Goal: Task Accomplishment & Management: Complete application form

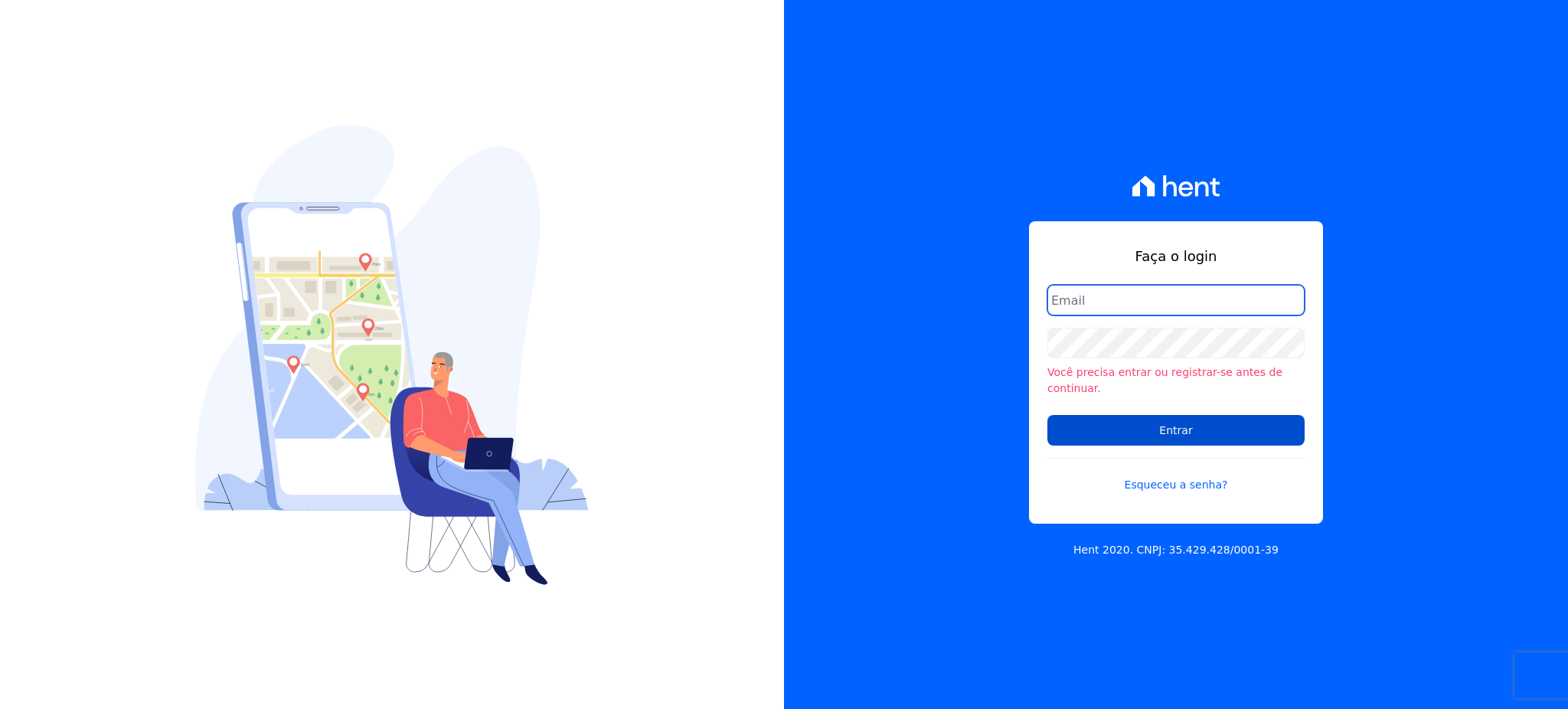
type input "gleice.santos@alcanceengenharia.com.br"
click at [1180, 415] on input "Entrar" at bounding box center [1176, 430] width 257 height 31
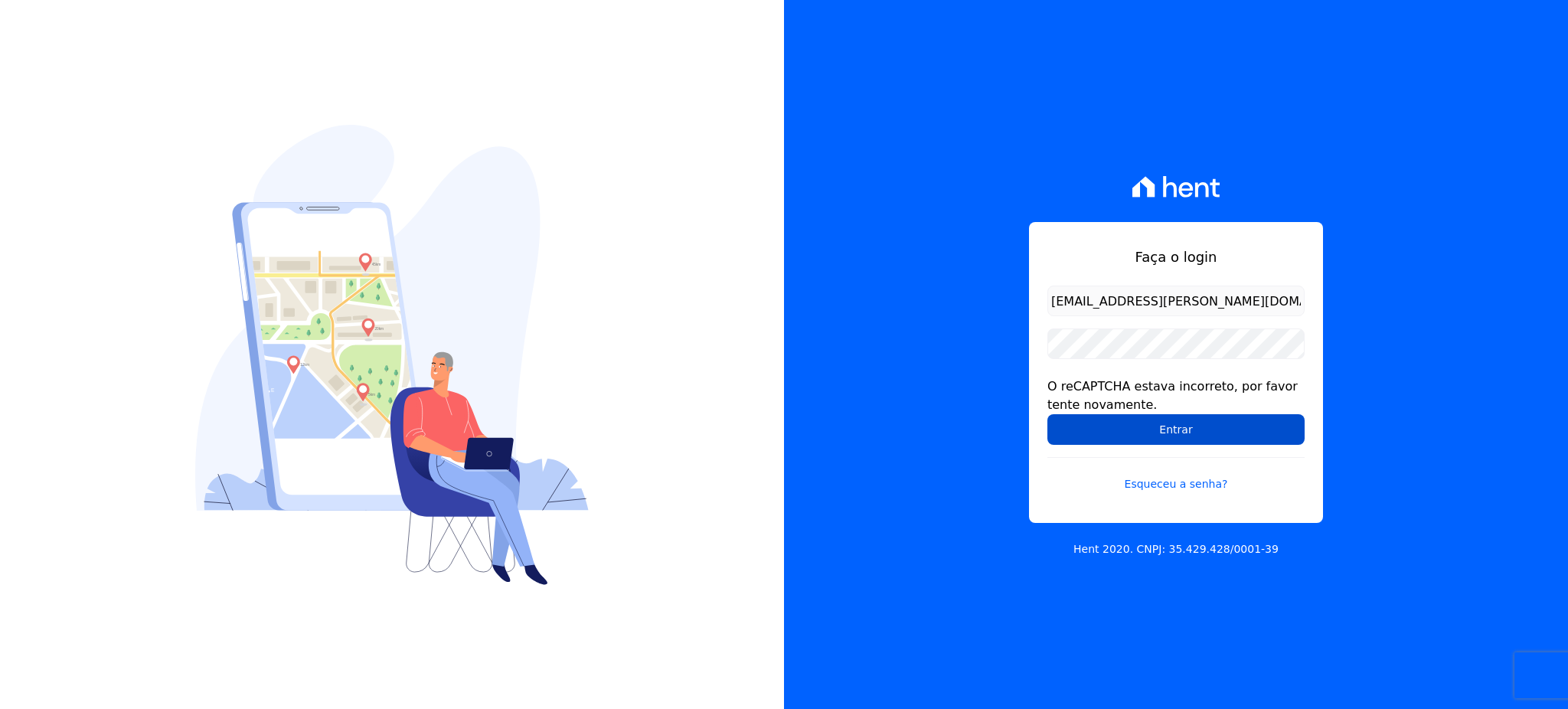
click at [1199, 416] on input "Entrar" at bounding box center [1176, 429] width 257 height 31
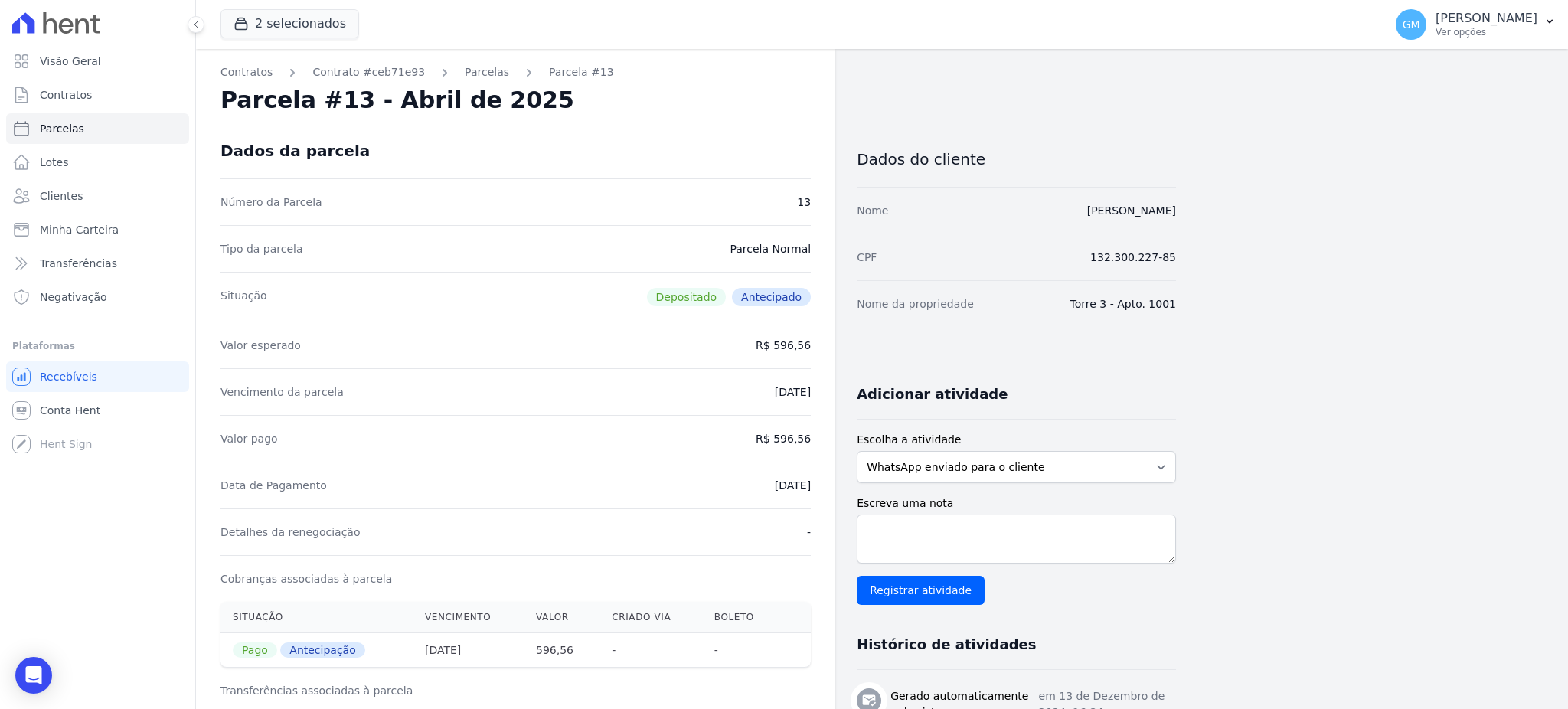
drag, startPoint x: 1206, startPoint y: 200, endPoint x: 1034, endPoint y: 200, distance: 172.0
copy link "[PERSON_NAME]"
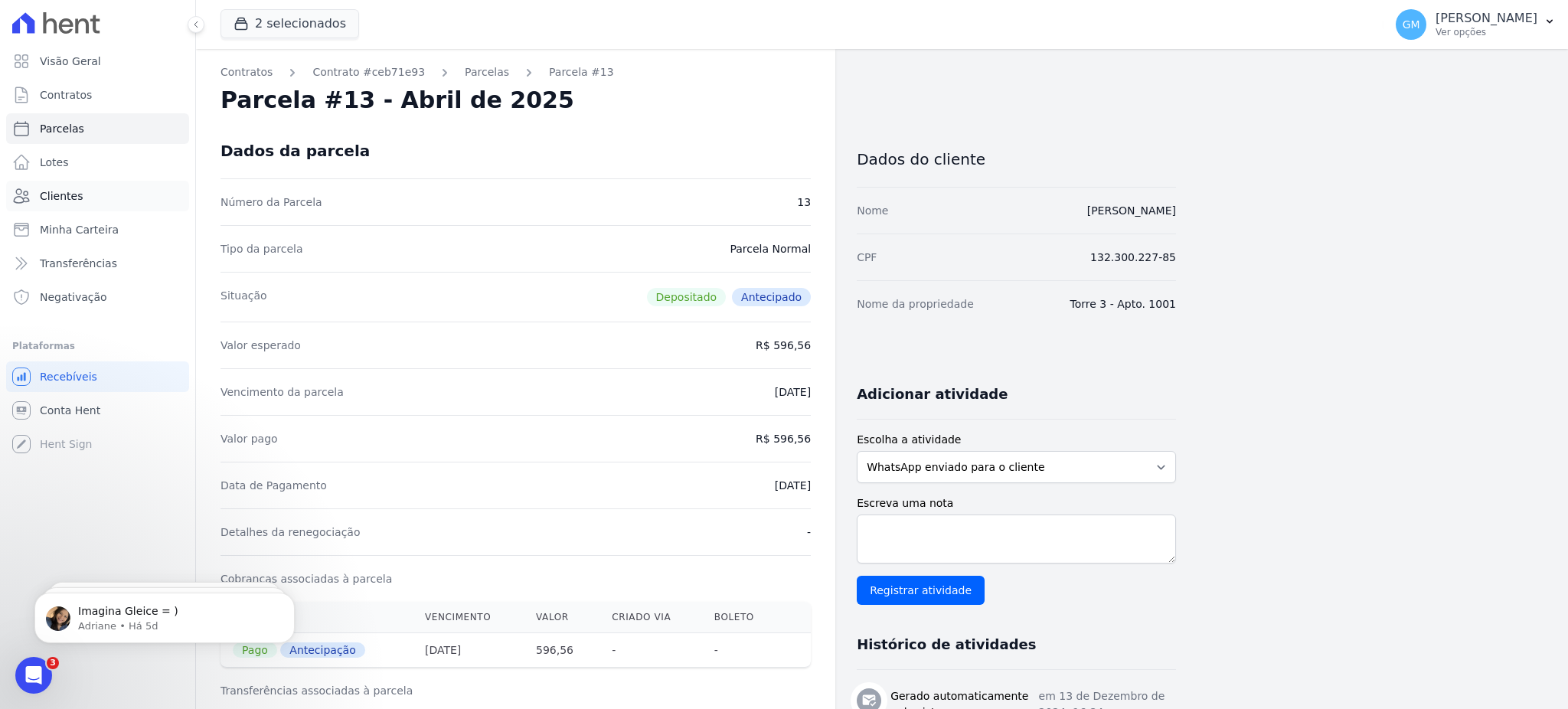
click at [71, 205] on link "Clientes" at bounding box center [97, 195] width 183 height 31
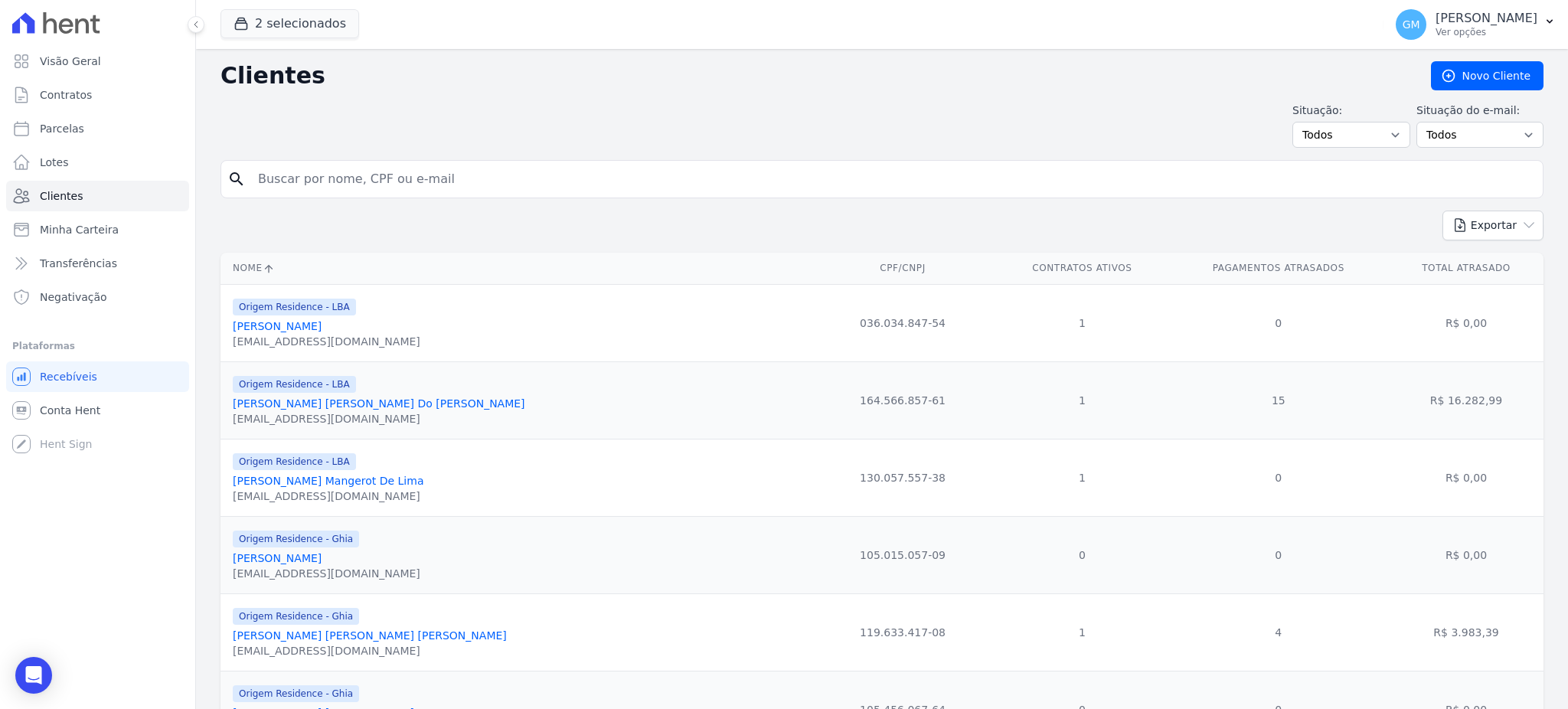
click at [341, 175] on input "search" at bounding box center [892, 179] width 1288 height 31
paste input "Maycon Dos Santos De Souza"
type input "Maycon Dos Santos De Souza"
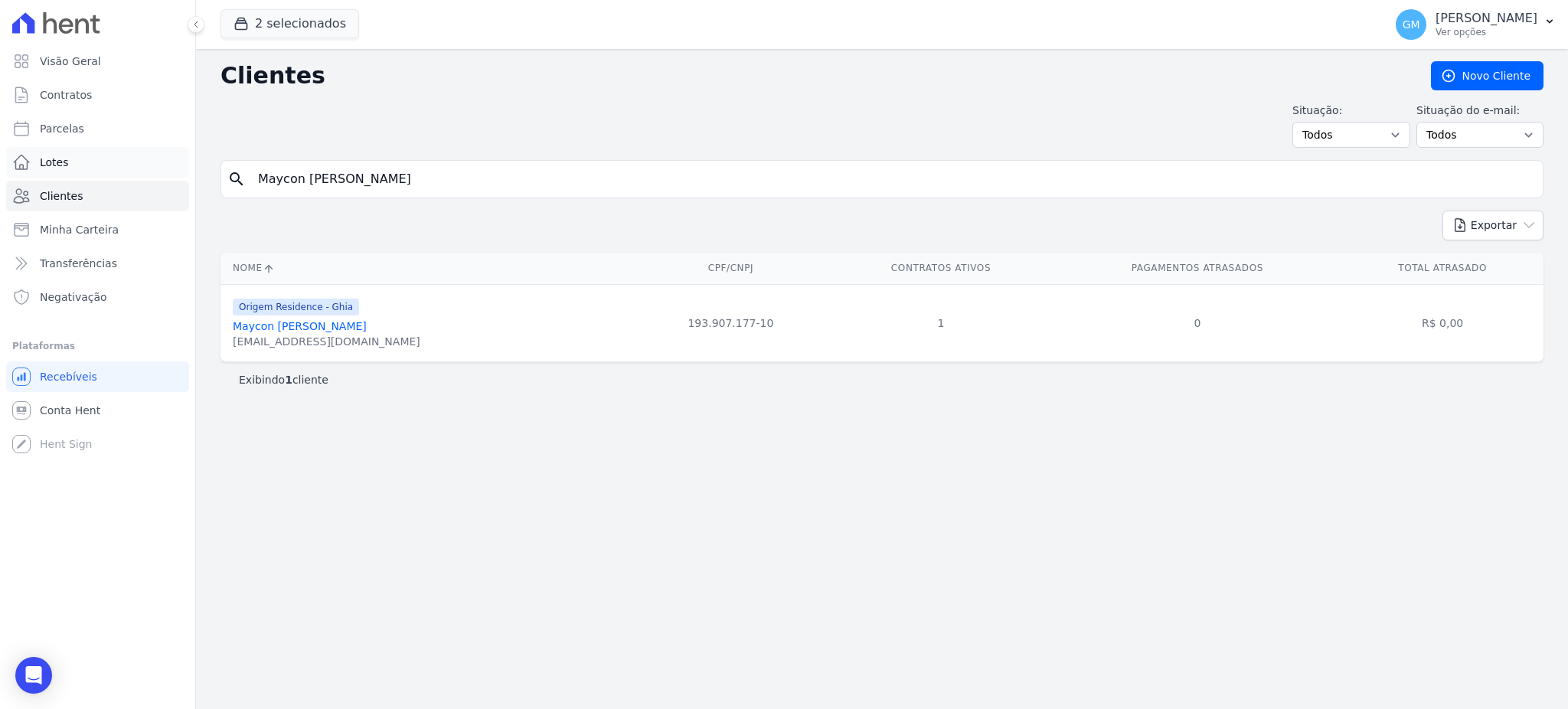
drag, startPoint x: 445, startPoint y: 185, endPoint x: 145, endPoint y: 168, distance: 300.5
click at [145, 168] on div "Visão Geral Contratos Parcelas Lotes Clientes Minha Carteira Transferências Neg…" at bounding box center [784, 354] width 1568 height 709
paste input "Roberta Chagas De Lim"
type input "Roberta Chagas De Lima"
click at [311, 326] on link "Roberta Chagas De Lima" at bounding box center [323, 326] width 181 height 12
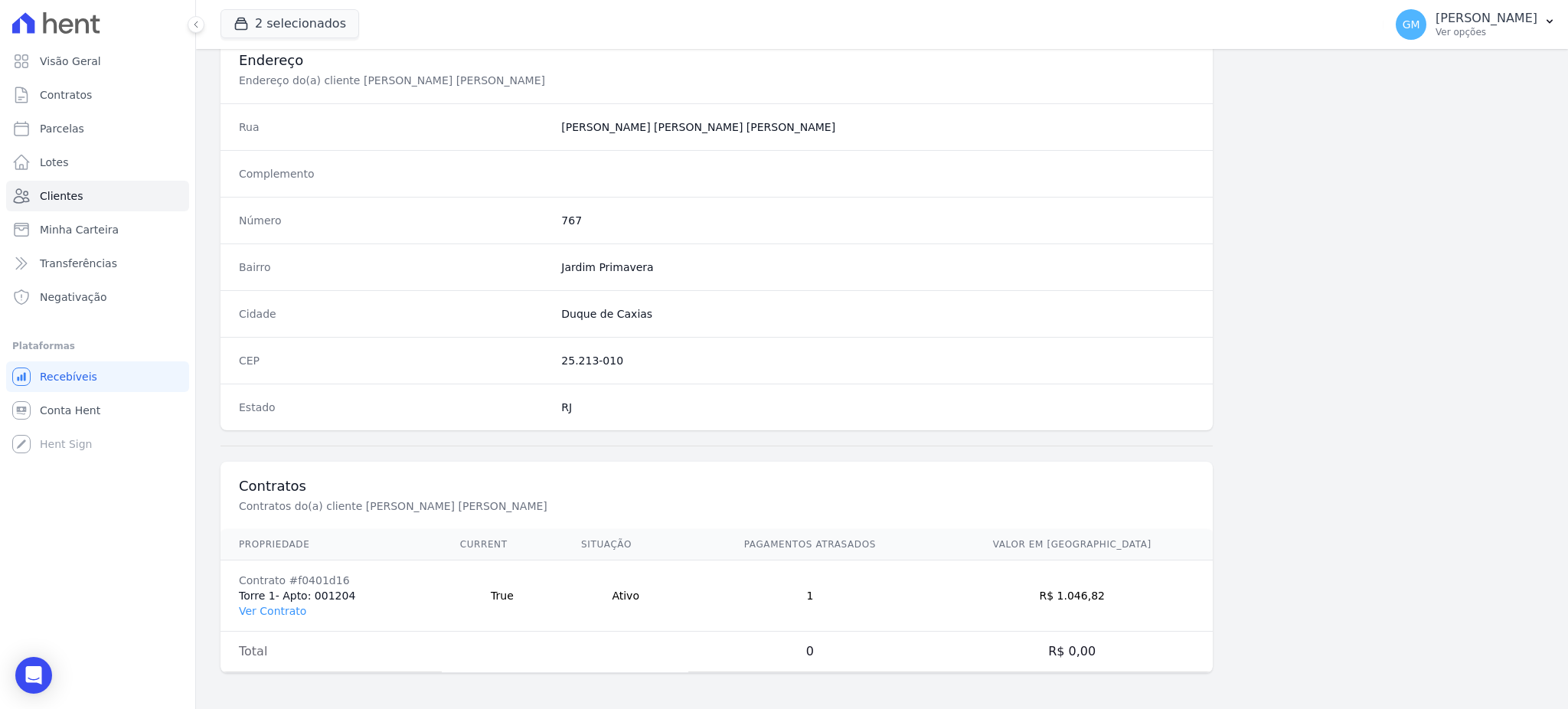
scroll to position [724, 0]
click at [275, 609] on link "Ver Contrato" at bounding box center [273, 609] width 68 height 12
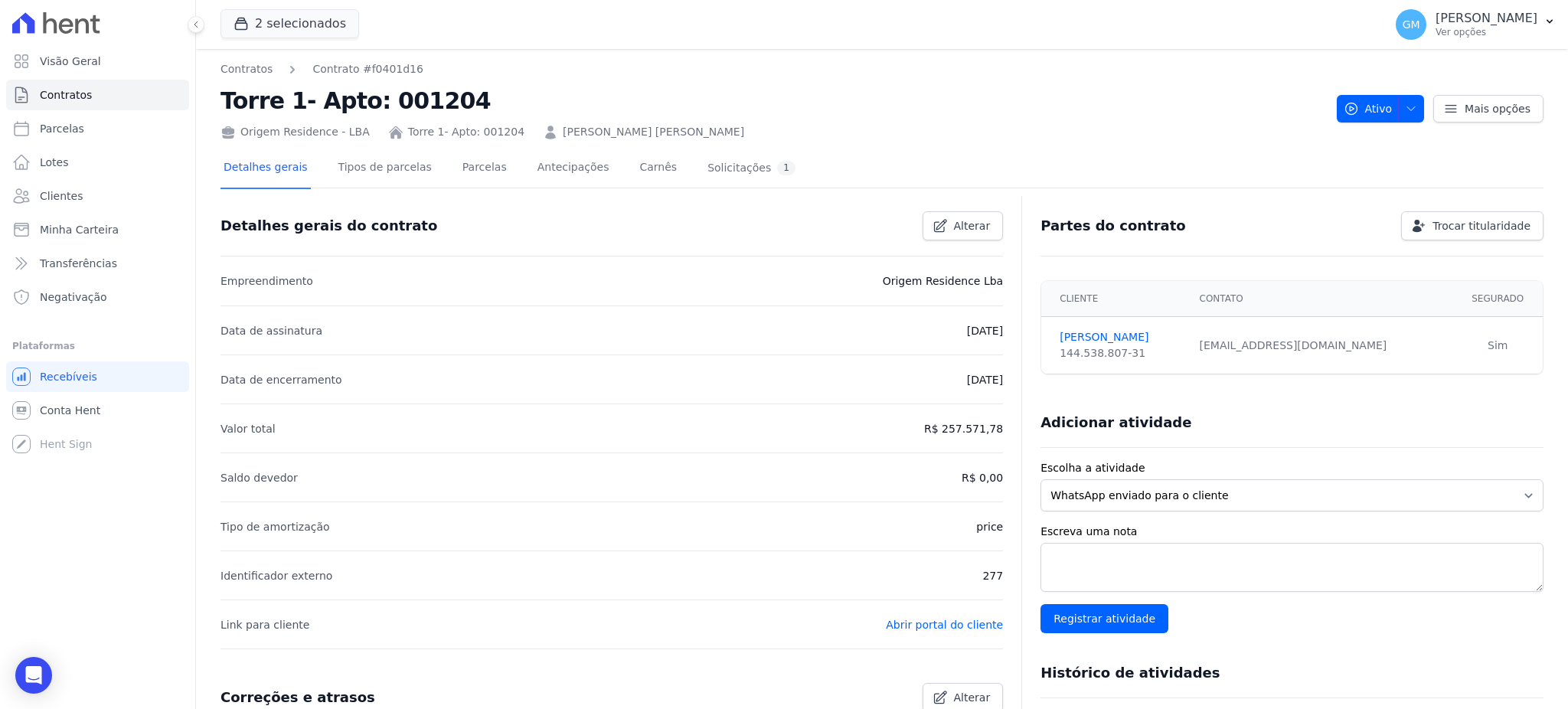
click at [432, 165] on div "Detalhes gerais Tipos de parcelas Parcelas Antecipações Carnês Solicitações 1" at bounding box center [509, 168] width 578 height 40
click at [459, 168] on link "Parcelas" at bounding box center [484, 168] width 50 height 40
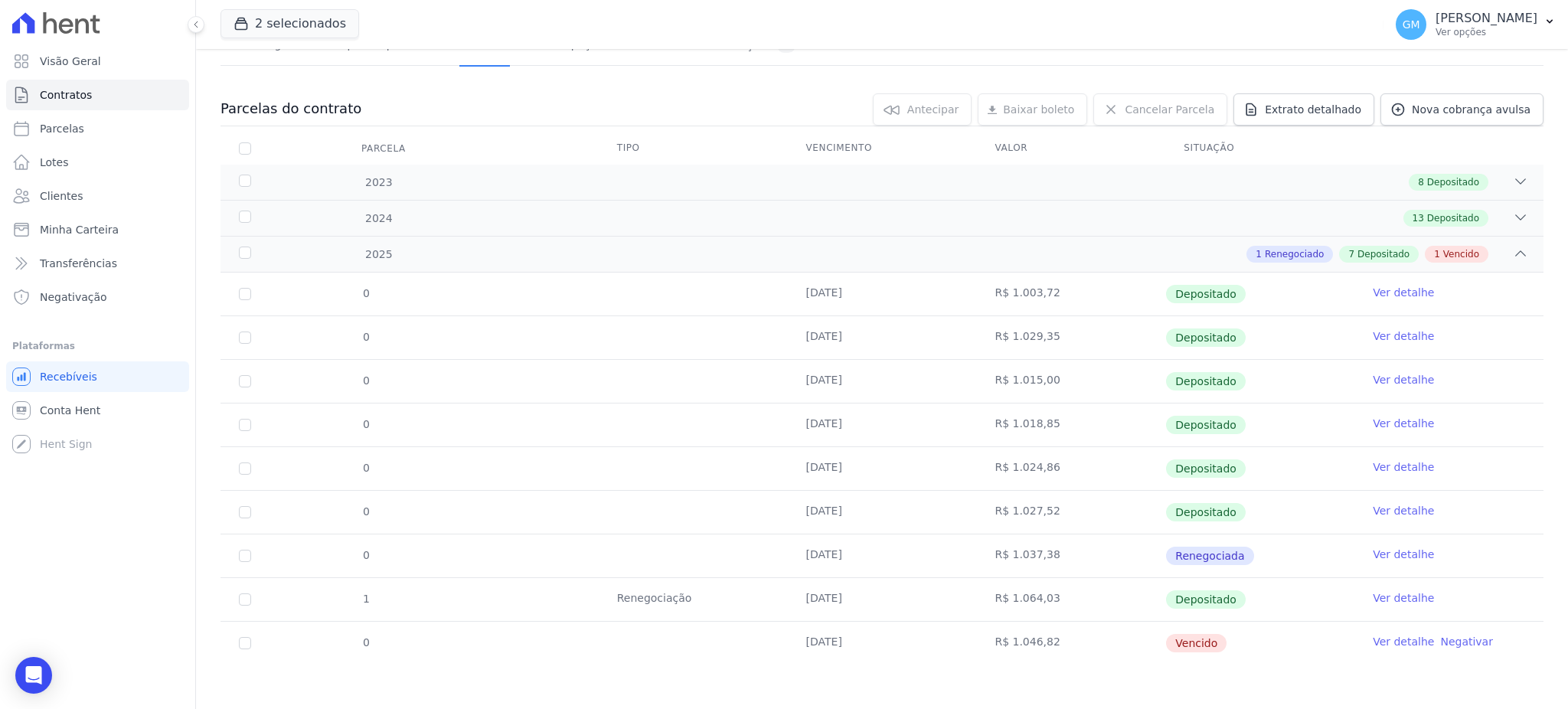
scroll to position [123, 0]
click at [1384, 593] on link "Ver detalhe" at bounding box center [1403, 597] width 61 height 16
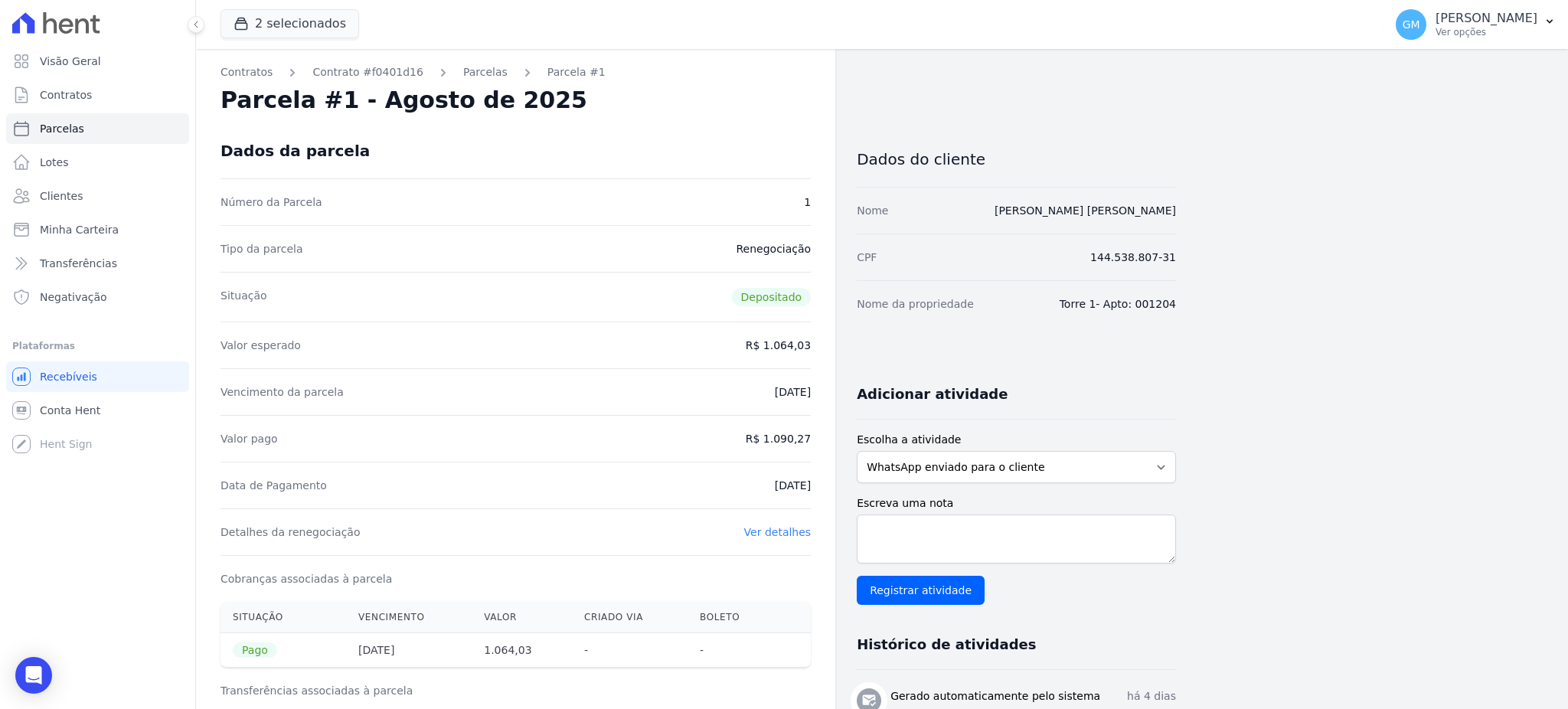
drag, startPoint x: 725, startPoint y: 495, endPoint x: 801, endPoint y: 494, distance: 76.0
click at [801, 494] on div "Data de Pagamento 29/08/2025" at bounding box center [516, 485] width 591 height 47
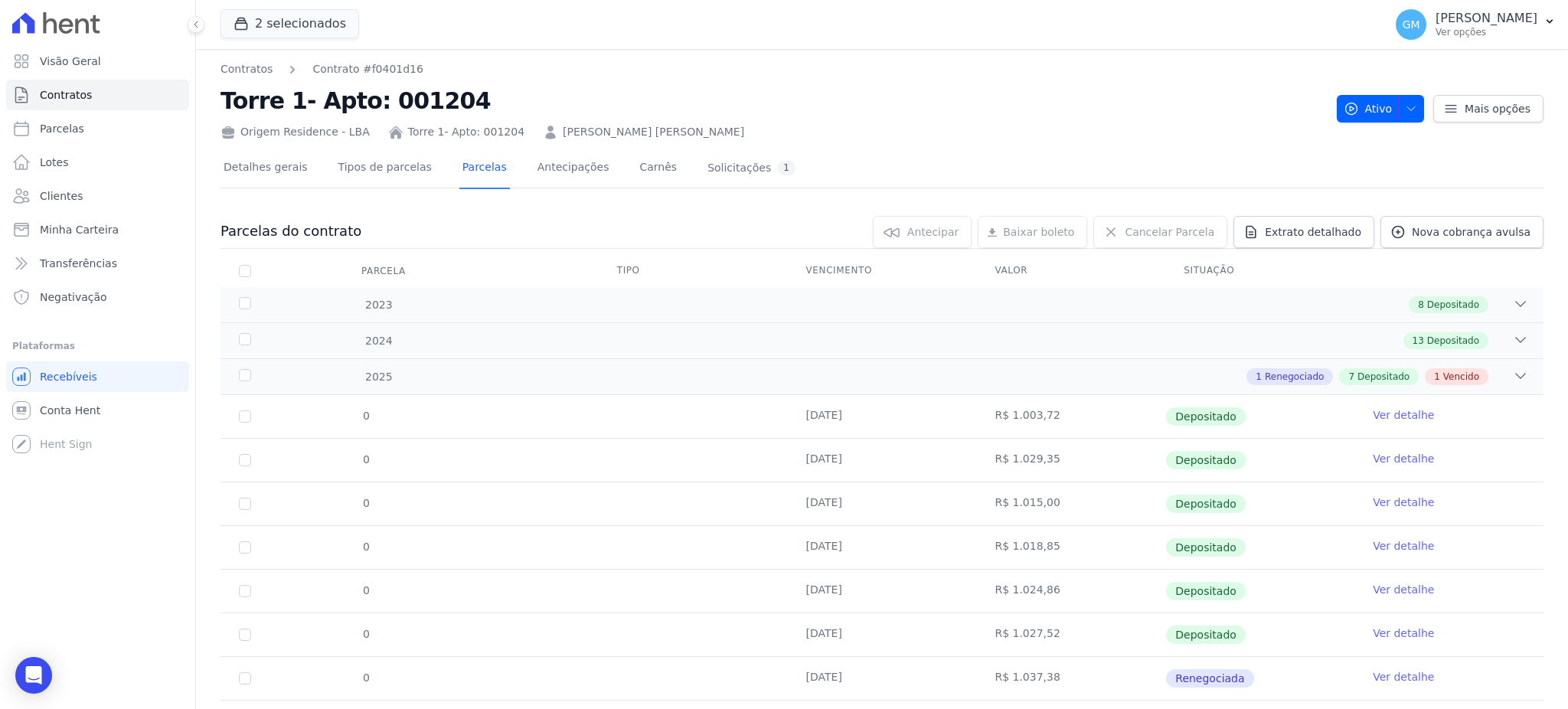
scroll to position [123, 0]
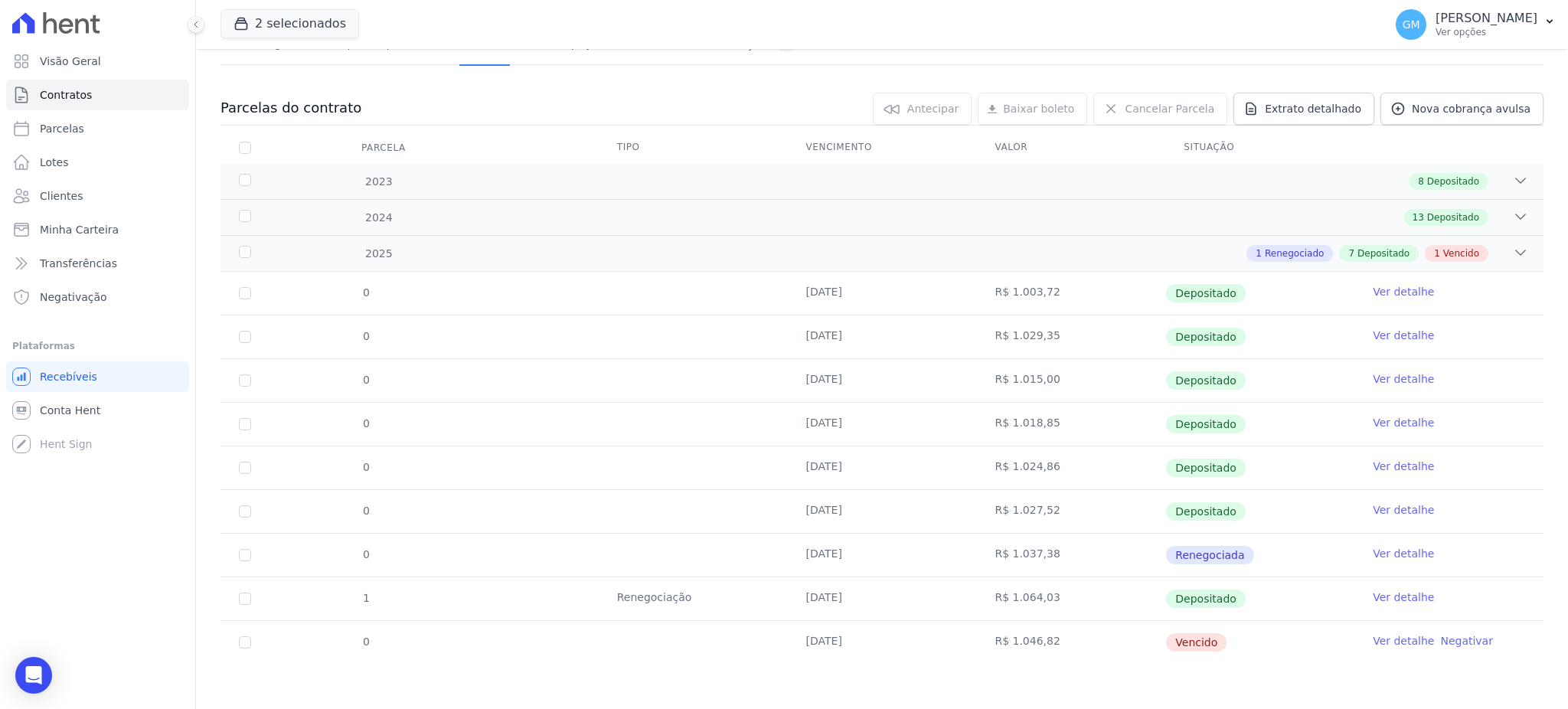
click at [1378, 499] on td "Ver detalhe" at bounding box center [1448, 511] width 189 height 43
click at [1382, 514] on link "Ver detalhe" at bounding box center [1403, 509] width 61 height 16
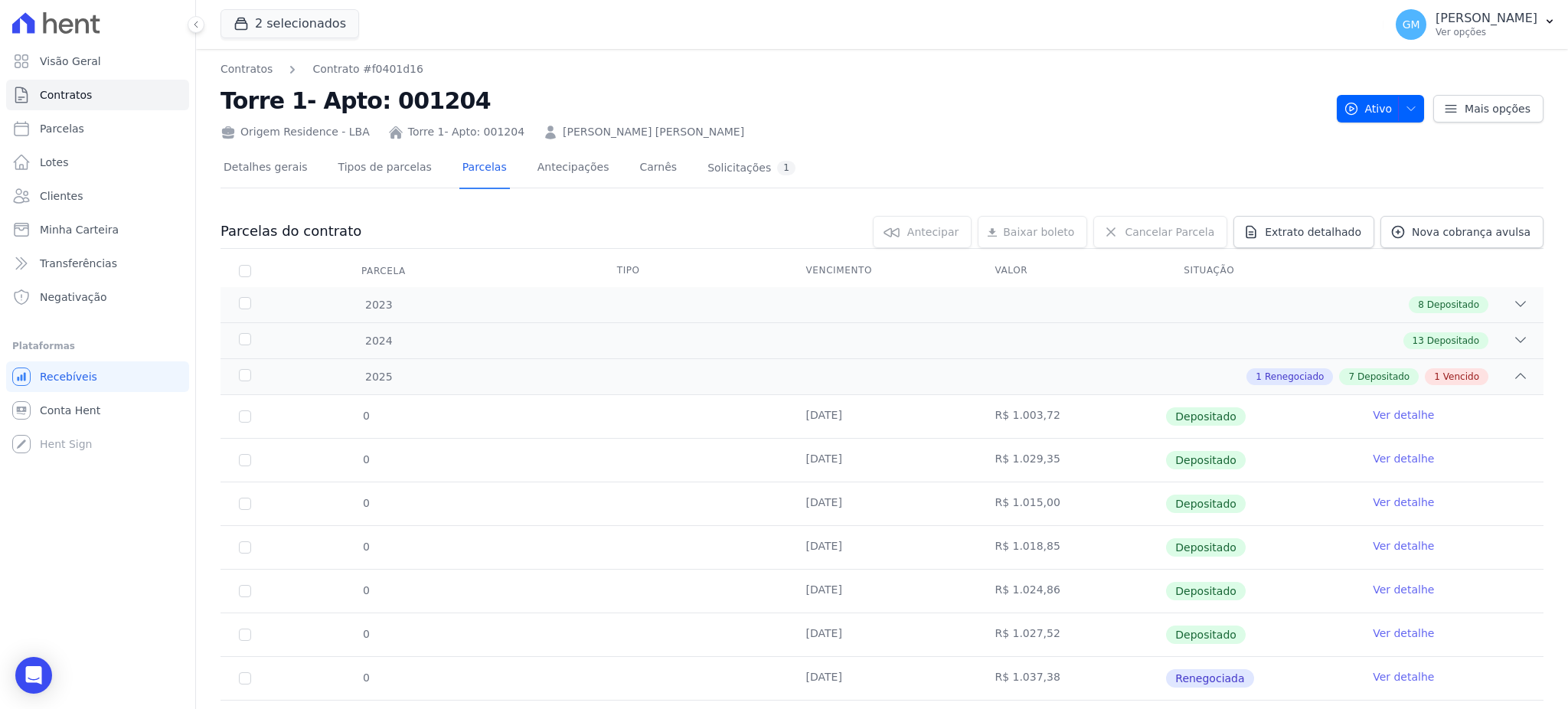
scroll to position [123, 0]
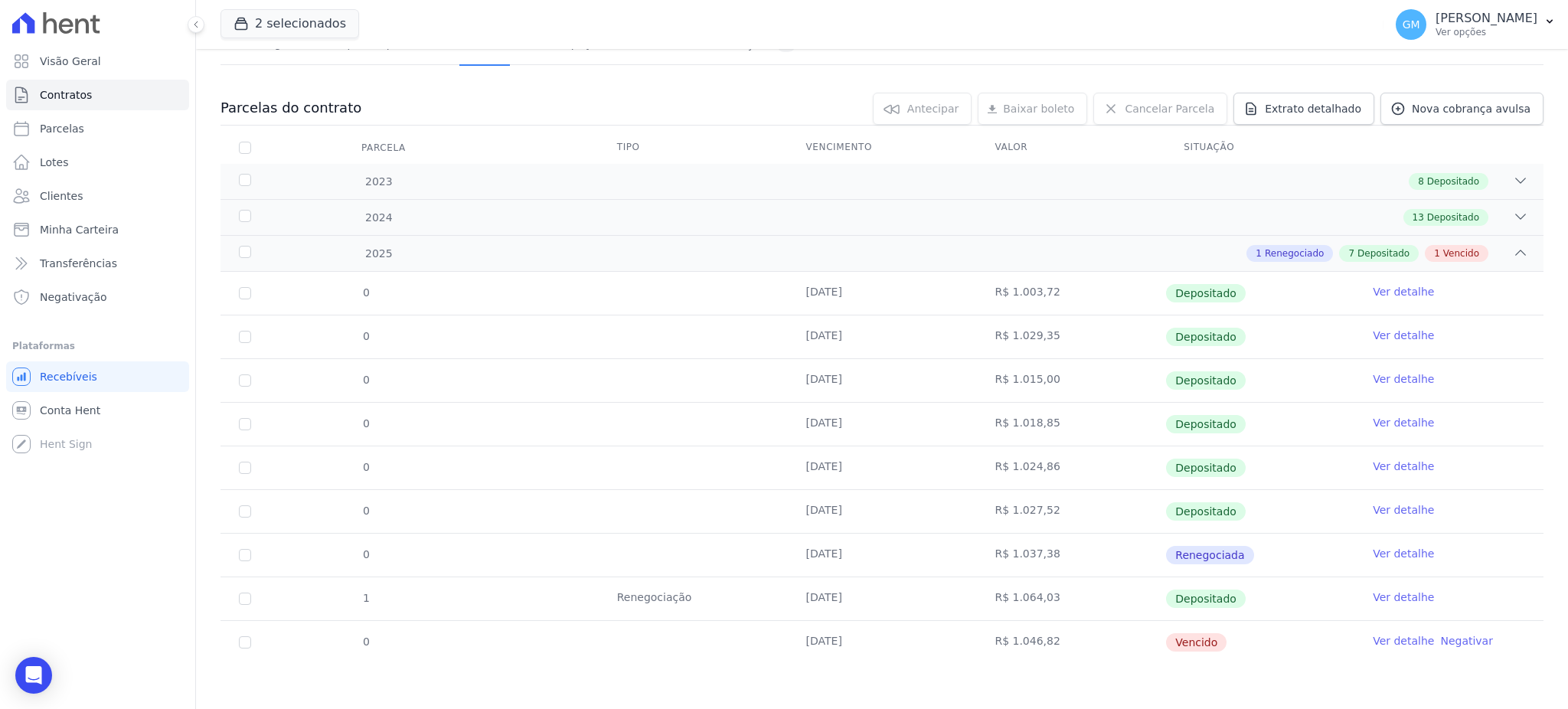
click at [1373, 593] on link "Ver detalhe" at bounding box center [1403, 597] width 61 height 16
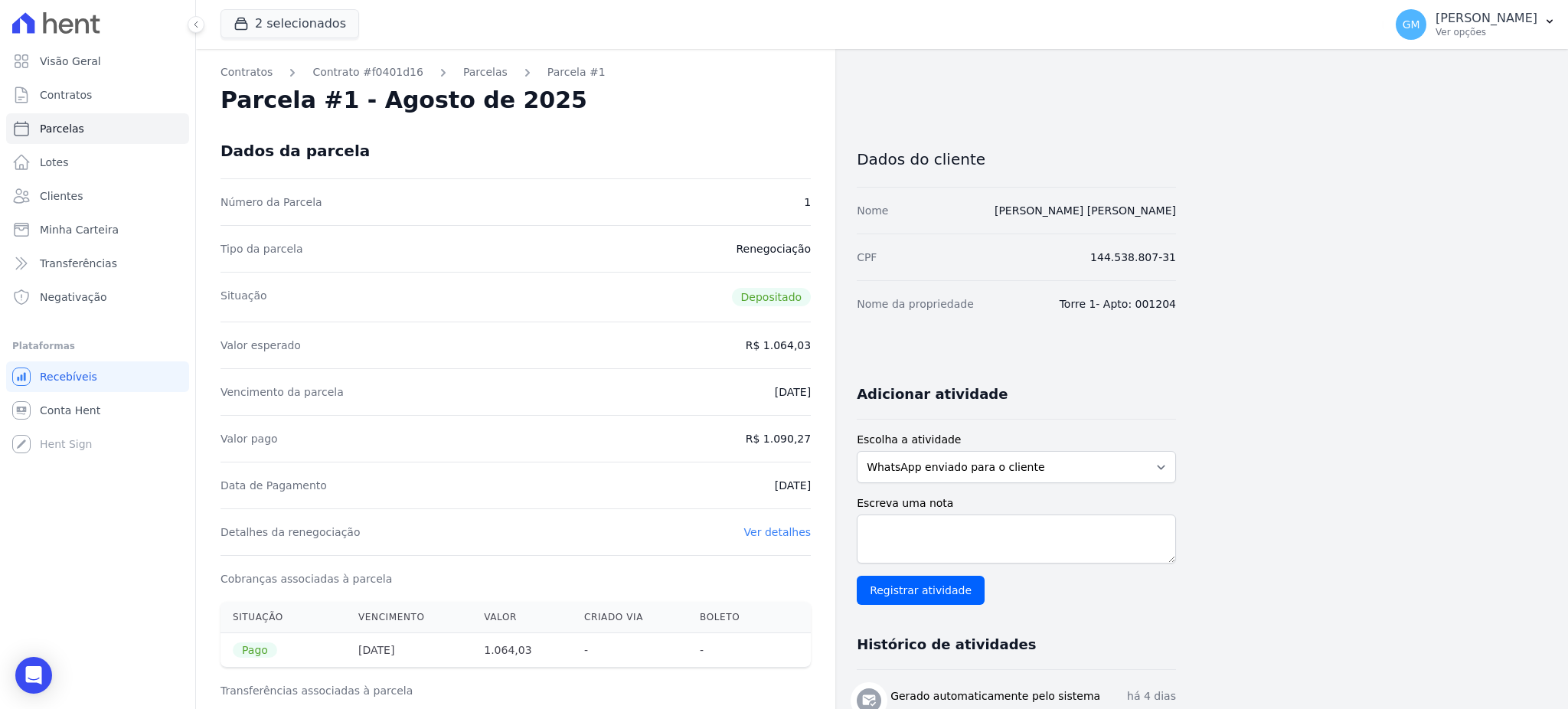
drag, startPoint x: 744, startPoint y: 489, endPoint x: 817, endPoint y: 488, distance: 73.0
click at [738, 481] on div "Data de Pagamento 29/08/2025" at bounding box center [516, 485] width 591 height 47
drag, startPoint x: 752, startPoint y: 481, endPoint x: 837, endPoint y: 495, distance: 86.1
click at [837, 495] on div "Contratos Contrato #f0401d16 Parcelas Parcela #1 Parcela #1 - Agosto de 2025 Da…" at bounding box center [686, 656] width 980 height 1215
copy dd "[DATE]"
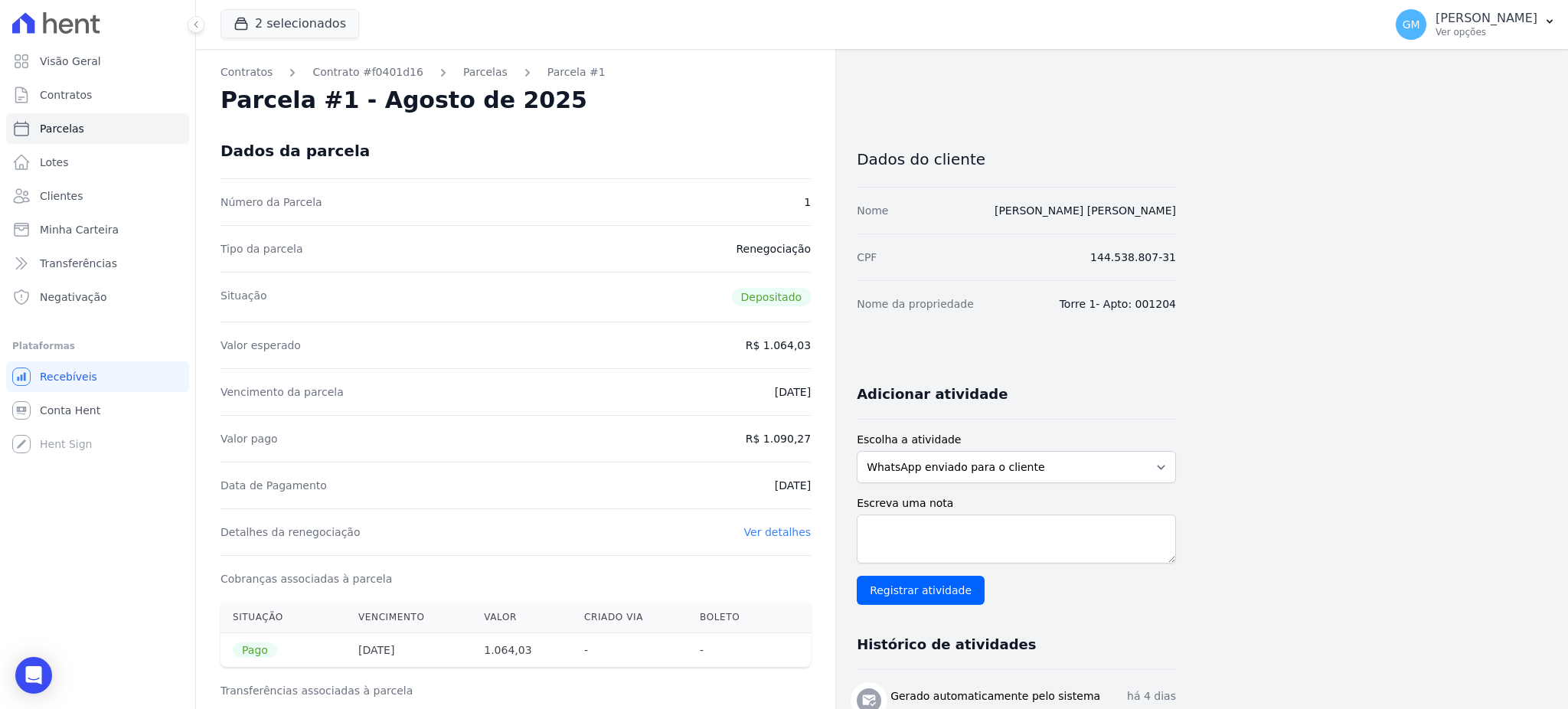
drag, startPoint x: 773, startPoint y: 441, endPoint x: 823, endPoint y: 437, distance: 50.2
click at [823, 437] on div "Contratos Contrato #f0401d16 Parcelas Parcela #1 Parcela #1 - Agosto de 2025 Da…" at bounding box center [516, 656] width 639 height 1215
copy dd "1.090,27"
drag, startPoint x: 779, startPoint y: 495, endPoint x: 762, endPoint y: 486, distance: 19.2
click at [779, 495] on div "Data de Pagamento 29/08/2025" at bounding box center [516, 485] width 591 height 47
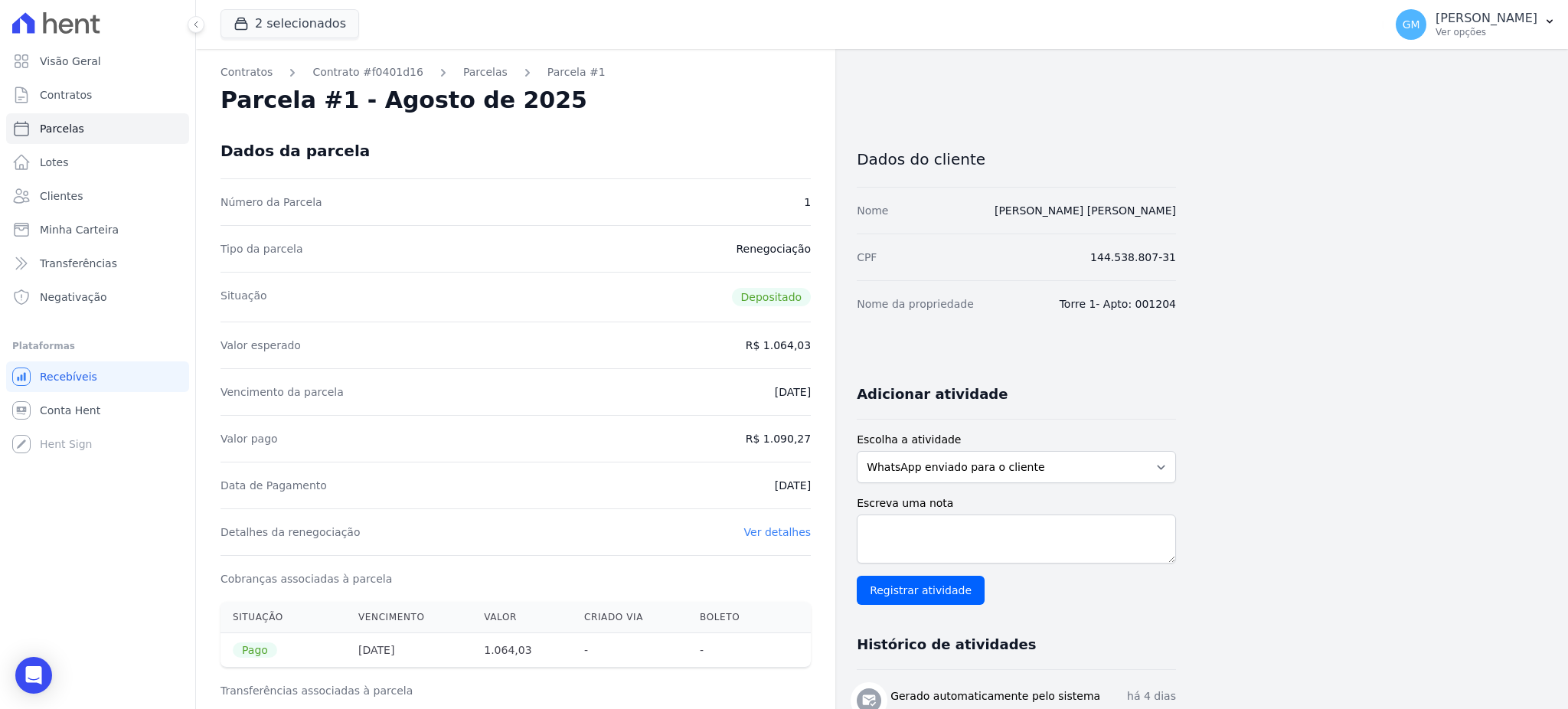
drag, startPoint x: 755, startPoint y: 485, endPoint x: 815, endPoint y: 485, distance: 60.0
click at [815, 485] on div "Contratos Contrato #f0401d16 Parcelas Parcela #1 Parcela #1 - Agosto de 2025 Da…" at bounding box center [516, 656] width 639 height 1215
copy dd "[DATE]"
click at [67, 200] on span "Clientes" at bounding box center [61, 195] width 43 height 16
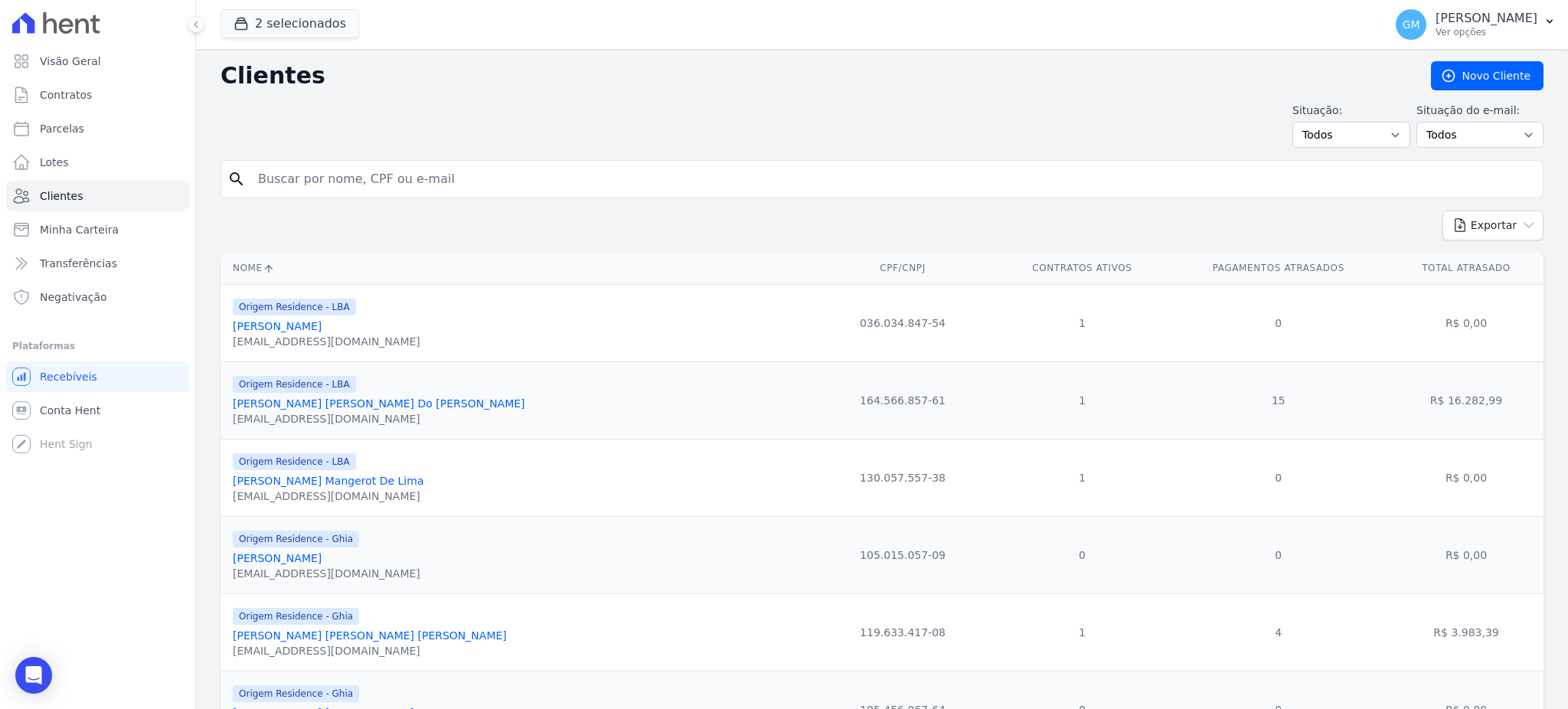
click at [377, 164] on input "search" at bounding box center [892, 179] width 1288 height 31
paste input "Stefanny Euzebio Do Nascimento"
type input "Stefanny Euzebio Do Nascimento"
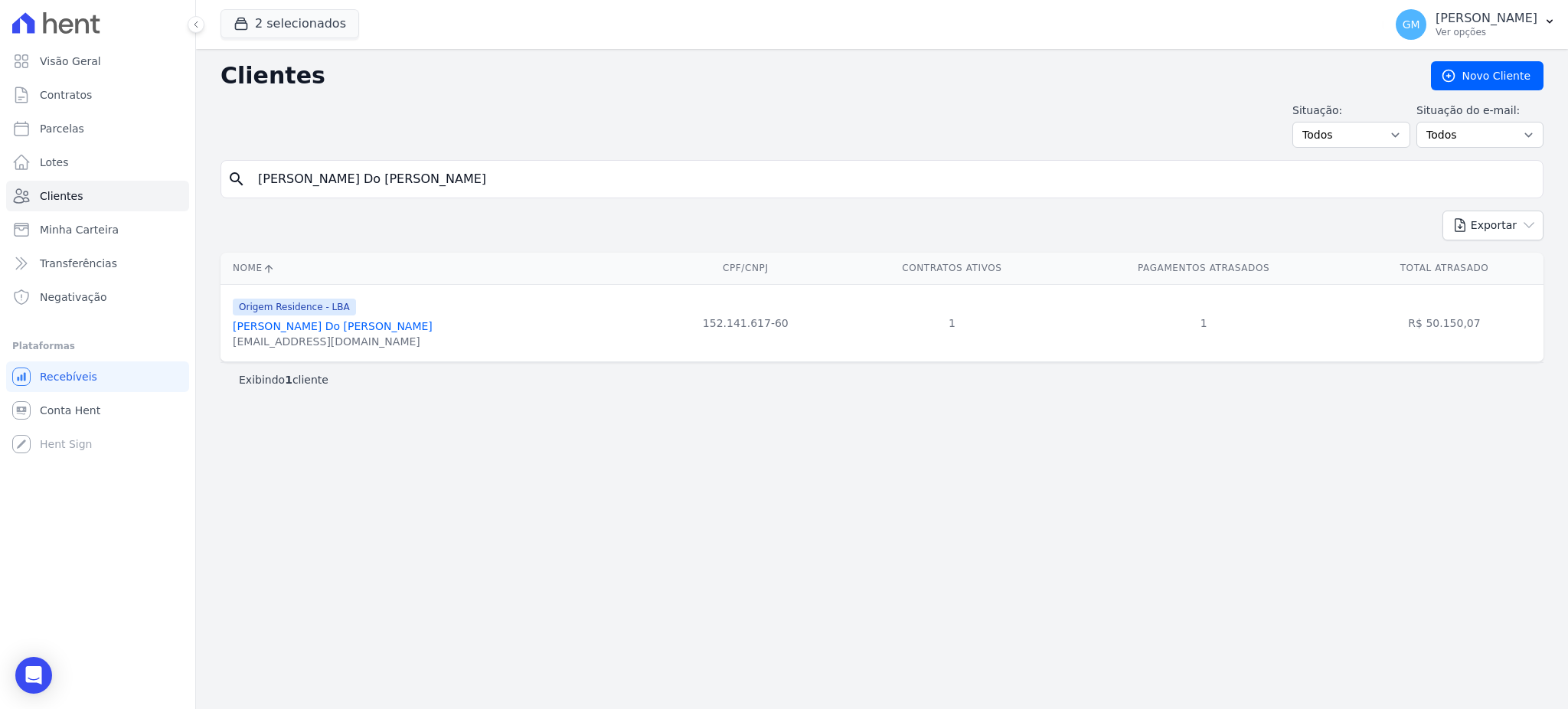
click at [370, 328] on link "Stefanny Euzebio Do Nascimento" at bounding box center [332, 326] width 200 height 12
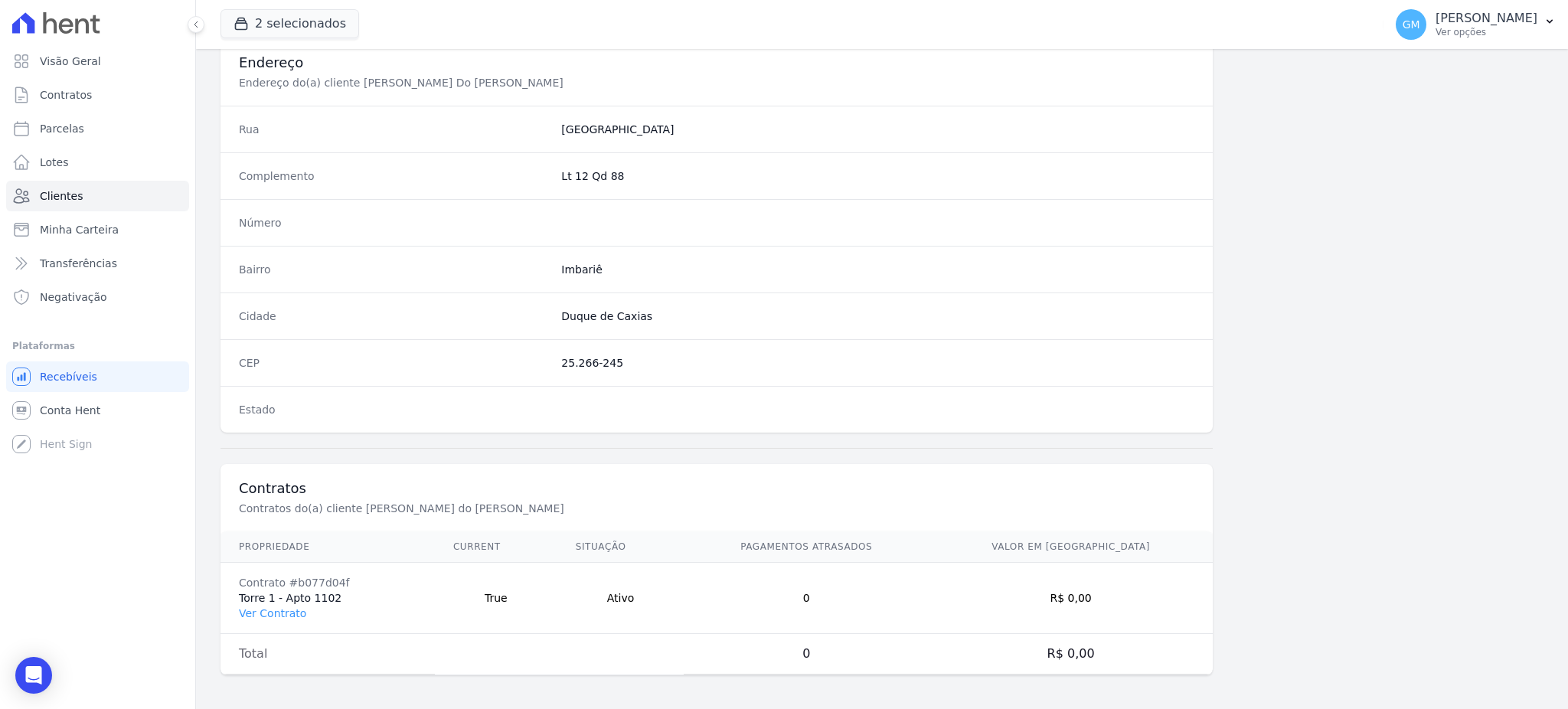
scroll to position [724, 0]
click at [273, 600] on td "Contrato #b077d04f Torre 1 - Apto 1102 Ver Contrato" at bounding box center [327, 595] width 214 height 71
click at [273, 609] on link "Ver Contrato" at bounding box center [273, 609] width 68 height 12
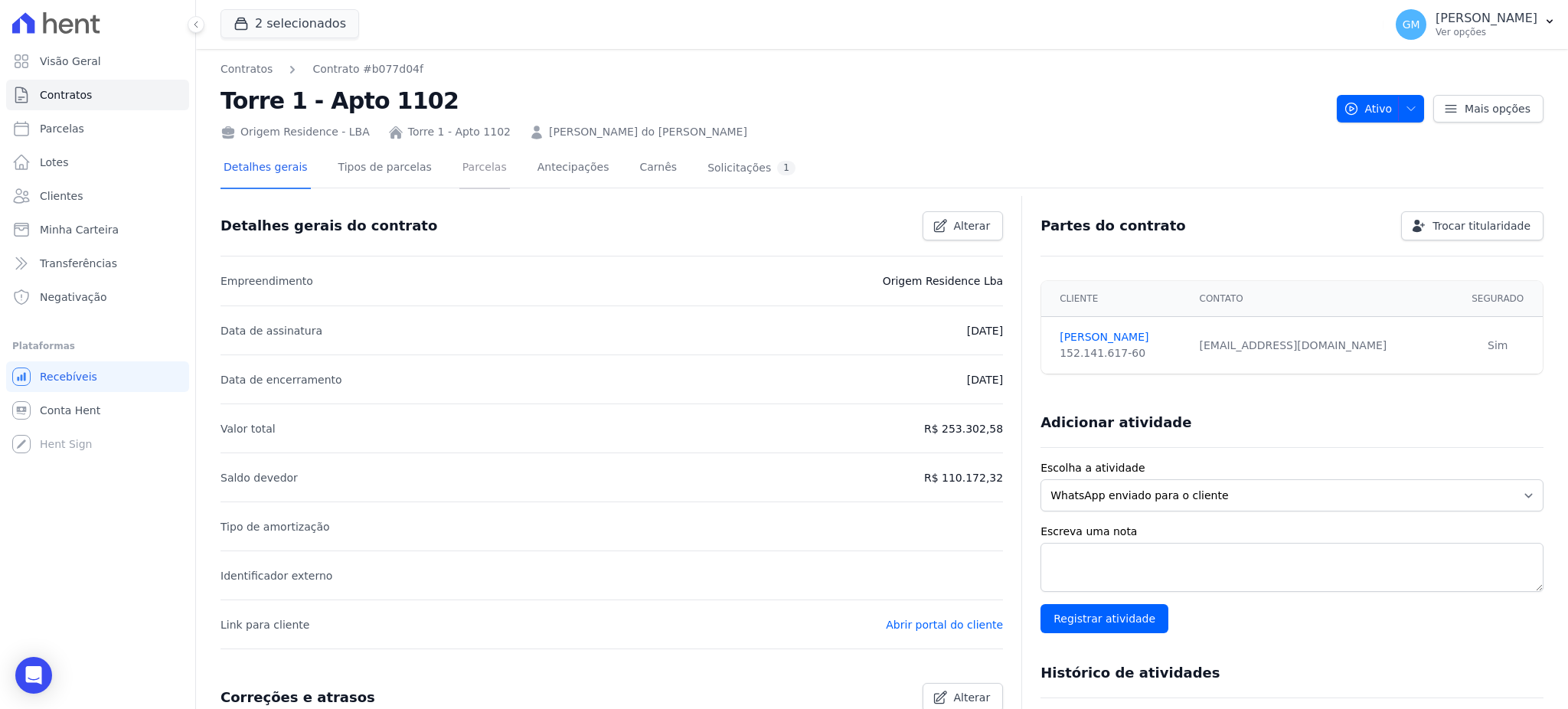
click at [461, 167] on link "Parcelas" at bounding box center [484, 168] width 50 height 40
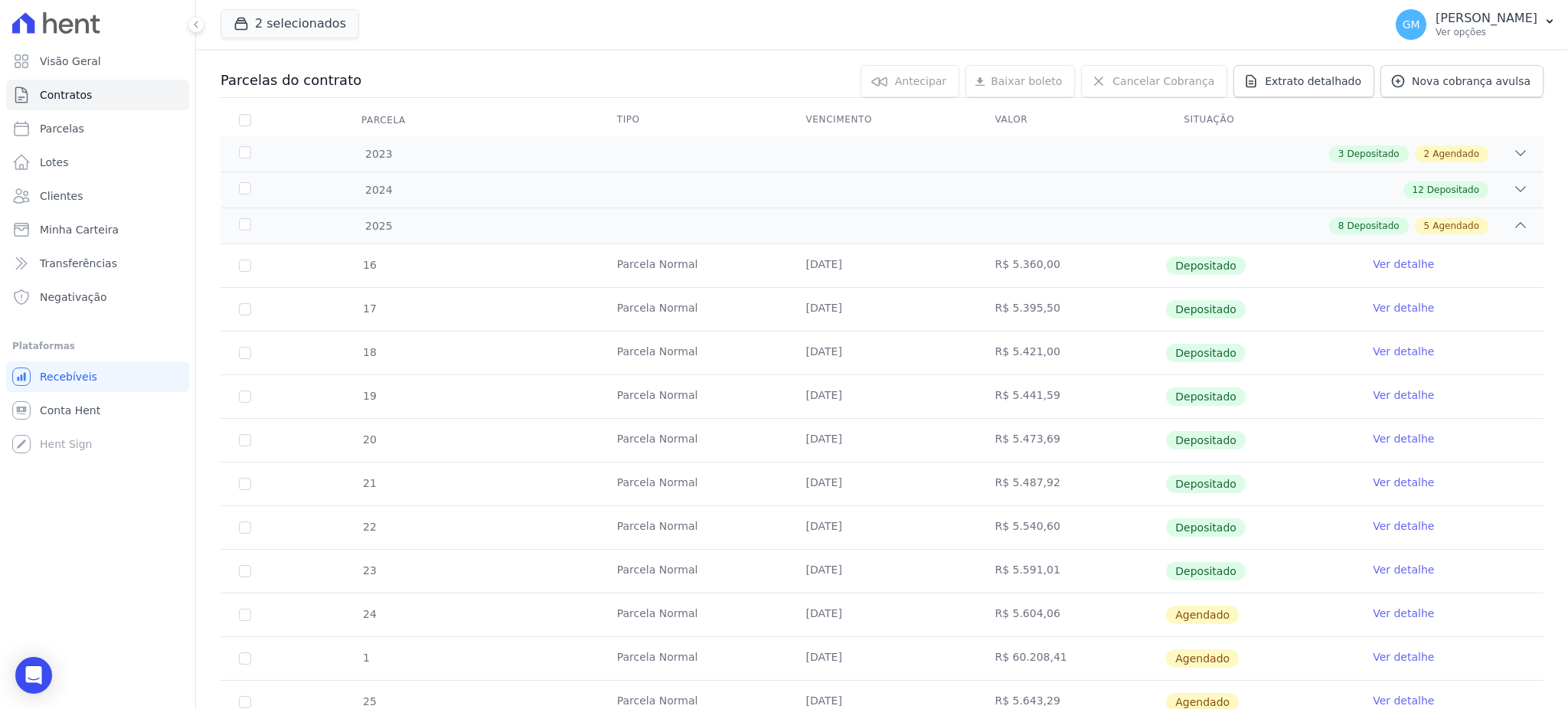
scroll to position [334, 0]
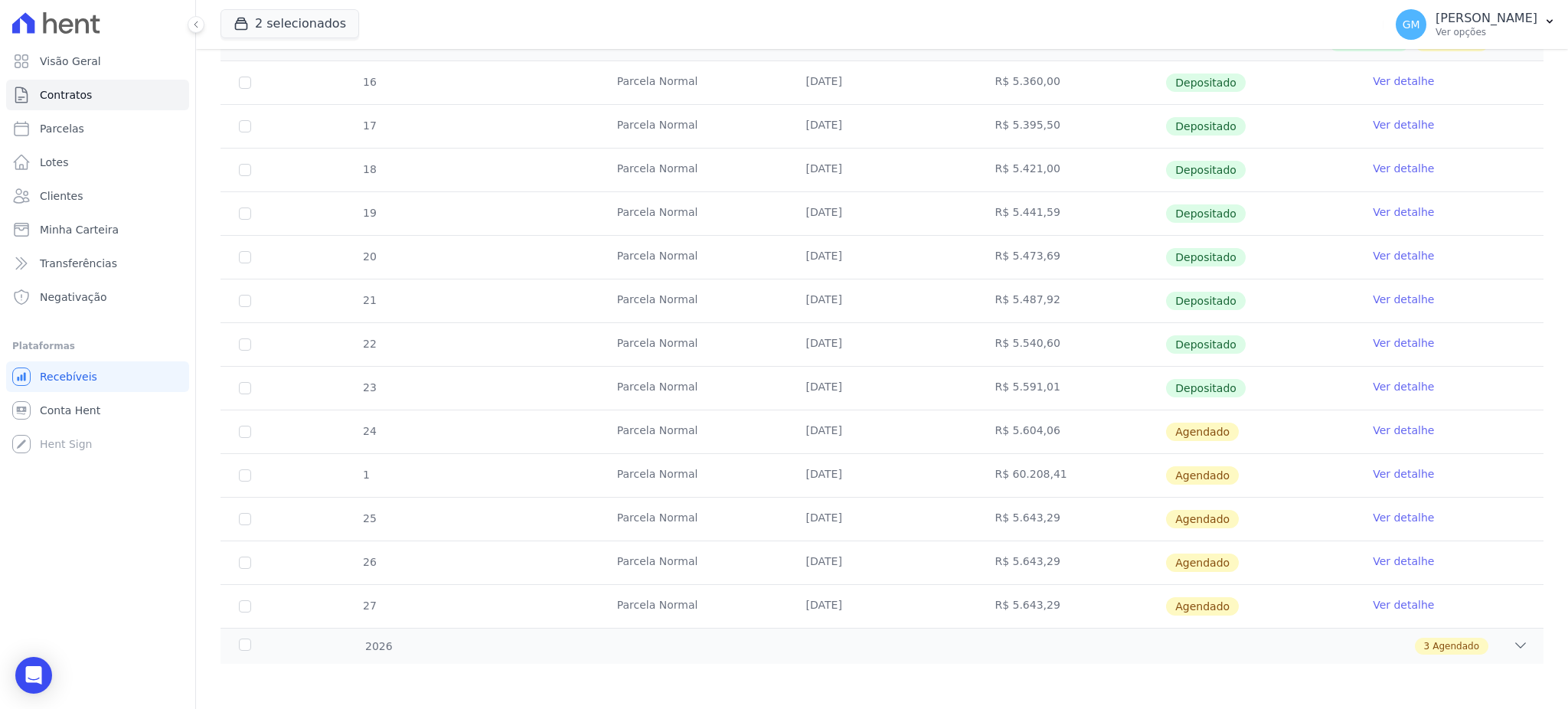
click at [1393, 384] on link "Ver detalhe" at bounding box center [1403, 386] width 61 height 16
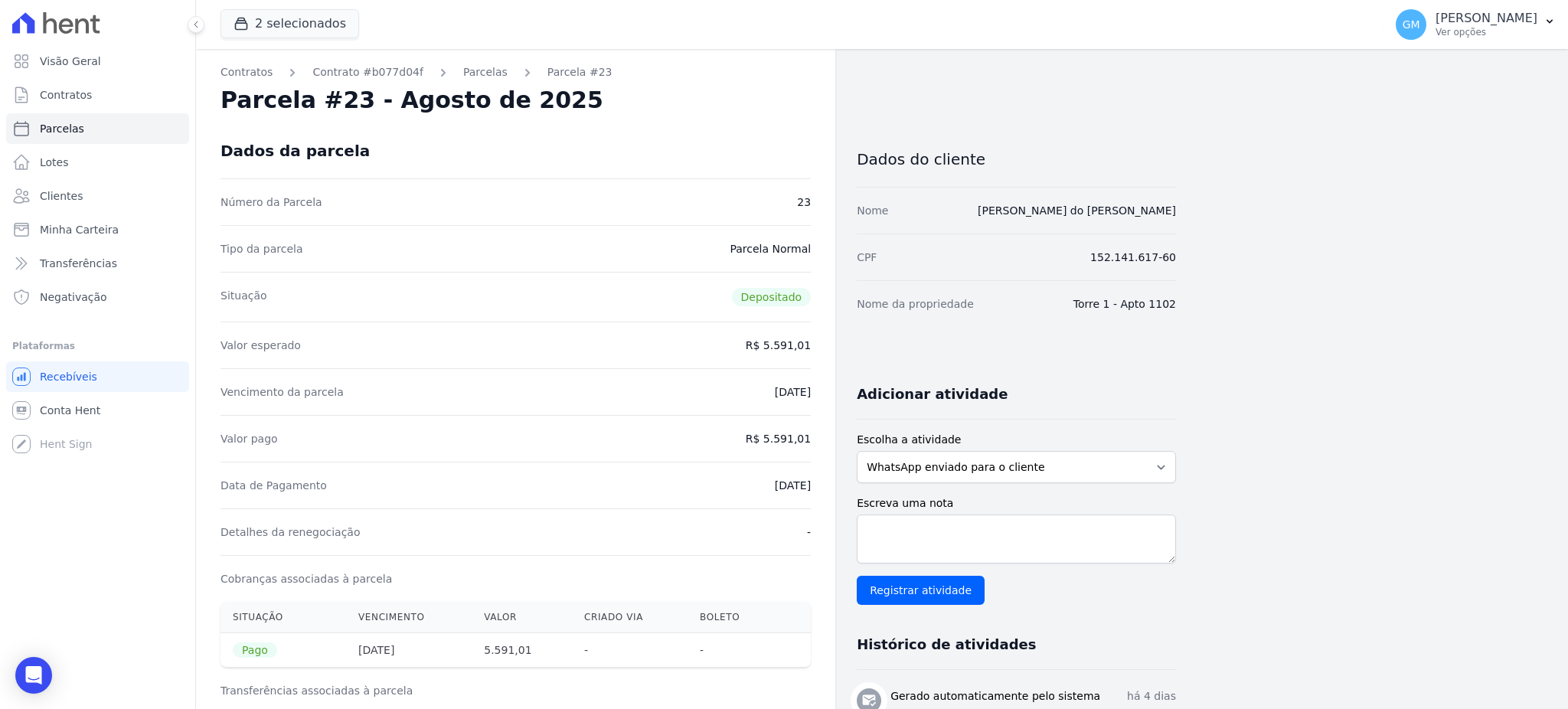
drag, startPoint x: 717, startPoint y: 487, endPoint x: 823, endPoint y: 485, distance: 106.0
click at [823, 485] on div "Contratos Contrato #b077d04f Parcelas Parcela #23 Parcela #23 - Agosto de 2025 …" at bounding box center [516, 640] width 639 height 1183
copy dd "[DATE]"
drag, startPoint x: 774, startPoint y: 441, endPoint x: 841, endPoint y: 422, distance: 69.6
click at [834, 440] on div "Contratos Contrato #b077d04f Parcelas Parcela #23 Parcela #23 - Agosto de 2025 …" at bounding box center [516, 640] width 639 height 1183
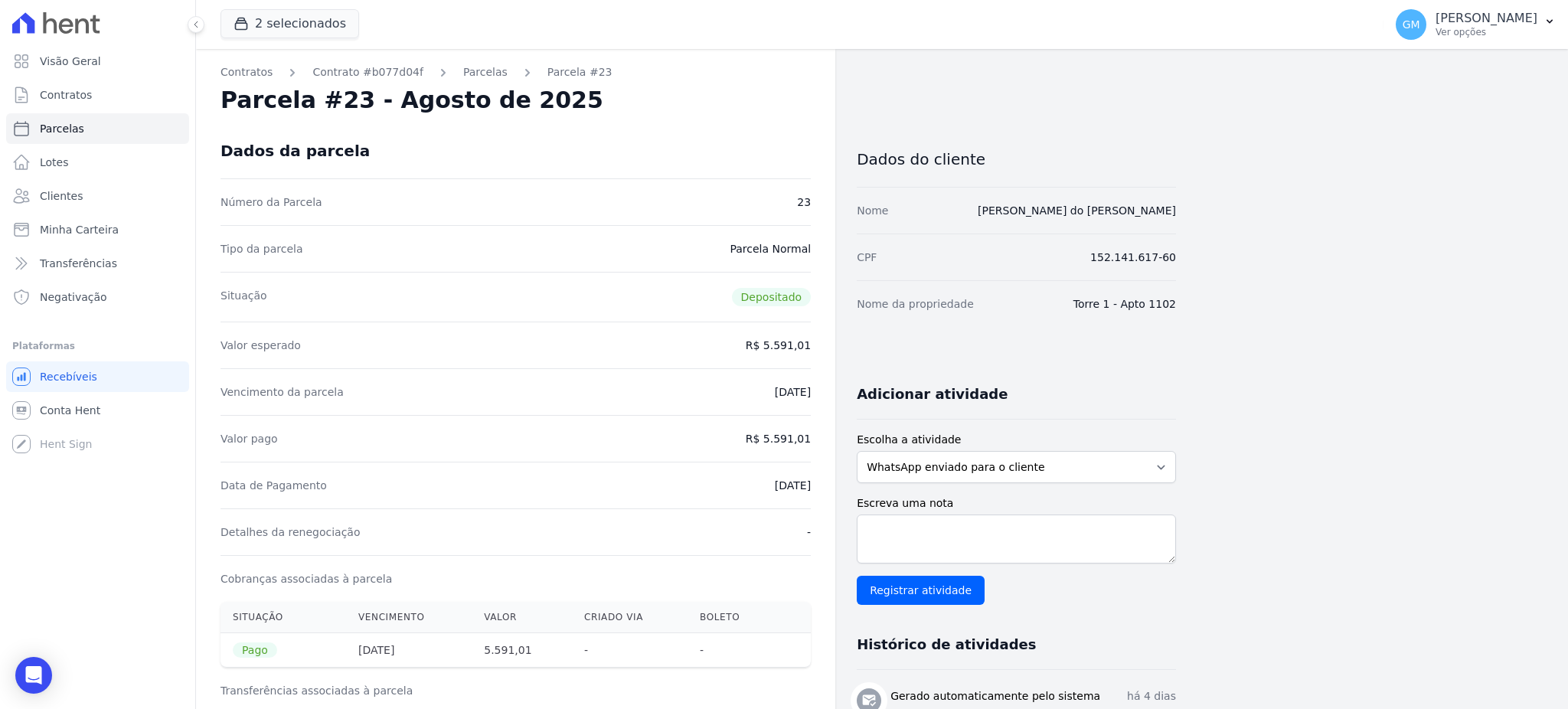
copy dd "5.591,01"
drag, startPoint x: 742, startPoint y: 489, endPoint x: 818, endPoint y: 489, distance: 76.0
click at [818, 489] on div "Contratos Contrato #b077d04f Parcelas Parcela #23 Parcela #23 - Agosto de 2025 …" at bounding box center [516, 640] width 639 height 1183
copy dd "[DATE]"
click at [44, 197] on span "Clientes" at bounding box center [61, 195] width 43 height 16
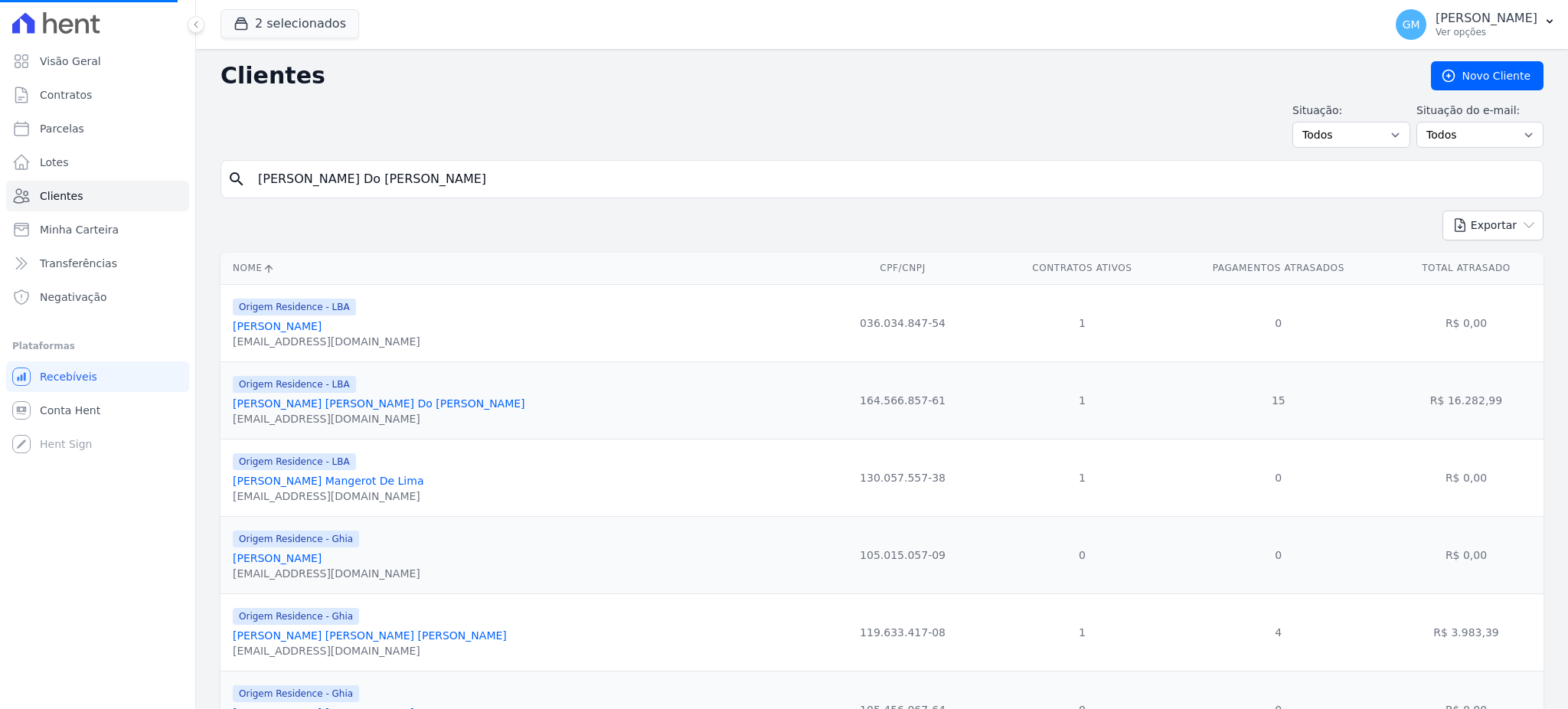
click at [329, 171] on input "Stefanny Euzebio Do Nascimento" at bounding box center [892, 179] width 1288 height 31
click at [351, 175] on input "search" at bounding box center [892, 179] width 1288 height 31
paste input "Larissa Da Silva"
type input "Larissa Da Silva"
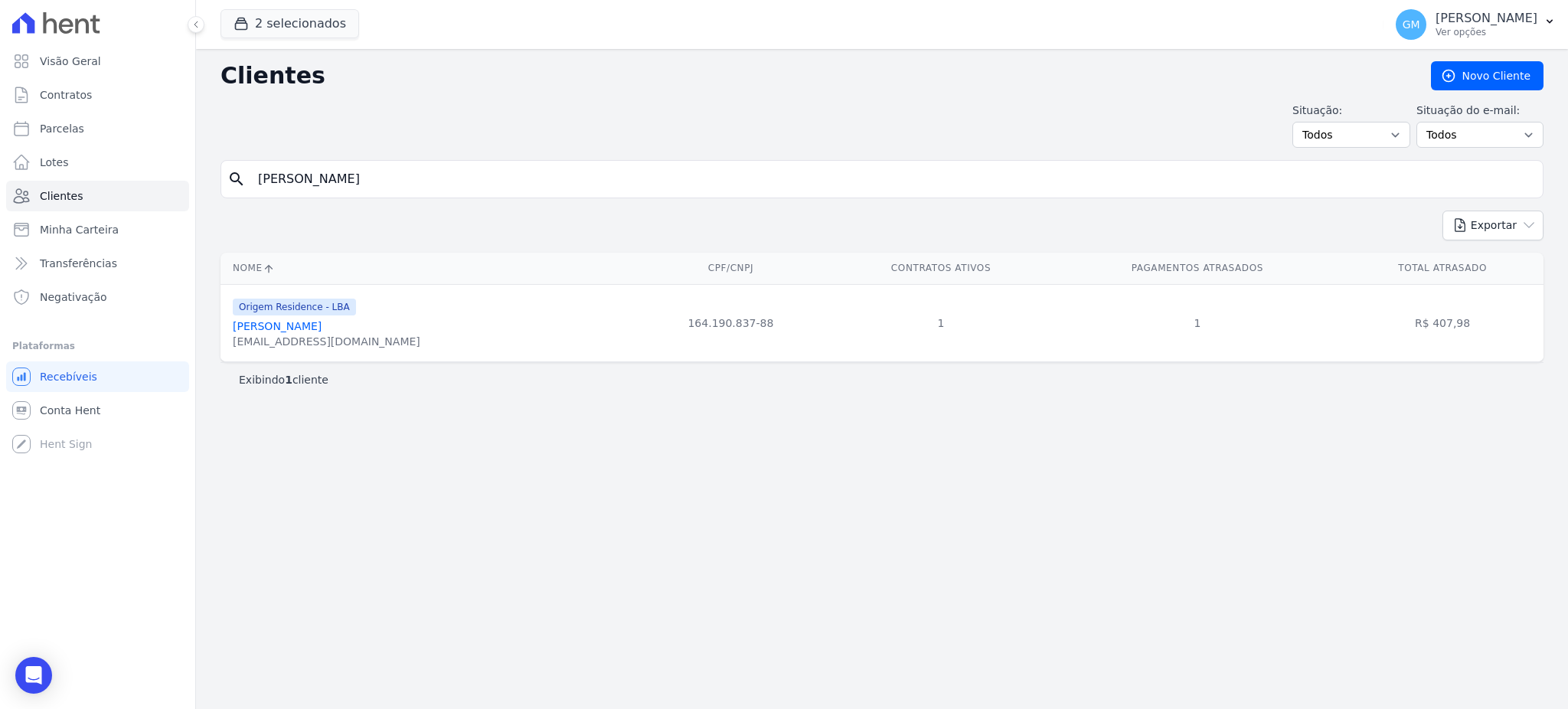
click at [290, 326] on link "Larissa Da Silva" at bounding box center [277, 326] width 89 height 12
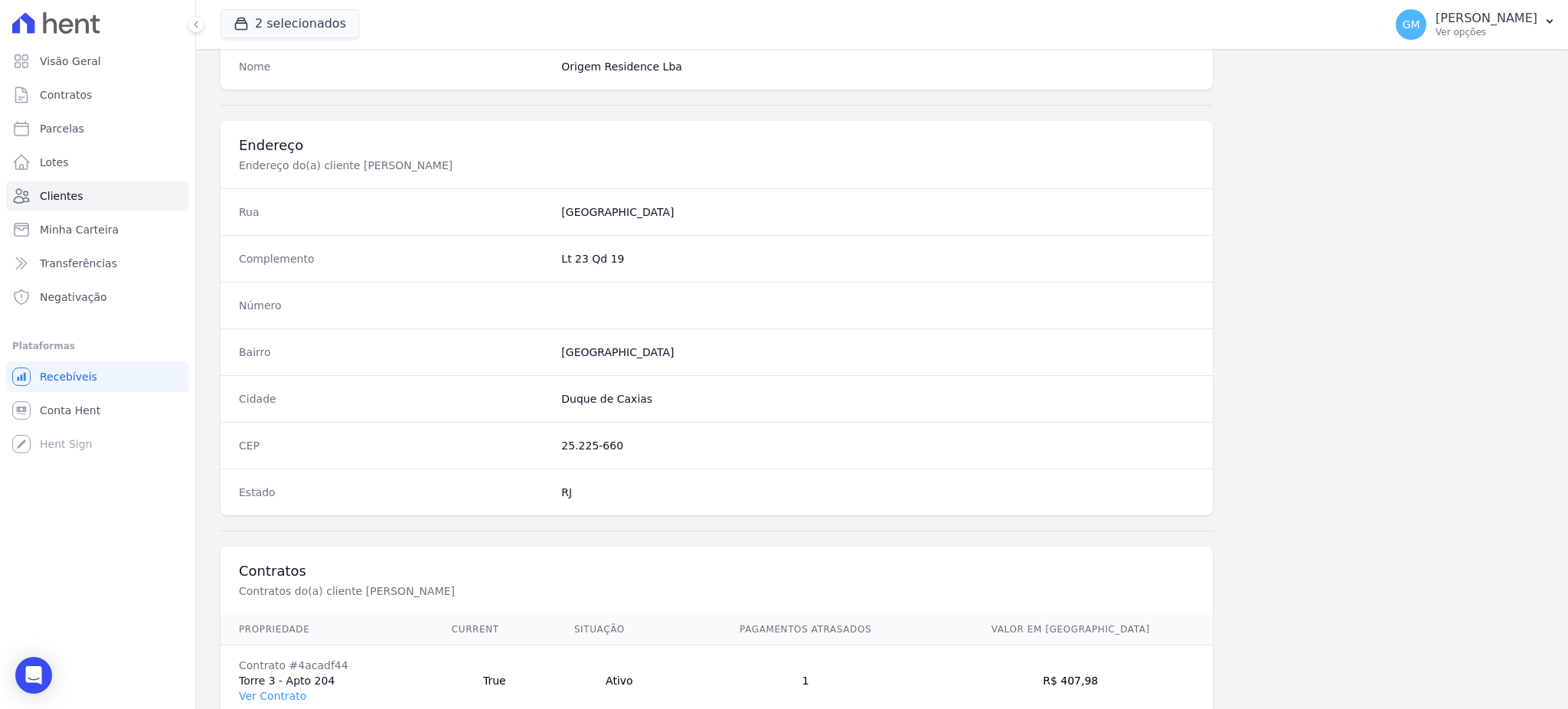
scroll to position [724, 0]
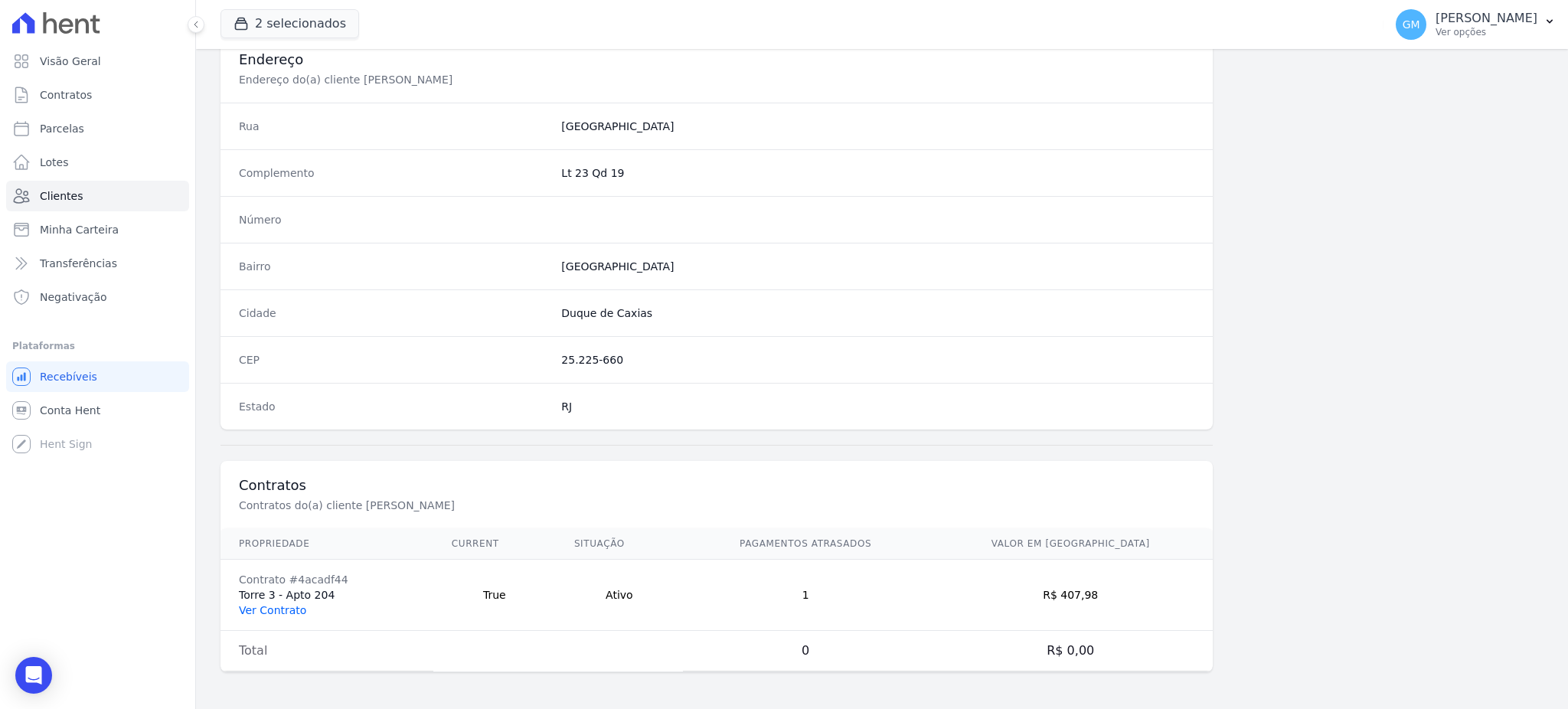
click at [272, 613] on link "Ver Contrato" at bounding box center [273, 609] width 68 height 12
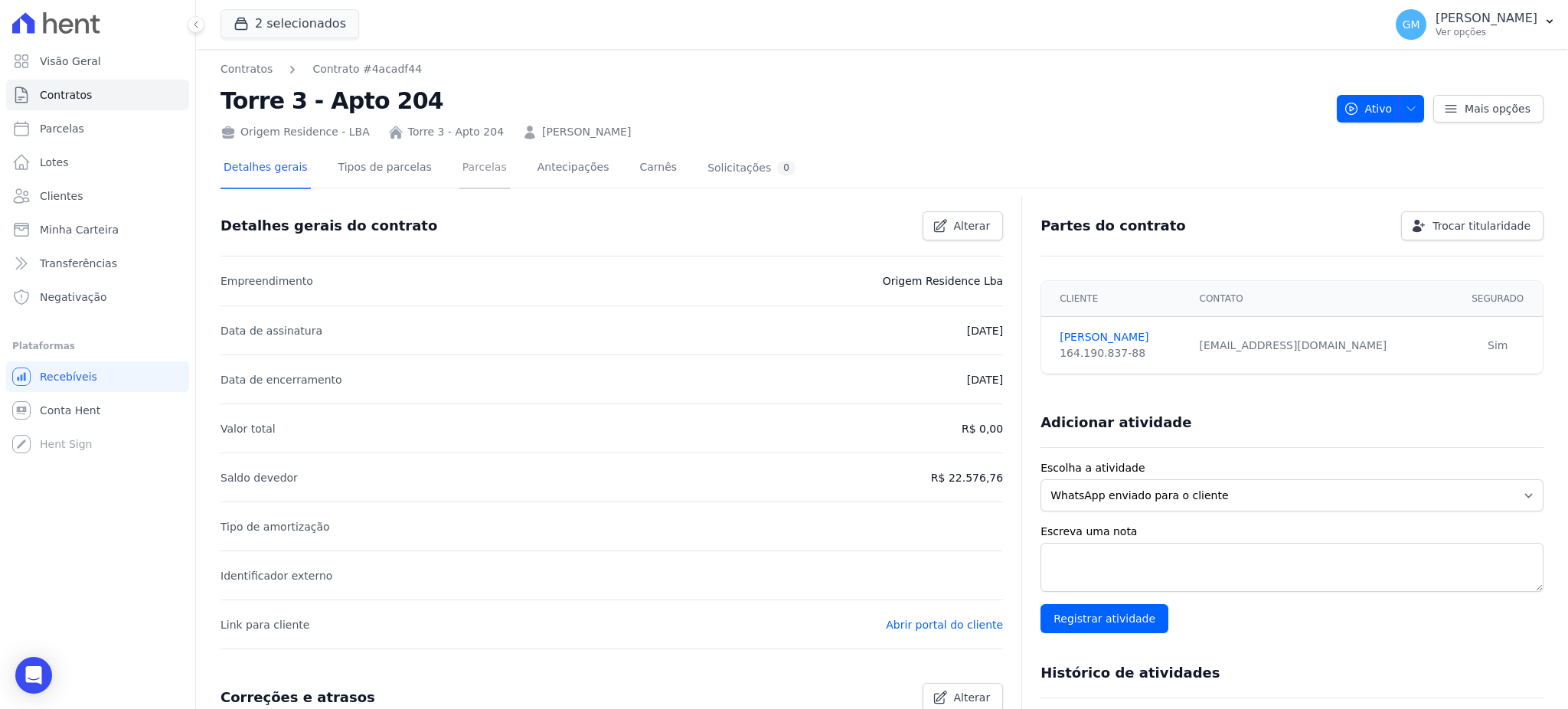
click at [459, 160] on link "Parcelas" at bounding box center [484, 168] width 50 height 40
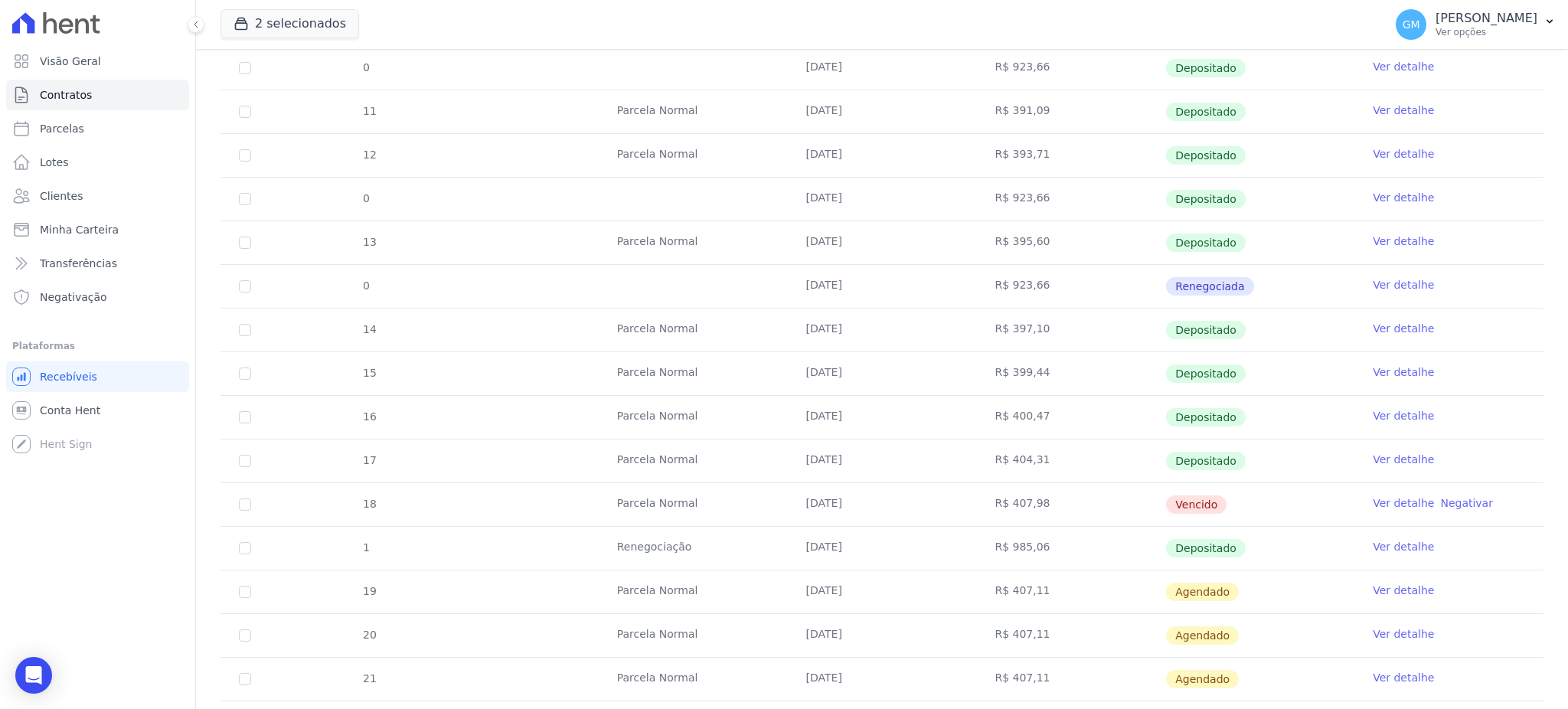
scroll to position [408, 0]
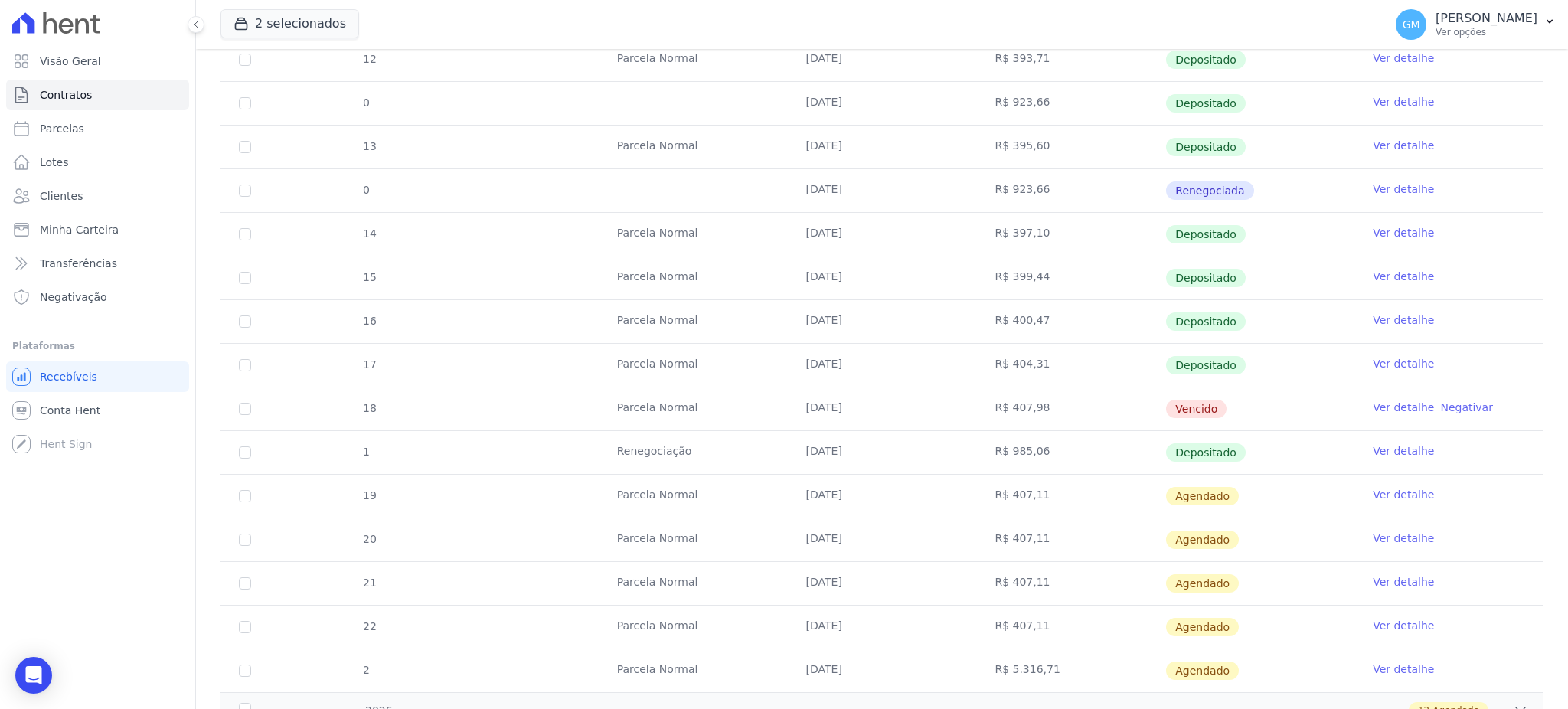
click at [1401, 443] on link "Ver detalhe" at bounding box center [1403, 450] width 61 height 16
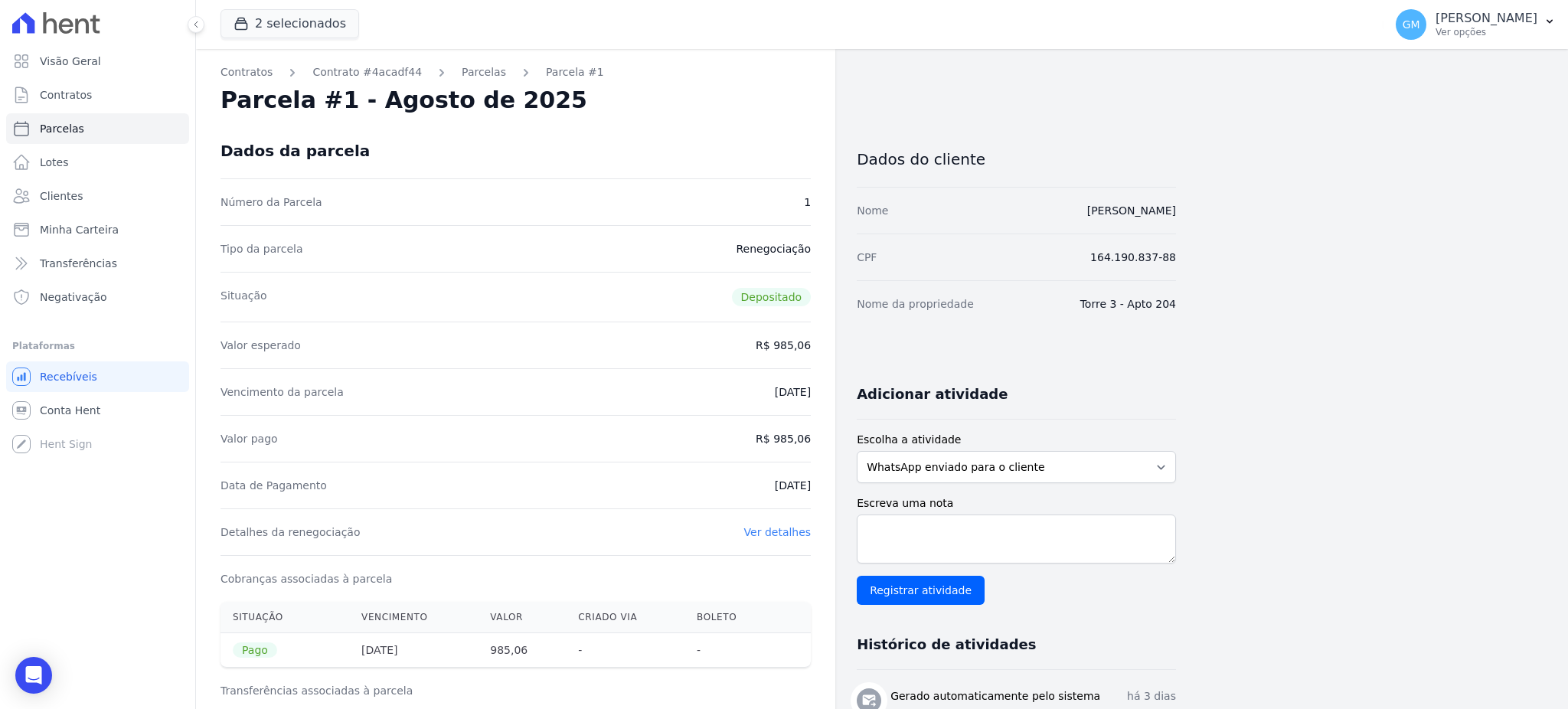
drag, startPoint x: 741, startPoint y: 486, endPoint x: 807, endPoint y: 477, distance: 66.6
click at [807, 477] on div "Data de Pagamento 01/09/2025" at bounding box center [516, 485] width 591 height 47
copy dd "01/09/202"
click at [699, 456] on div "Valor pago R$ 985,06" at bounding box center [516, 438] width 591 height 47
drag, startPoint x: 751, startPoint y: 491, endPoint x: 841, endPoint y: 486, distance: 90.1
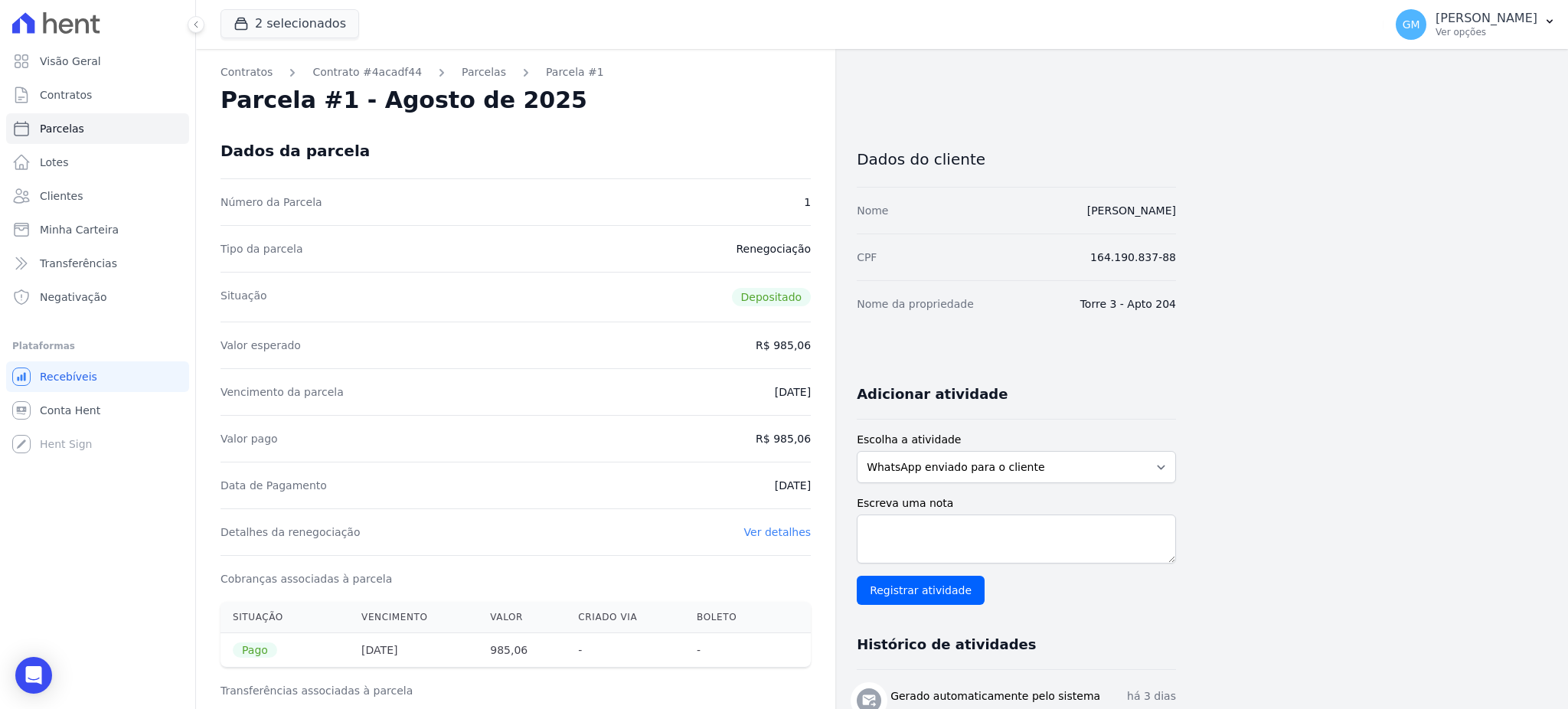
click at [841, 486] on div "Contratos Contrato #4acadf44 Parcelas Parcela #1 Parcela #1 - Agosto de 2025 Da…" at bounding box center [686, 632] width 980 height 1167
copy dd "01/09/2025"
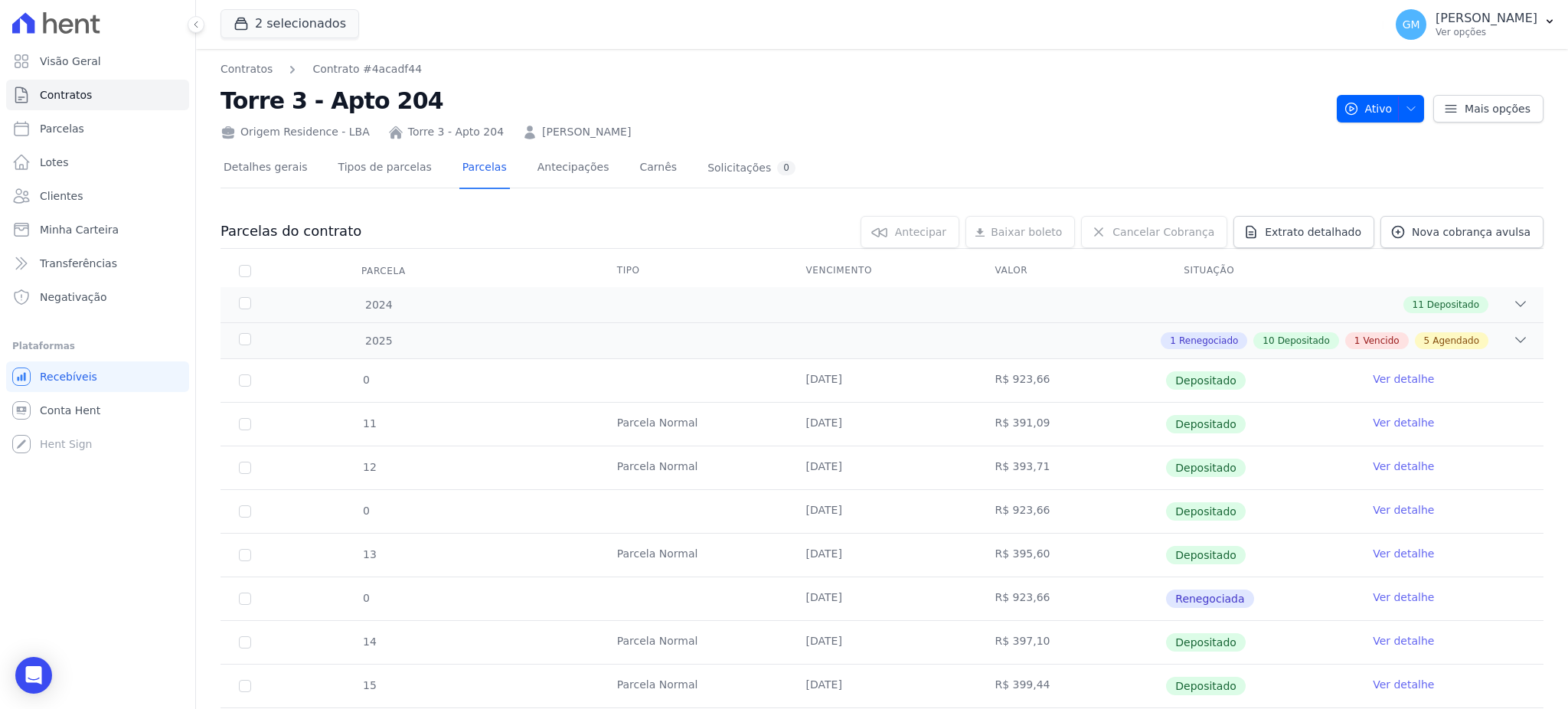
scroll to position [408, 0]
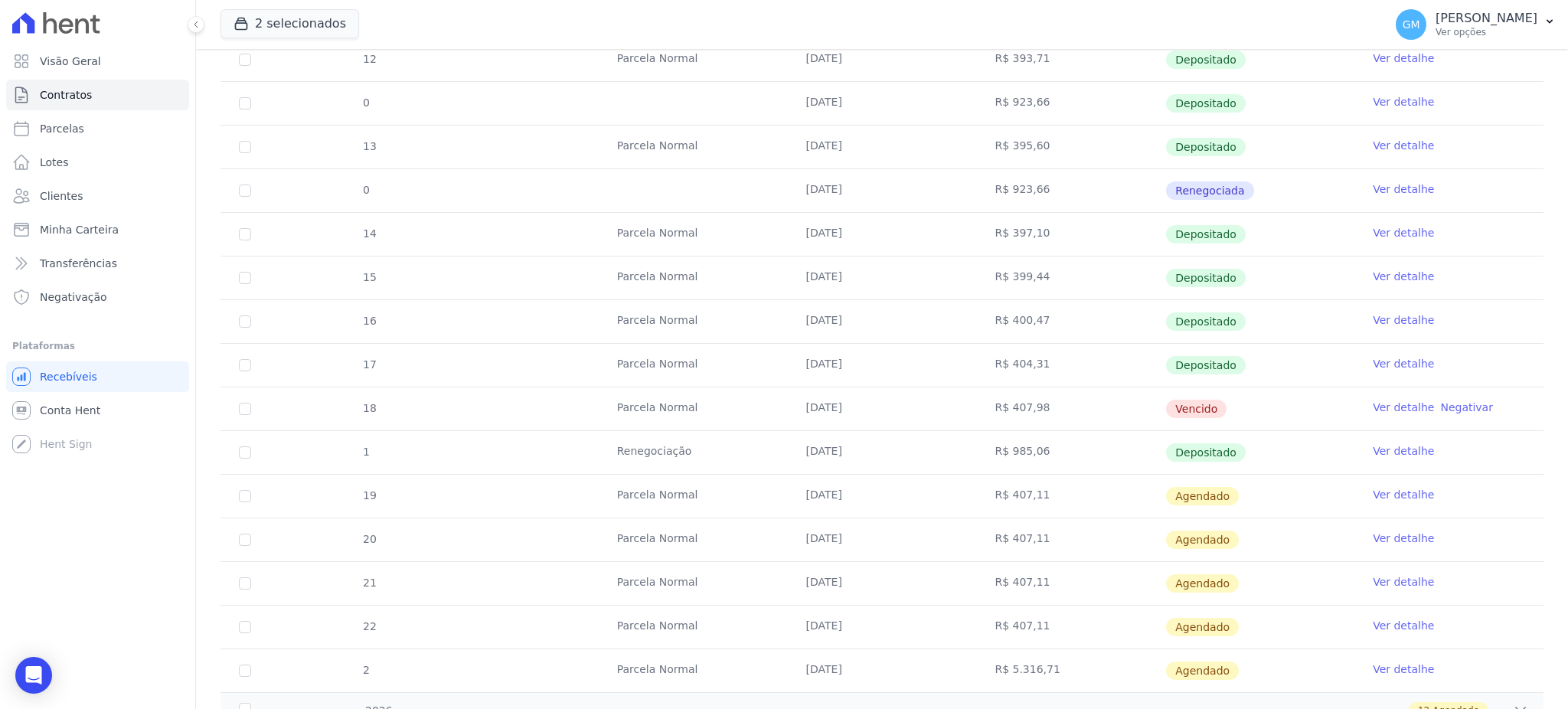
click at [1392, 450] on link "Ver detalhe" at bounding box center [1403, 450] width 61 height 16
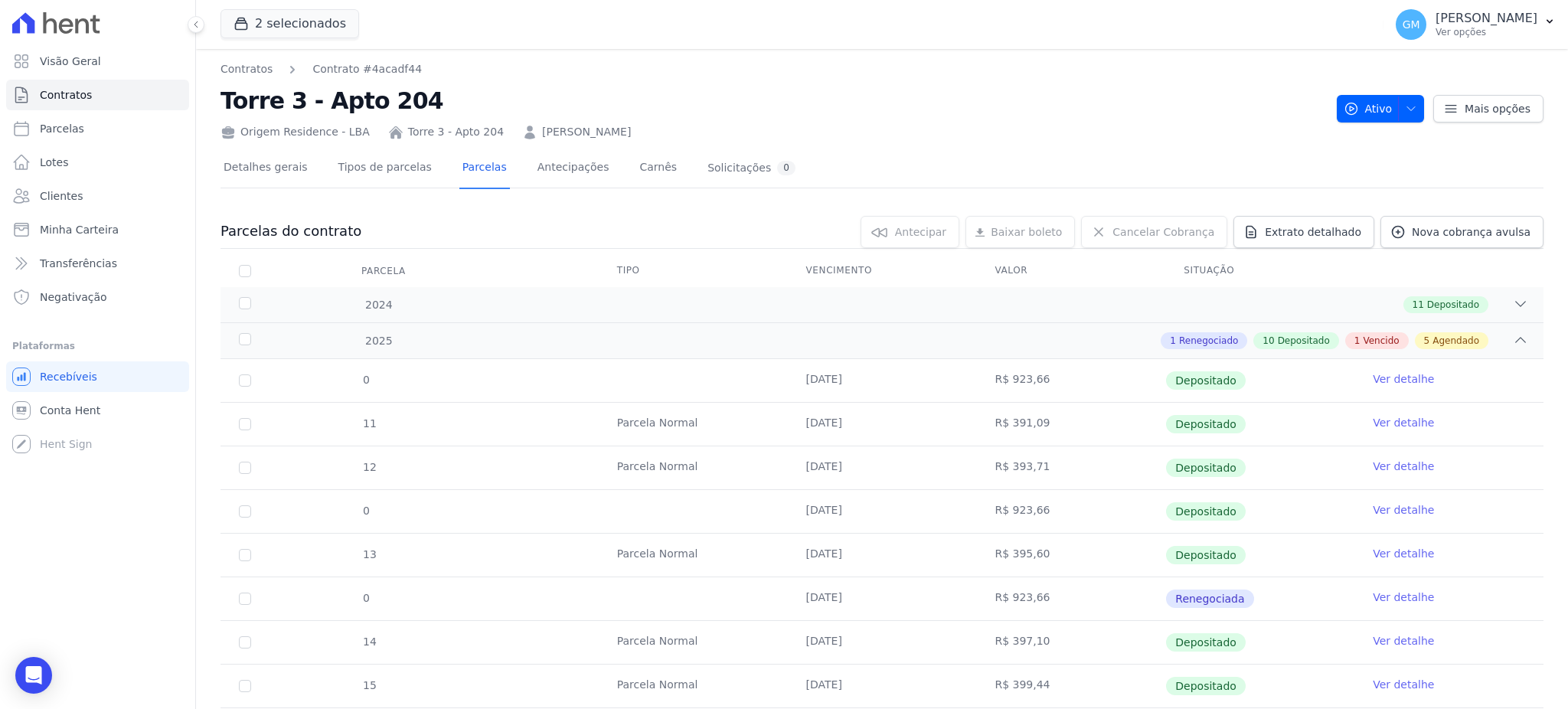
scroll to position [306, 0]
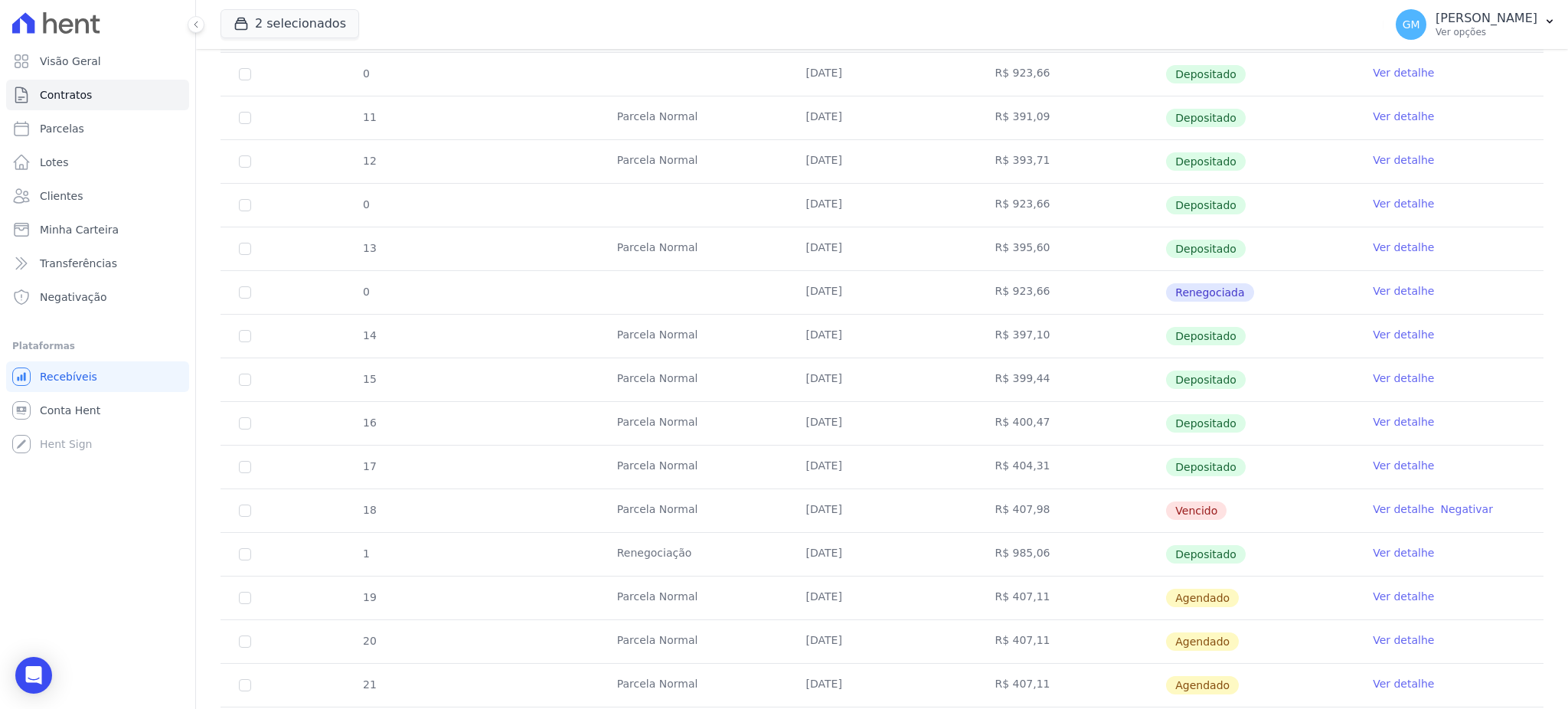
click at [1382, 549] on link "Ver detalhe" at bounding box center [1403, 552] width 61 height 16
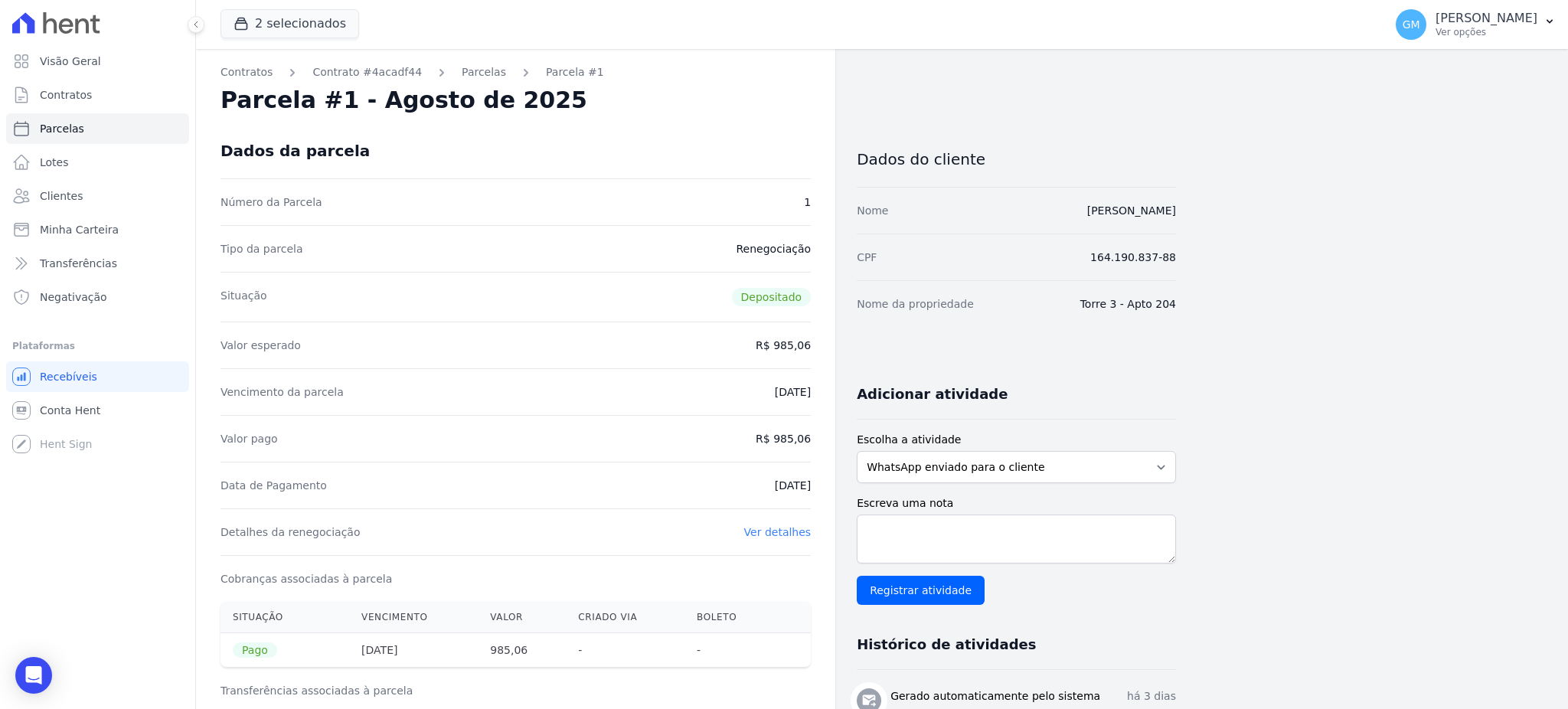
click at [765, 500] on div "Data de Pagamento 01/09/2025" at bounding box center [516, 485] width 591 height 47
drag, startPoint x: 758, startPoint y: 493, endPoint x: 815, endPoint y: 488, distance: 57.2
click at [815, 488] on div "Contratos Contrato #4acadf44 Parcelas Parcela #1 Parcela #1 - Agosto de 2025 Da…" at bounding box center [516, 632] width 639 height 1167
copy dd "01/09/2025"
click at [793, 453] on div "Valor pago R$ 985,06" at bounding box center [516, 438] width 591 height 47
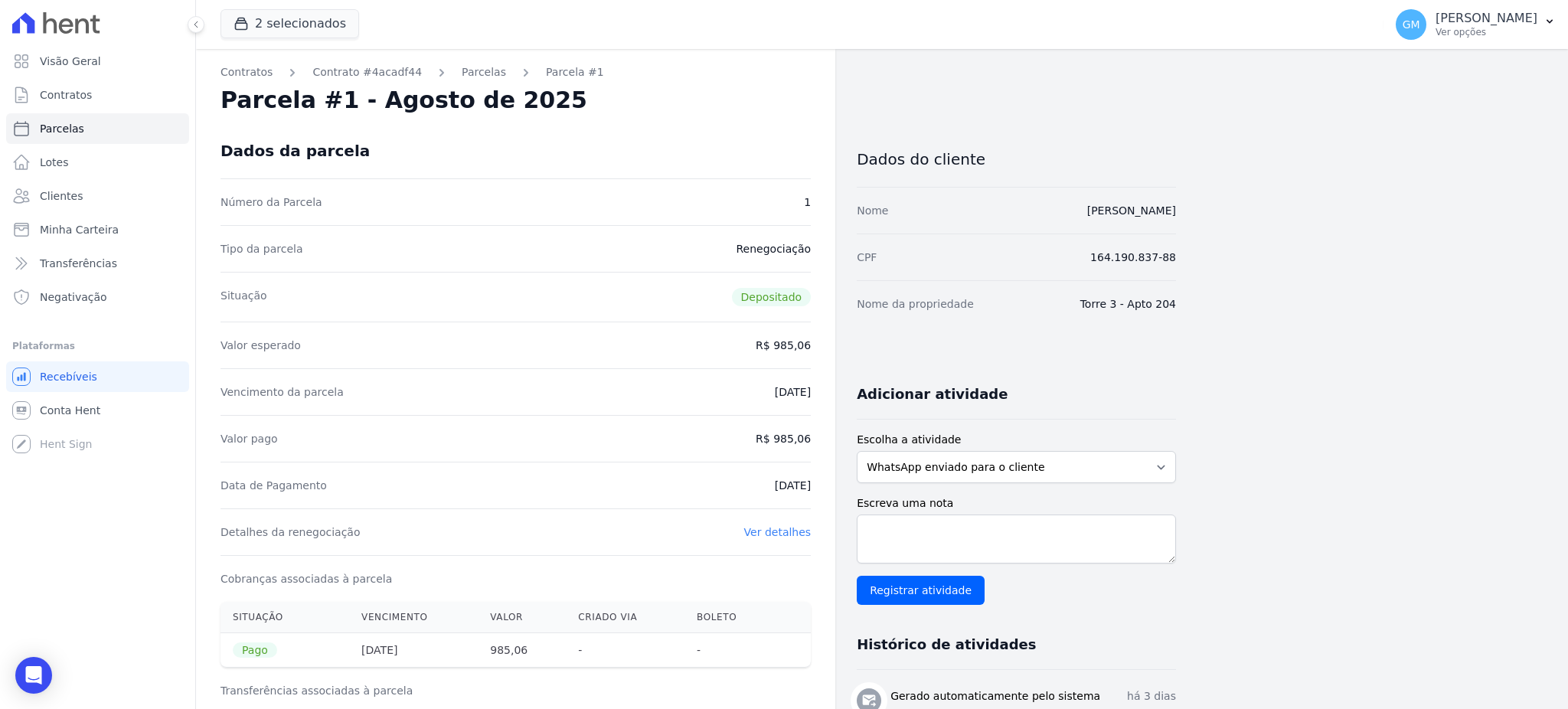
drag, startPoint x: 778, startPoint y: 437, endPoint x: 817, endPoint y: 442, distance: 39.3
click at [817, 442] on div "Contratos Contrato #4acadf44 Parcelas Parcela #1 Parcela #1 - Agosto de 2025 Da…" at bounding box center [516, 632] width 639 height 1167
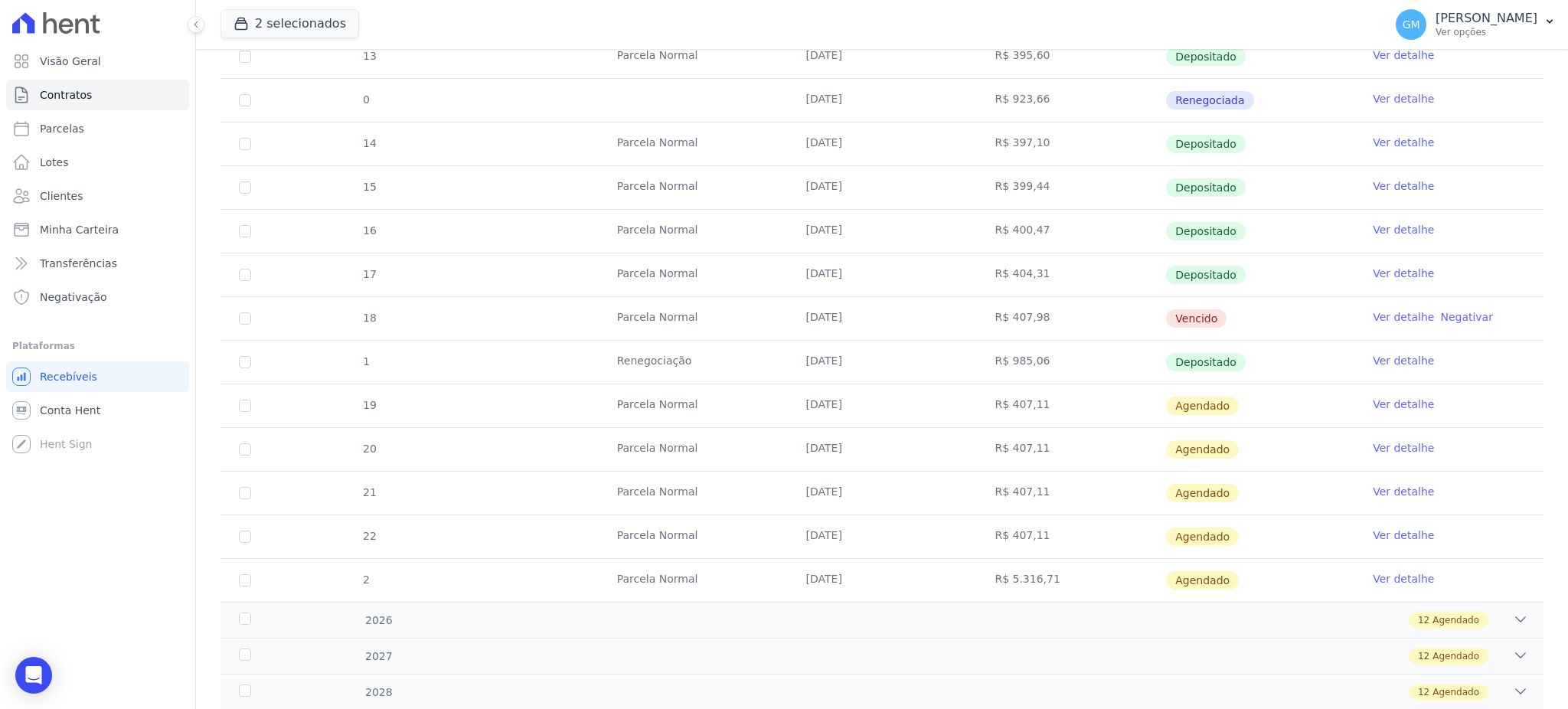
scroll to position [536, 0]
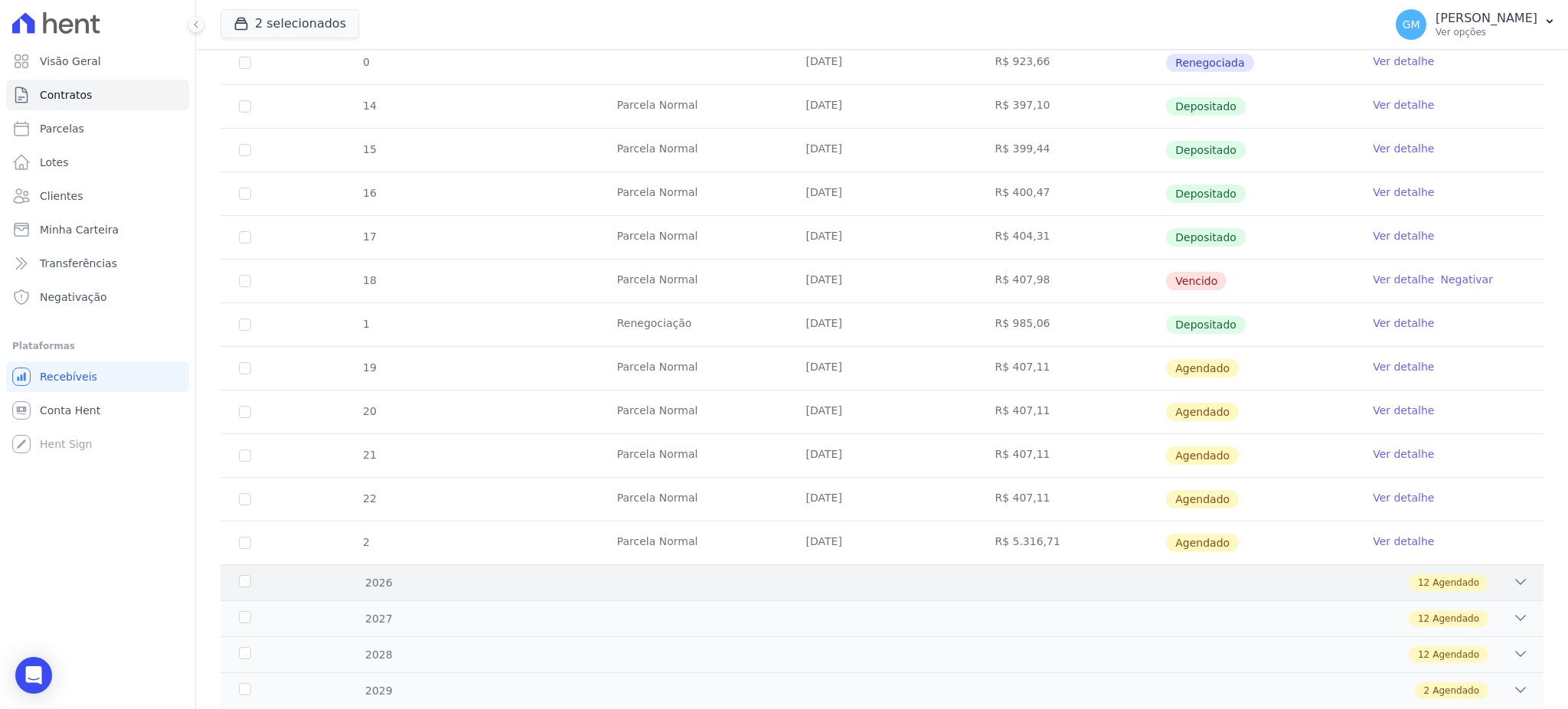
click at [1456, 585] on span "Agendado" at bounding box center [1456, 582] width 47 height 14
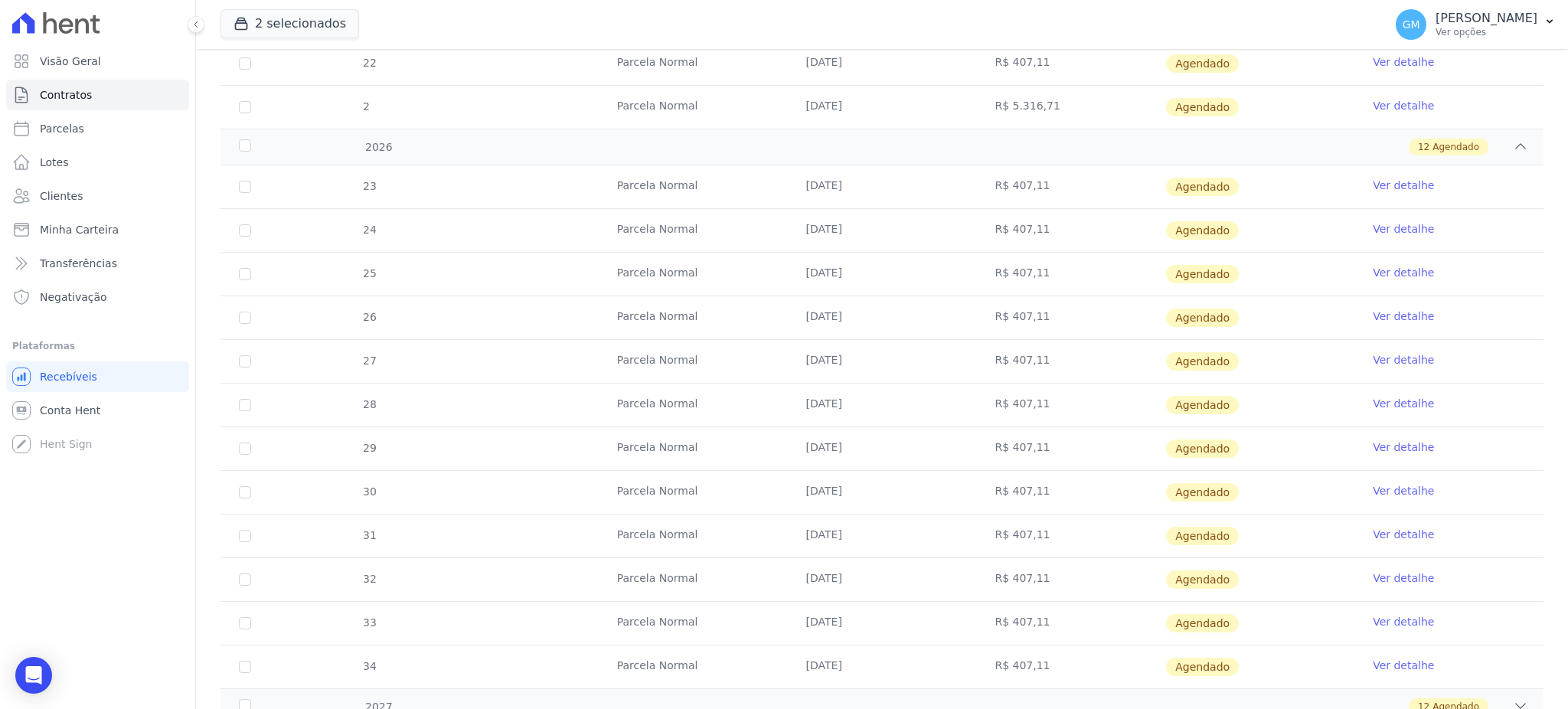
scroll to position [696, 0]
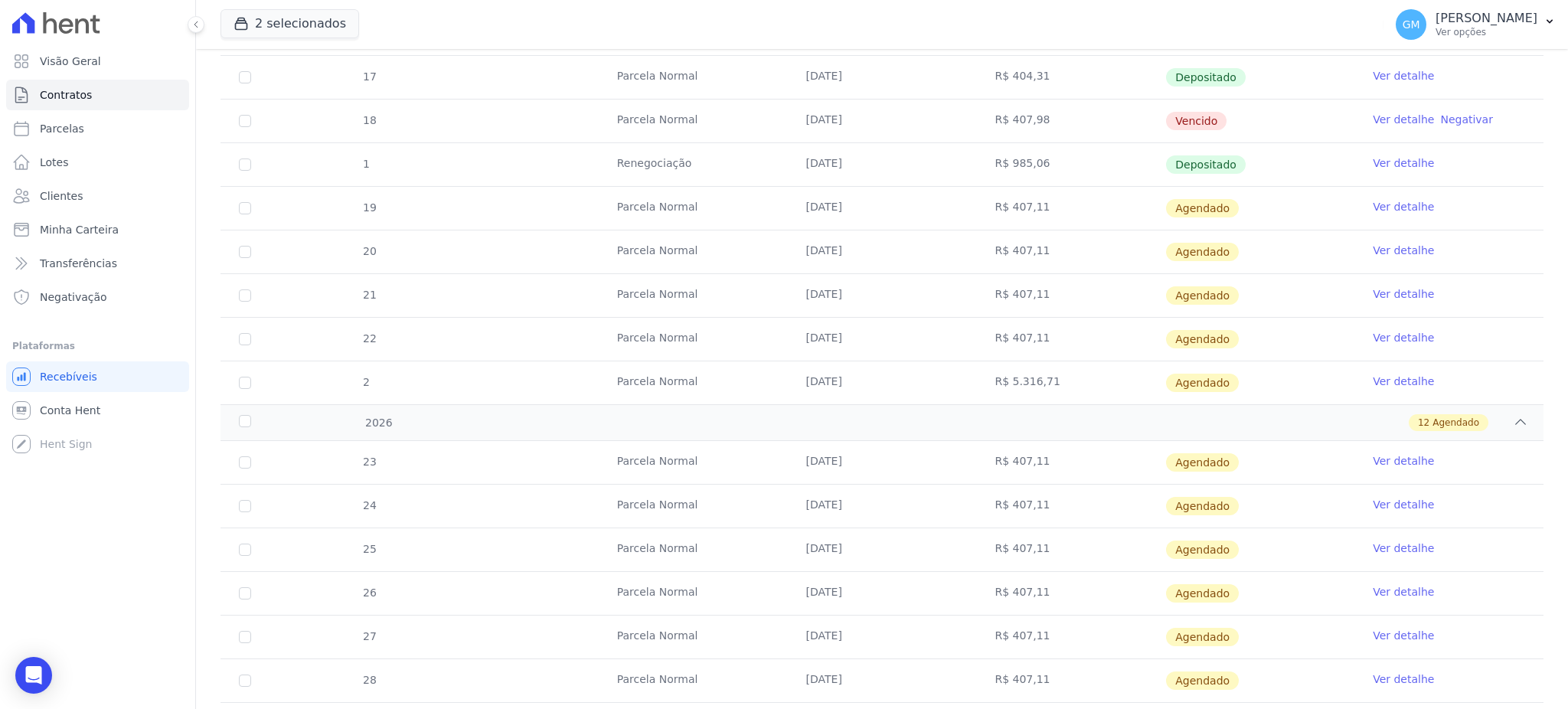
click at [1367, 171] on td "Ver detalhe" at bounding box center [1448, 165] width 189 height 43
click at [1373, 161] on link "Ver detalhe" at bounding box center [1403, 162] width 61 height 16
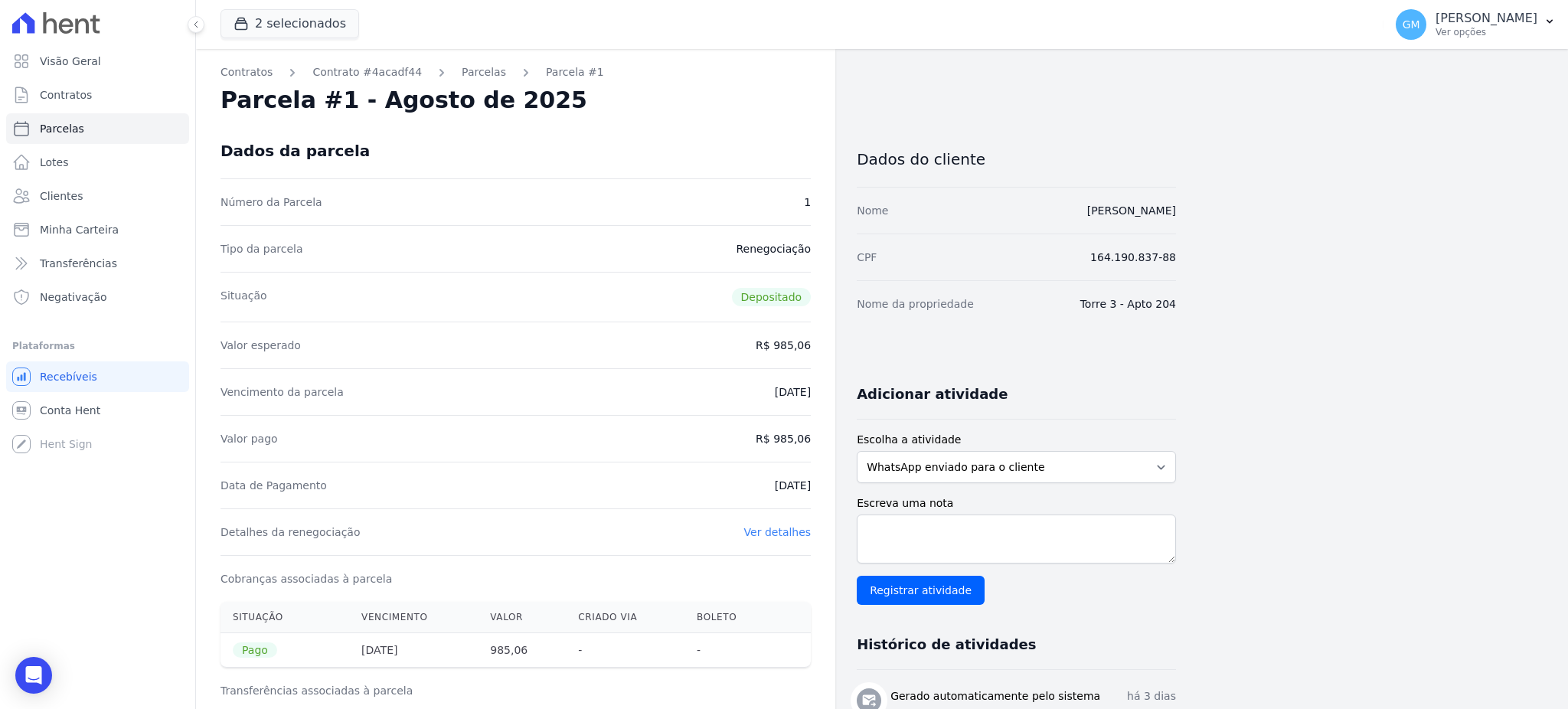
drag, startPoint x: 778, startPoint y: 440, endPoint x: 812, endPoint y: 439, distance: 34.0
click at [812, 439] on div "Contratos Contrato #4acadf44 Parcelas Parcela #1 Parcela #1 - Agosto de 2025 Da…" at bounding box center [516, 632] width 639 height 1167
click at [784, 459] on div "Valor pago R$ 985,06" at bounding box center [516, 438] width 591 height 47
drag, startPoint x: 752, startPoint y: 482, endPoint x: 812, endPoint y: 477, distance: 60.2
click at [812, 477] on div "Contratos Contrato #4acadf44 Parcelas Parcela #1 Parcela #1 - Agosto de 2025 Da…" at bounding box center [516, 632] width 639 height 1167
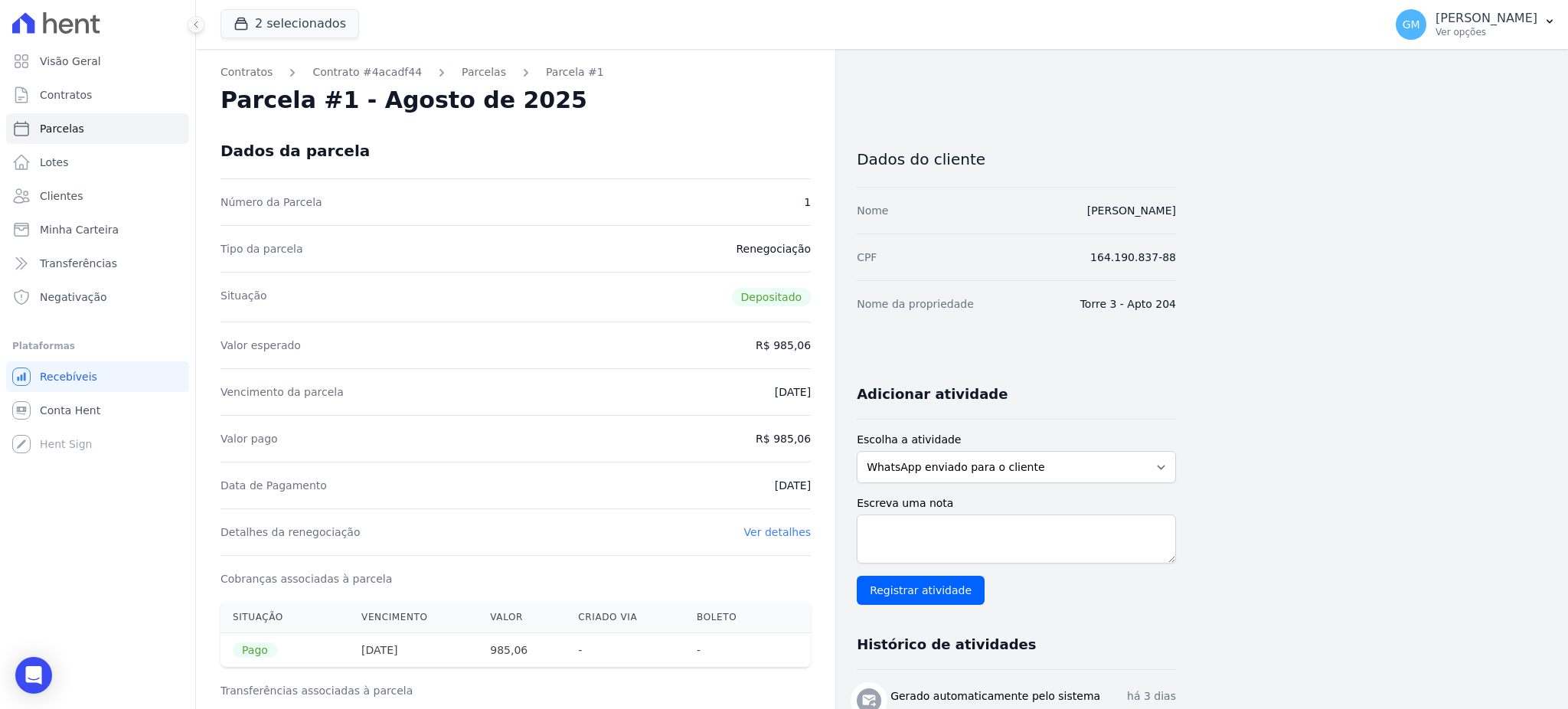
drag, startPoint x: 779, startPoint y: 430, endPoint x: 833, endPoint y: 433, distance: 54.1
click at [833, 433] on div "Contratos Contrato #4acadf44 Parcelas Parcela #1 Parcela #1 - Agosto de 2025 Da…" at bounding box center [516, 632] width 639 height 1167
drag, startPoint x: 752, startPoint y: 486, endPoint x: 833, endPoint y: 481, distance: 81.2
click at [833, 481] on div "Contratos Contrato #4acadf44 Parcelas Parcela #1 Parcela #1 - Agosto de 2025 Da…" at bounding box center [516, 632] width 639 height 1167
click at [97, 204] on link "Clientes" at bounding box center [97, 195] width 183 height 31
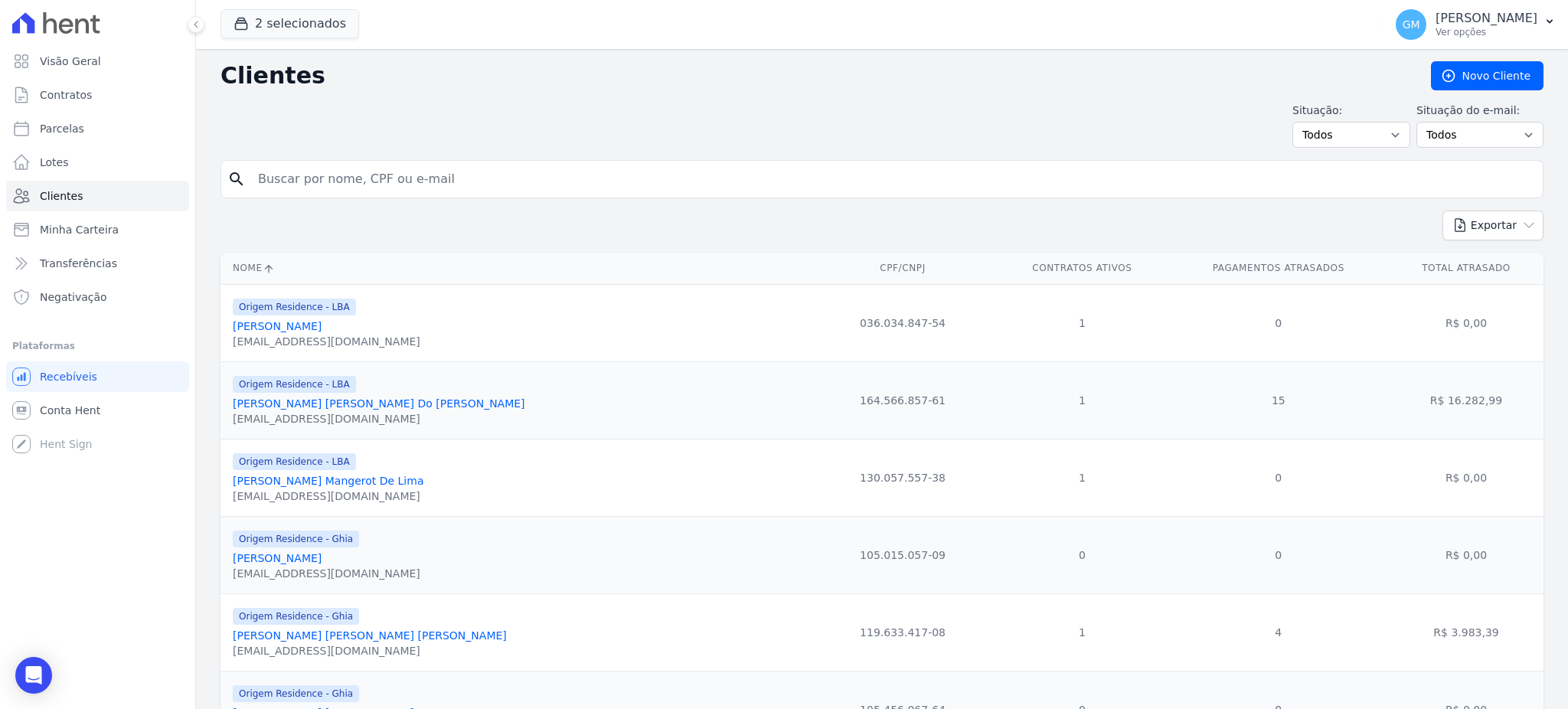
click at [290, 177] on input "search" at bounding box center [892, 179] width 1288 height 31
paste input "Douglas Delfino"
type input "Douglas Delfino"
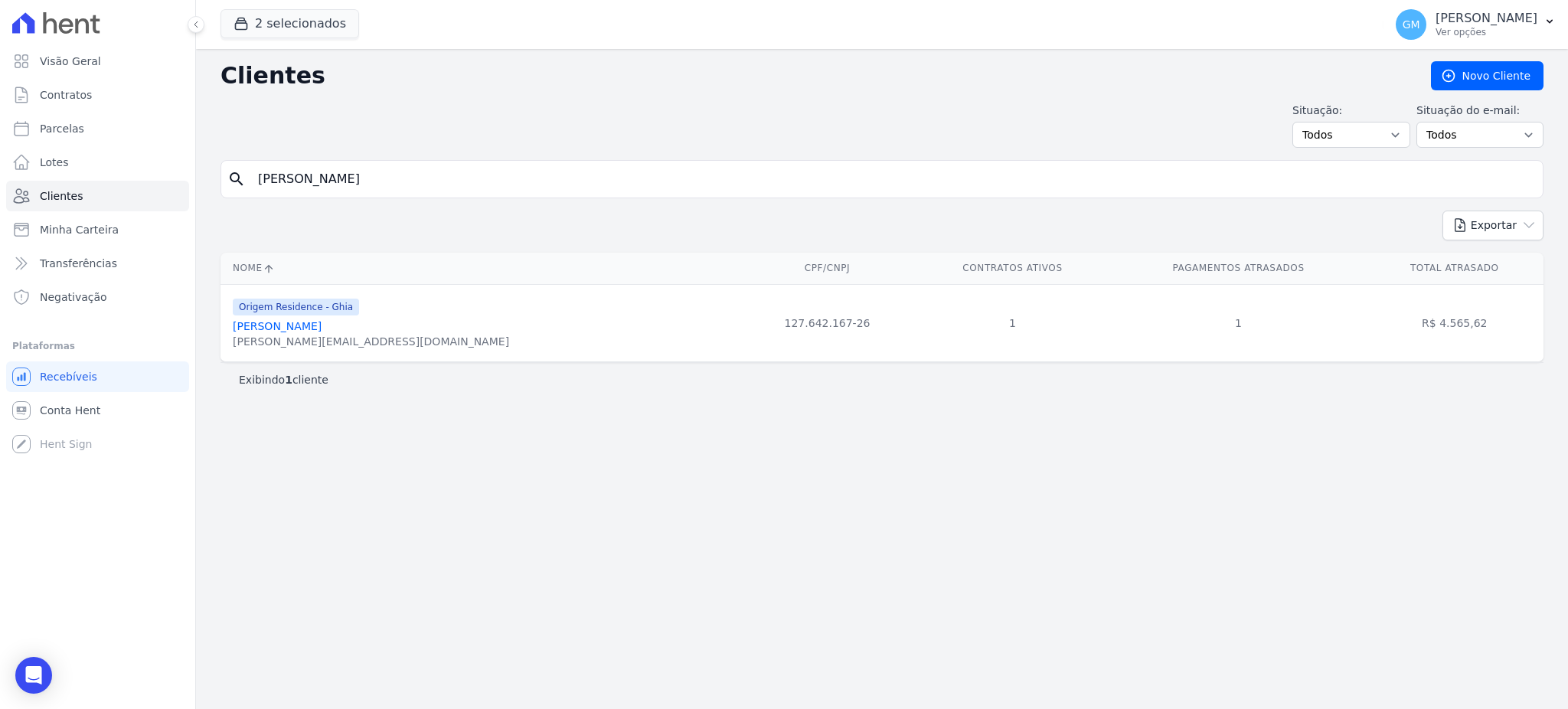
click at [302, 331] on link "Douglas Delfino" at bounding box center [277, 326] width 89 height 12
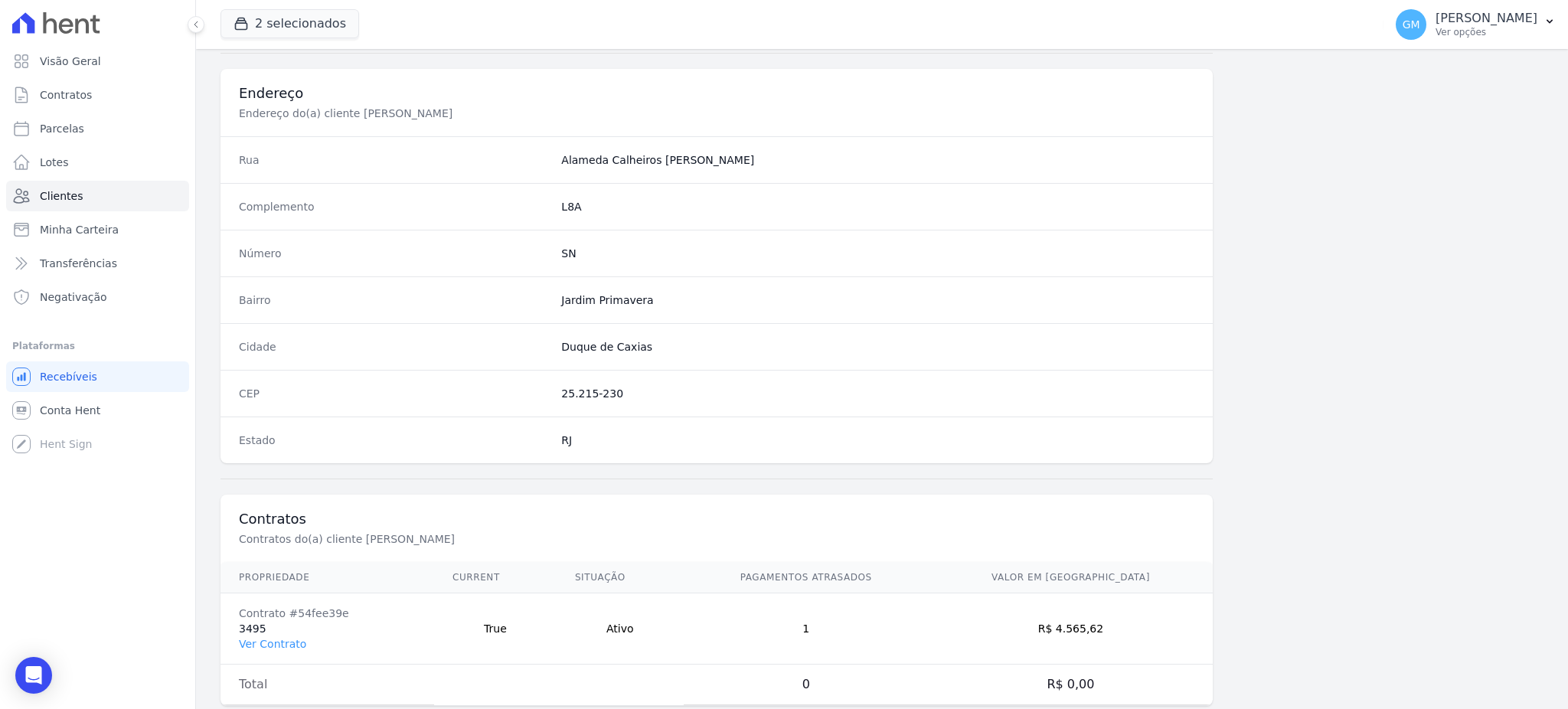
scroll to position [724, 0]
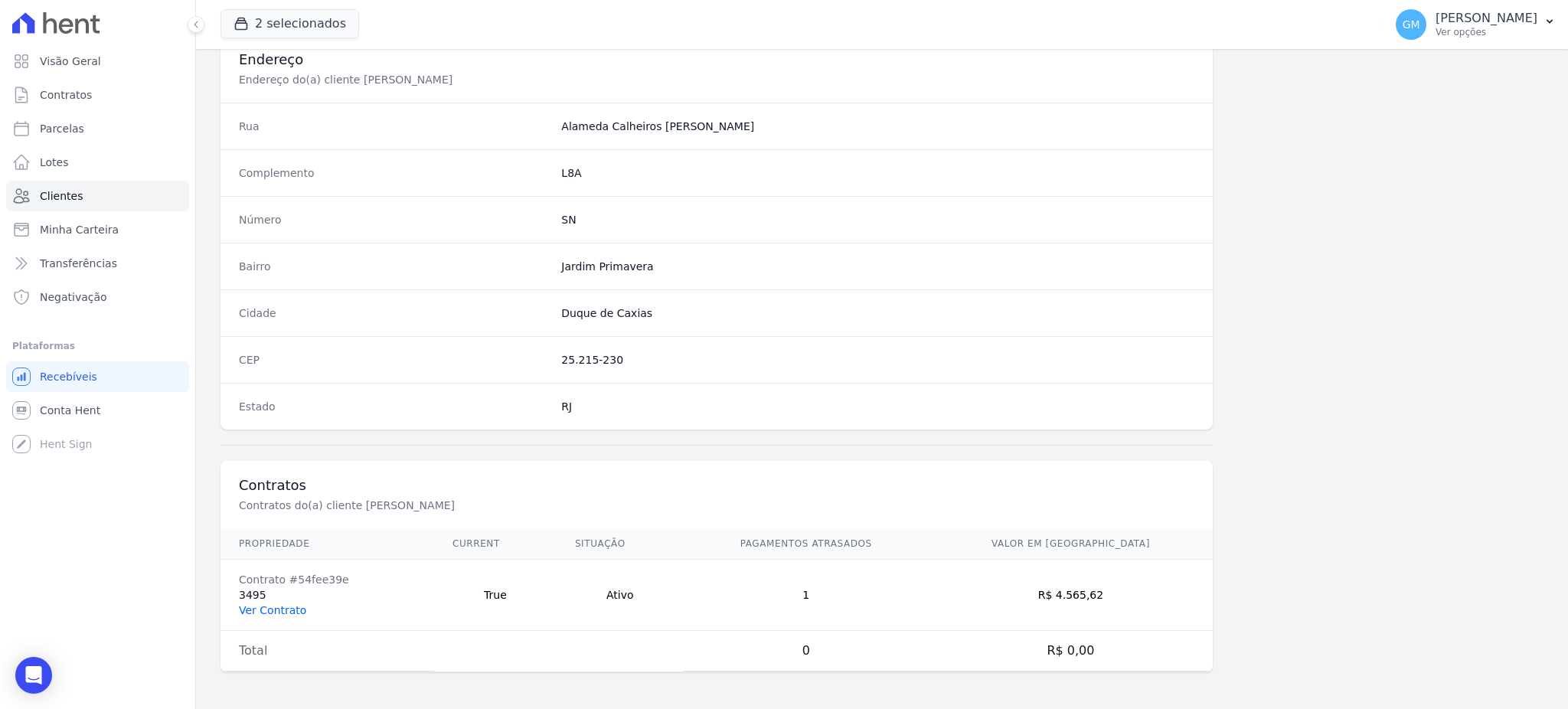
click at [275, 616] on link "Ver Contrato" at bounding box center [273, 609] width 68 height 12
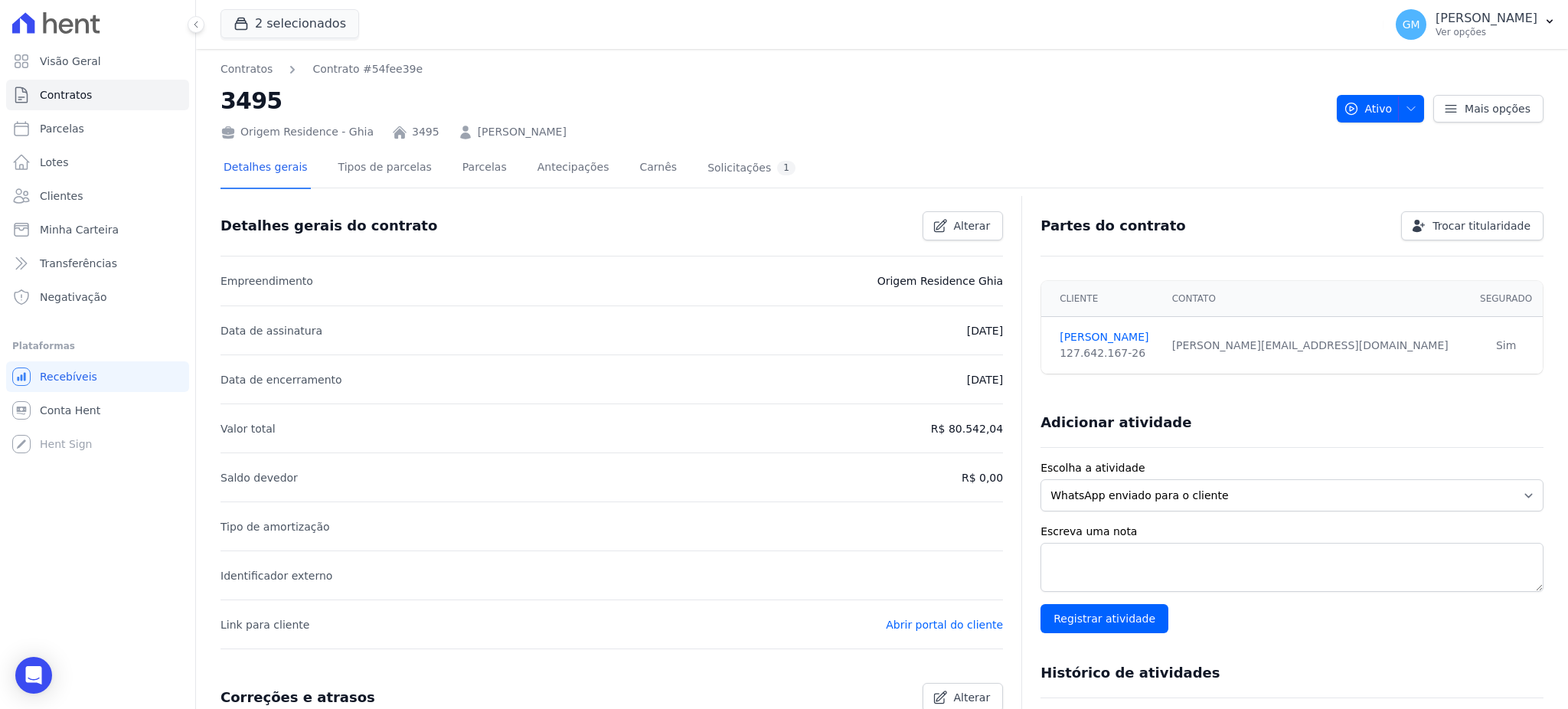
click at [436, 164] on div "Detalhes gerais Tipos de parcelas Parcelas Antecipações Carnês Solicitações 1" at bounding box center [509, 168] width 578 height 40
click at [459, 166] on link "Parcelas" at bounding box center [484, 168] width 50 height 40
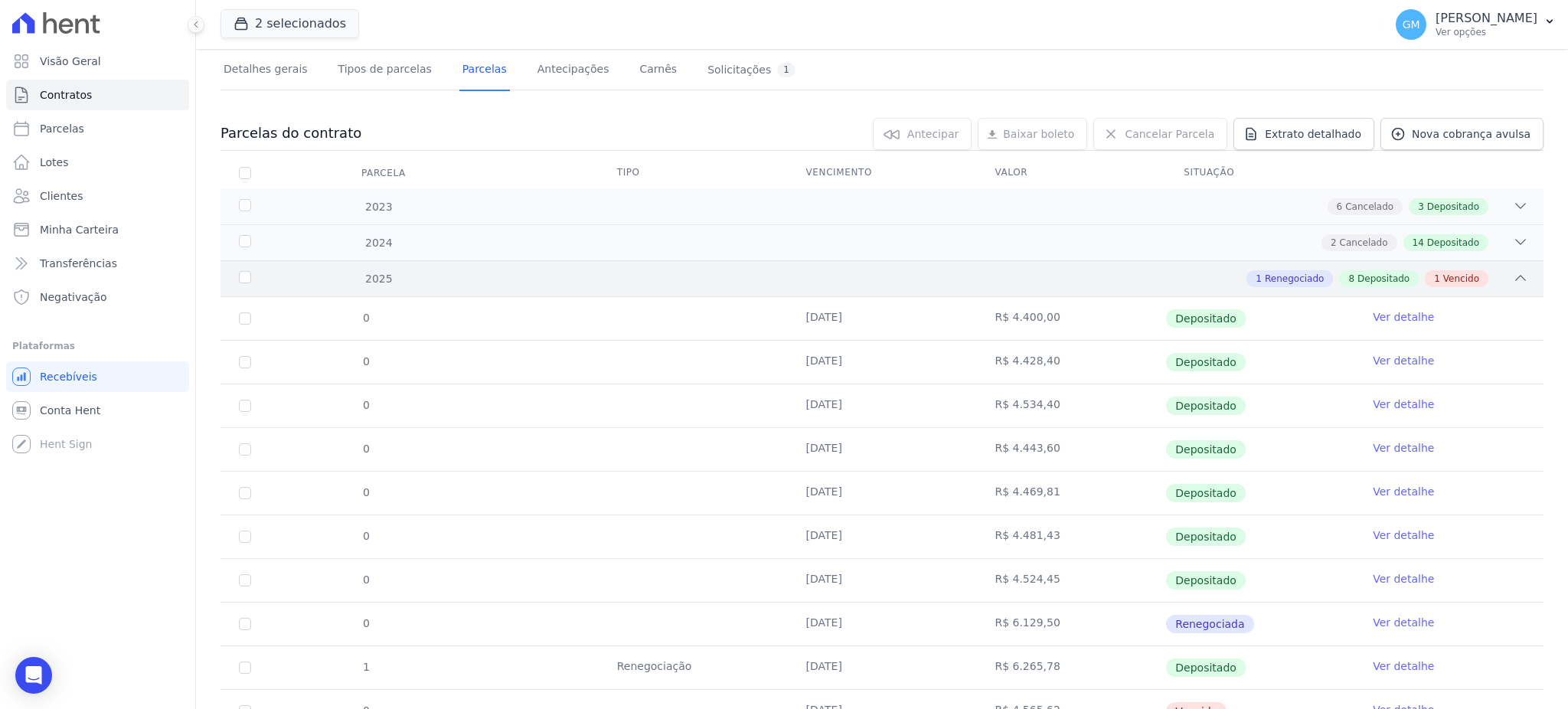
scroll to position [167, 0]
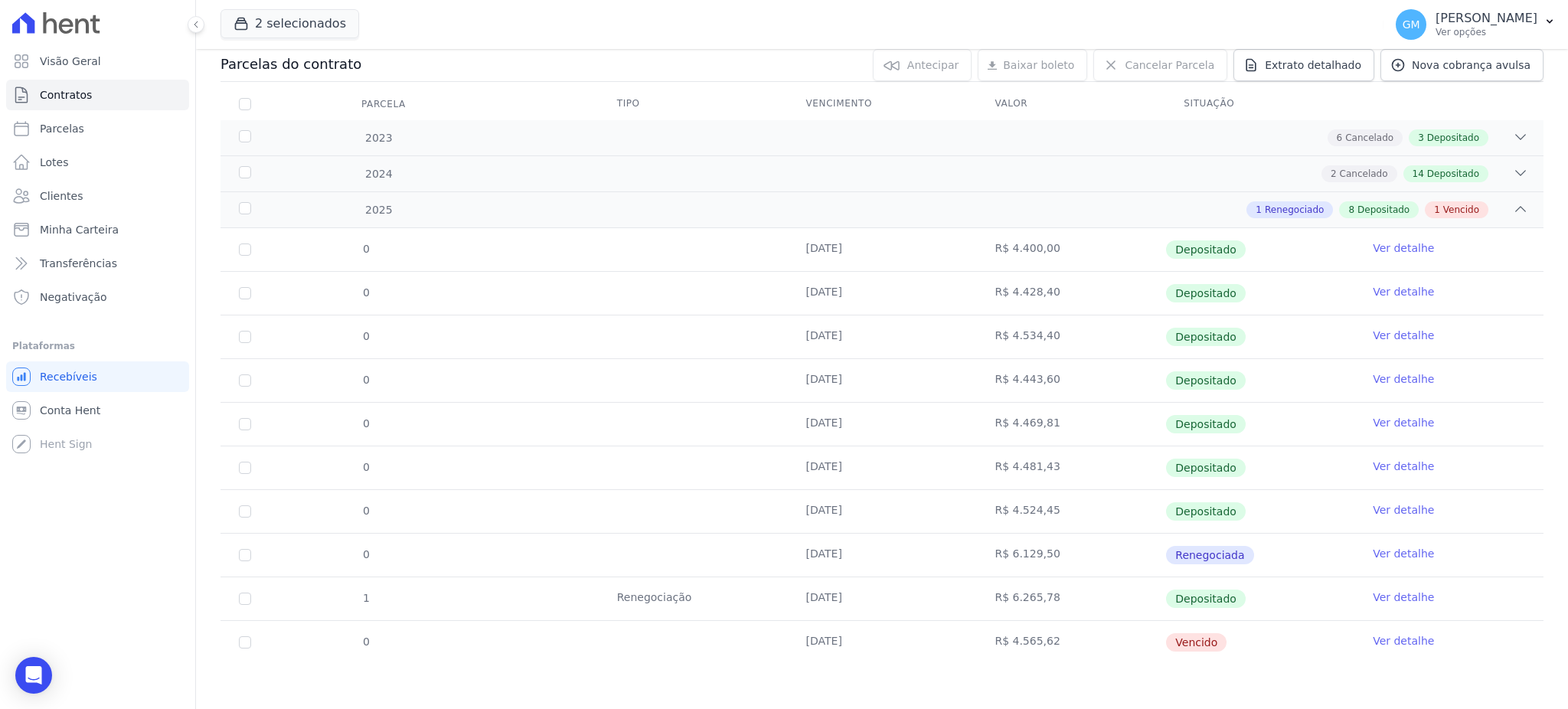
drag, startPoint x: 873, startPoint y: 514, endPoint x: 901, endPoint y: 514, distance: 28.0
click at [901, 514] on td "31/07/2025" at bounding box center [882, 511] width 189 height 43
click at [1379, 509] on link "Ver detalhe" at bounding box center [1403, 509] width 61 height 16
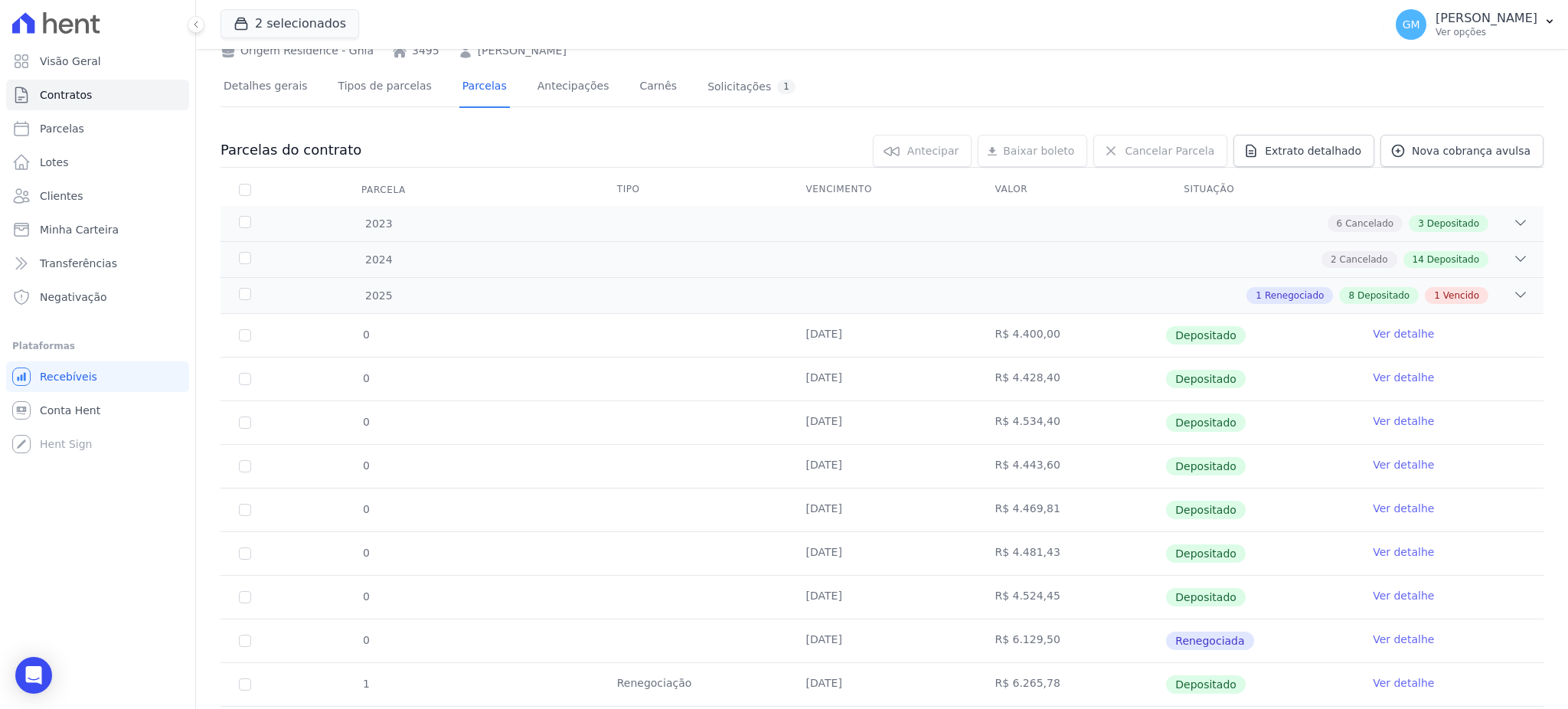
scroll to position [167, 0]
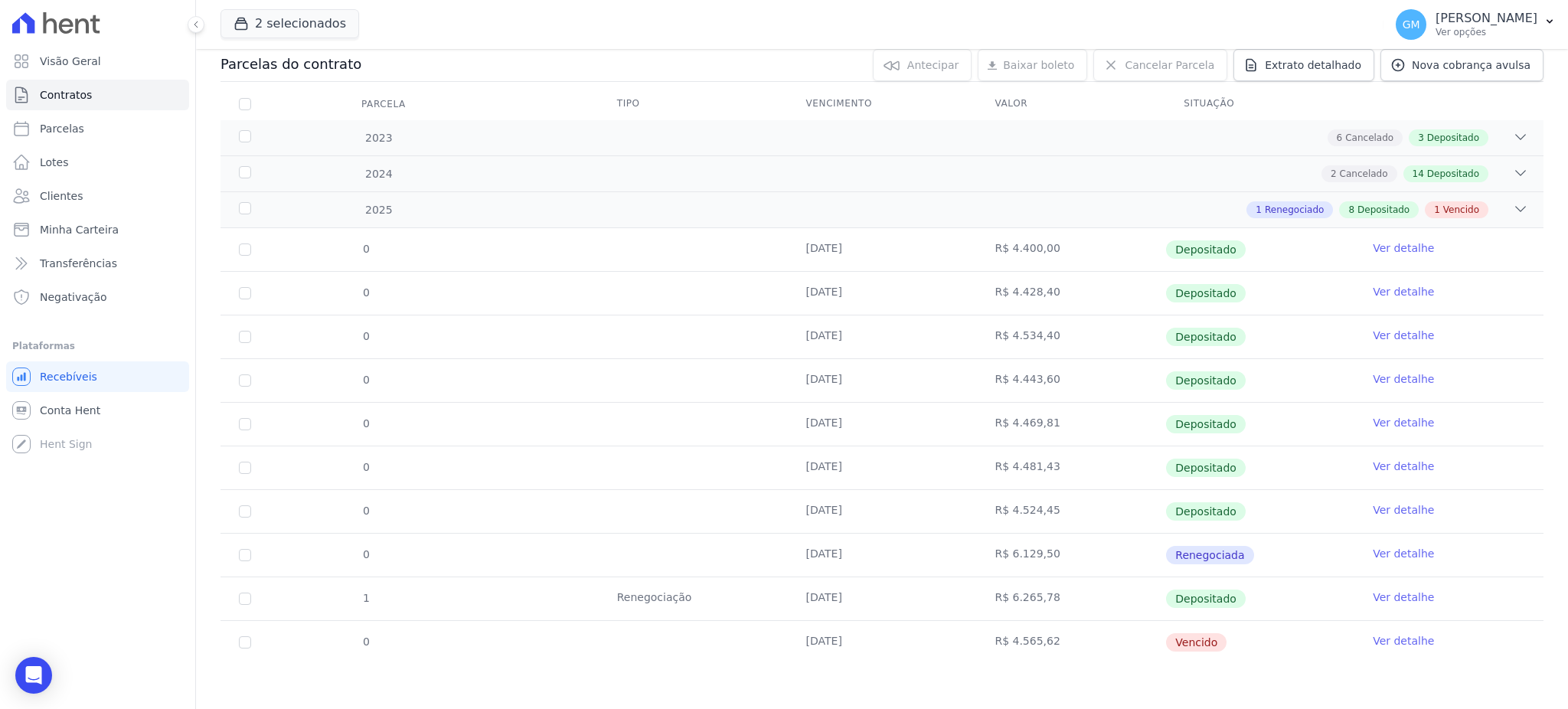
click at [1375, 600] on link "Ver detalhe" at bounding box center [1403, 597] width 61 height 16
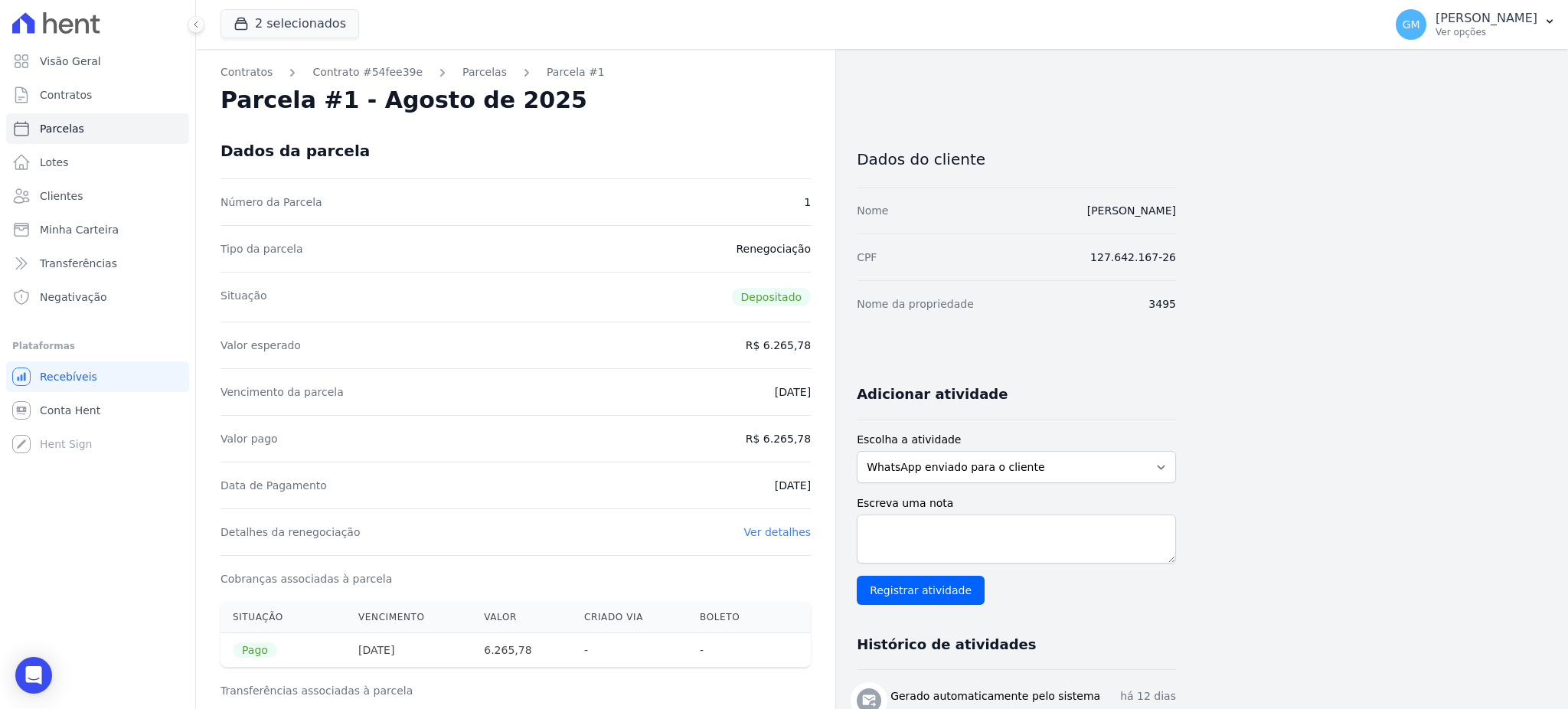
drag, startPoint x: 752, startPoint y: 489, endPoint x: 817, endPoint y: 494, distance: 65.2
click at [817, 494] on div "Contratos Contrato #54fee39e Parcelas Parcela #1 Parcela #1 - Agosto de 2025 Da…" at bounding box center [516, 632] width 639 height 1167
click at [770, 514] on div "Detalhes da renegociação Ver detalhes" at bounding box center [516, 531] width 591 height 47
drag, startPoint x: 752, startPoint y: 499, endPoint x: 823, endPoint y: 484, distance: 72.6
click at [823, 484] on div "Contratos Contrato #54fee39e Parcelas Parcela #1 Parcela #1 - Agosto de 2025 Da…" at bounding box center [516, 632] width 639 height 1167
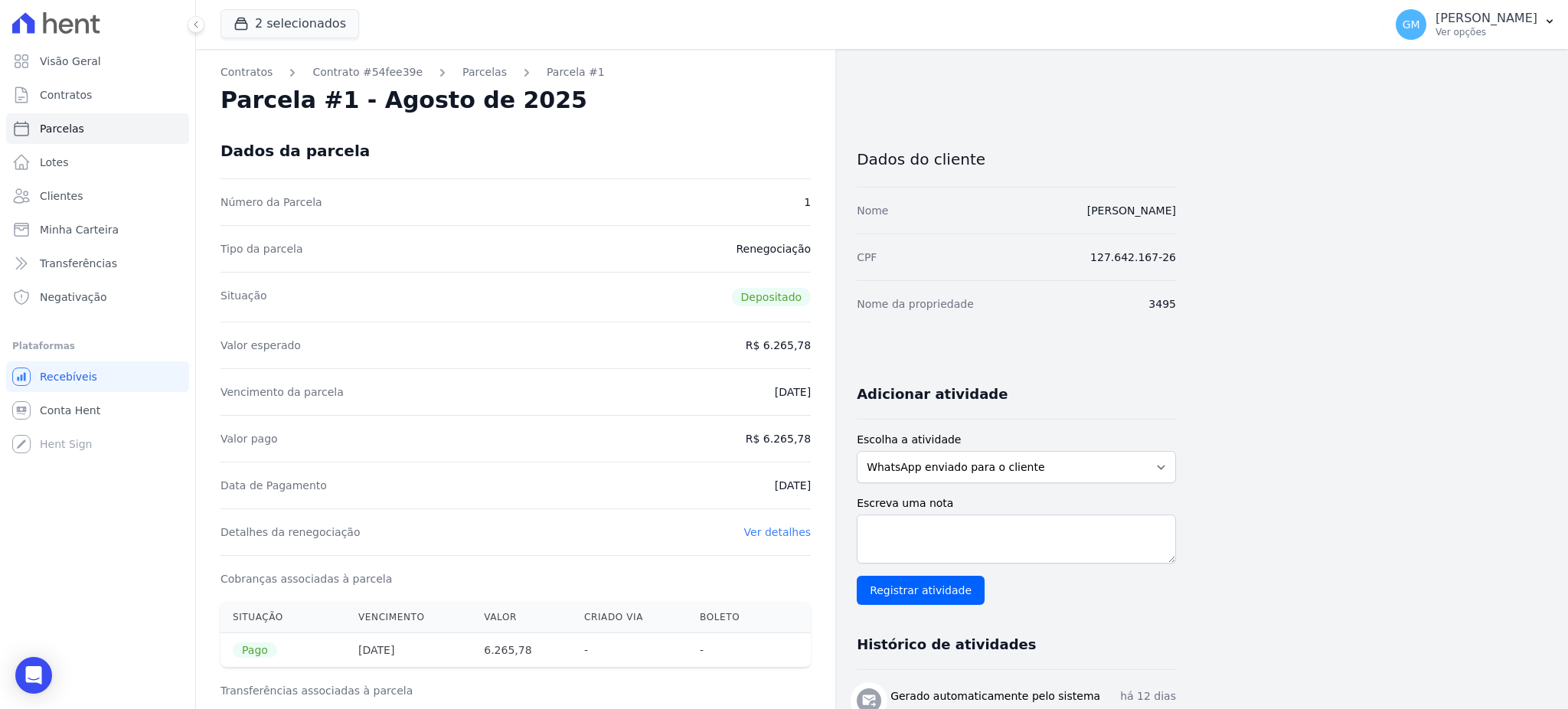
drag, startPoint x: 770, startPoint y: 436, endPoint x: 826, endPoint y: 441, distance: 56.2
click at [826, 441] on div "Contratos Contrato #54fee39e Parcelas Parcela #1 Parcela #1 - Agosto de 2025 Da…" at bounding box center [516, 632] width 639 height 1167
drag, startPoint x: 738, startPoint y: 481, endPoint x: 828, endPoint y: 481, distance: 90.0
click at [828, 481] on div "Contratos Contrato #54fee39e Parcelas Parcela #1 Parcela #1 - Agosto de 2025 Da…" at bounding box center [516, 632] width 639 height 1167
drag, startPoint x: 806, startPoint y: 707, endPoint x: 929, endPoint y: 708, distance: 123.0
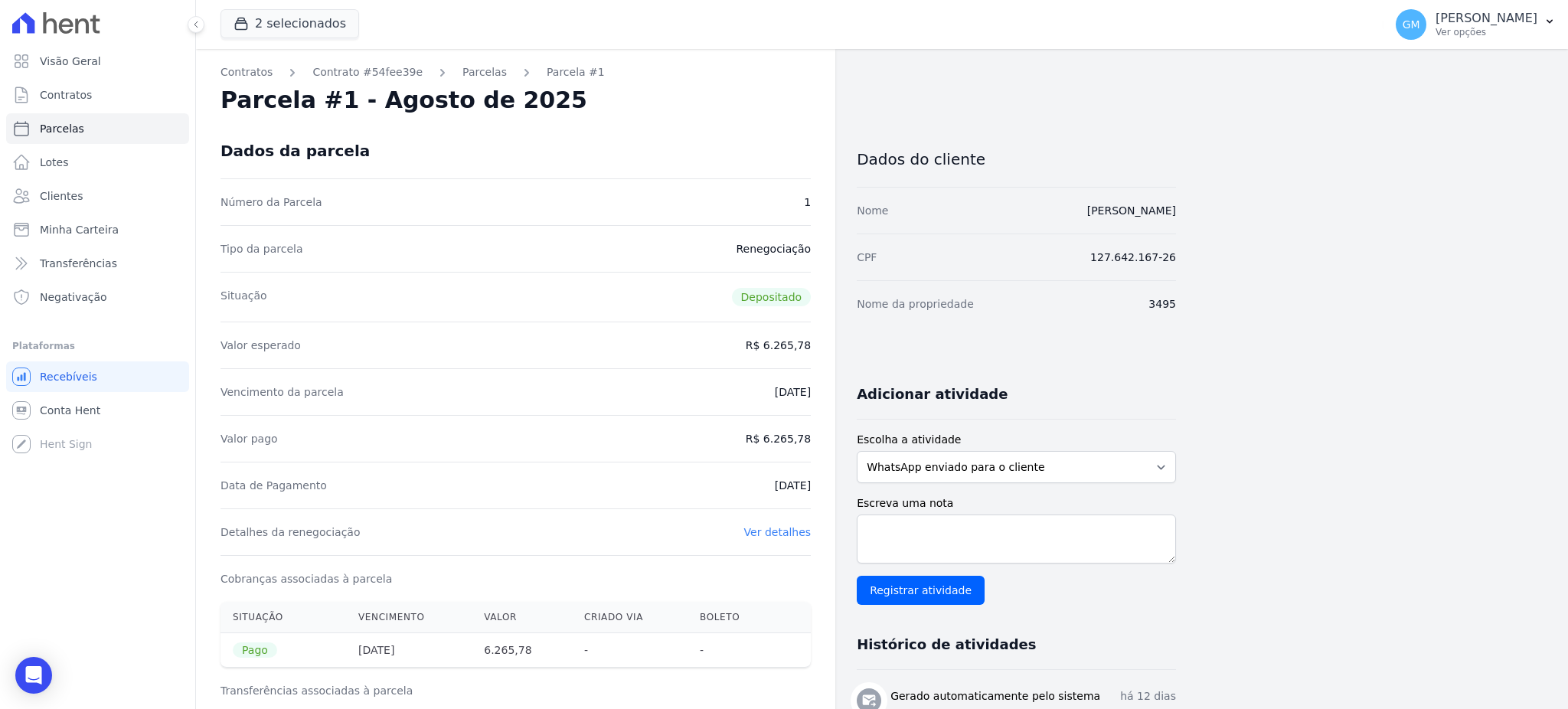
click at [929, 708] on p "E-mail de confirmacão de pagamento" at bounding box center [1034, 715] width 285 height 16
drag, startPoint x: 779, startPoint y: 432, endPoint x: 838, endPoint y: 442, distance: 59.8
click at [838, 442] on div "Contratos Contrato #54fee39e Parcelas Parcela #1 Parcela #1 - Agosto de 2025 Da…" at bounding box center [686, 632] width 980 height 1167
click at [64, 201] on span "Clientes" at bounding box center [61, 195] width 43 height 16
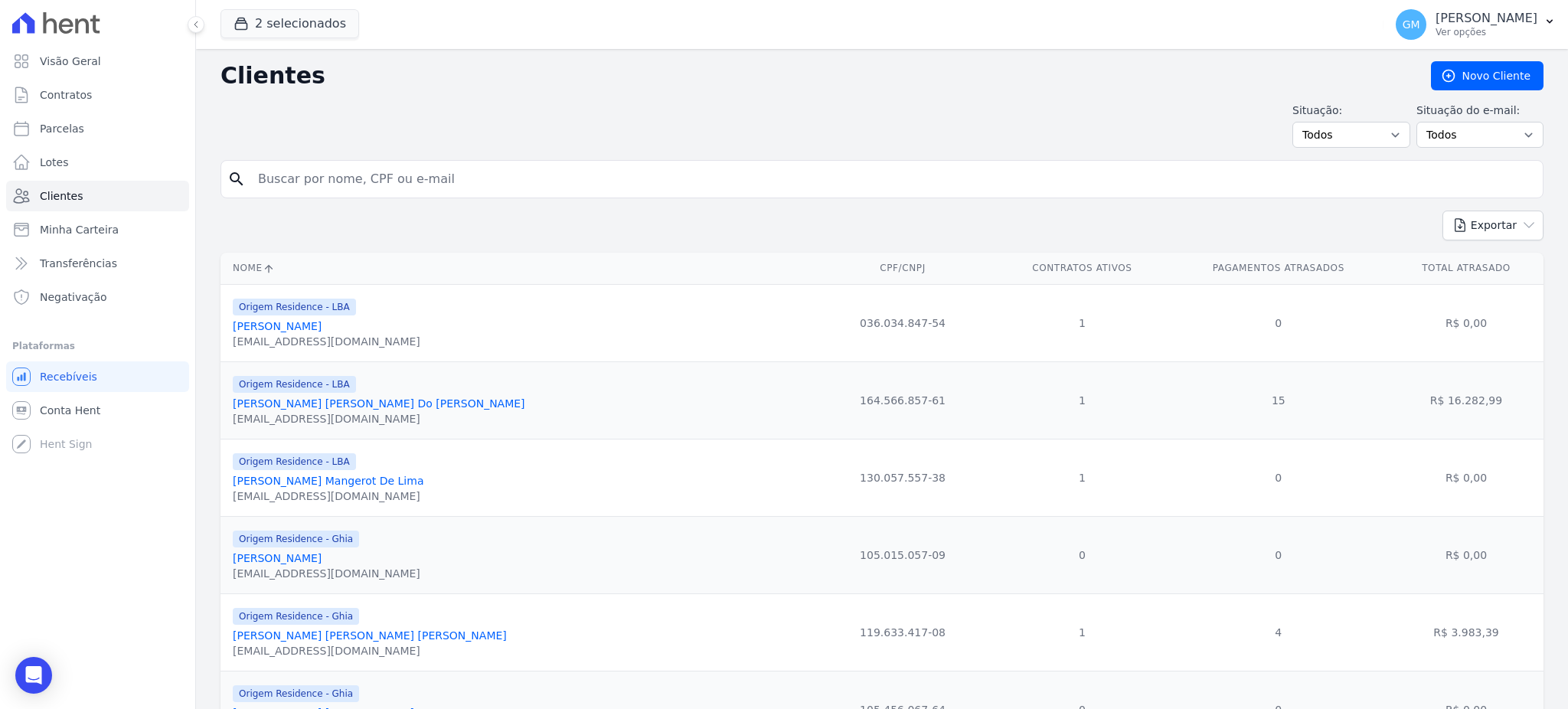
click at [266, 182] on input "search" at bounding box center [892, 179] width 1288 height 31
paste input "JosÃ© Francisco De Assis Filho"
drag, startPoint x: 296, startPoint y: 175, endPoint x: 210, endPoint y: 129, distance: 97.5
type input "Francisco De Assis Filho"
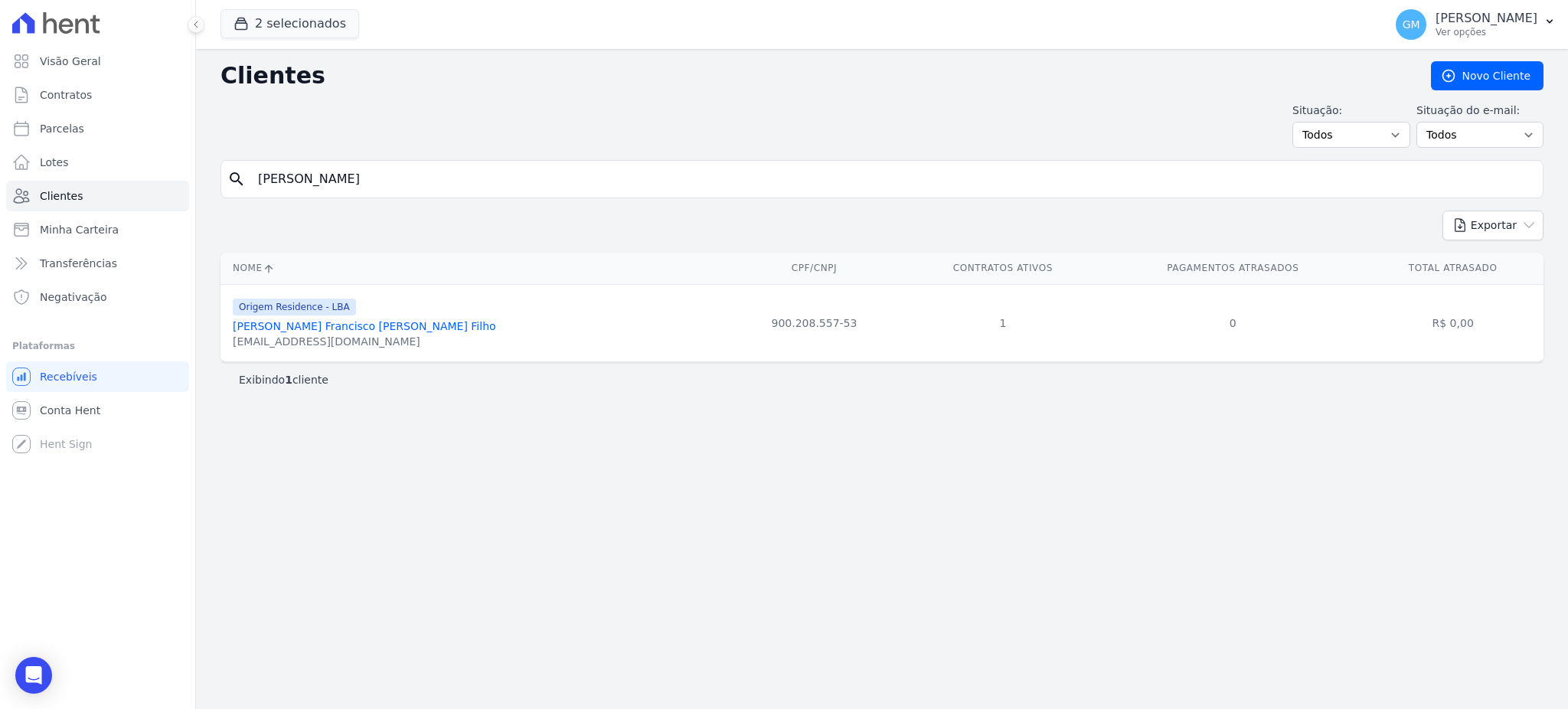
click at [326, 332] on link "José Francisco De Assis Filho" at bounding box center [364, 326] width 263 height 12
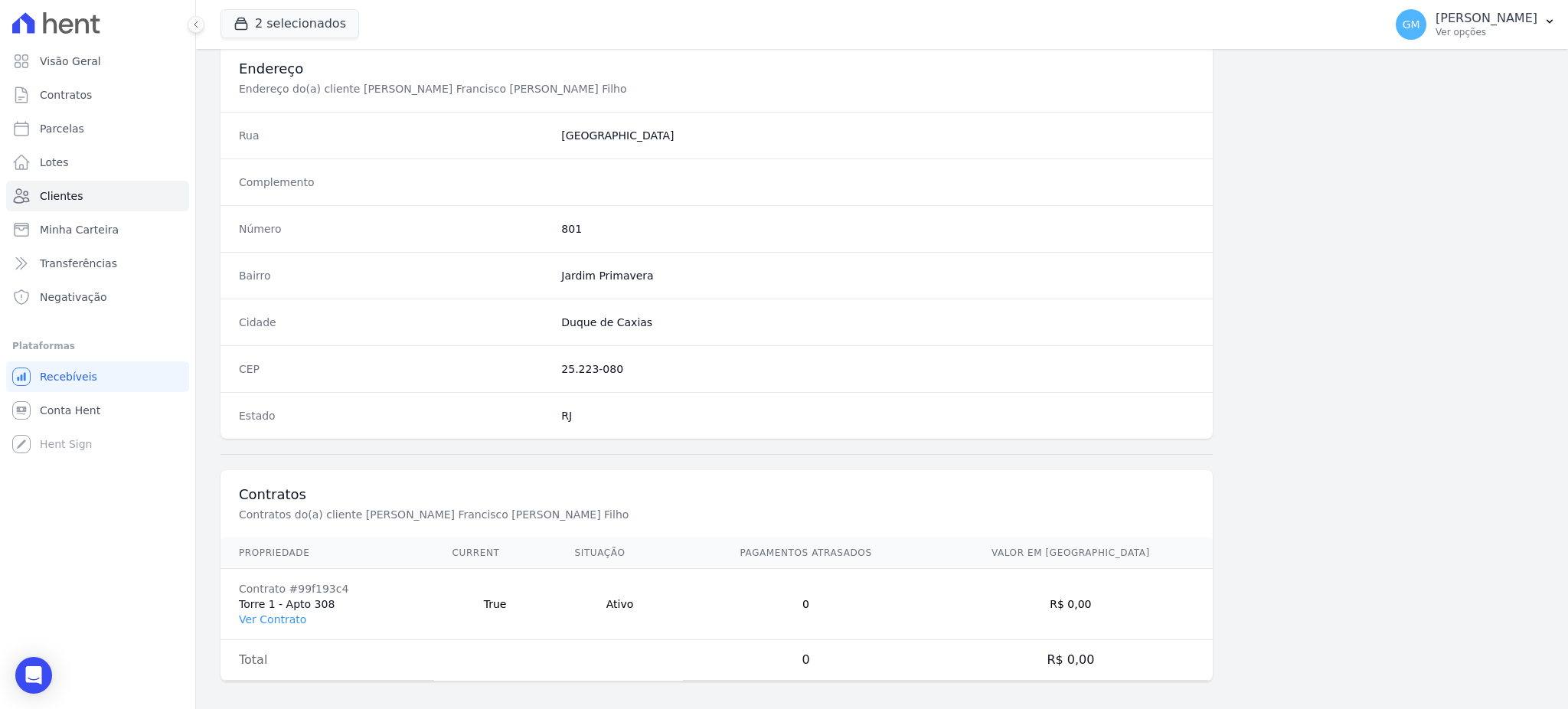
scroll to position [724, 0]
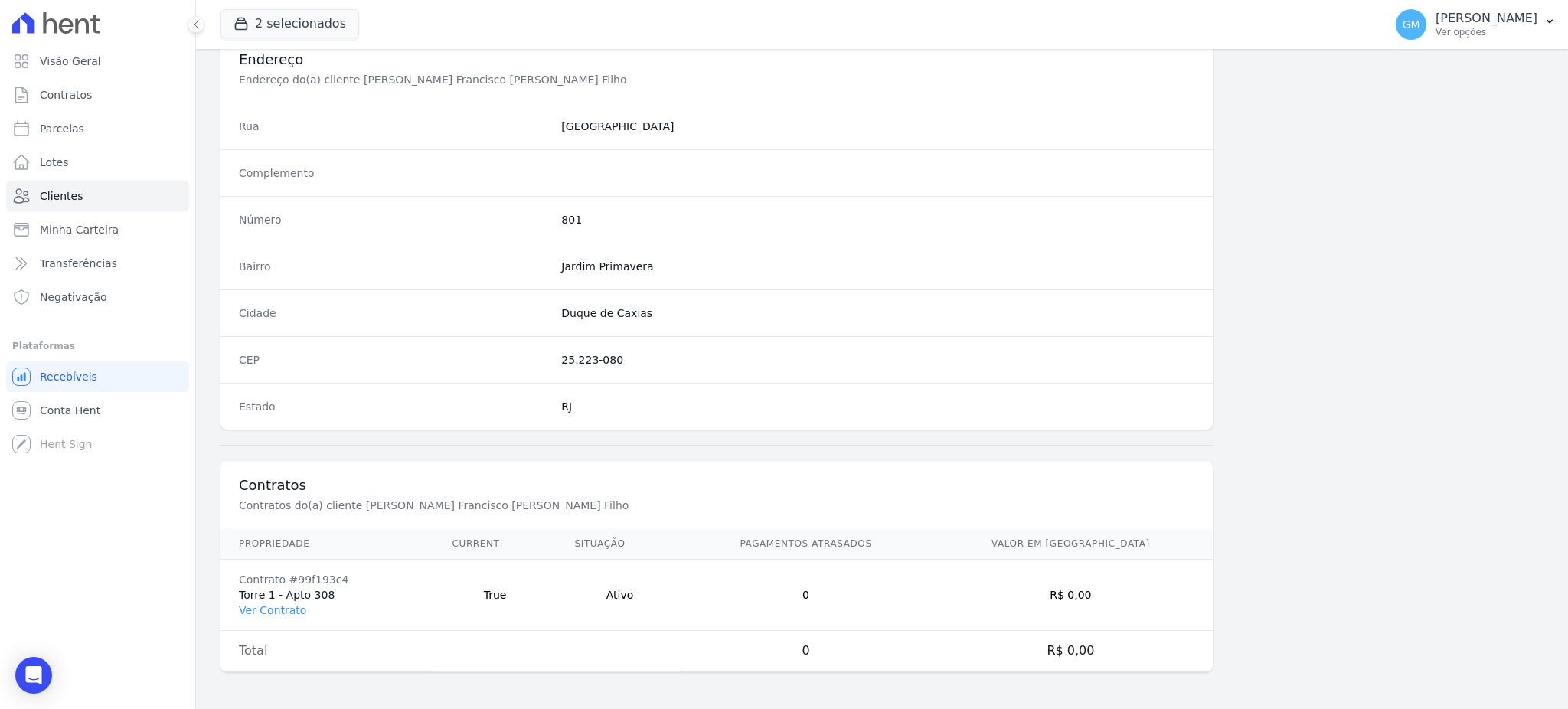
click at [270, 600] on td "Contrato #99f193c4 Torre 1 - Apto 308 Ver Contrato" at bounding box center [327, 595] width 214 height 71
click at [265, 604] on link "Ver Contrato" at bounding box center [273, 609] width 68 height 12
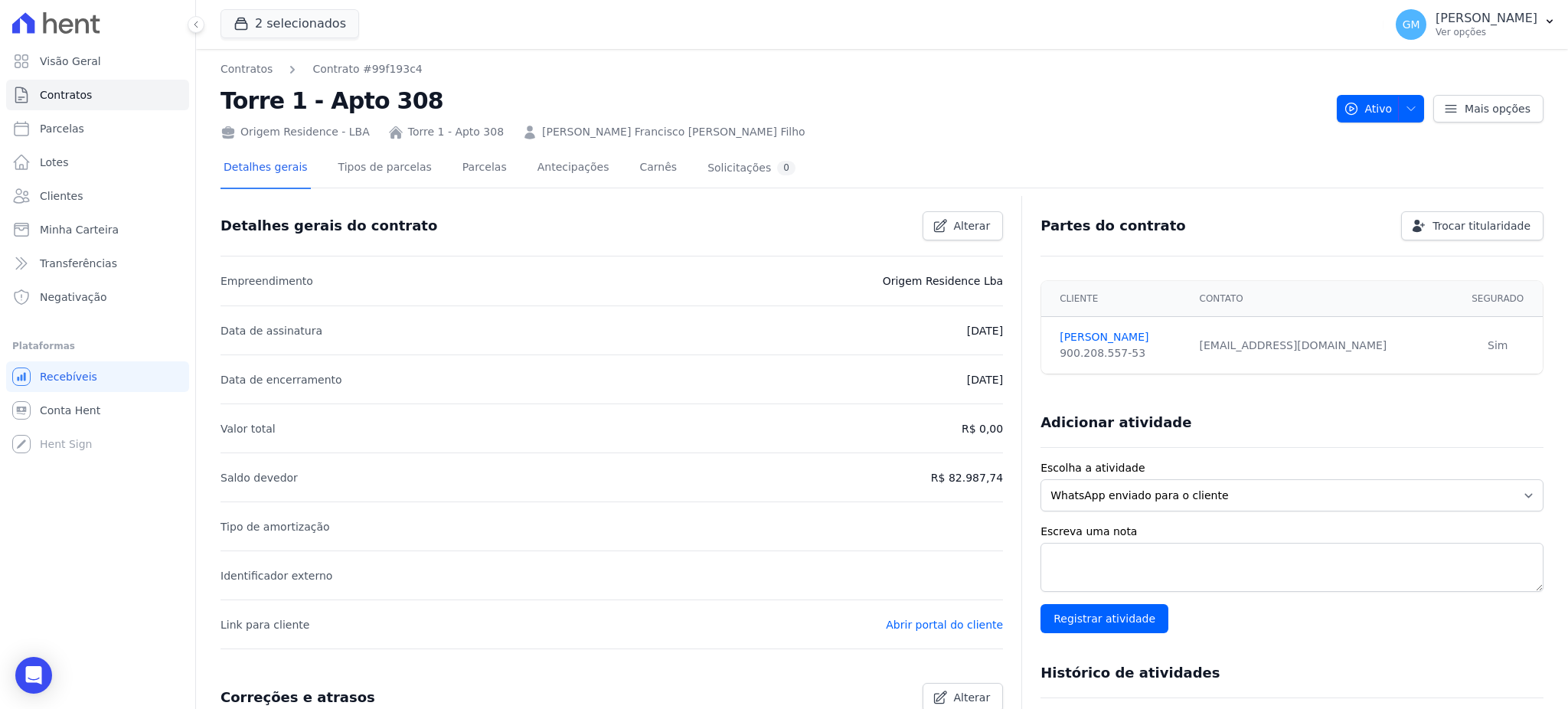
click at [432, 168] on div "Detalhes gerais Tipos de parcelas Parcelas Antecipações Carnês Solicitações 0" at bounding box center [509, 168] width 578 height 40
click at [459, 171] on link "Parcelas" at bounding box center [484, 168] width 50 height 40
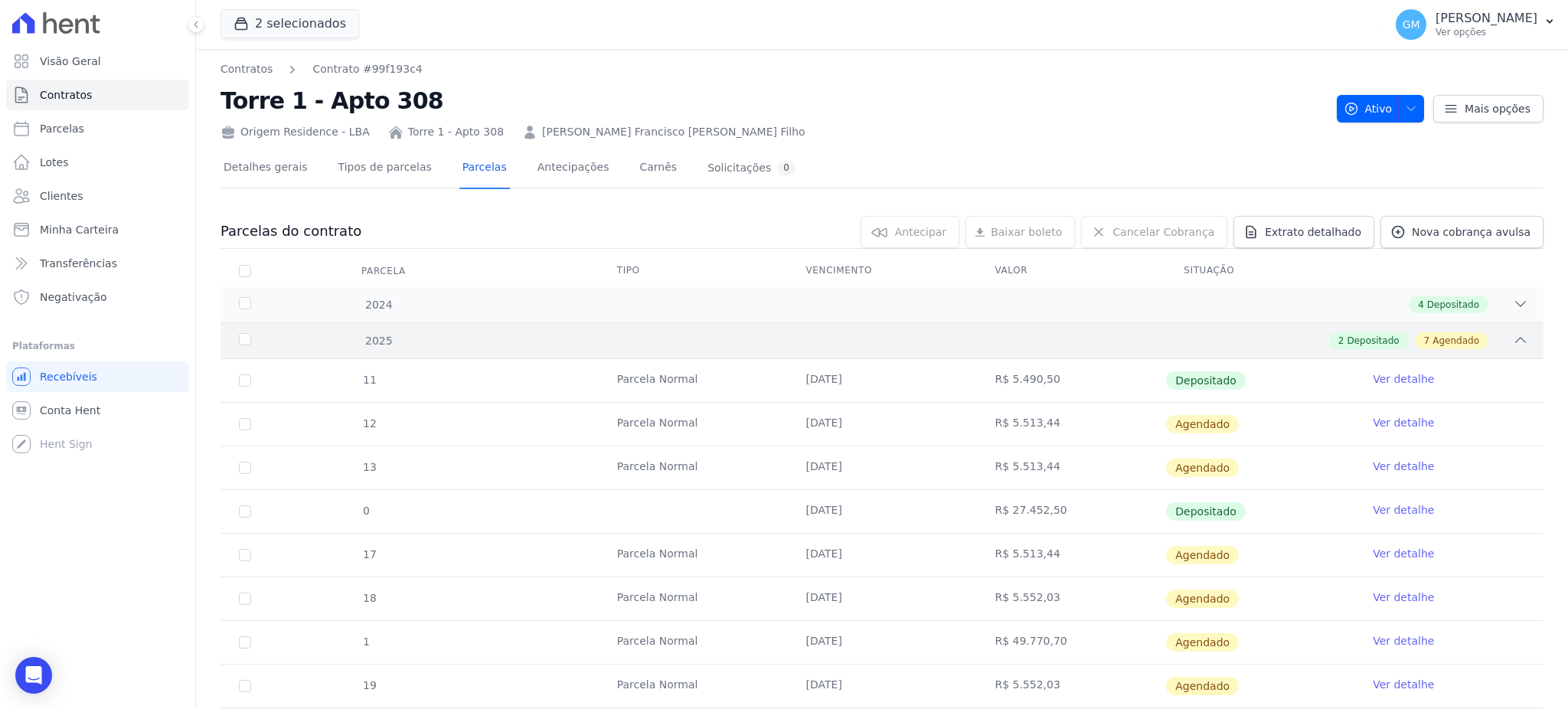
scroll to position [87, 0]
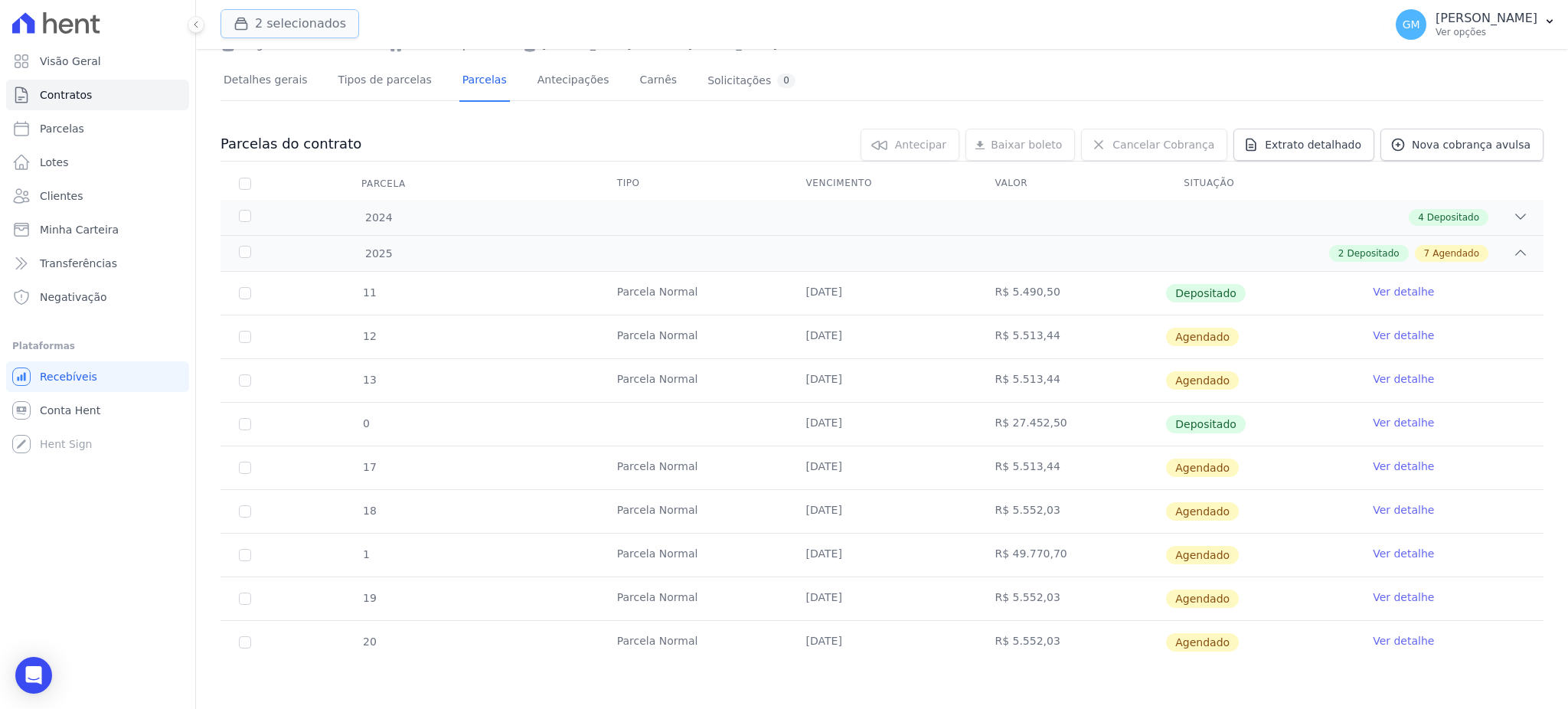
click at [279, 12] on button "2 selecionados" at bounding box center [290, 23] width 139 height 29
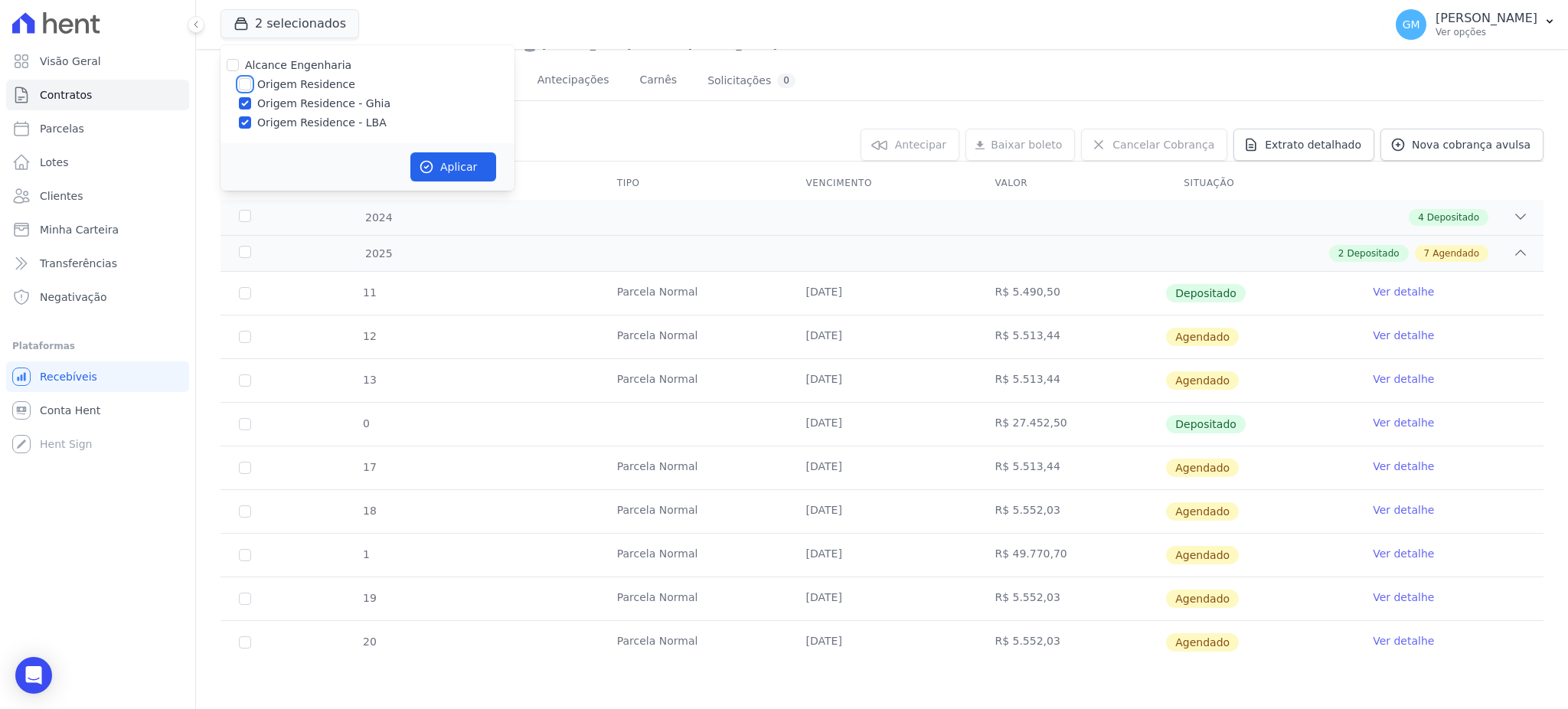
click at [245, 86] on input "Origem Residence" at bounding box center [245, 84] width 12 height 12
checkbox input "true"
click at [467, 168] on button "Aplicar" at bounding box center [454, 167] width 86 height 29
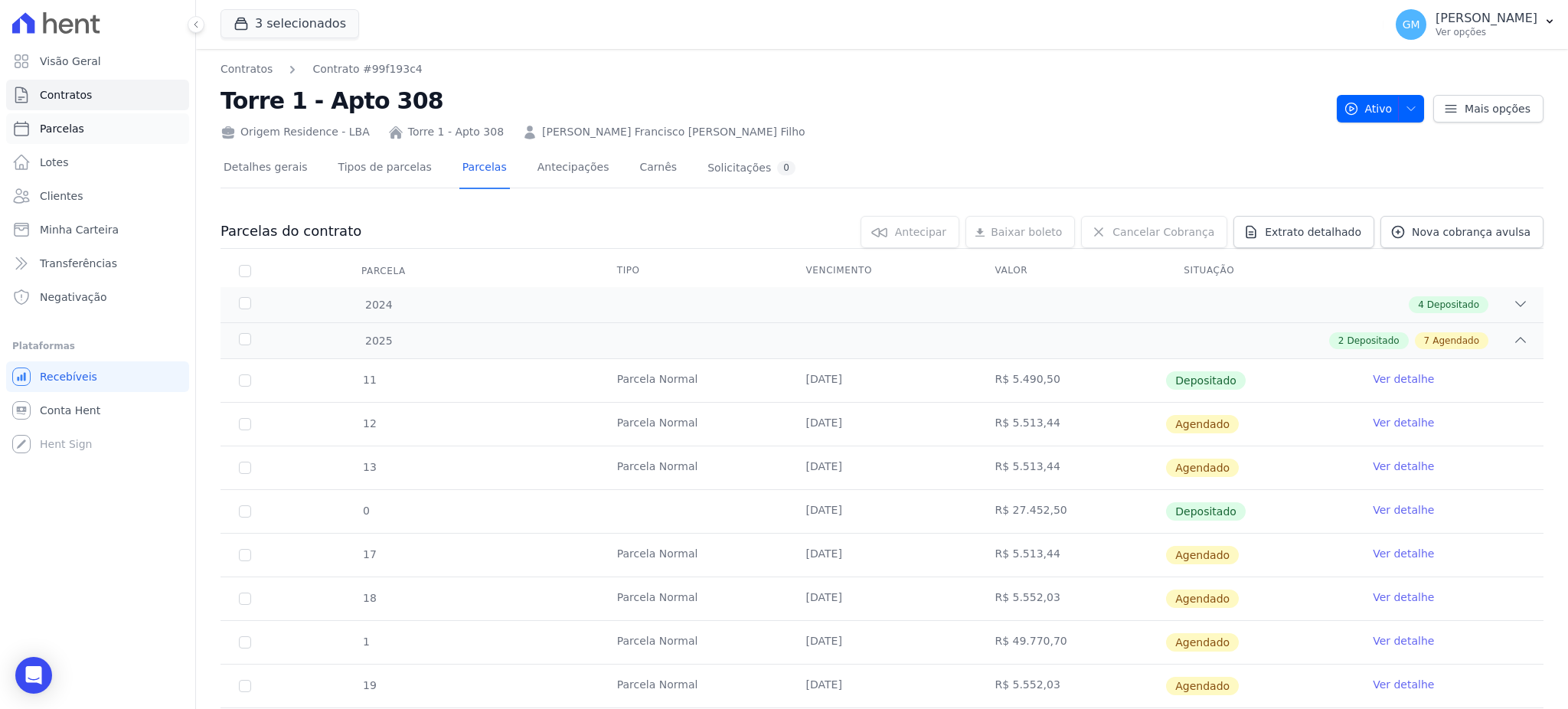
click at [99, 126] on link "Parcelas" at bounding box center [97, 128] width 183 height 31
select select
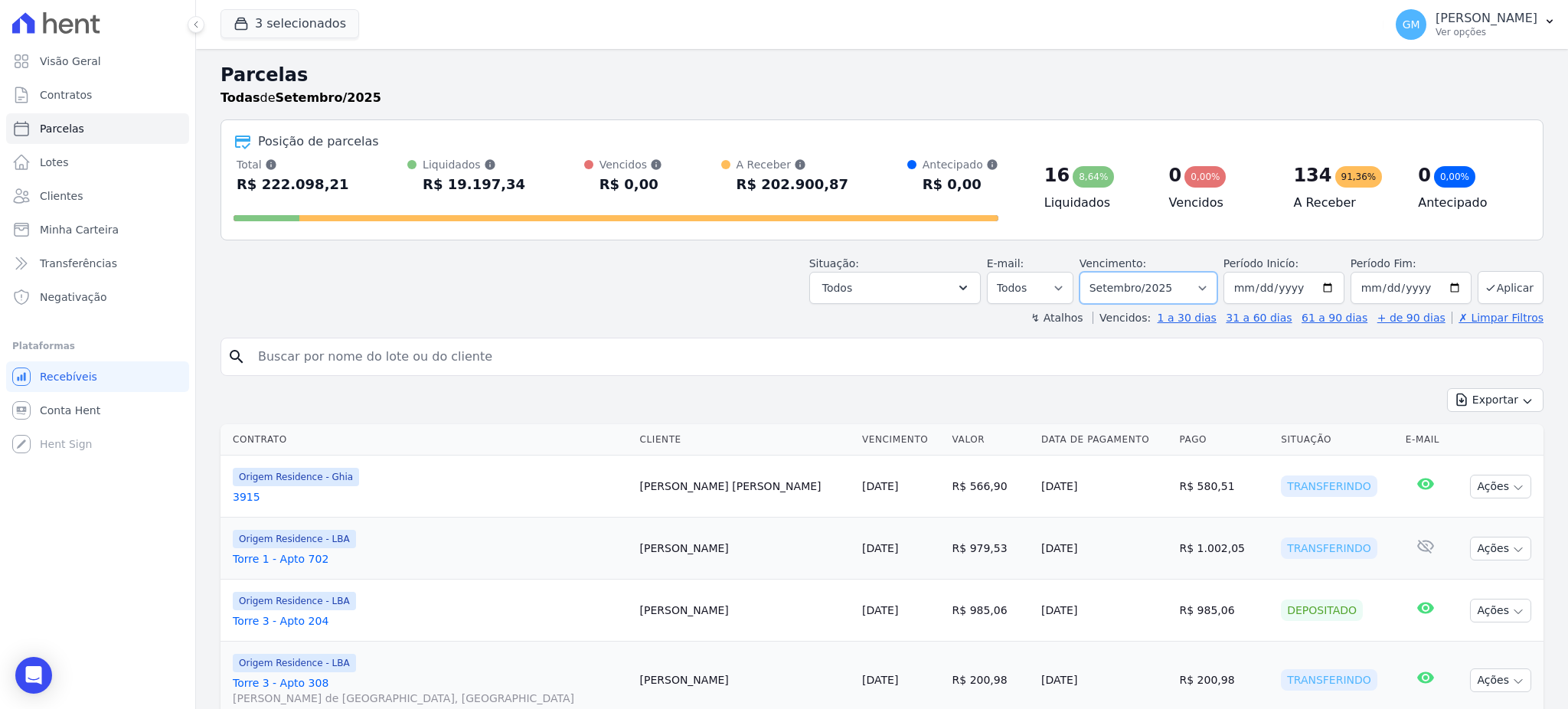
click at [1137, 282] on select "Filtrar por período ──────── Todos os meses Maio/2023 Junho/2023 Julho/2023 Ago…" at bounding box center [1148, 288] width 138 height 32
click at [1137, 283] on select "Filtrar por período ──────── Todos os meses Maio/2023 Junho/2023 Julho/2023 Ago…" at bounding box center [1148, 288] width 138 height 32
click at [1255, 280] on input "2025-09-01" at bounding box center [1283, 288] width 121 height 32
click at [1243, 281] on input "2025-09-01" at bounding box center [1283, 288] width 121 height 32
type input "2025-09-01"
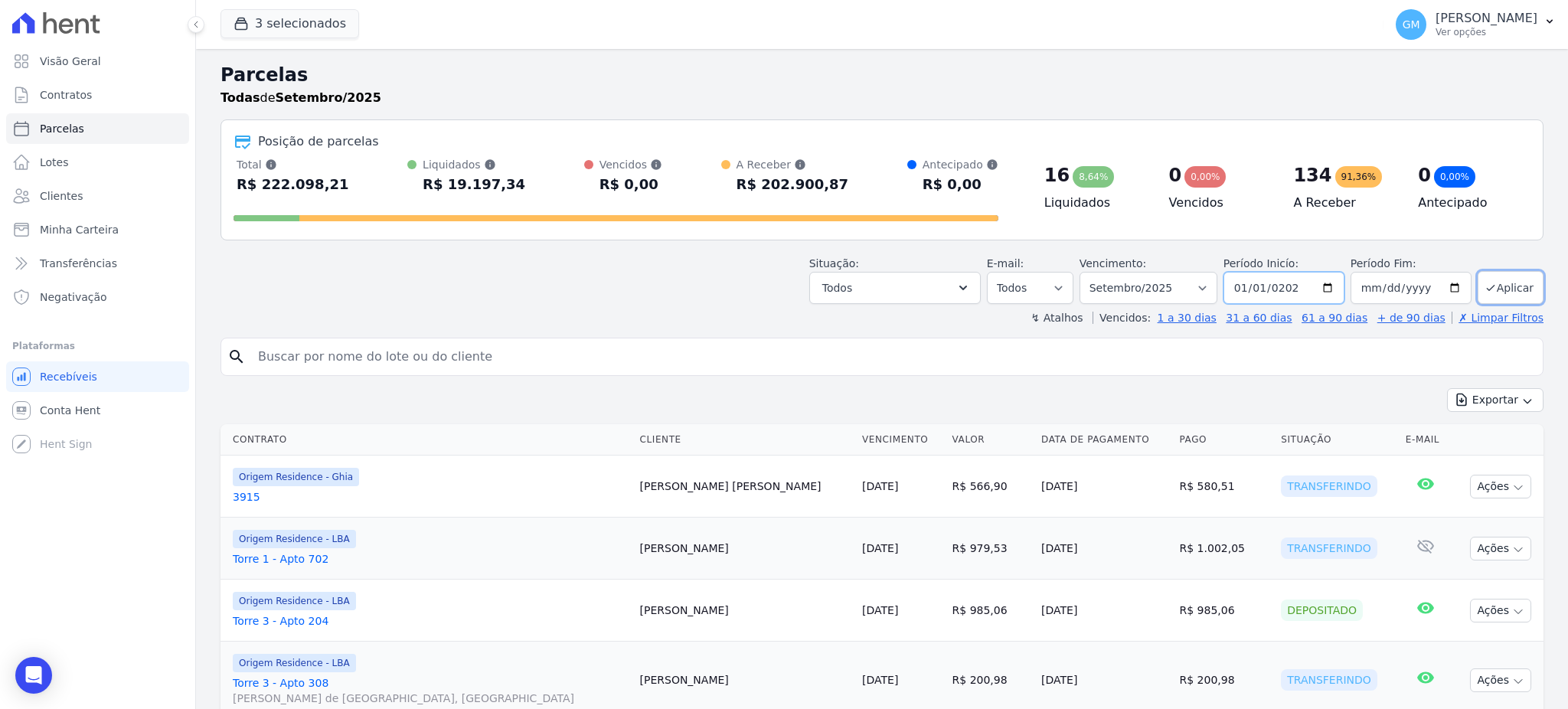
type input "2025-01-01"
click at [1380, 295] on input "[DATE]" at bounding box center [1410, 288] width 121 height 32
click at [1521, 285] on button "Aplicar" at bounding box center [1511, 288] width 66 height 33
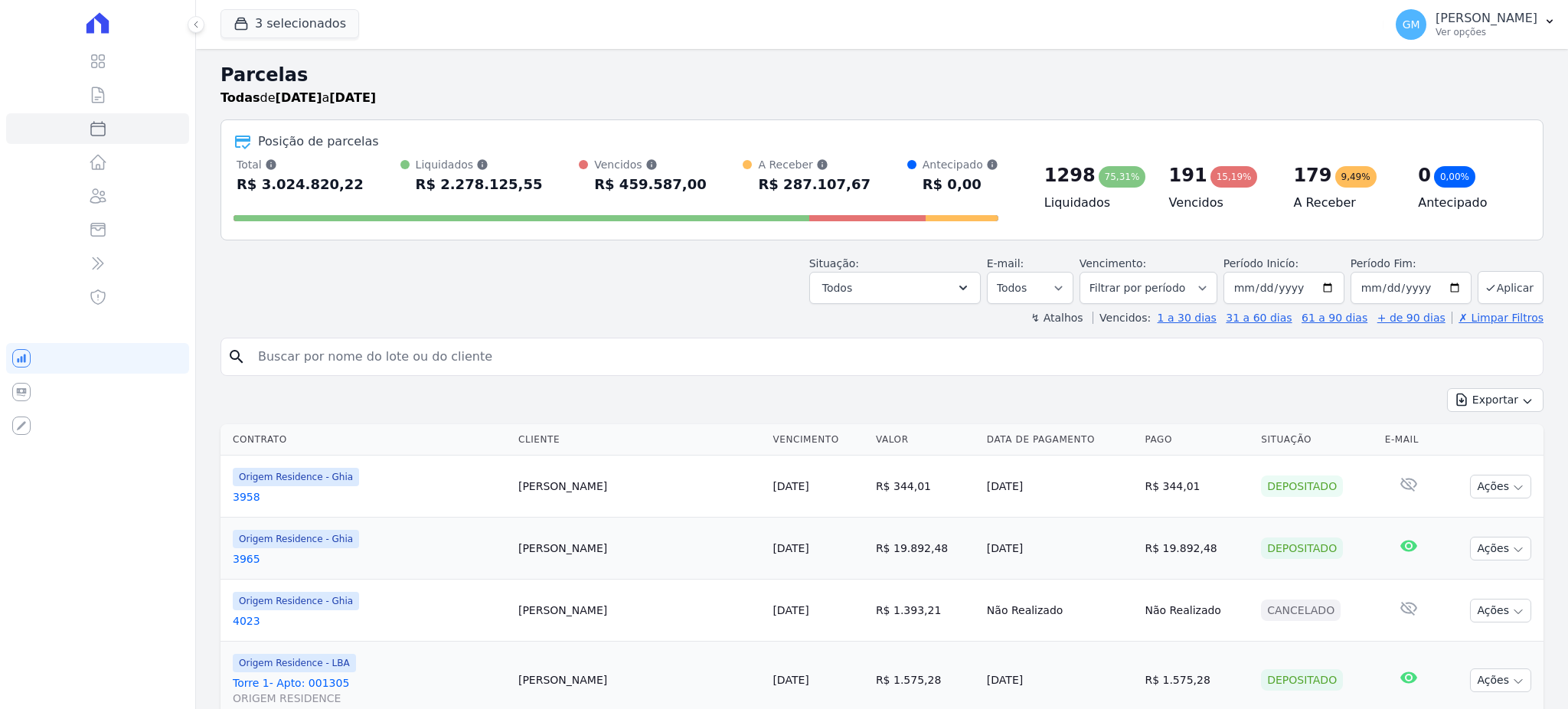
select select
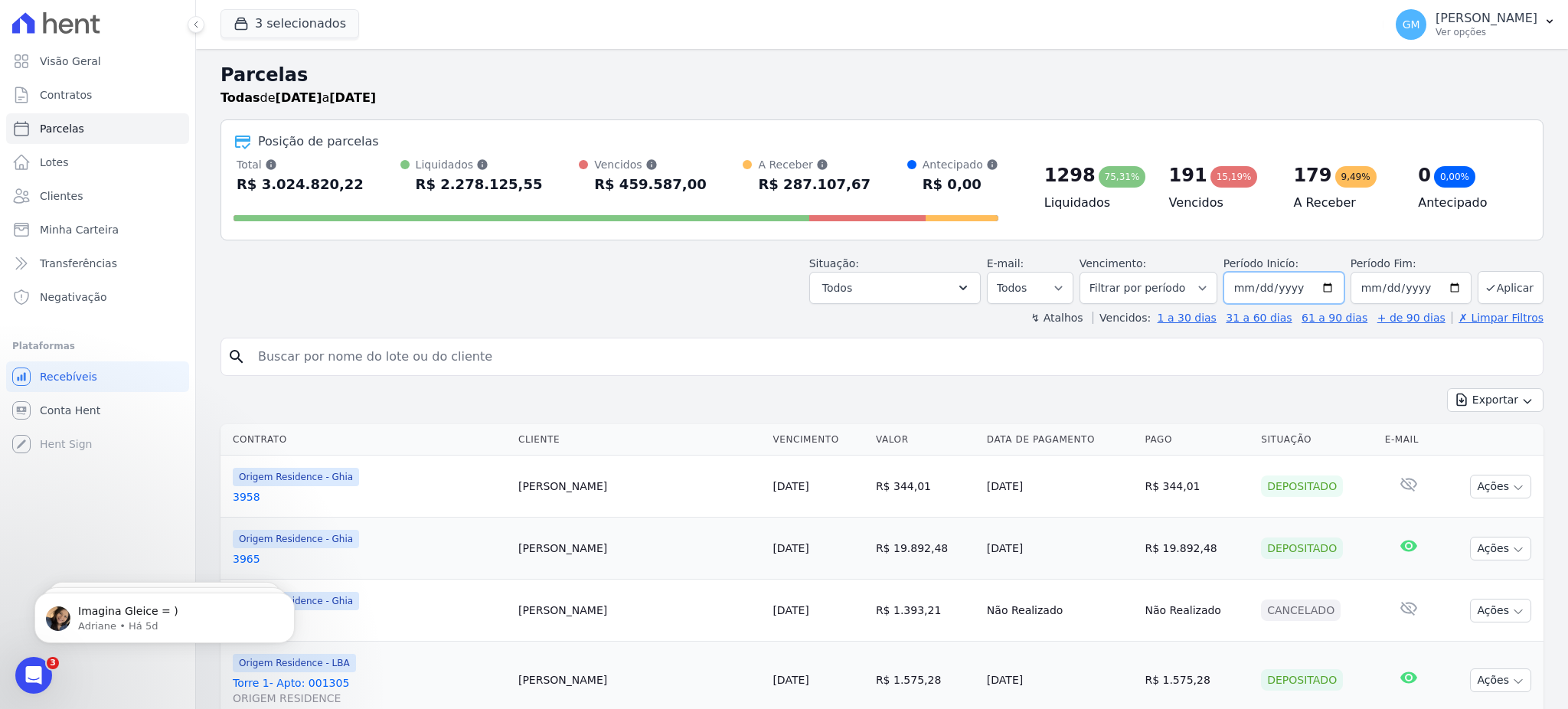
click at [1260, 283] on input "2025-01-01" at bounding box center [1283, 288] width 121 height 32
click at [1236, 281] on input "2025-01-01" at bounding box center [1283, 288] width 121 height 32
type input "2025-01-01"
type input "2021-01-01"
click at [1417, 289] on input "2025-09-30" at bounding box center [1410, 288] width 121 height 32
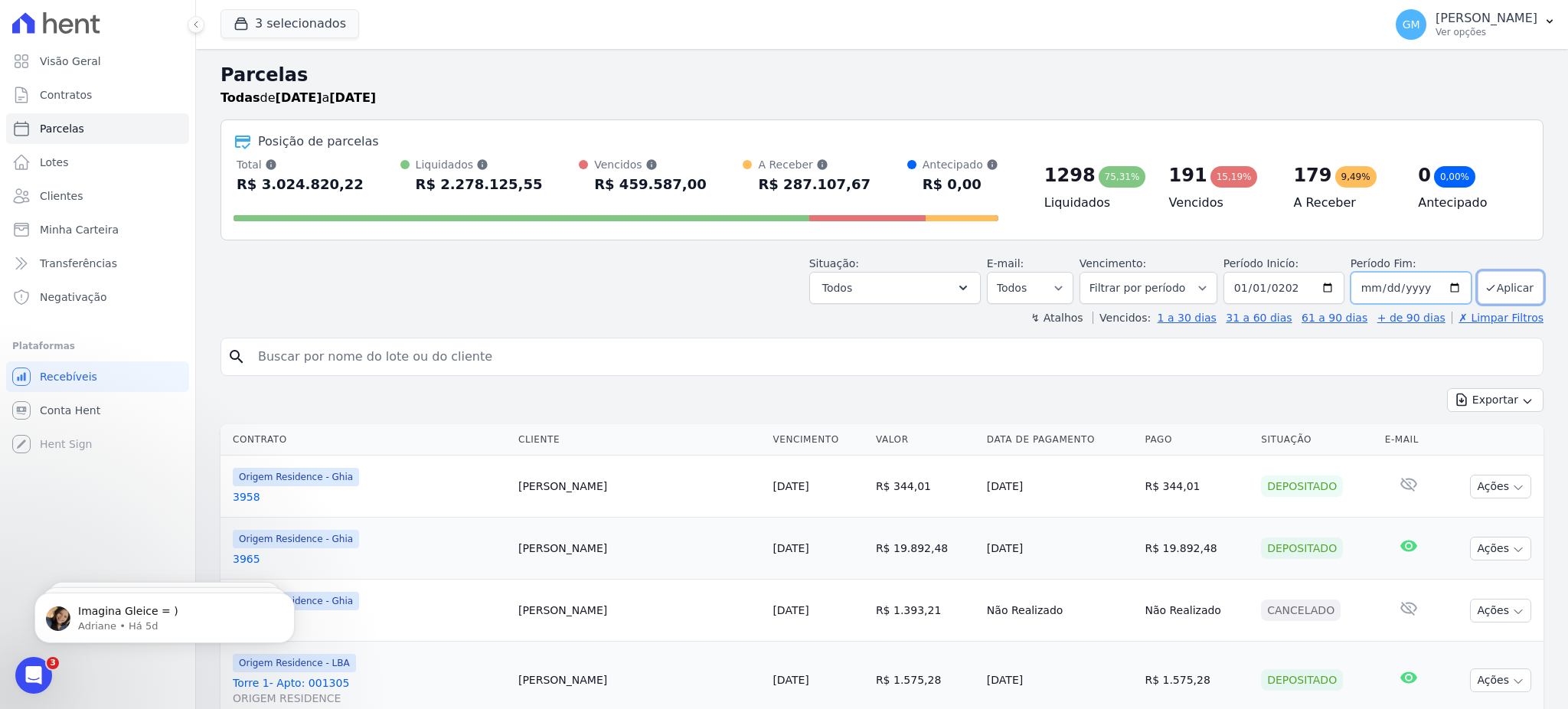
click at [1412, 290] on input "2025-09-30" at bounding box center [1410, 288] width 121 height 32
type input "2050-09-30"
click at [1485, 282] on icon "submit" at bounding box center [1490, 288] width 12 height 12
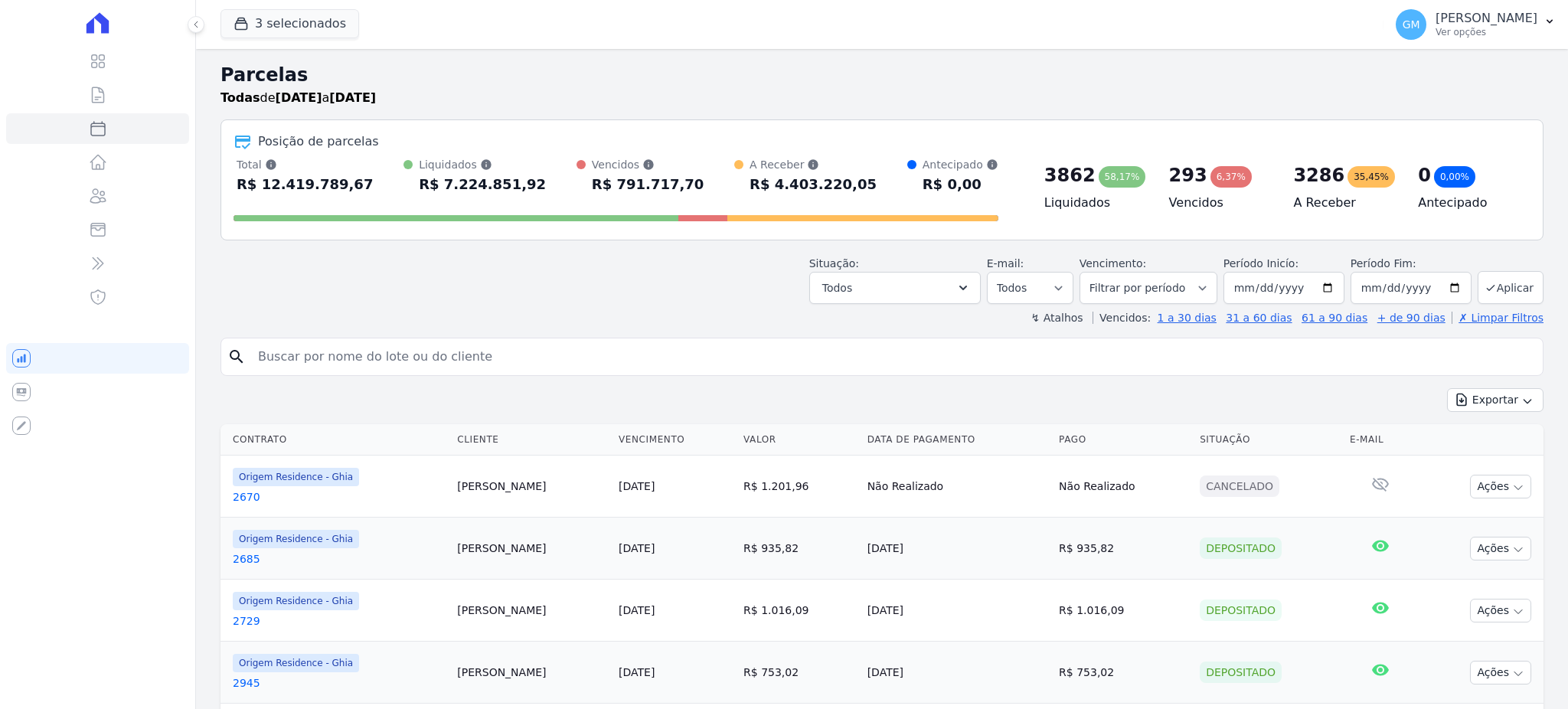
select select
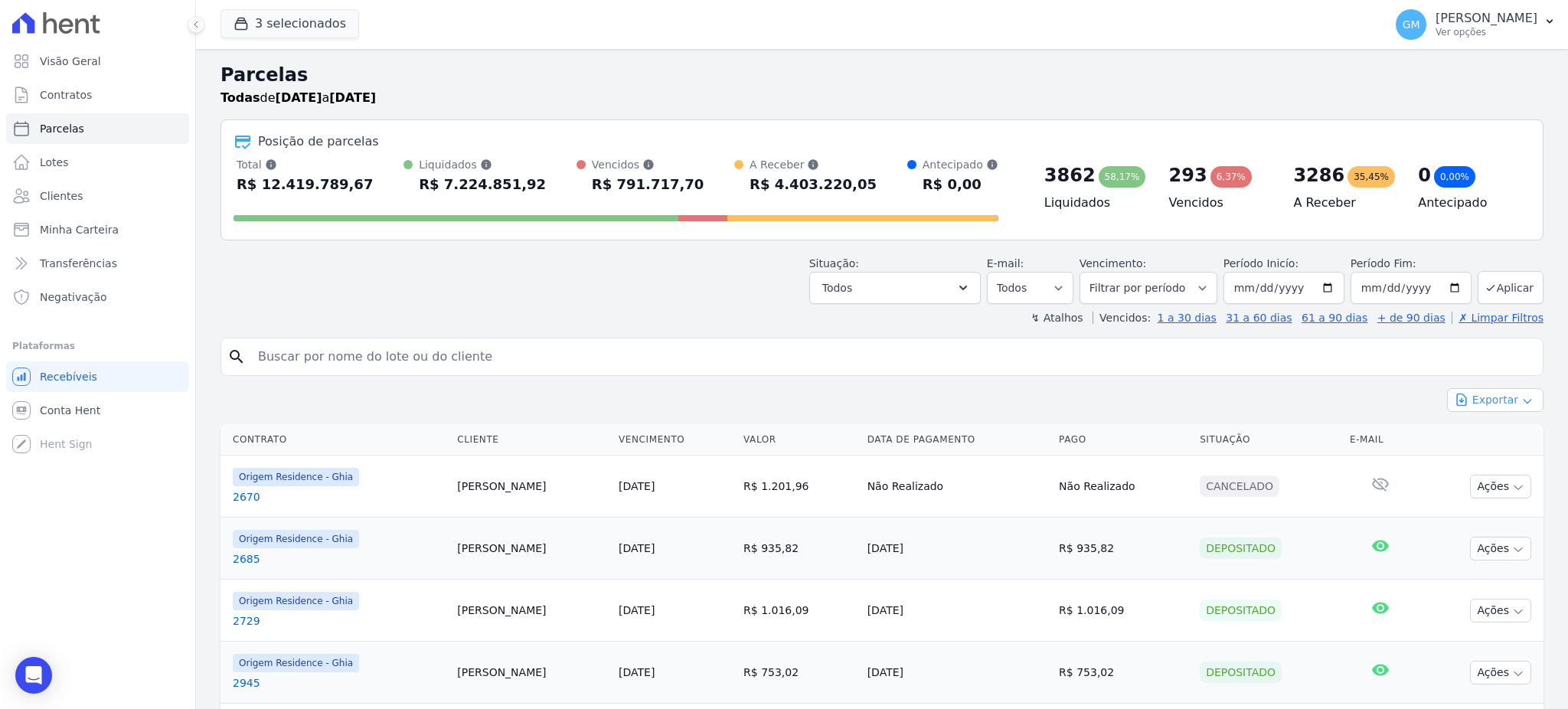
click at [1488, 401] on button "Exportar" at bounding box center [1495, 400] width 97 height 24
click at [1475, 457] on span "Exportar CSV" at bounding box center [1494, 462] width 81 height 16
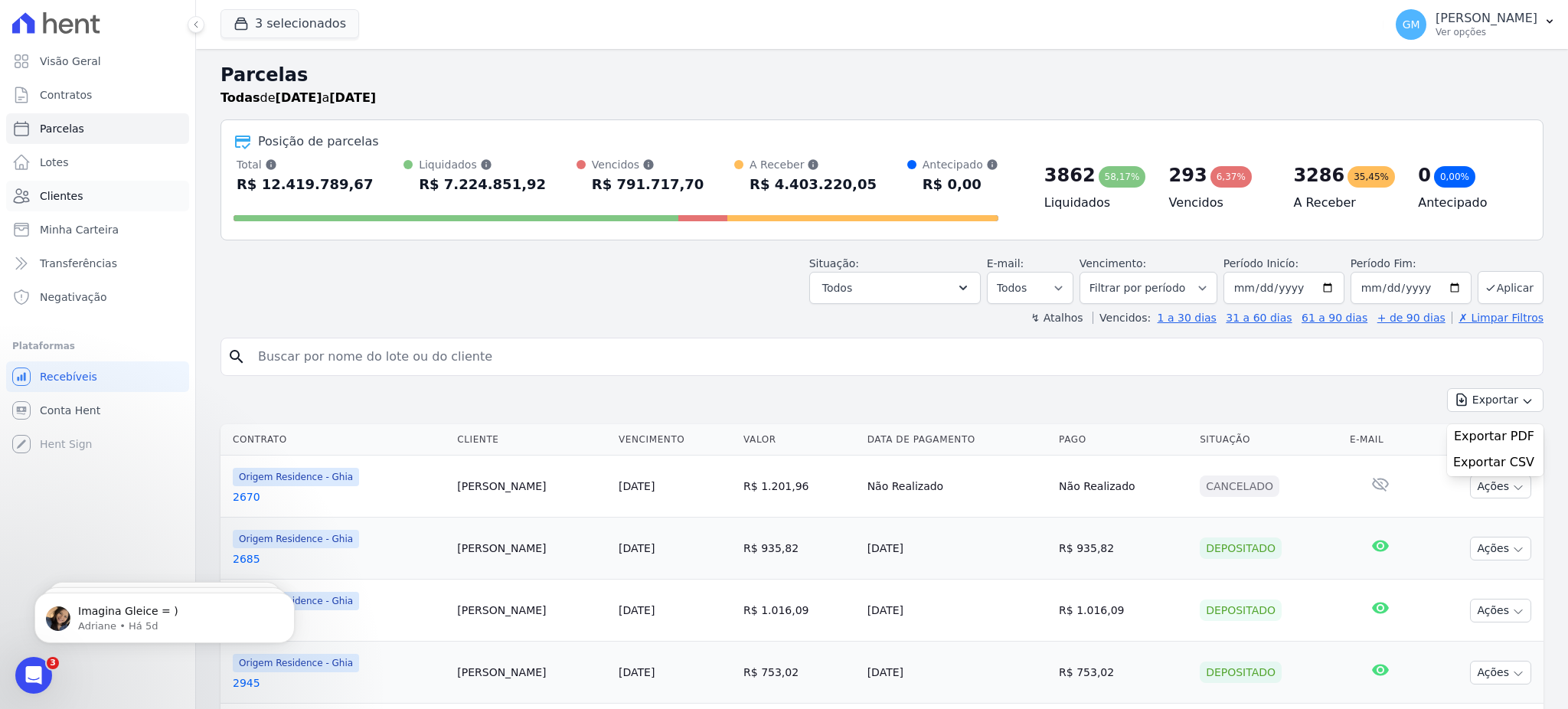
click at [89, 187] on link "Clientes" at bounding box center [97, 195] width 183 height 31
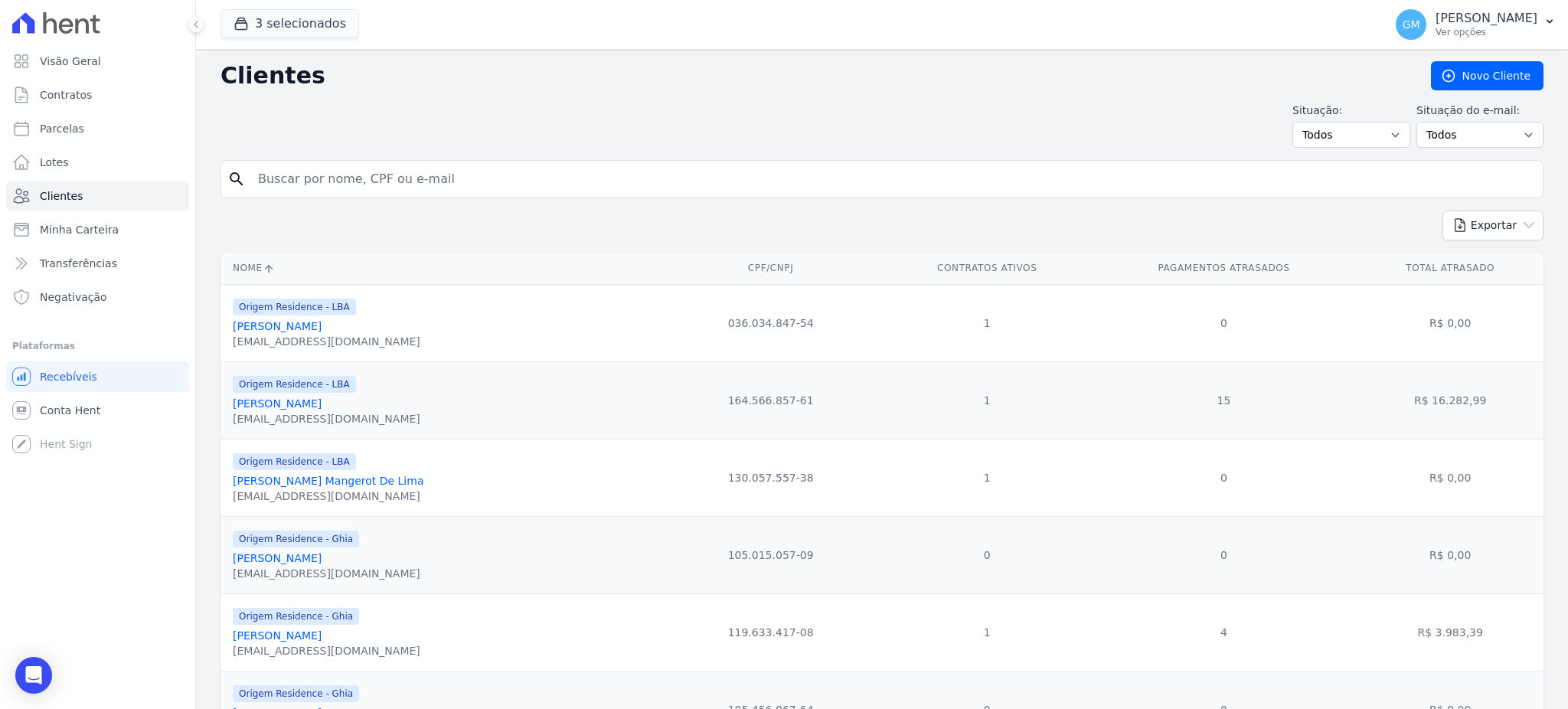
click at [339, 183] on input "search" at bounding box center [892, 179] width 1288 height 31
paste input "Marcelo JosÃ© De Lima Lemos Junior"
drag, startPoint x: 339, startPoint y: 176, endPoint x: 229, endPoint y: 171, distance: 110.1
click at [229, 171] on div "search Marcelo JosÃ© De Lima Lemos Junior" at bounding box center [882, 179] width 1323 height 38
type input "De Lima Lemos Junior"
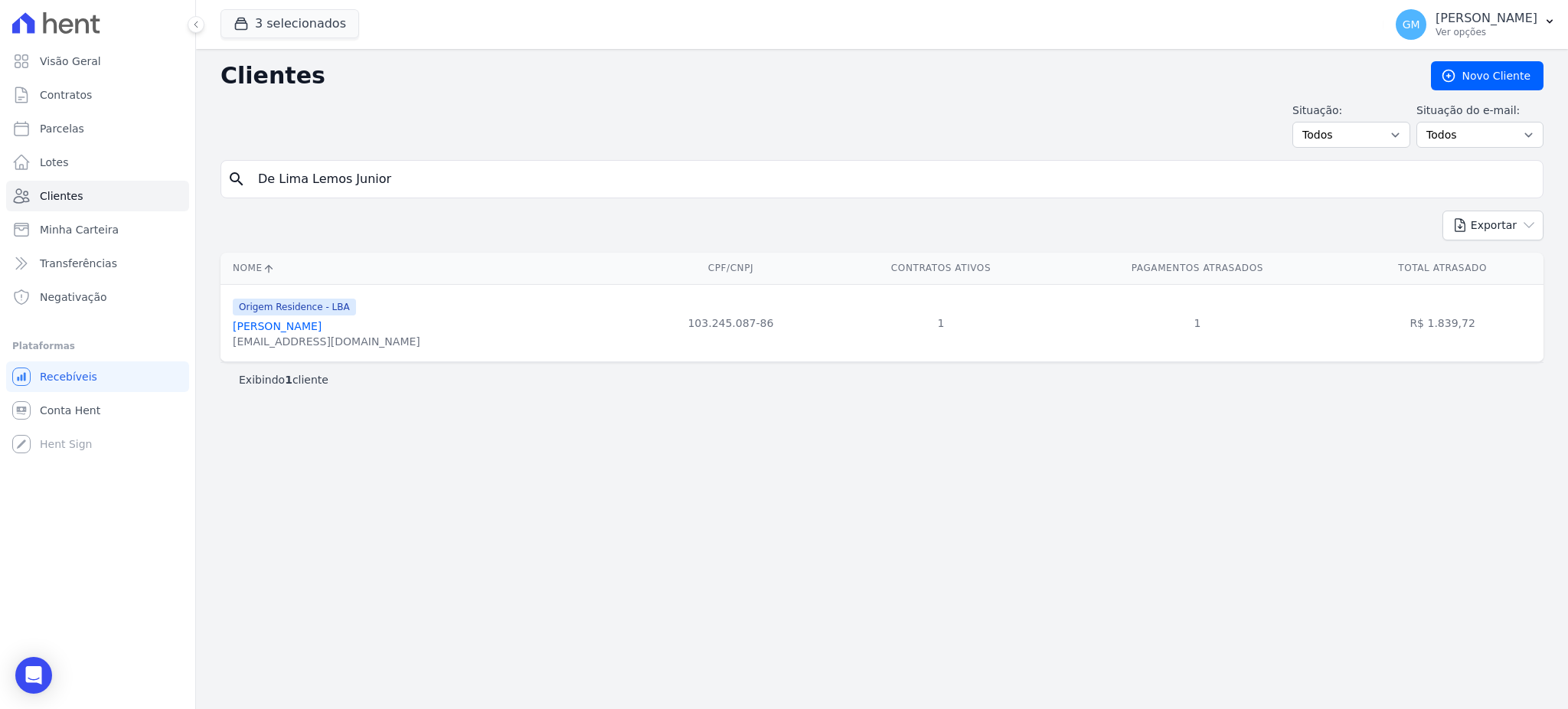
click at [322, 330] on link "Marcelo José De Lima Lemos Junior" at bounding box center [277, 326] width 89 height 12
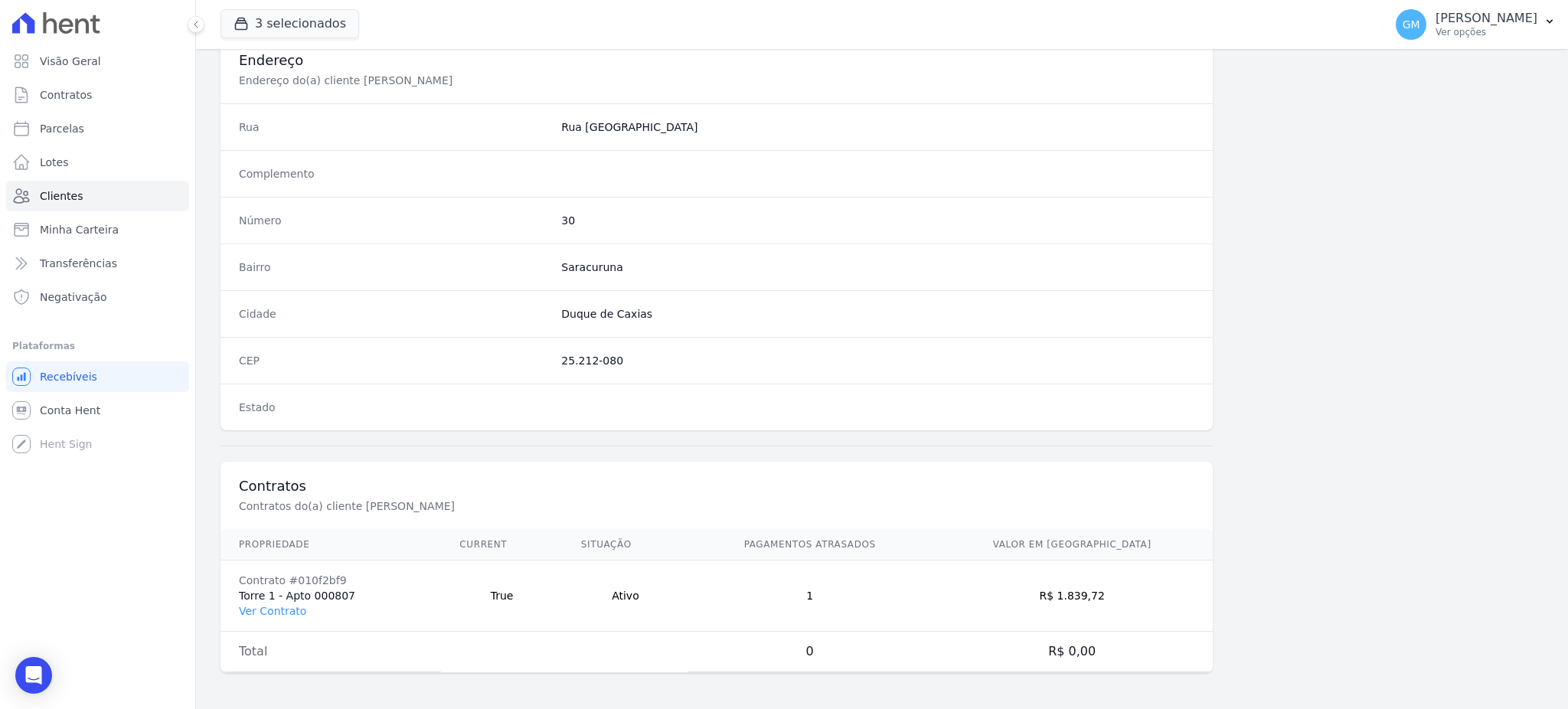
scroll to position [724, 0]
click at [257, 613] on link "Ver Contrato" at bounding box center [273, 609] width 68 height 12
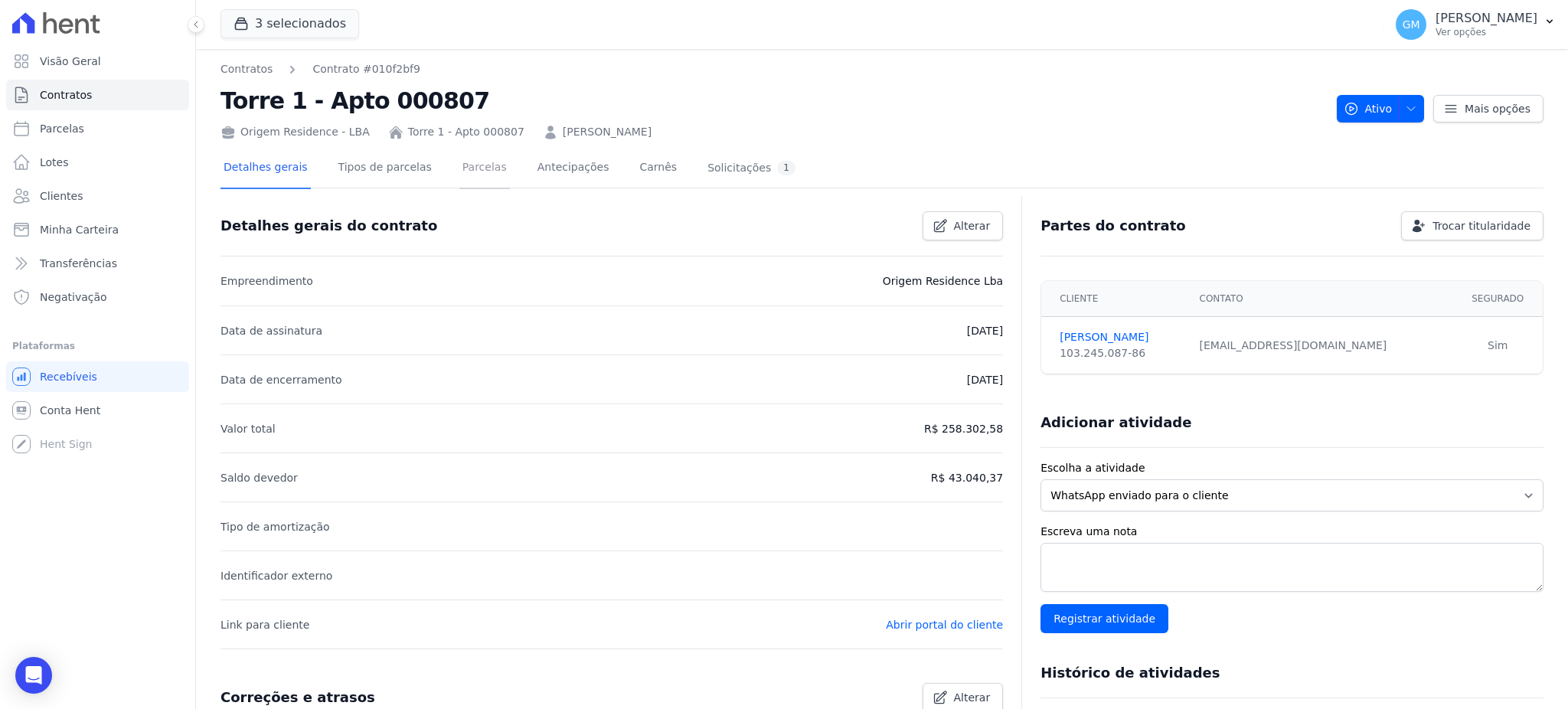
click at [460, 171] on link "Parcelas" at bounding box center [484, 168] width 50 height 40
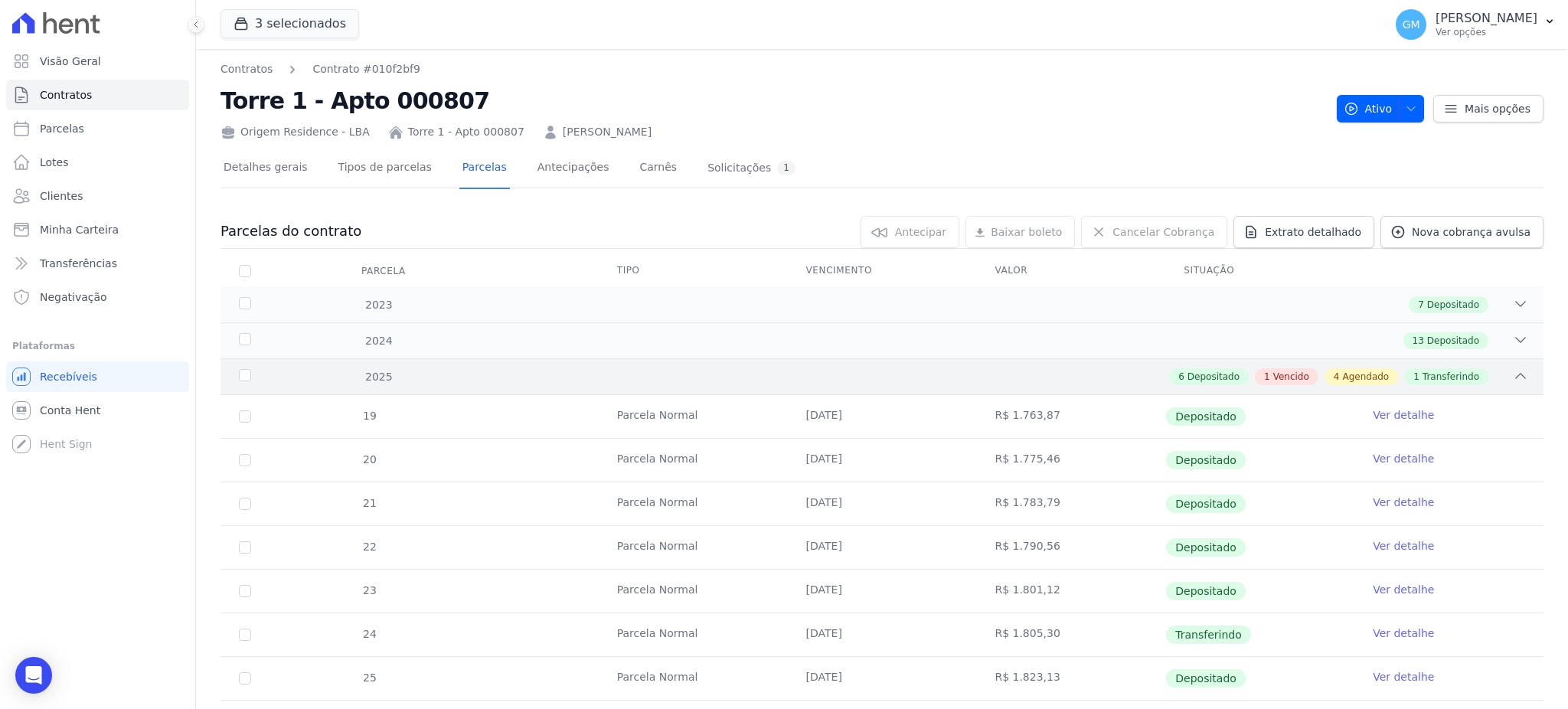
scroll to position [326, 0]
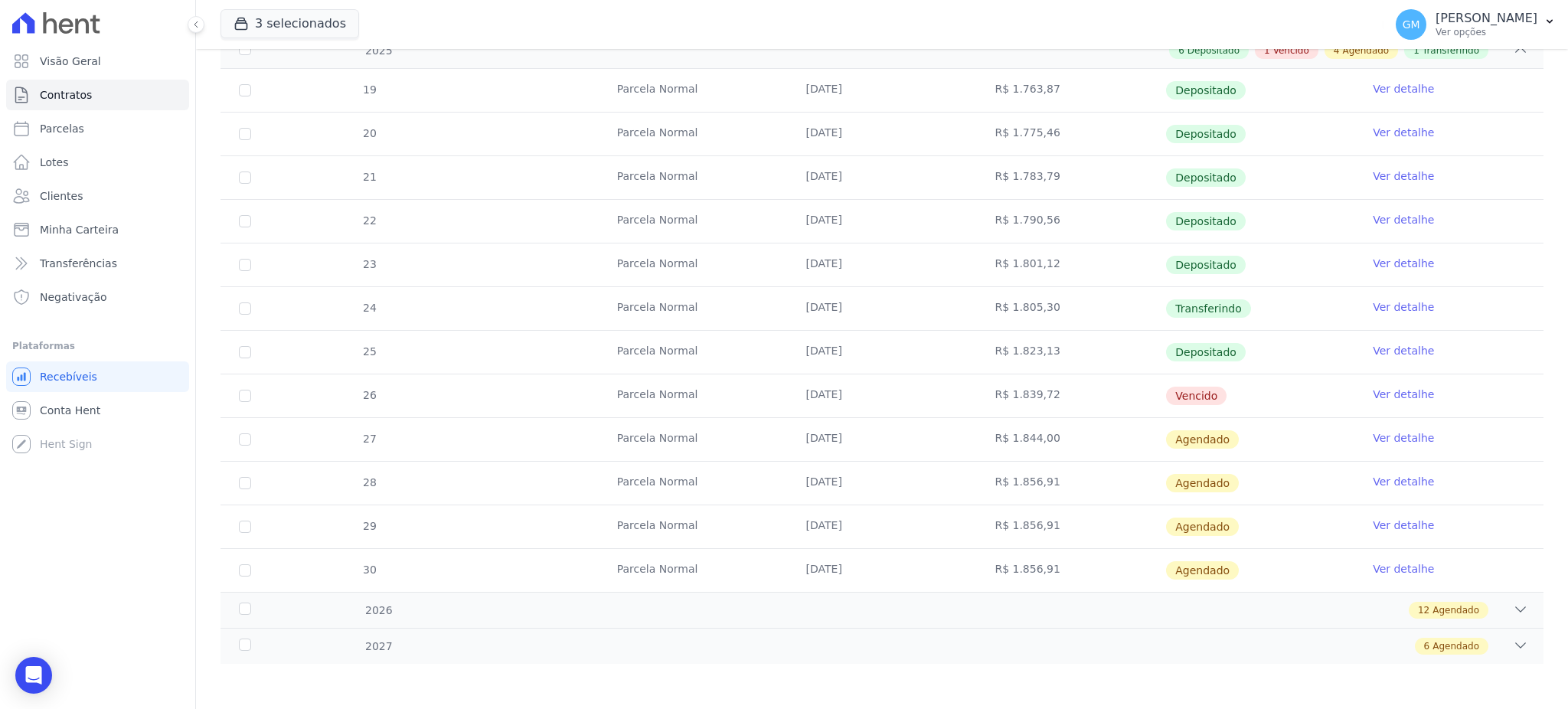
click at [1373, 354] on link "Ver detalhe" at bounding box center [1403, 350] width 61 height 16
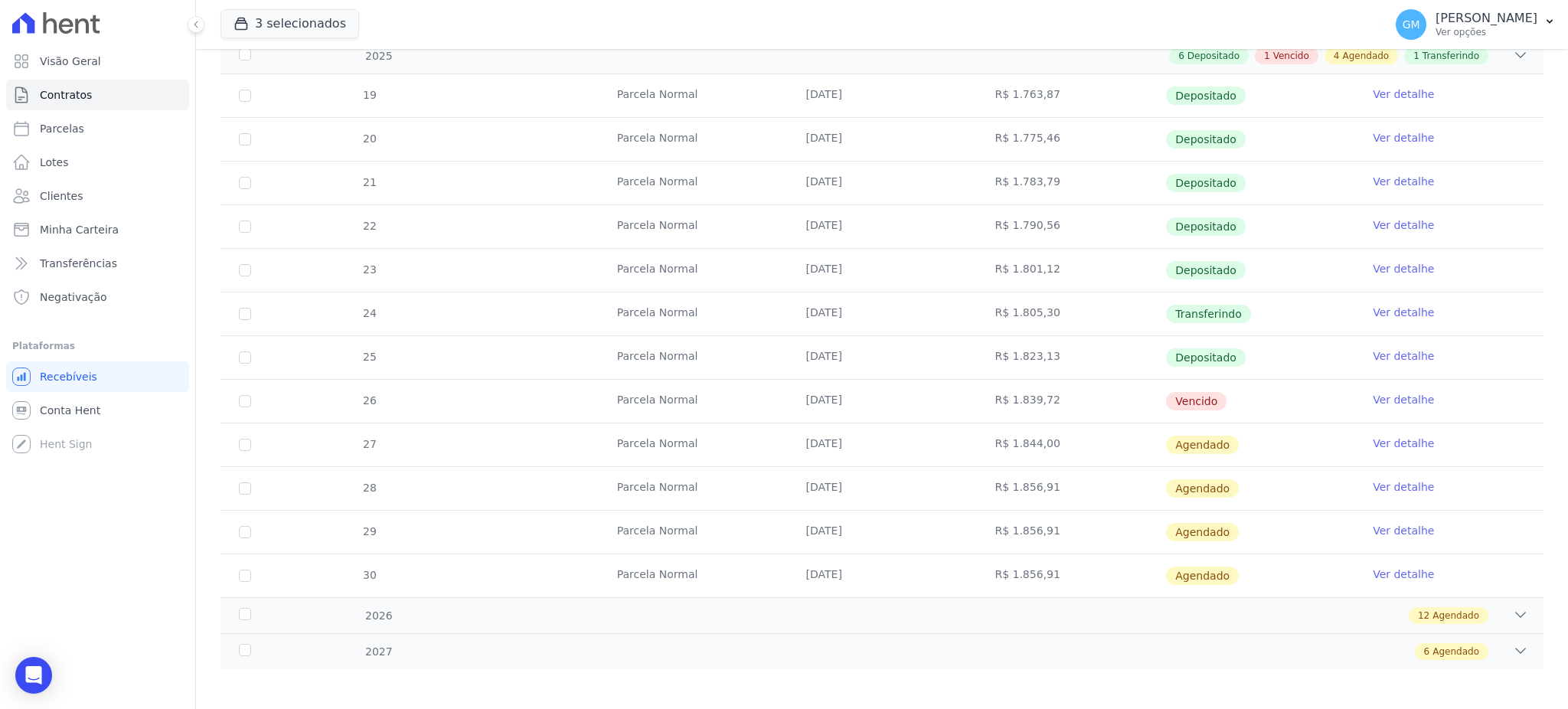
scroll to position [326, 0]
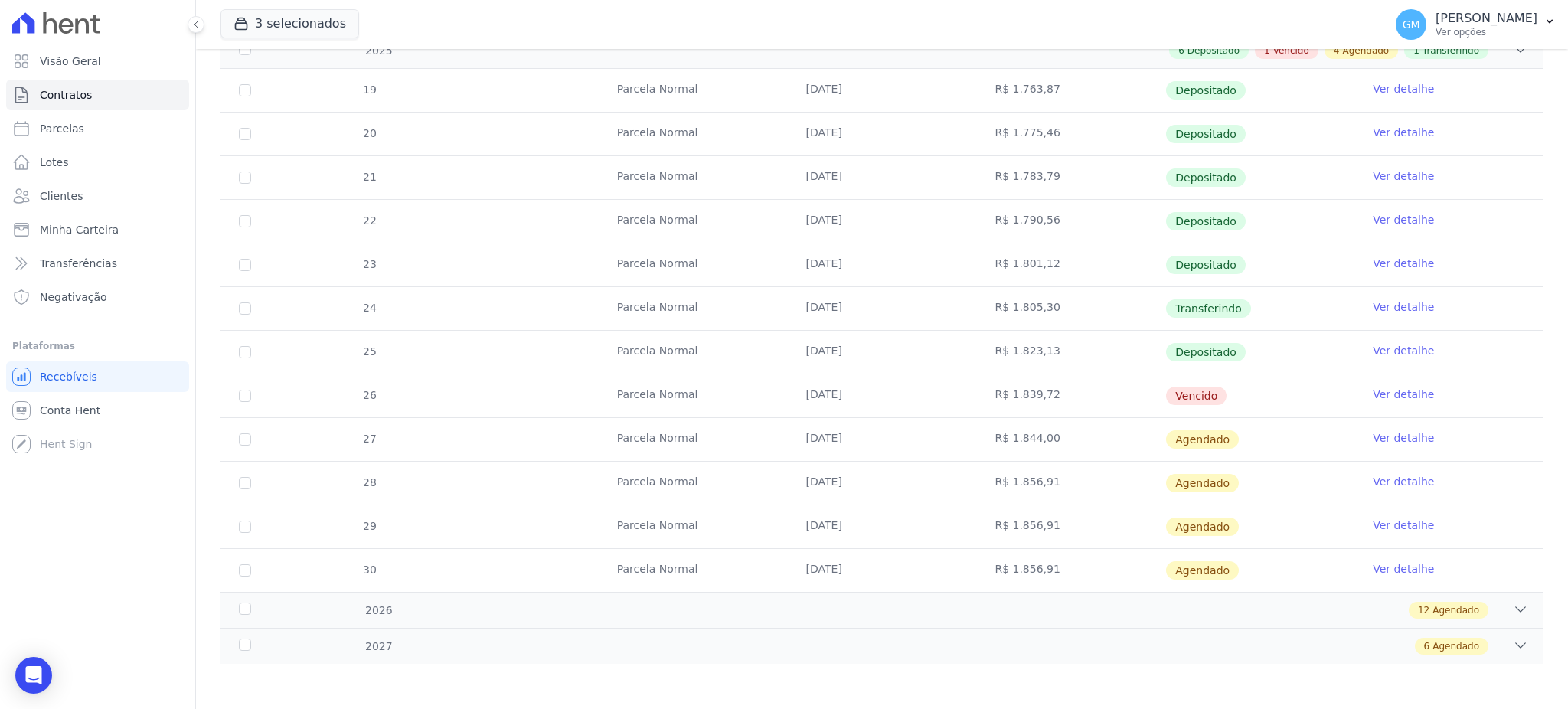
drag, startPoint x: 606, startPoint y: 306, endPoint x: 1291, endPoint y: 305, distance: 685.0
click at [1291, 305] on tr "24 Parcela Normal 31/08/2025 R$ 1.805,30 Transferindo Ver detalhe" at bounding box center [882, 308] width 1323 height 44
click at [1400, 299] on link "Ver detalhe" at bounding box center [1403, 307] width 61 height 16
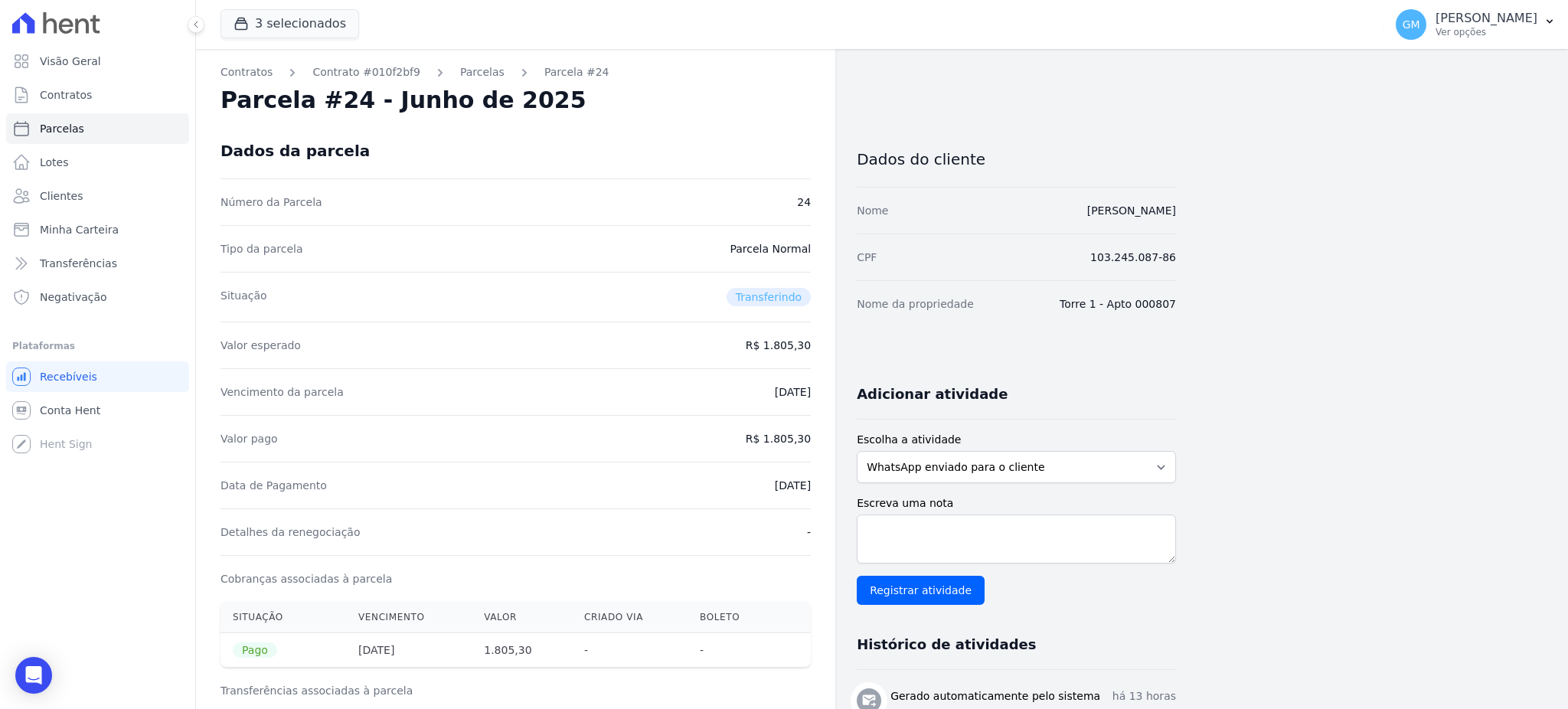
drag, startPoint x: 753, startPoint y: 481, endPoint x: 817, endPoint y: 486, distance: 64.2
copy dd "01/09/2025"
drag, startPoint x: 1001, startPoint y: 244, endPoint x: 978, endPoint y: 203, distance: 47.0
click at [1000, 242] on div "CPF 103.245.087-86" at bounding box center [1016, 256] width 319 height 47
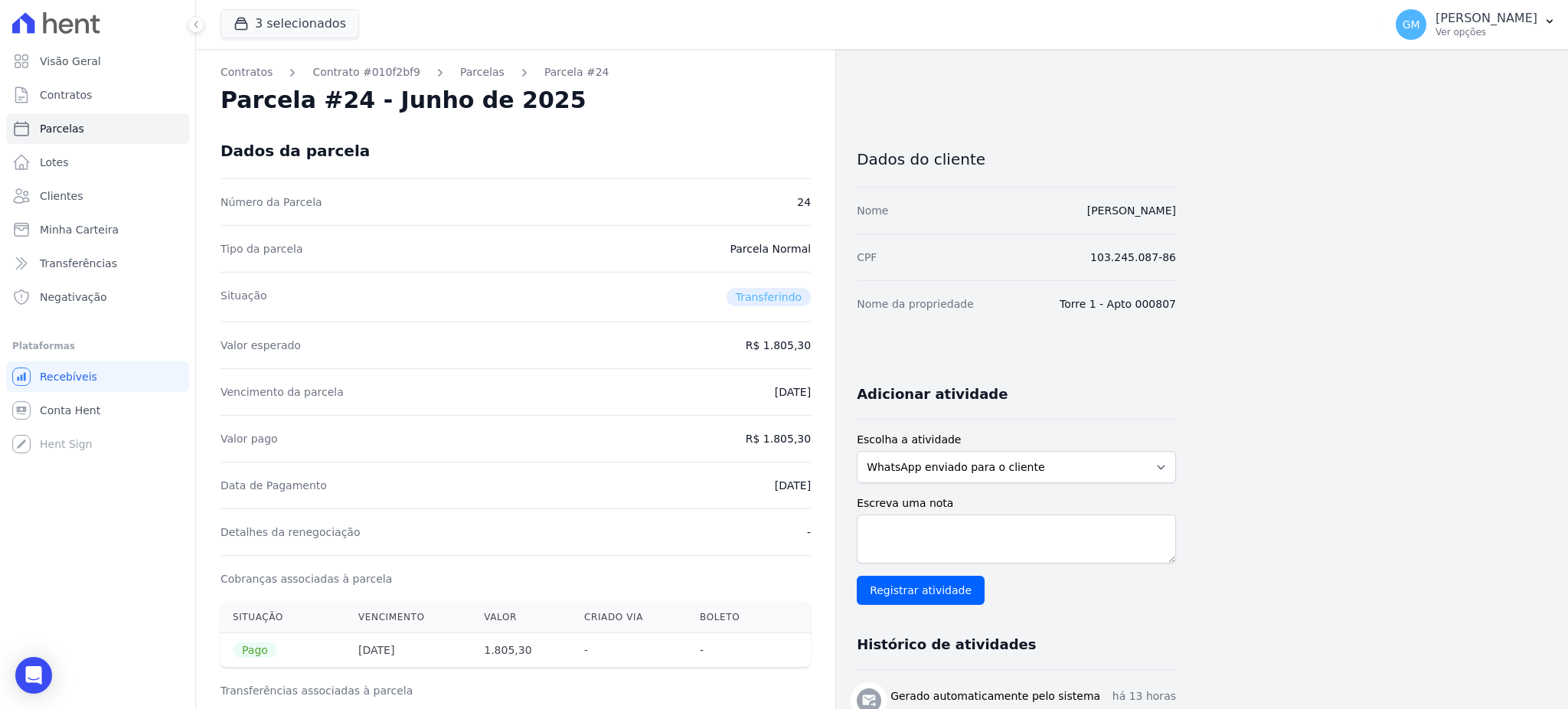
drag, startPoint x: 973, startPoint y: 197, endPoint x: 1194, endPoint y: 209, distance: 221.3
copy link "MARCELO JOSÉ DE LIMA LEMOS JUNIOR"
drag, startPoint x: 740, startPoint y: 490, endPoint x: 812, endPoint y: 491, distance: 72.0
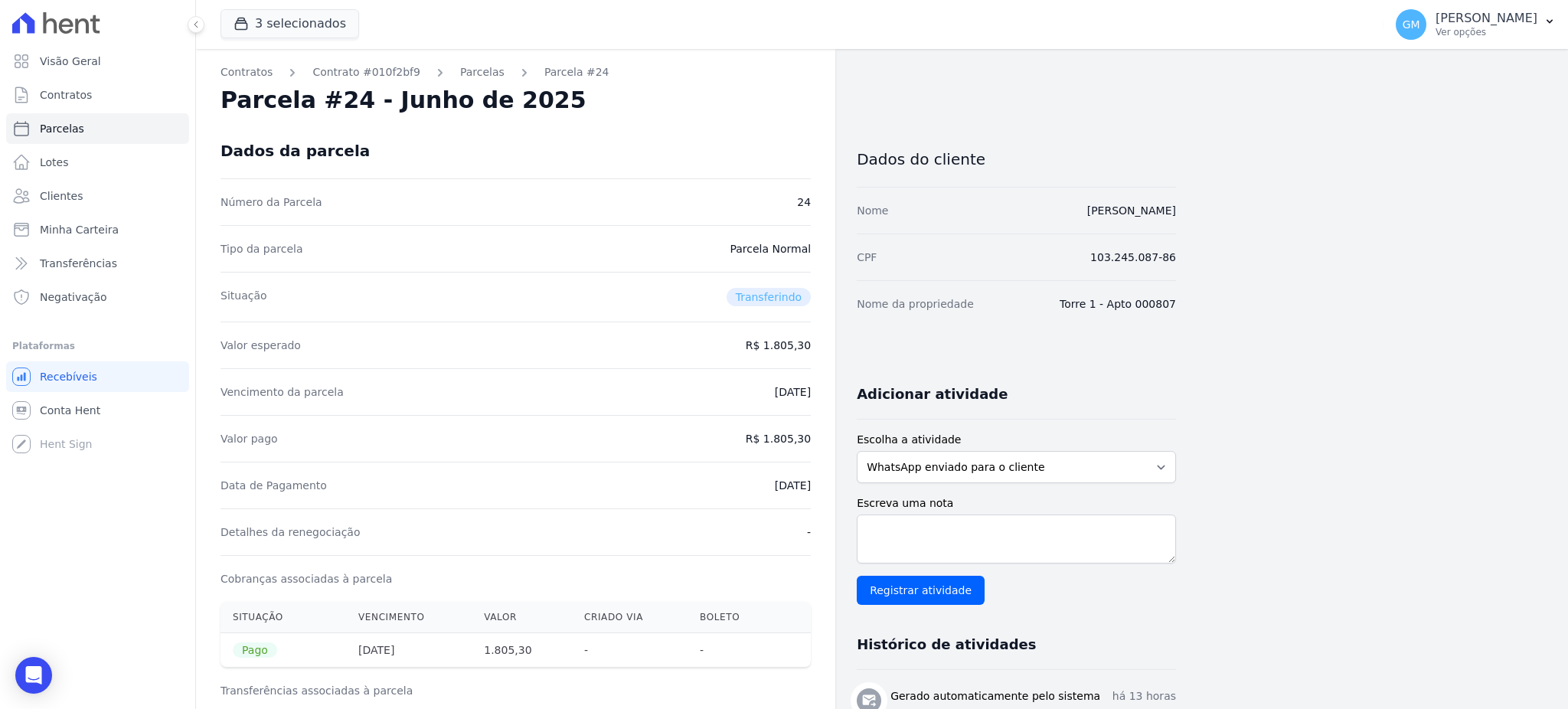
copy dd "01/09/2025"
drag, startPoint x: 770, startPoint y: 439, endPoint x: 819, endPoint y: 435, distance: 49.2
copy dd "1.805,30"
drag, startPoint x: 767, startPoint y: 487, endPoint x: 817, endPoint y: 487, distance: 50.0
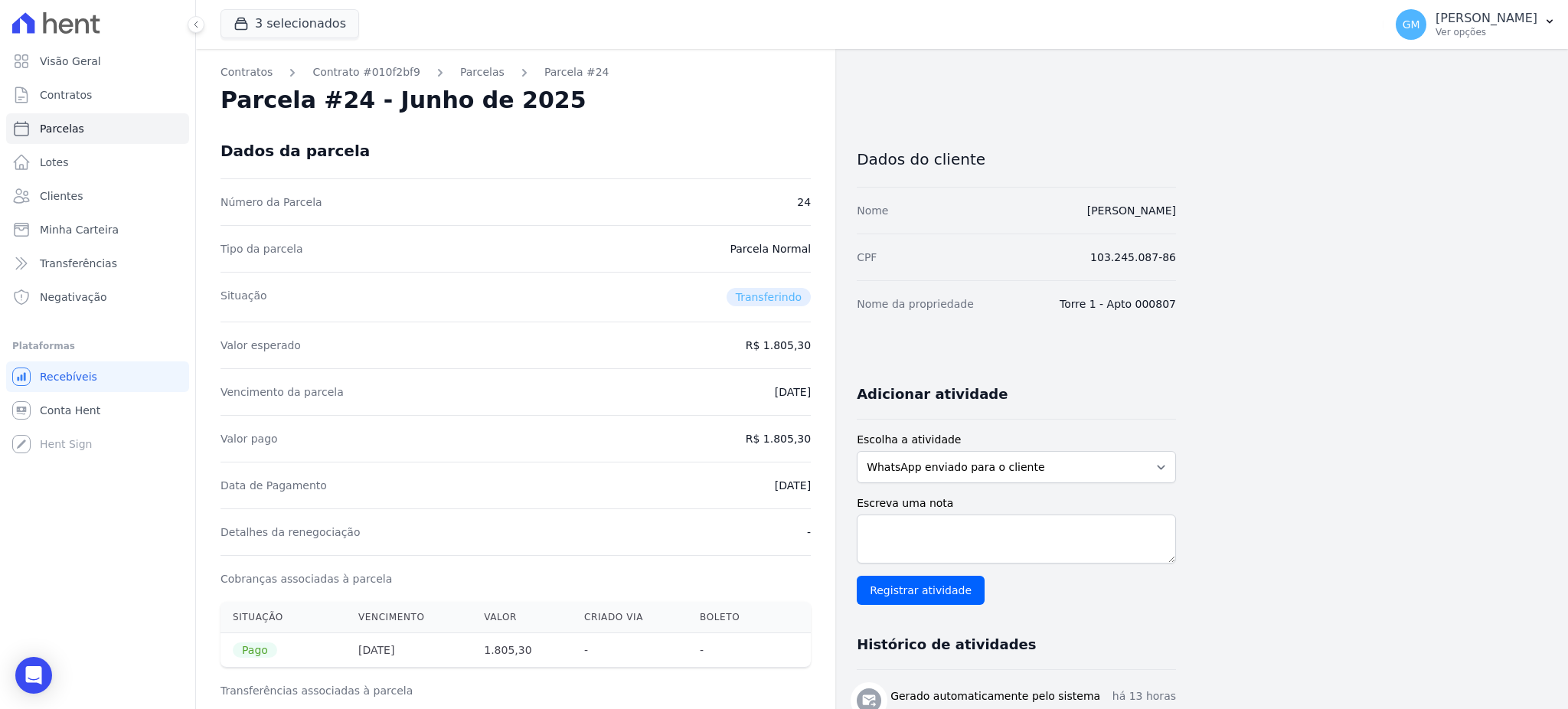
copy dd "01/09/2025"
click at [72, 195] on span "Clientes" at bounding box center [61, 195] width 43 height 16
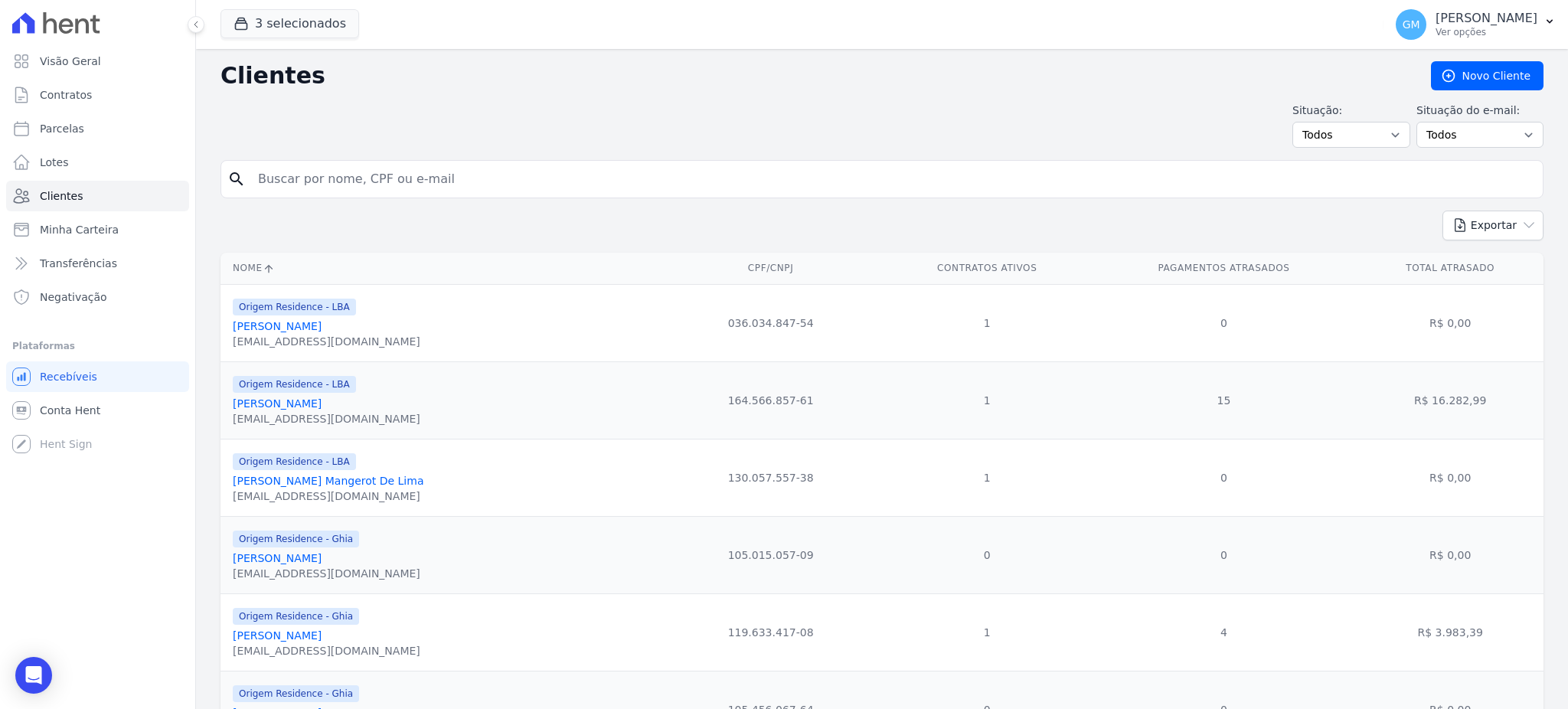
click at [332, 182] on input "search" at bounding box center [892, 179] width 1288 height 31
click at [332, 181] on input "search" at bounding box center [892, 179] width 1288 height 31
paste input "Leandro Pignone Facini"
type input "Leandro Pignone Facini"
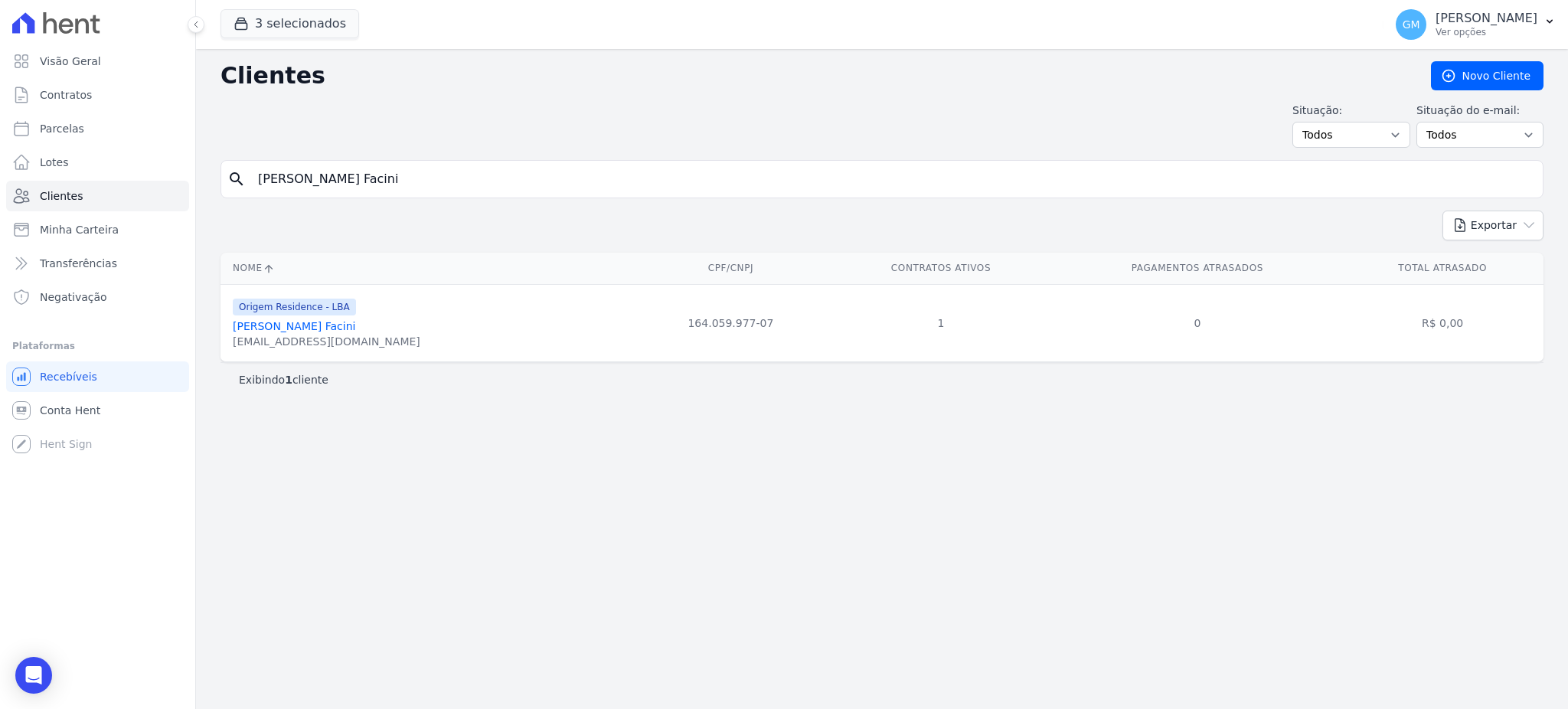
click at [304, 322] on link "Leandro Pignone Facini" at bounding box center [294, 326] width 123 height 12
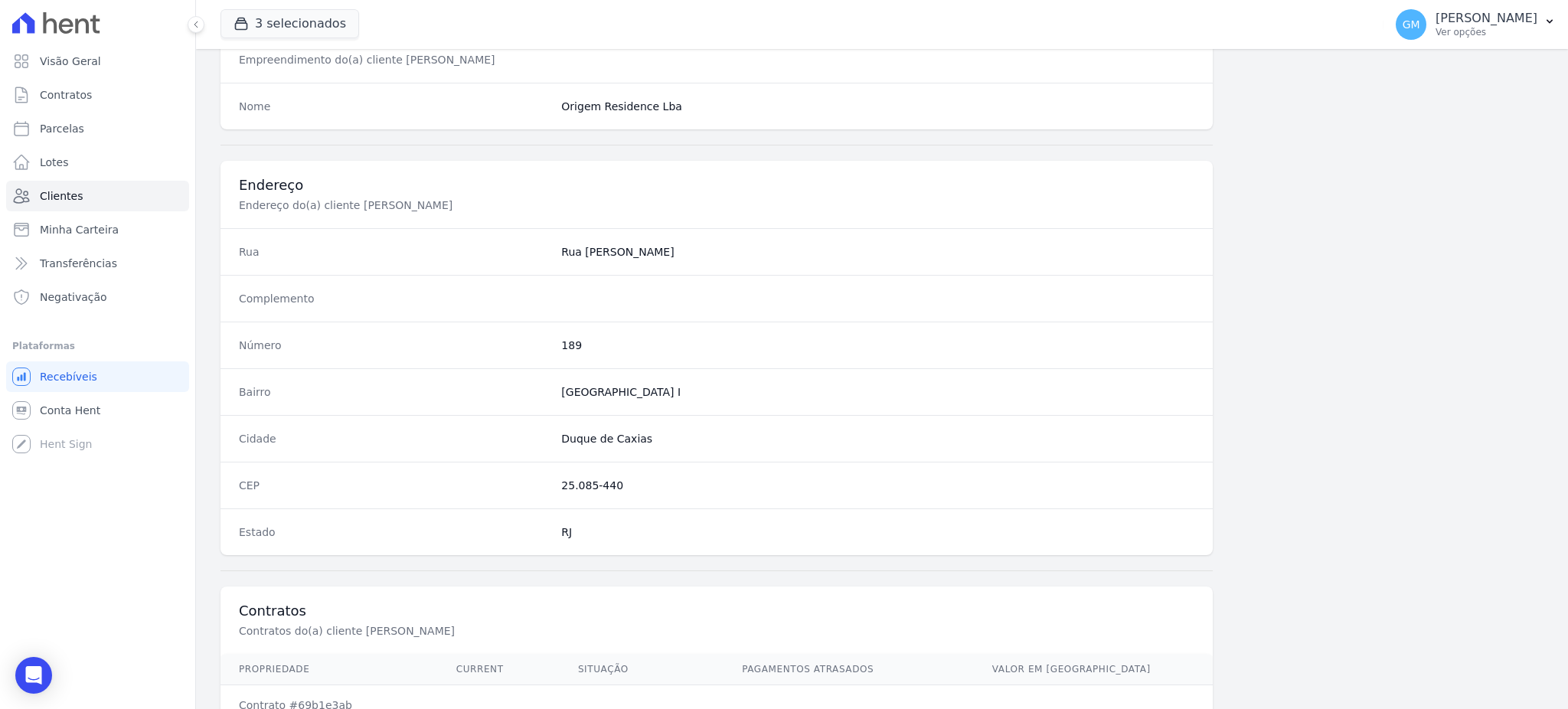
scroll to position [724, 0]
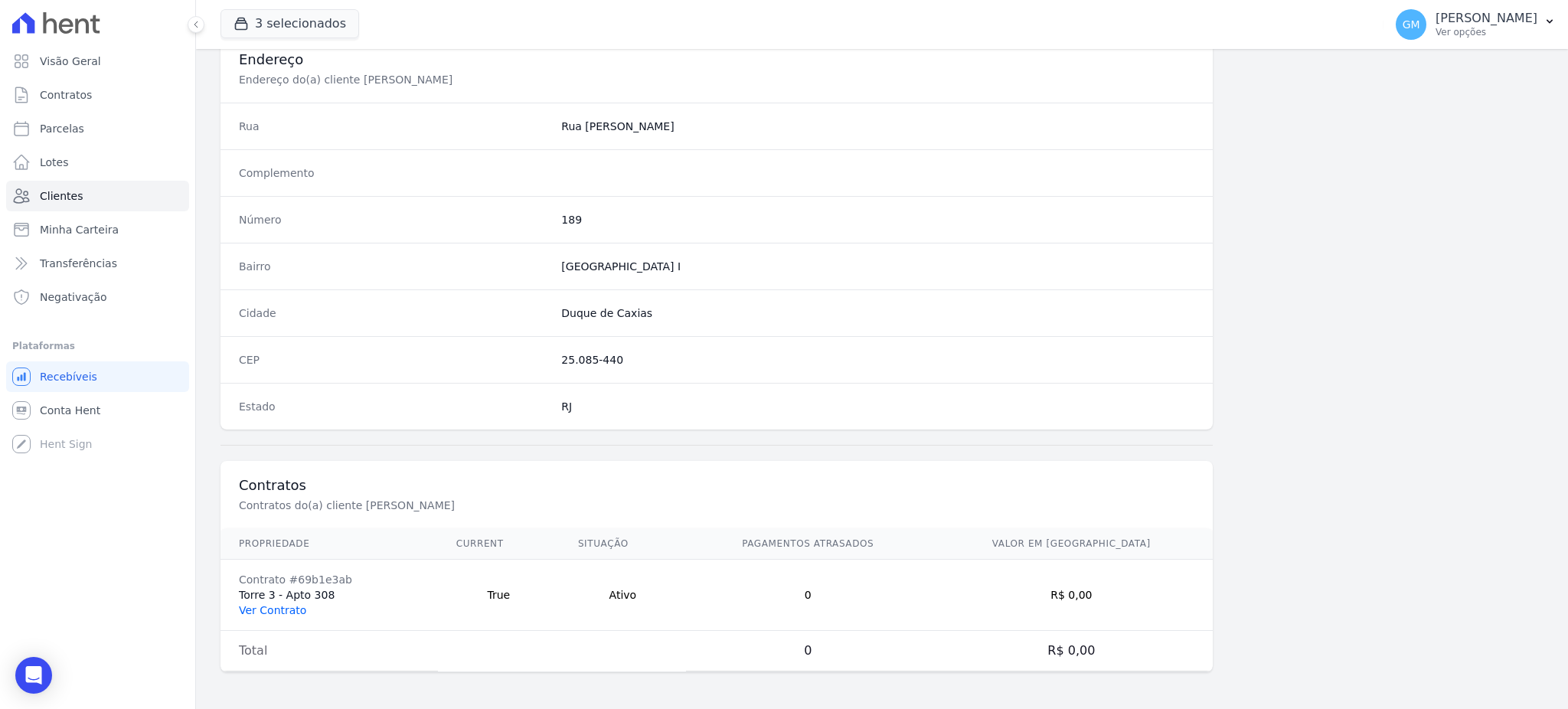
click at [261, 603] on link "Ver Contrato" at bounding box center [273, 609] width 68 height 12
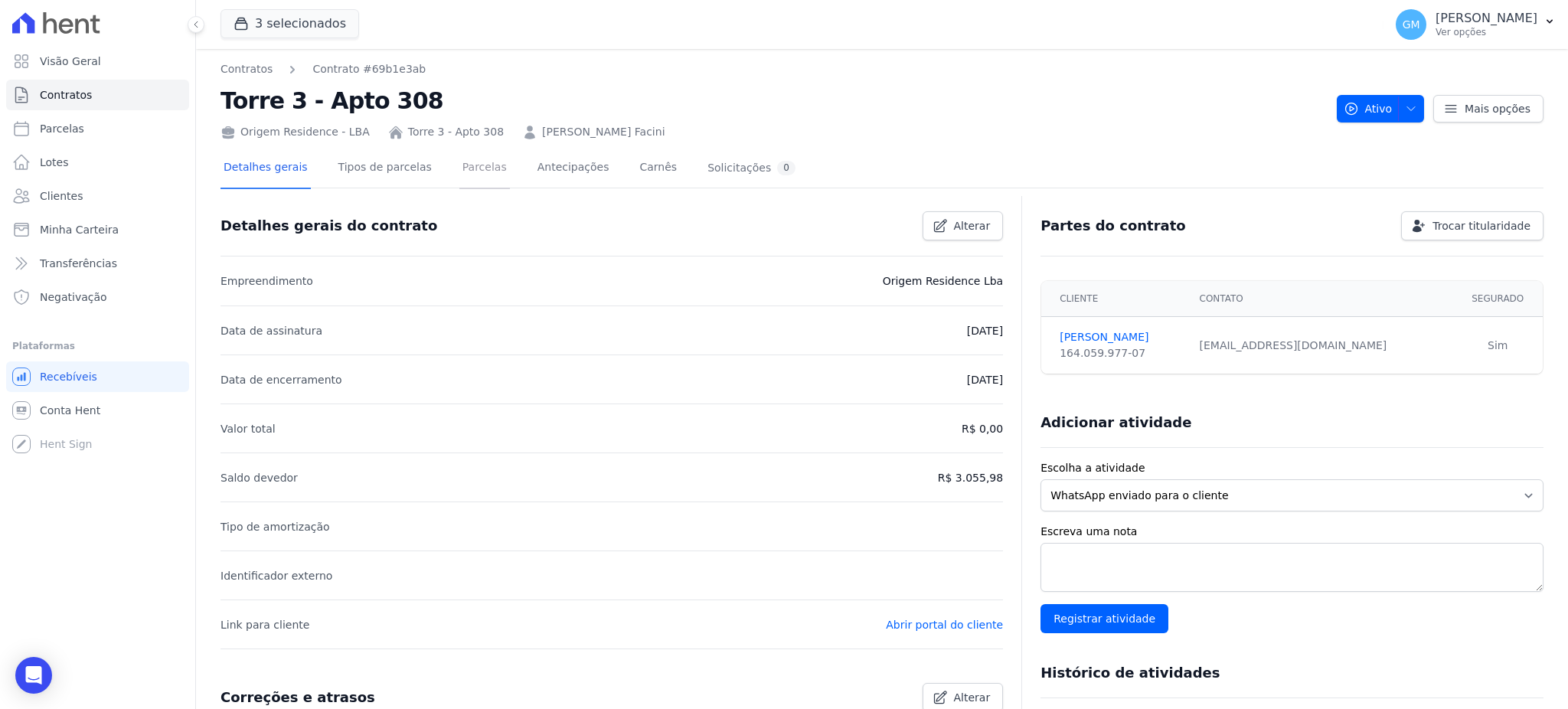
click at [471, 169] on link "Parcelas" at bounding box center [484, 168] width 50 height 40
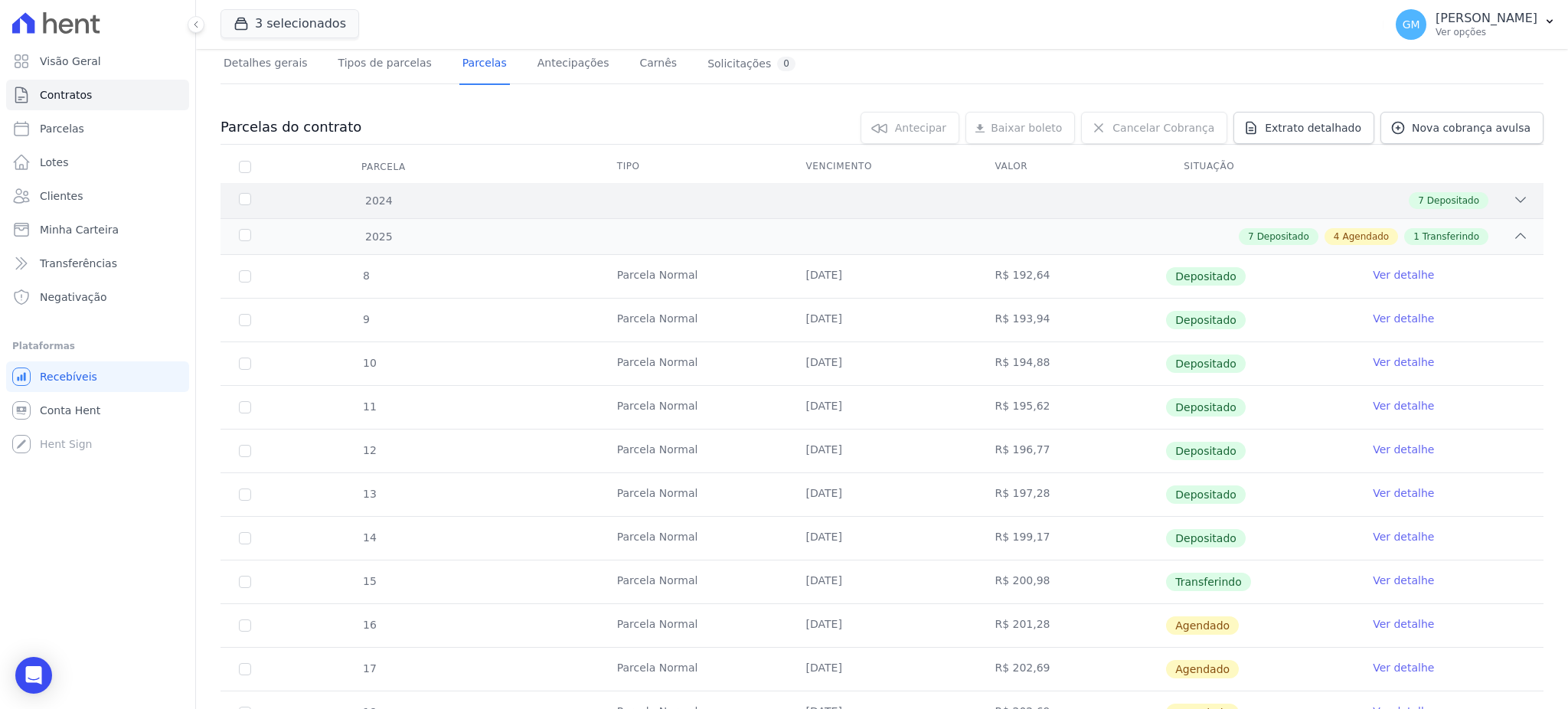
scroll to position [254, 0]
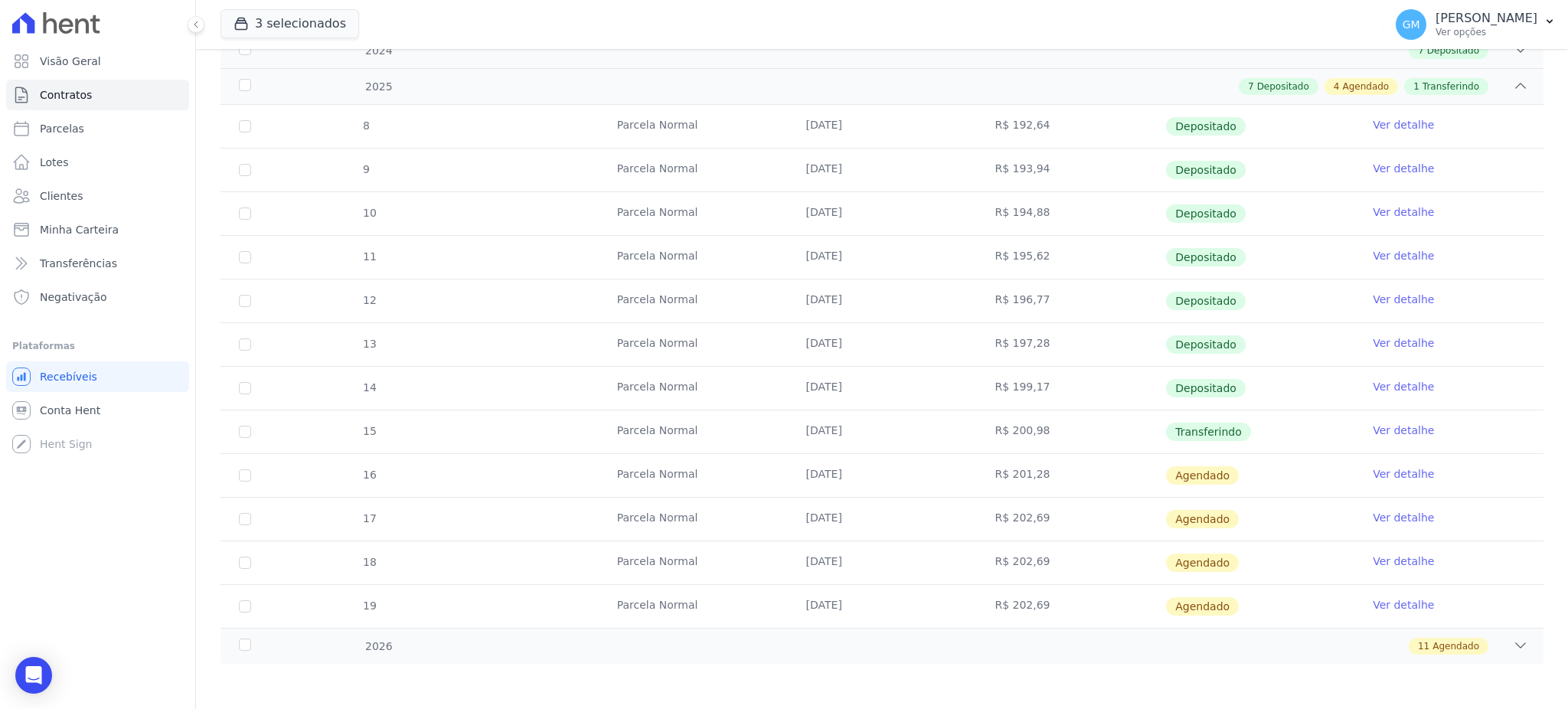
click at [1407, 426] on link "Ver detalhe" at bounding box center [1403, 430] width 61 height 16
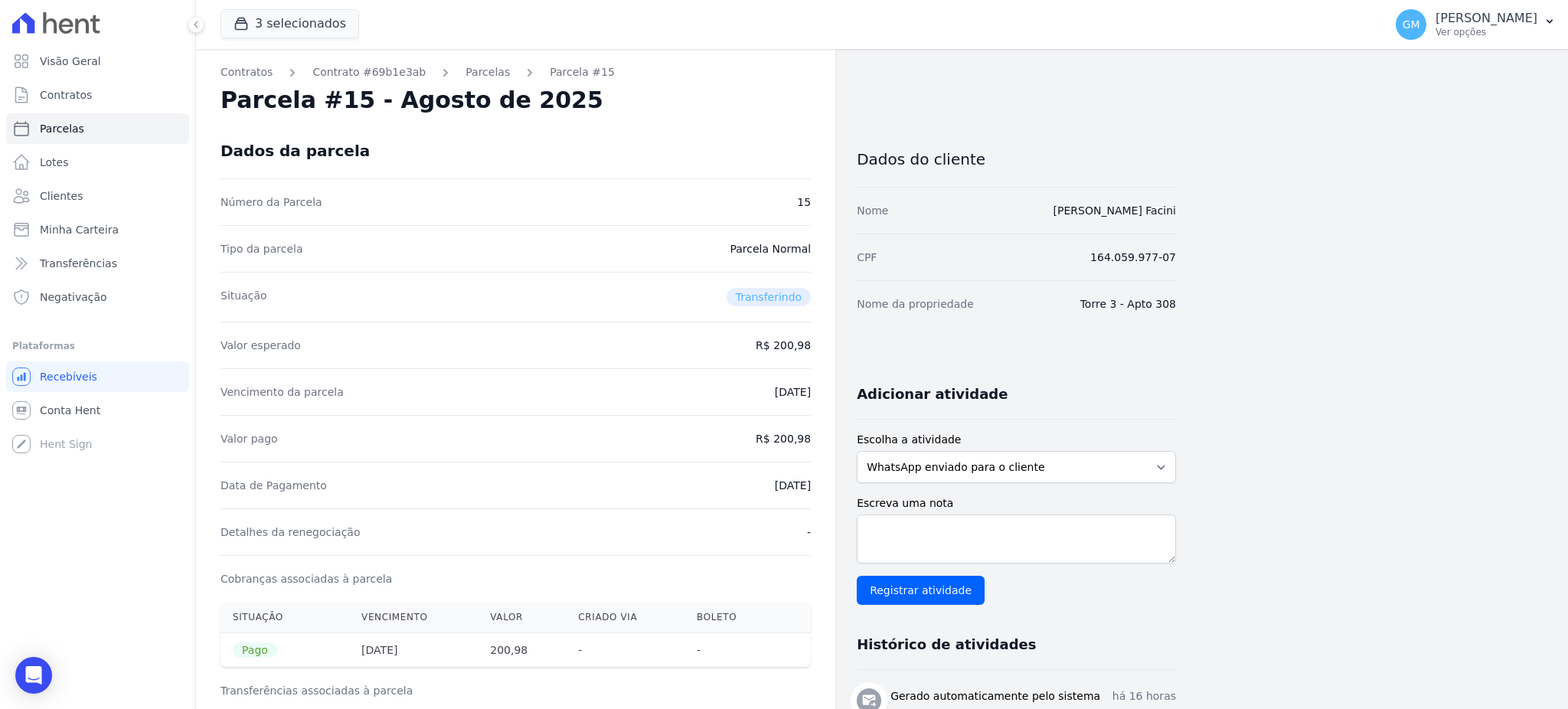
drag, startPoint x: 743, startPoint y: 481, endPoint x: 830, endPoint y: 488, distance: 87.3
copy dd "01/09/2025"
drag, startPoint x: 775, startPoint y: 437, endPoint x: 819, endPoint y: 436, distance: 44.0
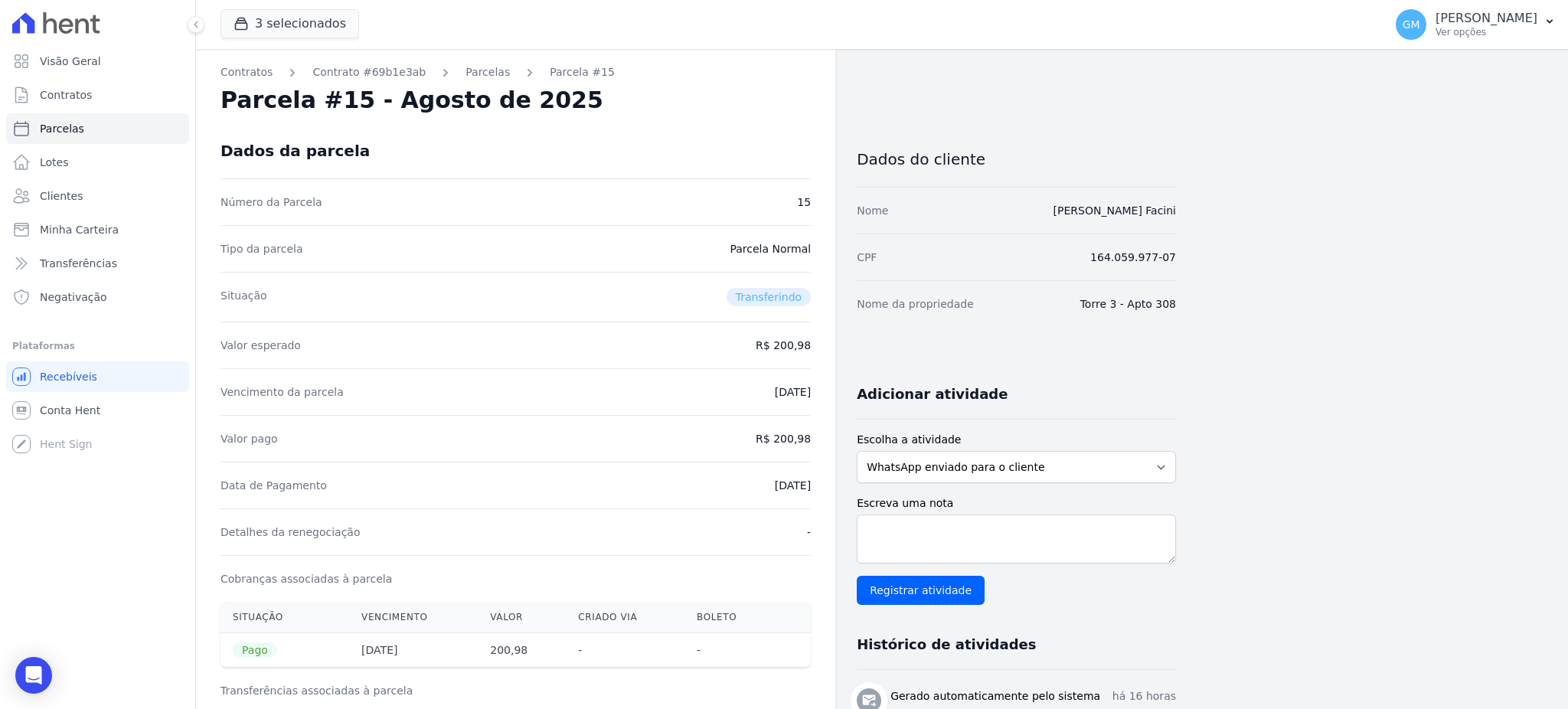
copy dd "200,98"
drag, startPoint x: 749, startPoint y: 490, endPoint x: 817, endPoint y: 481, distance: 68.6
copy dd "01/09/2025"
click at [116, 204] on link "Clientes" at bounding box center [97, 195] width 183 height 31
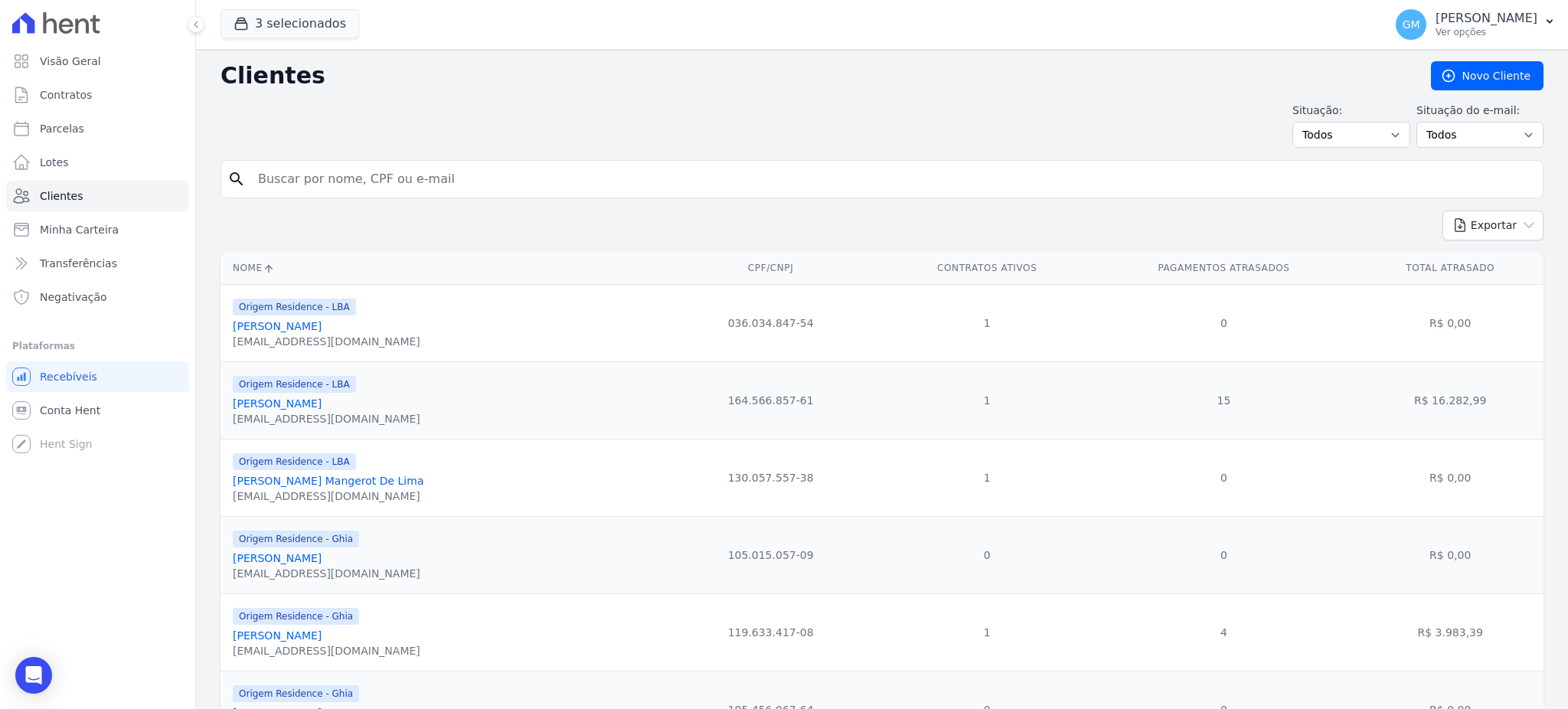
click at [345, 180] on input "search" at bounding box center [892, 179] width 1288 height 31
paste input "houglas Medella Dos Santos PaixÃ£o"
type input "houglas Medella Dos Santos Paix"
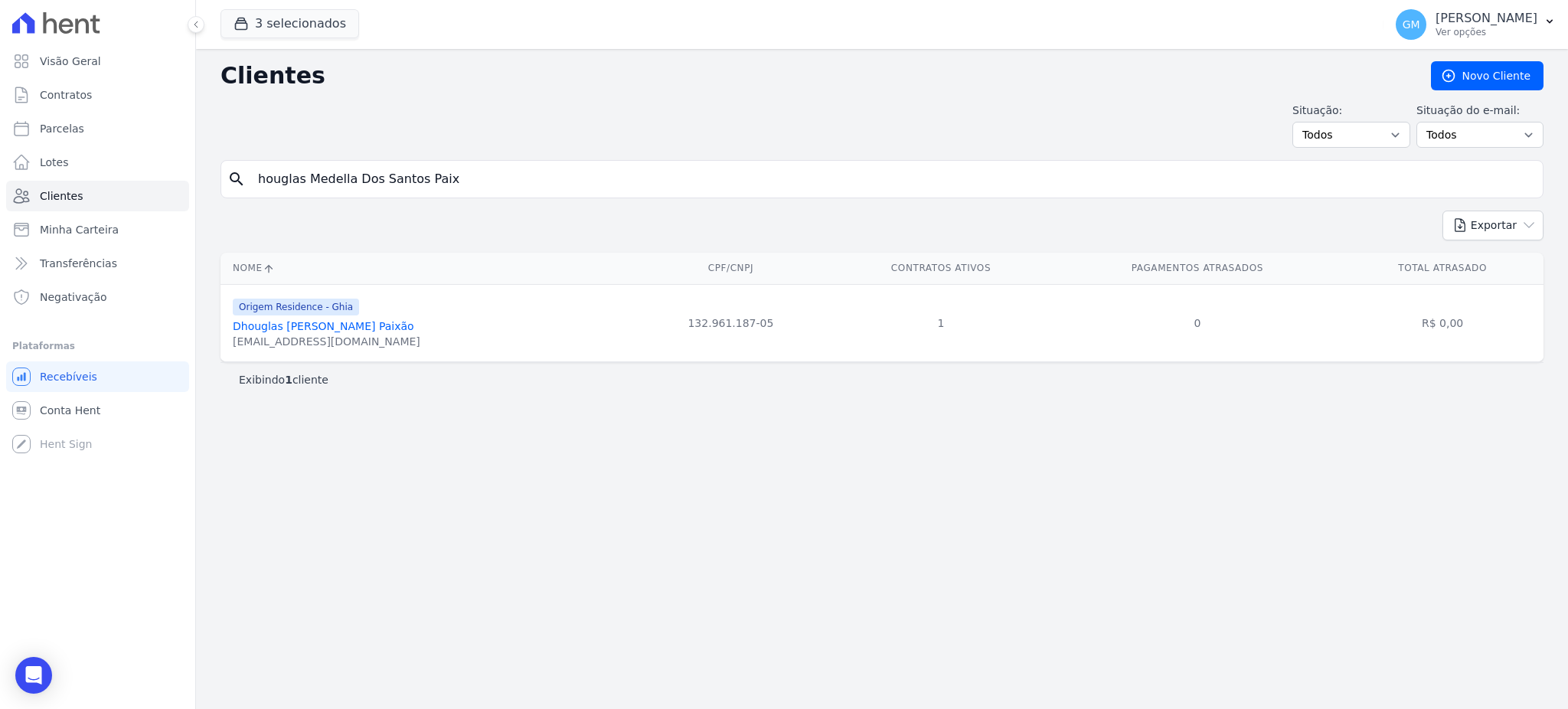
click at [337, 331] on link "Dhouglas Medella Dos Santos Paixão" at bounding box center [323, 326] width 181 height 12
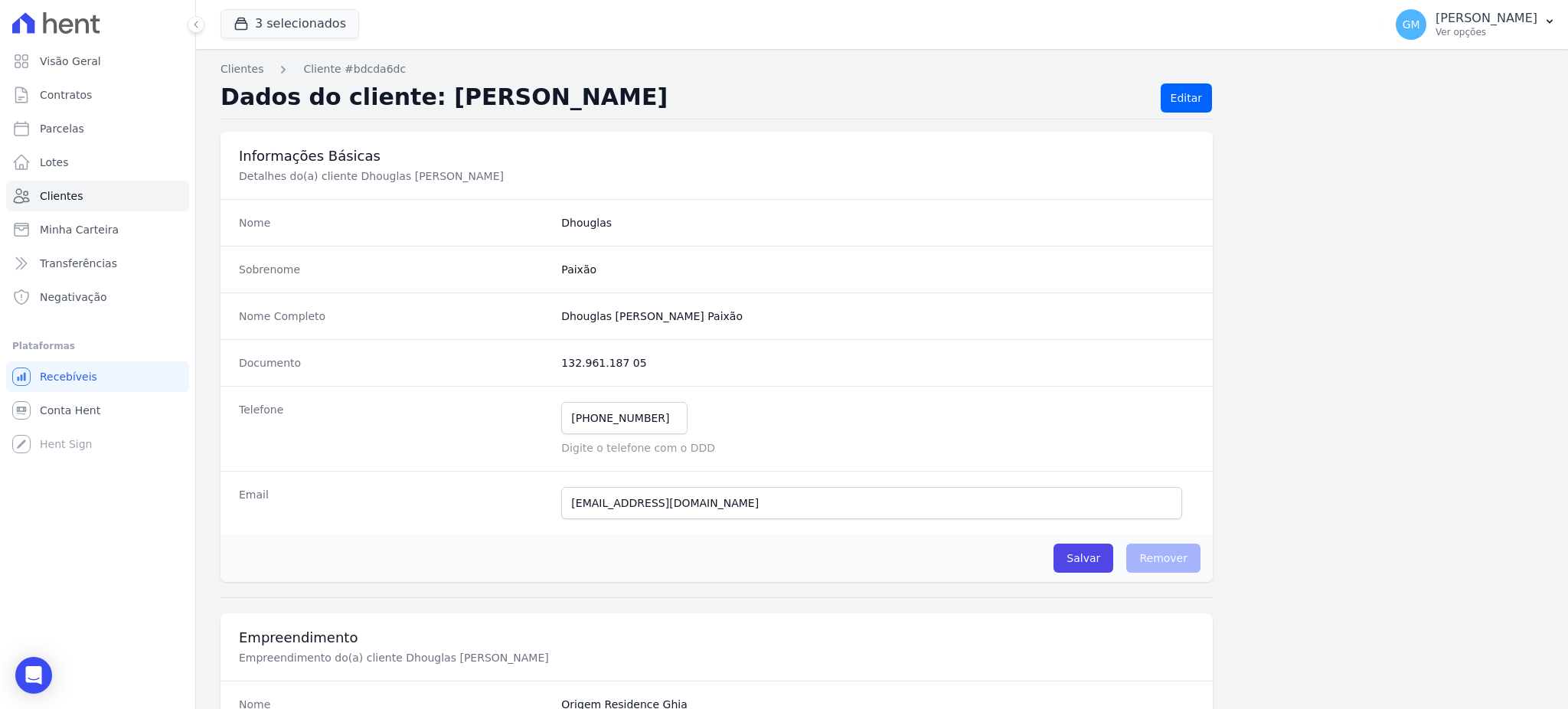
click at [920, 645] on h3 "Empreendimento" at bounding box center [717, 637] width 955 height 18
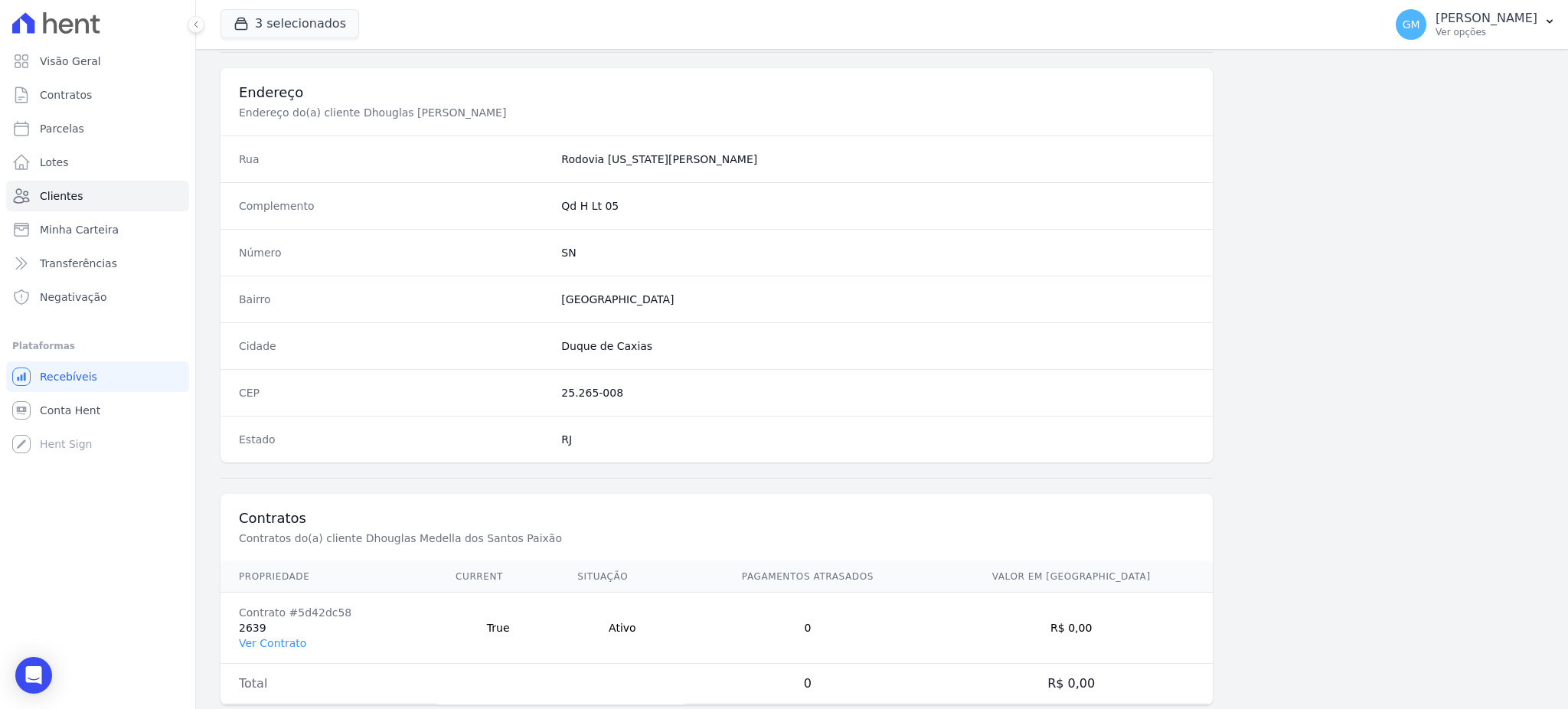
scroll to position [724, 0]
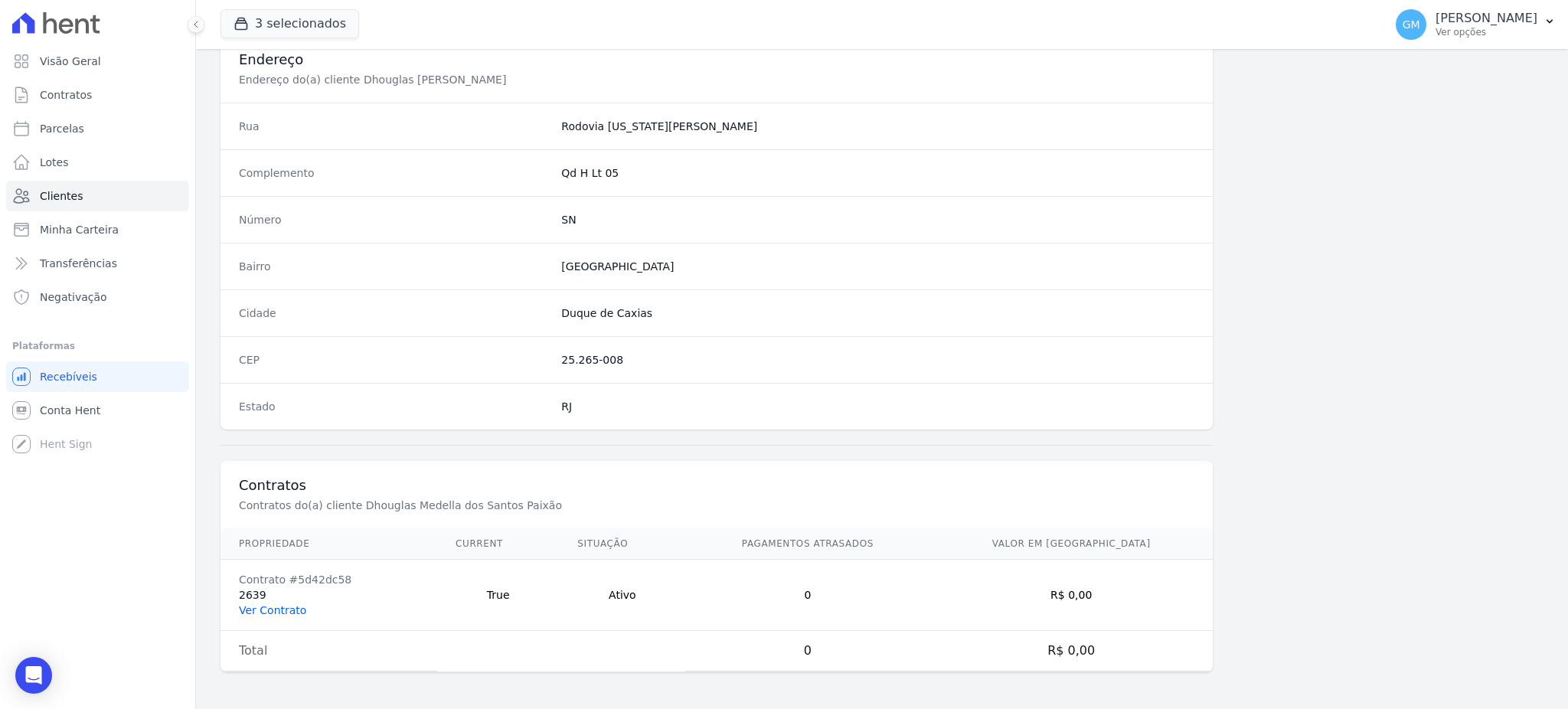
click at [282, 615] on link "Ver Contrato" at bounding box center [273, 609] width 68 height 12
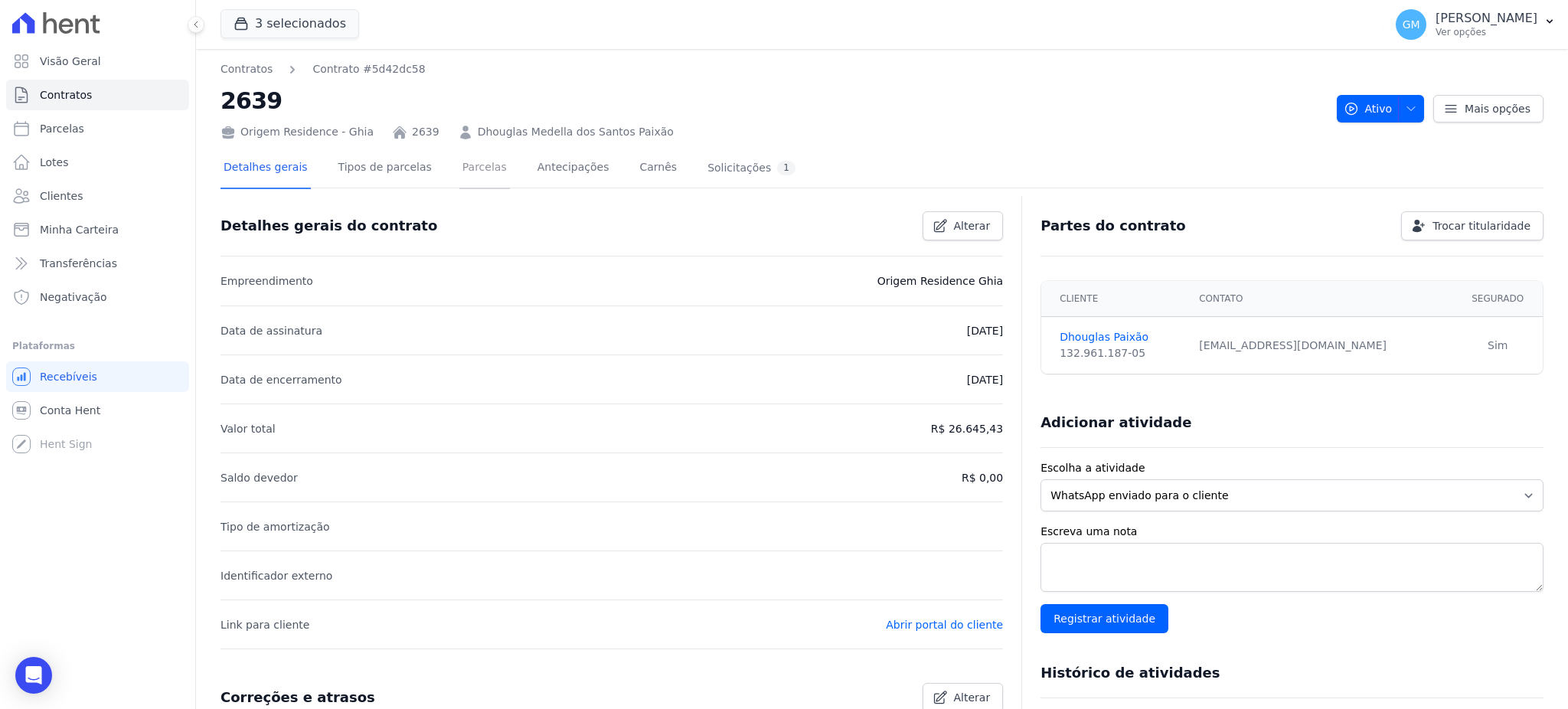
click at [476, 163] on link "Parcelas" at bounding box center [484, 168] width 50 height 40
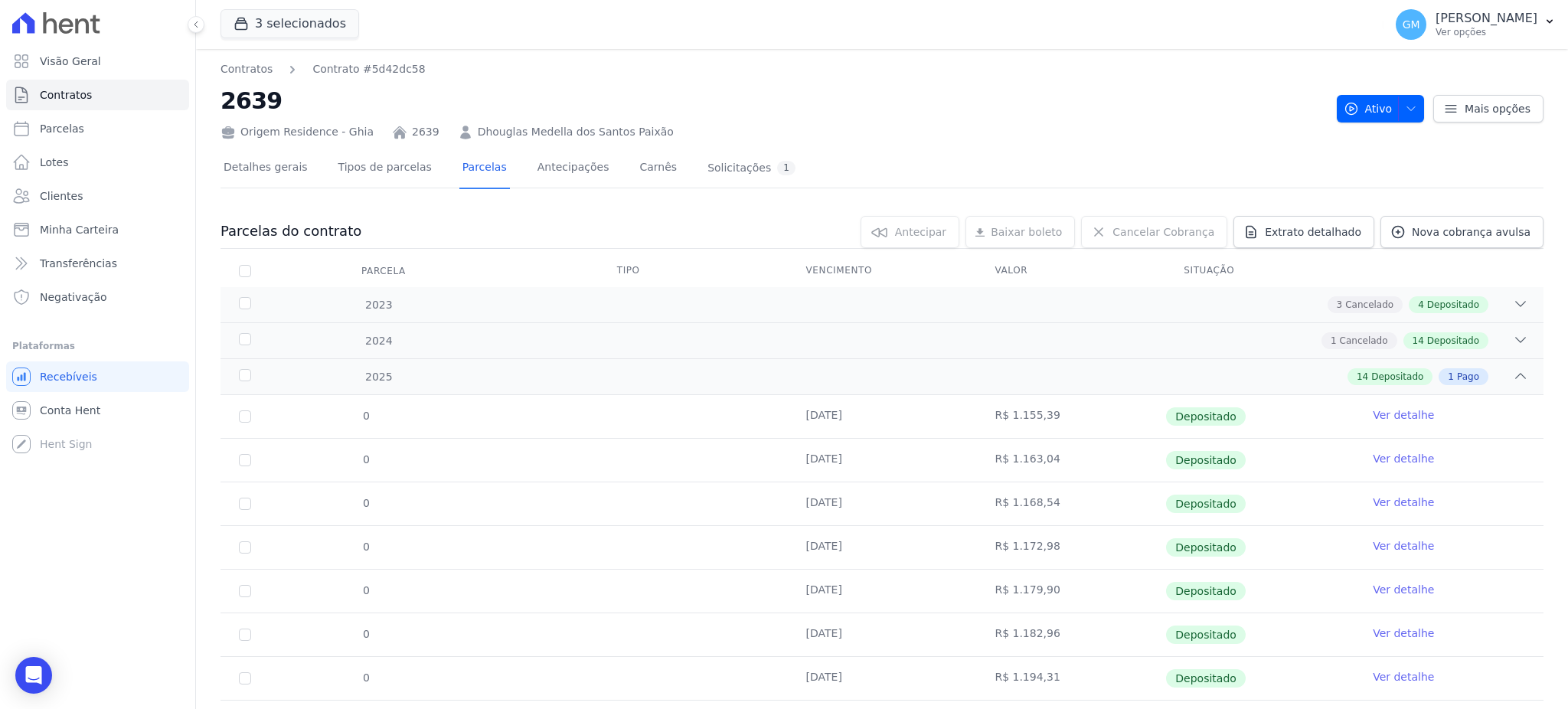
scroll to position [408, 0]
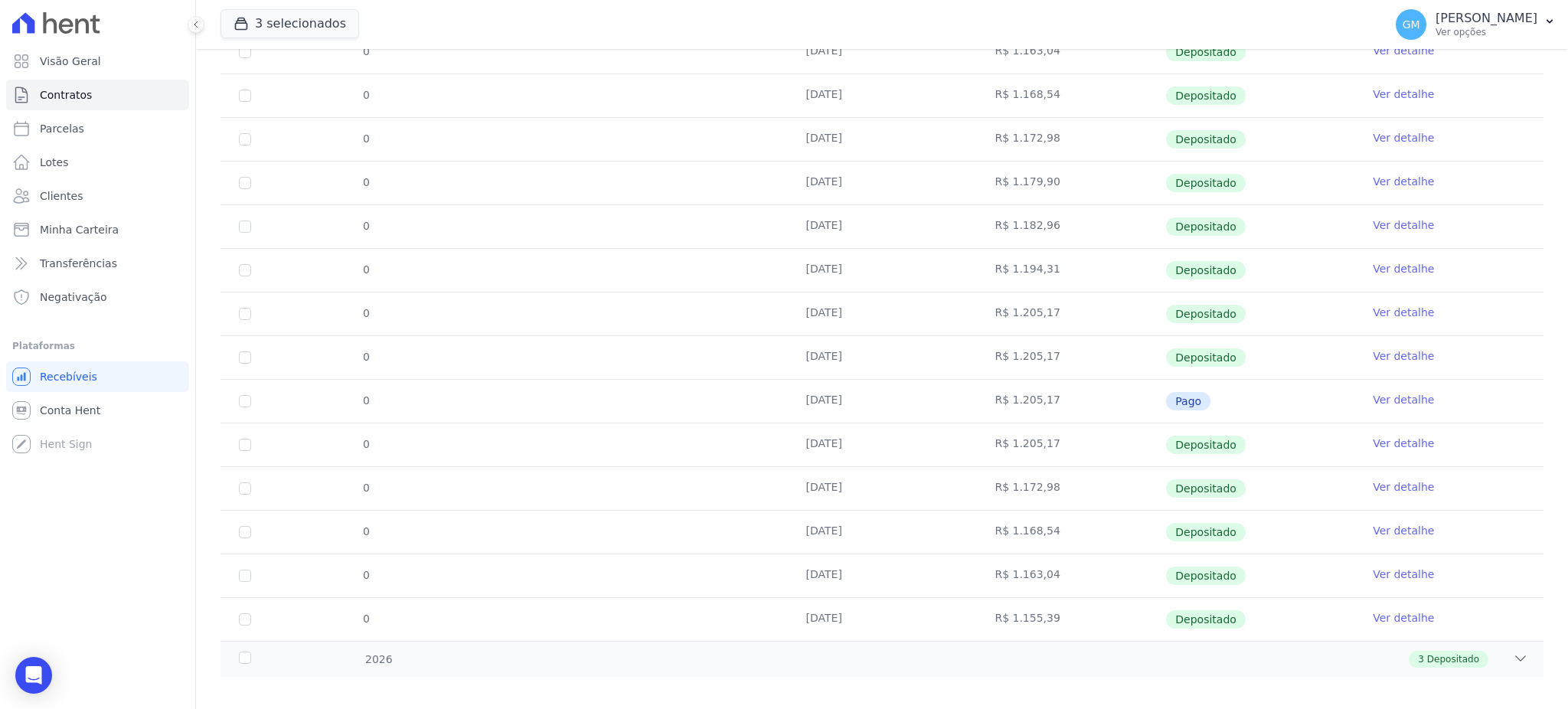
click at [1410, 395] on link "Ver detalhe" at bounding box center [1403, 399] width 61 height 16
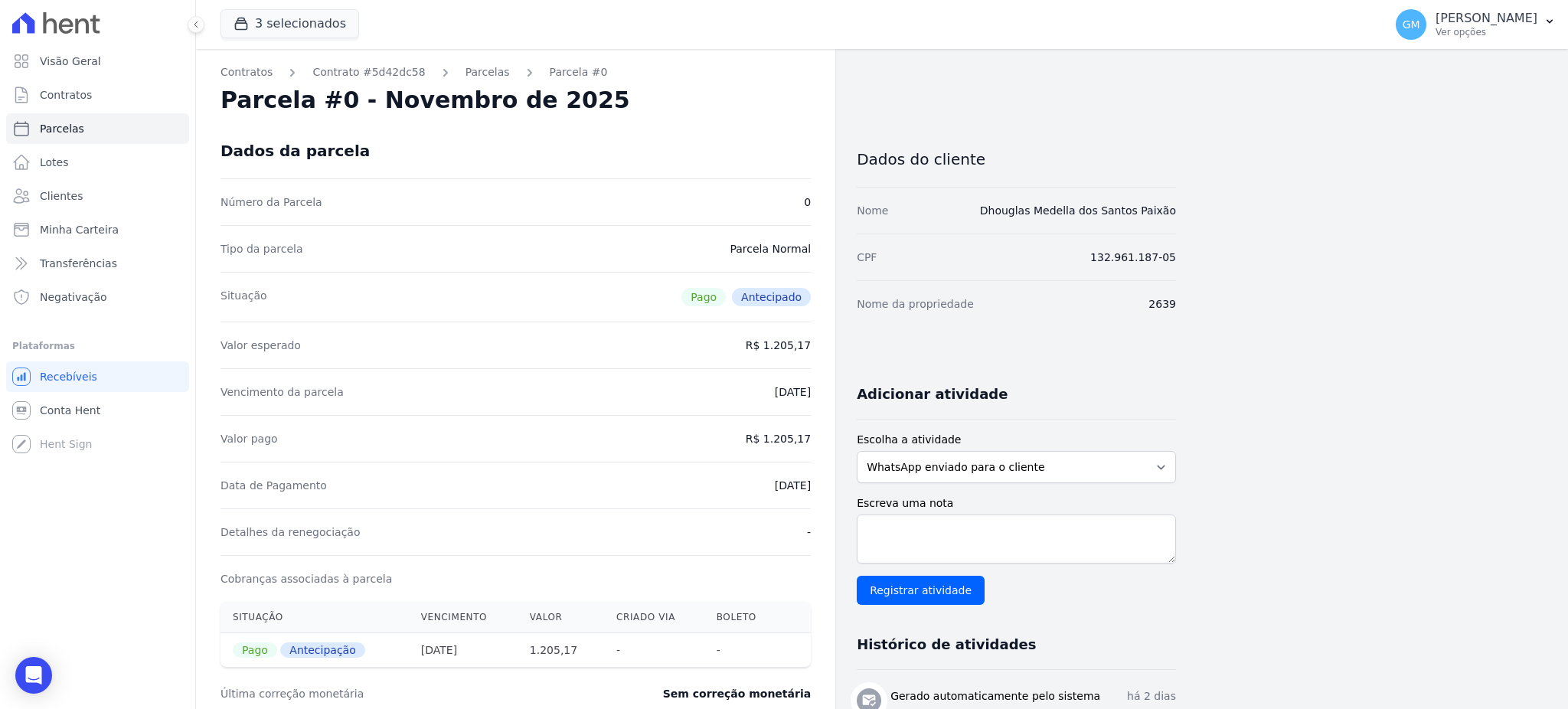
drag, startPoint x: 741, startPoint y: 488, endPoint x: 813, endPoint y: 486, distance: 72.0
click at [813, 486] on div "Contratos Contrato #5d42dc58 Parcelas Parcela #0 Parcela #0 - Novembro de 2025 …" at bounding box center [516, 570] width 639 height 1043
copy dd "01/09/2025"
drag, startPoint x: 784, startPoint y: 439, endPoint x: 826, endPoint y: 442, distance: 42.1
click at [826, 442] on div "Contratos Contrato #5d42dc58 Parcelas Parcela #0 Parcela #0 - Novembro de 2025 …" at bounding box center [516, 570] width 639 height 1043
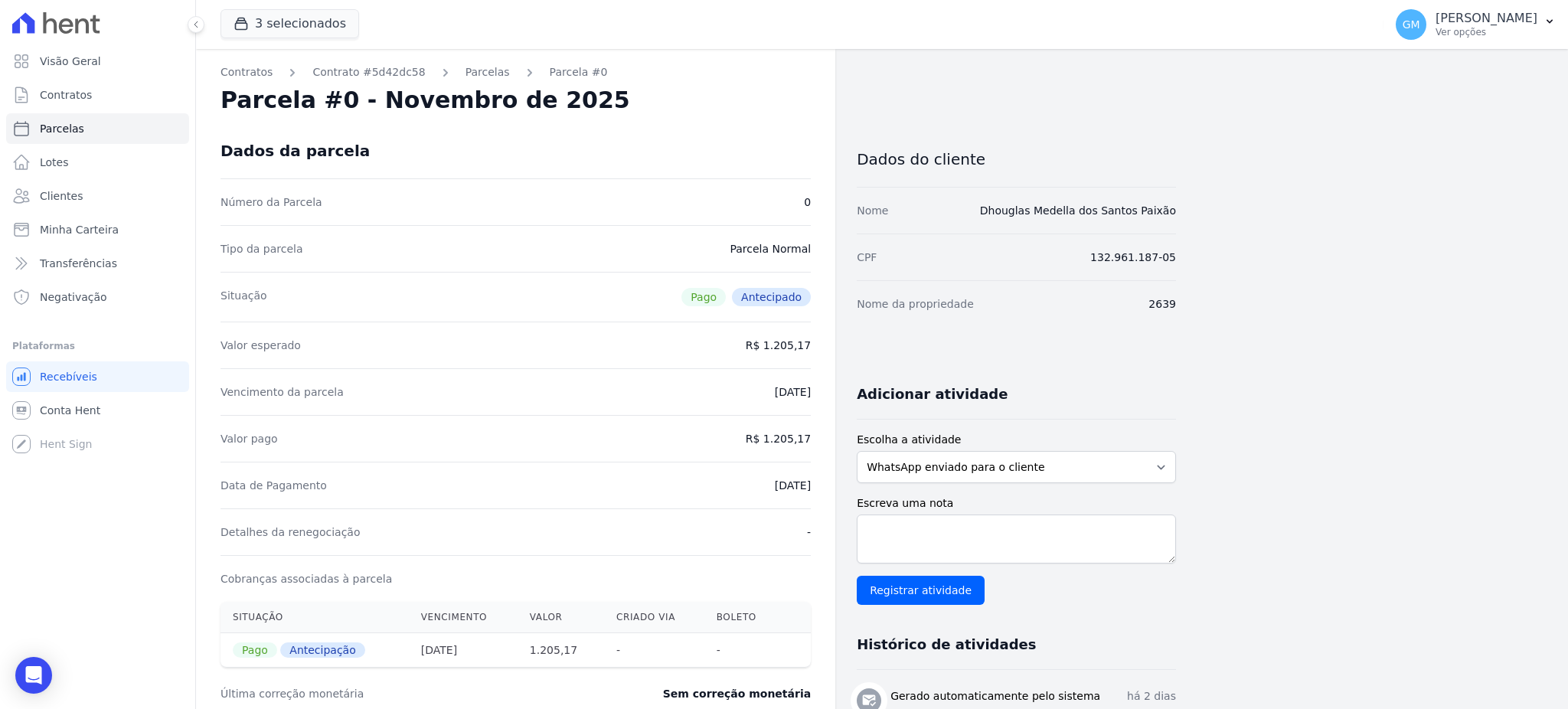
copy dd "1.205,17"
drag, startPoint x: 745, startPoint y: 486, endPoint x: 826, endPoint y: 486, distance: 81.0
click at [826, 486] on div "Contratos Contrato #5d42dc58 Parcelas Parcela #0 Parcela #0 - Novembro de 2025 …" at bounding box center [516, 570] width 639 height 1043
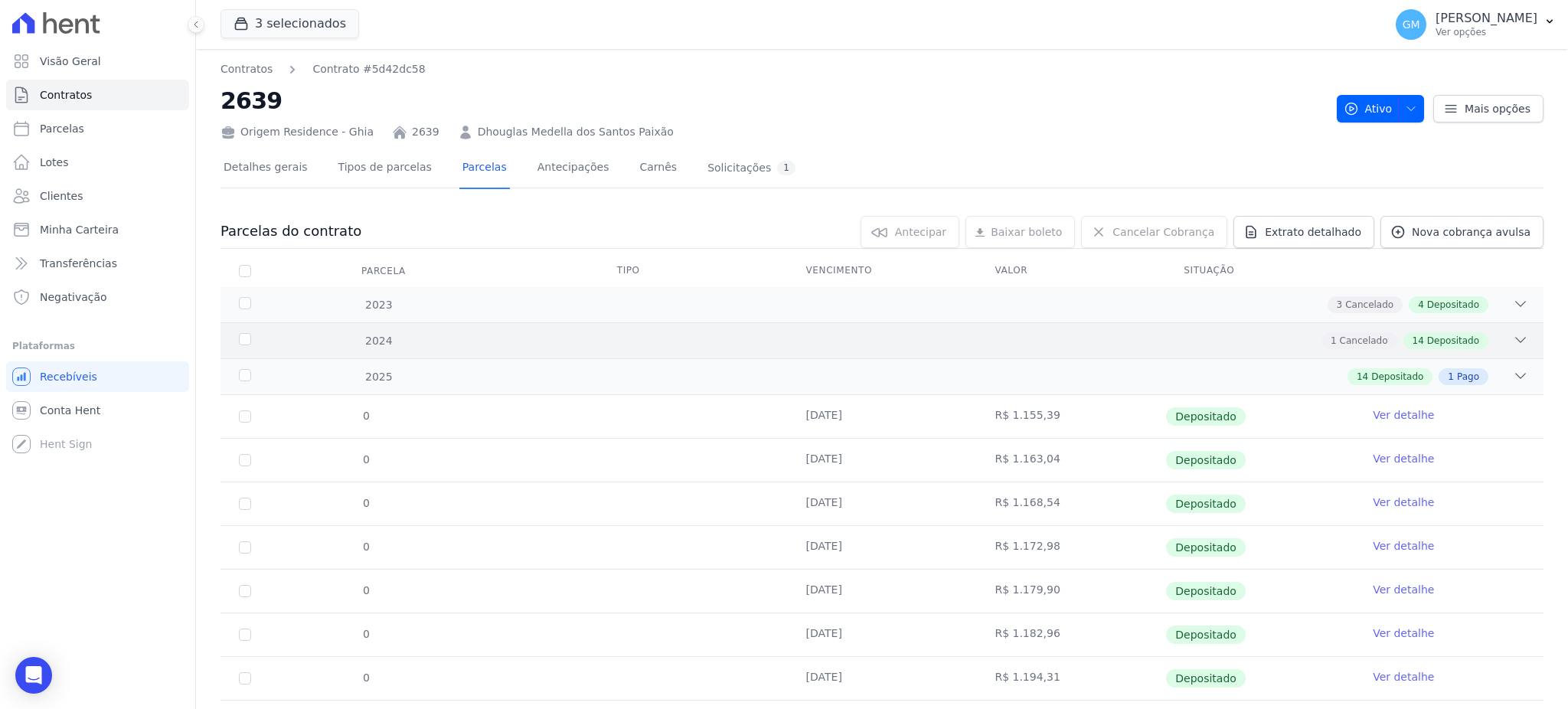
scroll to position [408, 0]
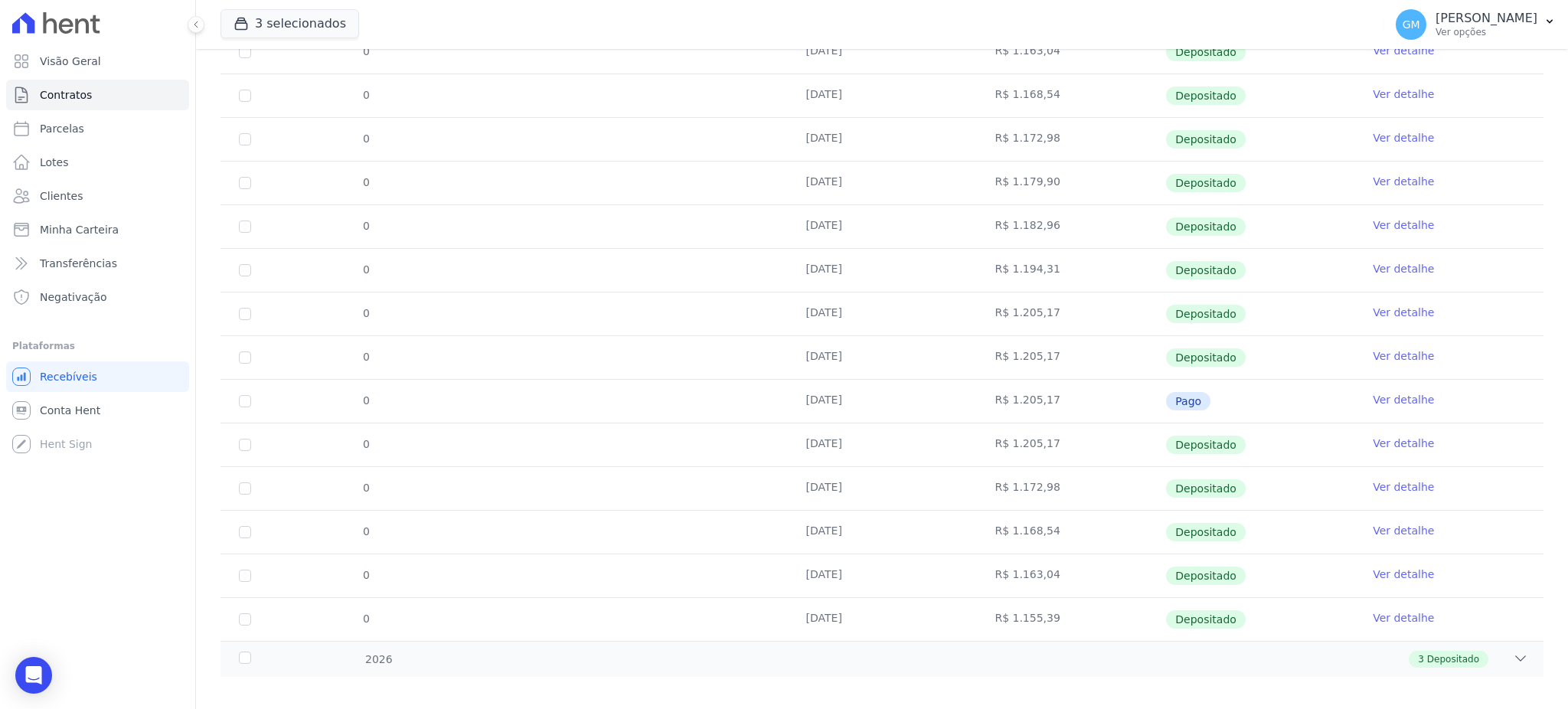
click at [1397, 358] on link "Ver detalhe" at bounding box center [1403, 355] width 61 height 16
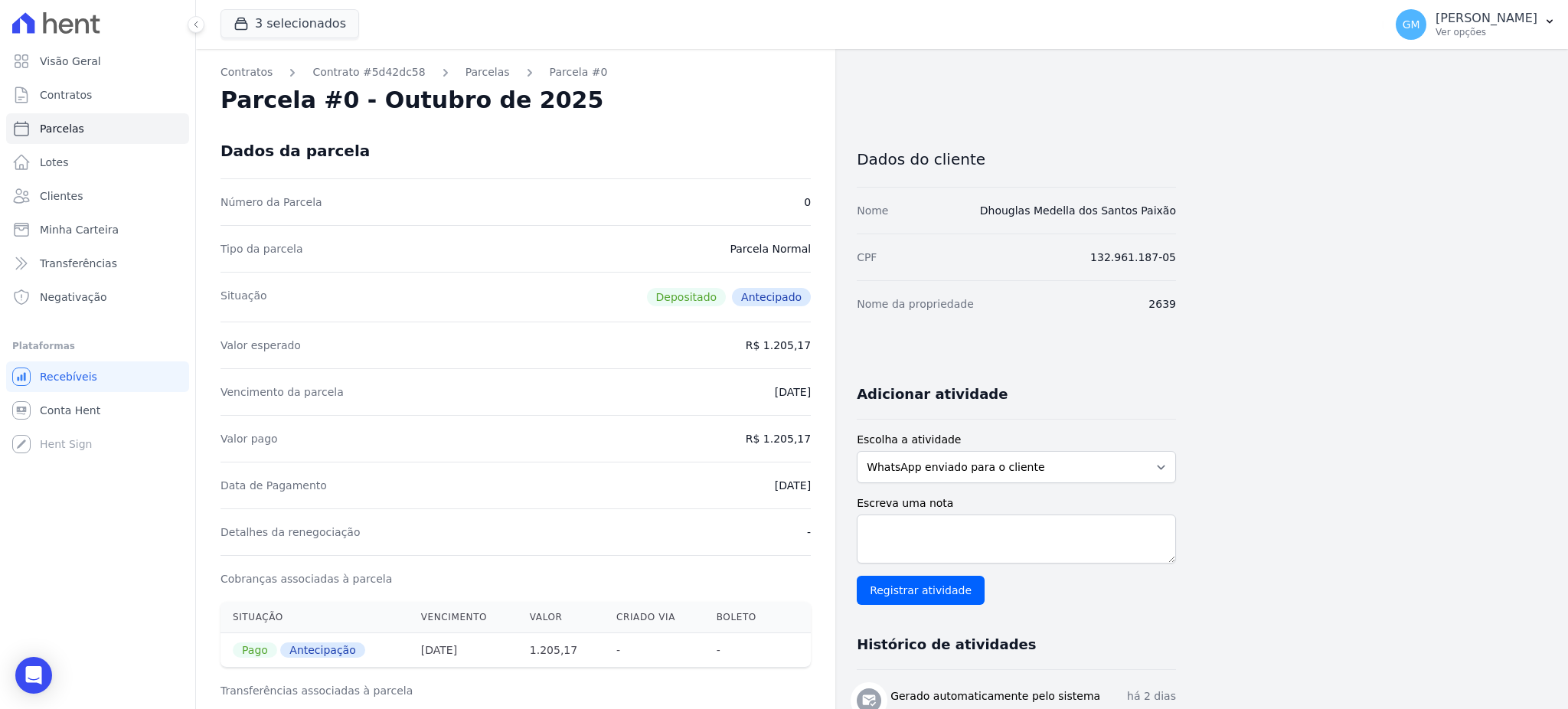
drag, startPoint x: 757, startPoint y: 486, endPoint x: 817, endPoint y: 479, distance: 60.4
click at [817, 479] on div "Contratos Contrato #5d42dc58 Parcelas Parcela #0 Parcela #0 - Outubro de 2025 D…" at bounding box center [516, 612] width 639 height 1127
drag, startPoint x: 768, startPoint y: 437, endPoint x: 831, endPoint y: 436, distance: 63.0
click at [831, 436] on div "Contratos Contrato #5d42dc58 Parcelas Parcela #0 Parcela #0 - Outubro de 2025 D…" at bounding box center [516, 612] width 639 height 1127
drag, startPoint x: 742, startPoint y: 487, endPoint x: 831, endPoint y: 496, distance: 89.5
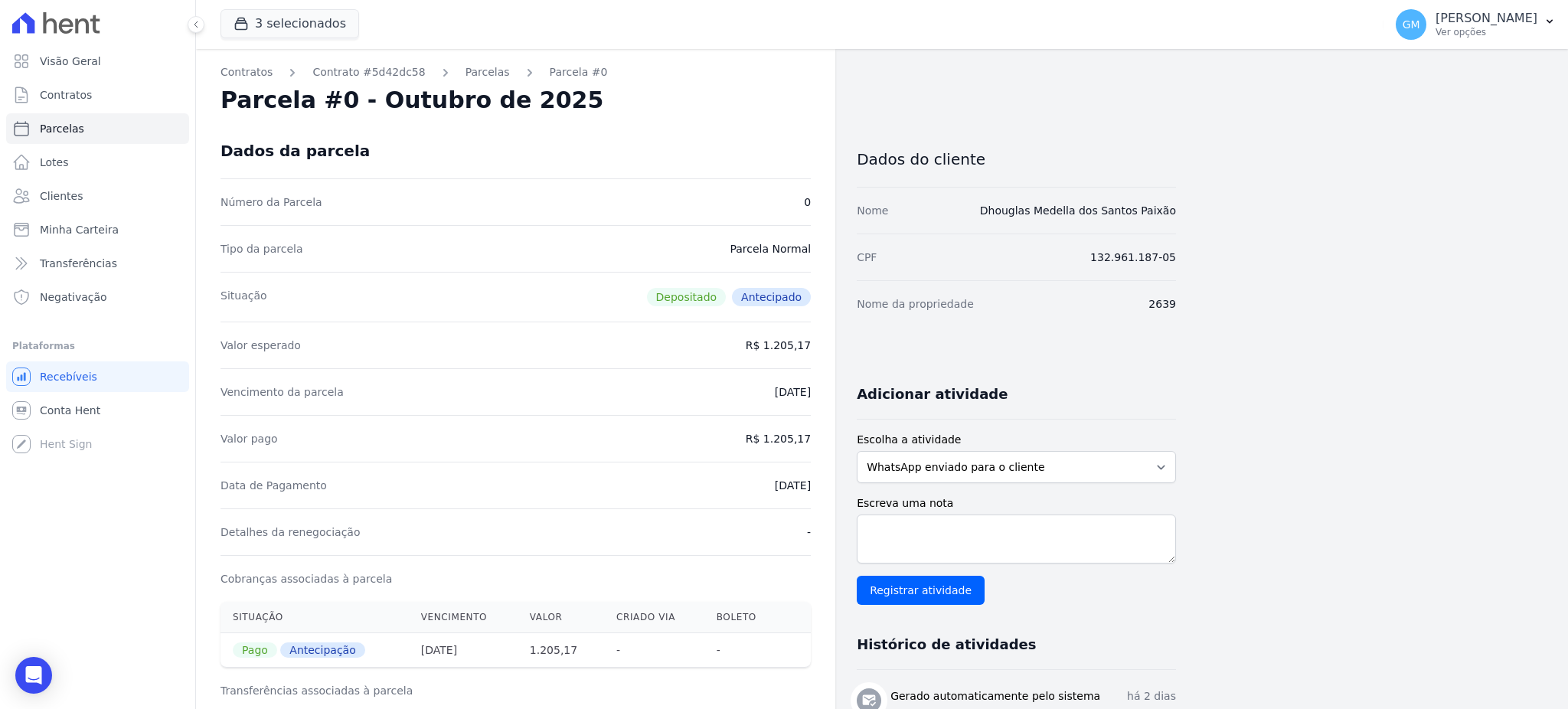
click at [831, 496] on div "Contratos Contrato #5d42dc58 Parcelas Parcela #0 Parcela #0 - Outubro de 2025 D…" at bounding box center [516, 612] width 639 height 1127
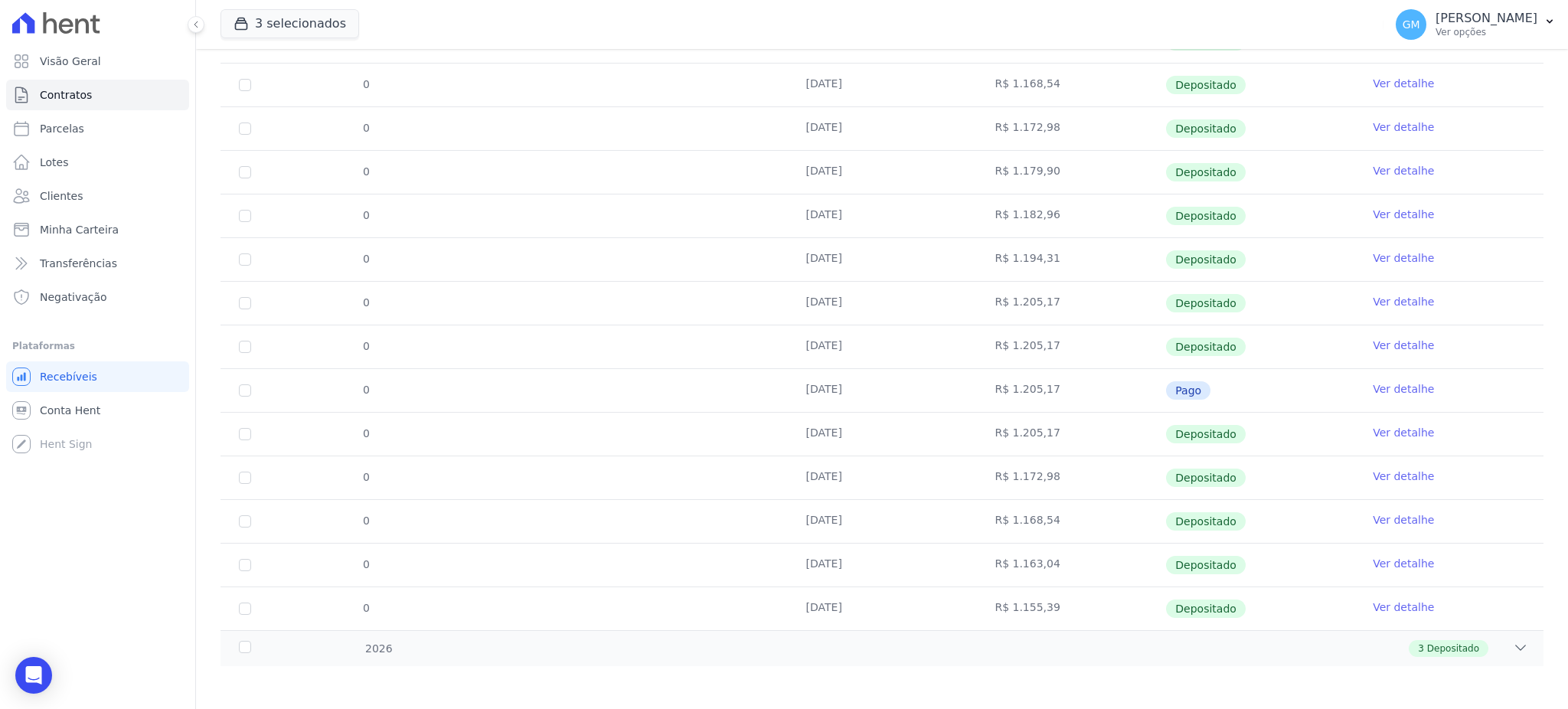
scroll to position [421, 0]
drag, startPoint x: 818, startPoint y: 298, endPoint x: 1014, endPoint y: 297, distance: 196.0
click at [953, 297] on td "30/09/2025" at bounding box center [882, 301] width 189 height 43
click at [1403, 303] on link "Ver detalhe" at bounding box center [1403, 299] width 61 height 16
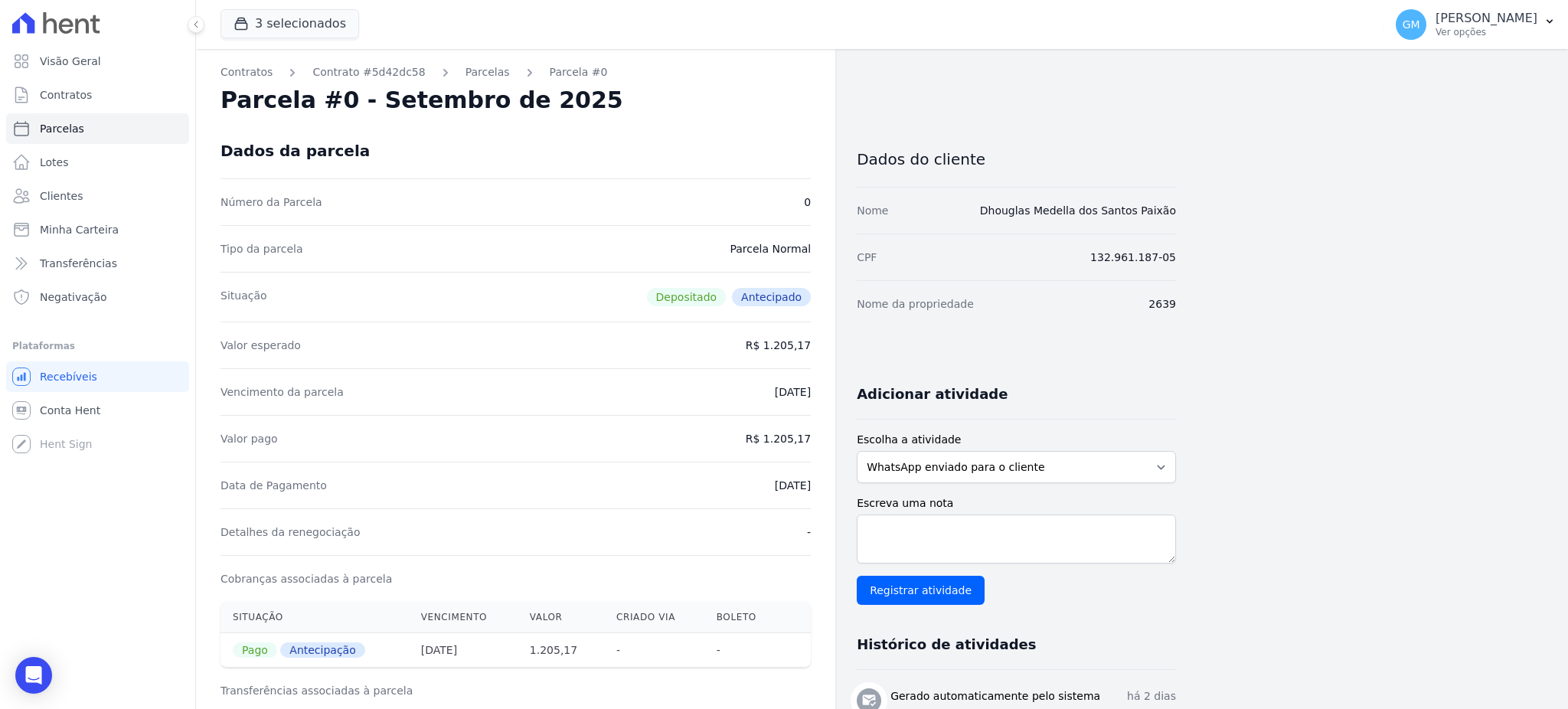
drag, startPoint x: 783, startPoint y: 491, endPoint x: 817, endPoint y: 497, distance: 34.5
click at [817, 497] on div "Contratos Contrato #5d42dc58 Parcelas Parcela #0 Parcela #0 - Setembro de 2025 …" at bounding box center [516, 612] width 639 height 1127
drag, startPoint x: 766, startPoint y: 437, endPoint x: 838, endPoint y: 434, distance: 72.1
click at [838, 434] on div "Contratos Contrato #5d42dc58 Parcelas Parcela #0 Parcela #0 - Setembro de 2025 …" at bounding box center [686, 612] width 980 height 1127
click at [822, 486] on div "Contratos Contrato #5d42dc58 Parcelas Parcela #0 Parcela #0 - Setembro de 2025 …" at bounding box center [516, 612] width 639 height 1127
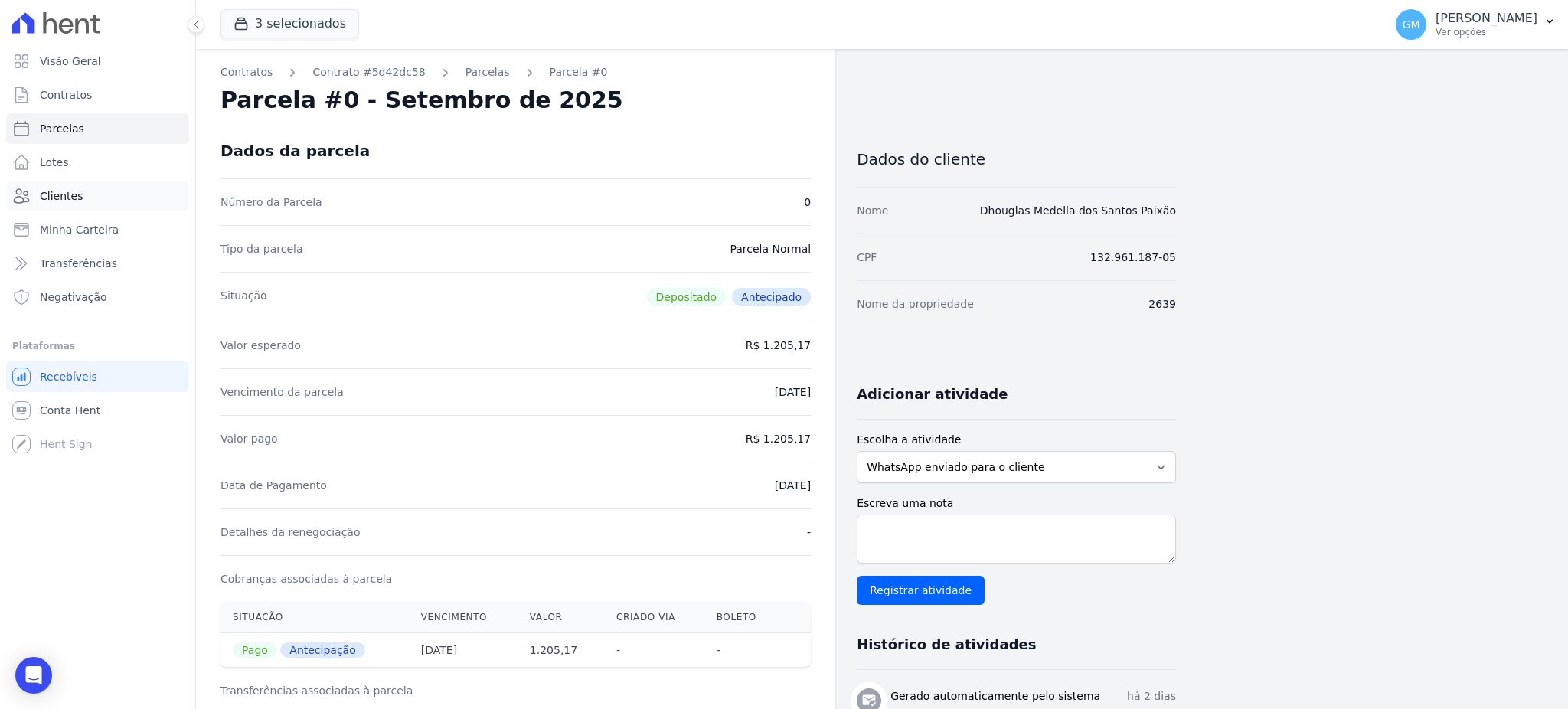
click at [104, 196] on link "Clientes" at bounding box center [97, 195] width 183 height 31
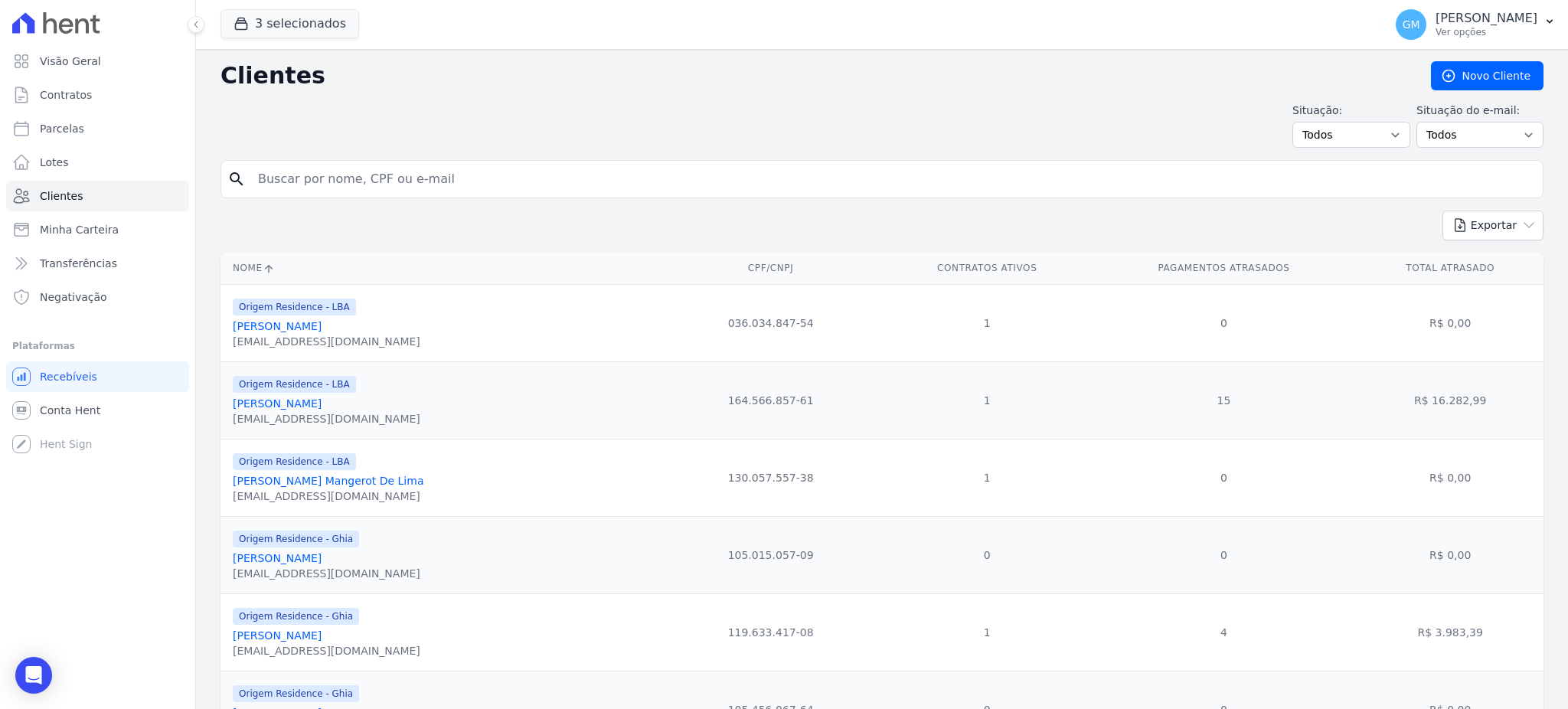
click at [320, 184] on input "search" at bounding box center [892, 179] width 1288 height 31
paste input "Wagner GusmÃ£o De Souza"
type input "Wagner GusmÃ£o De Souza"
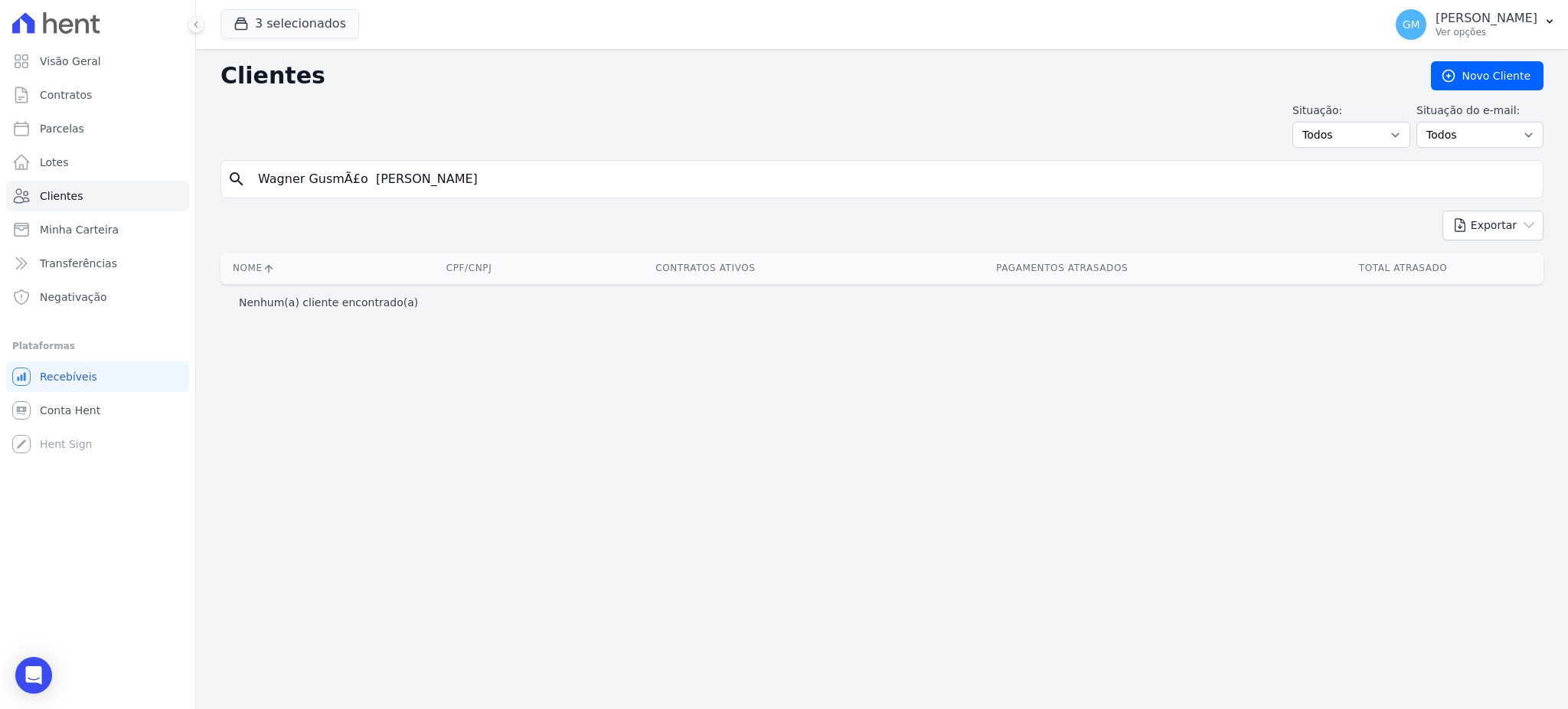
drag, startPoint x: 452, startPoint y: 189, endPoint x: 337, endPoint y: 183, distance: 115.2
click at [337, 183] on input "Wagner GusmÃ£o De Souza" at bounding box center [892, 179] width 1288 height 31
type input "Wagner Gusm"
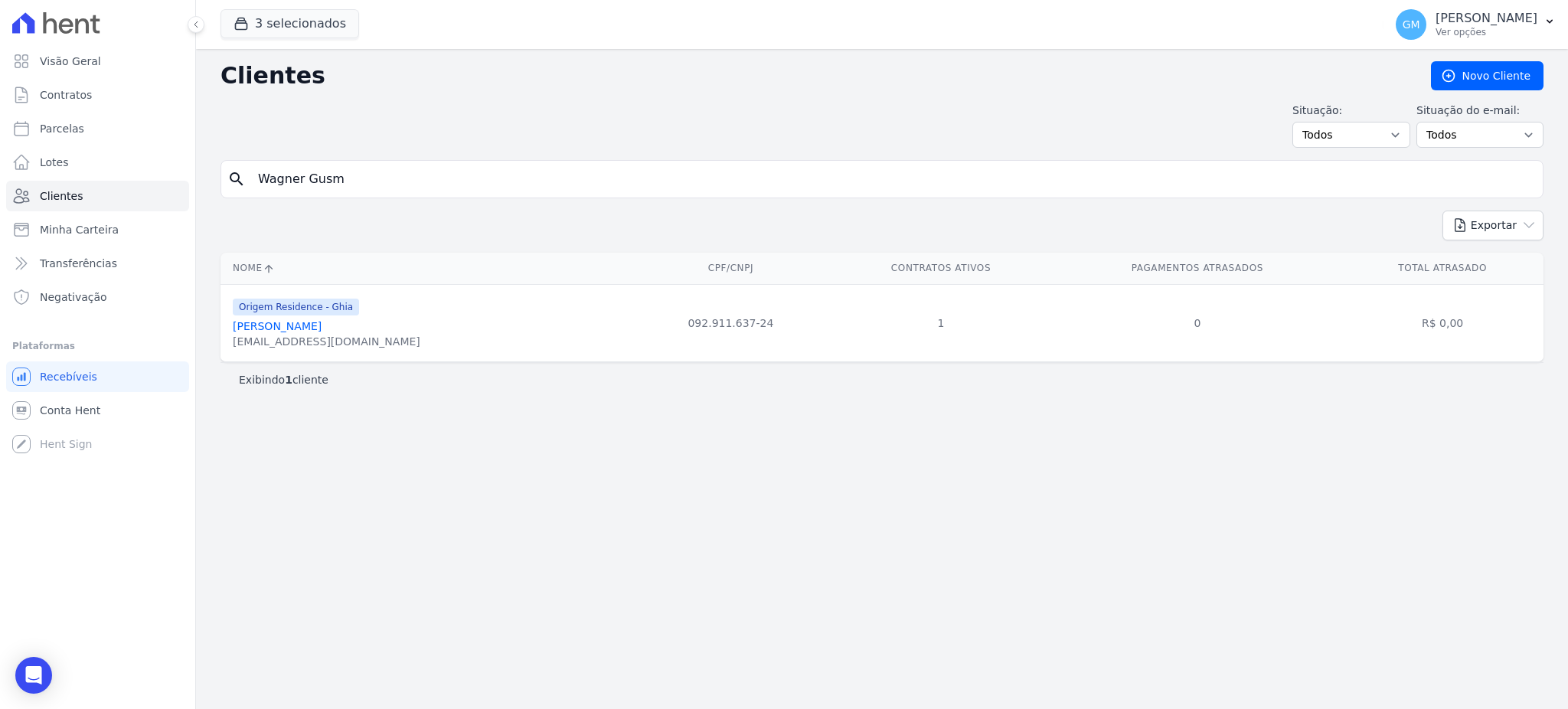
click at [322, 332] on link "Wagner Gusmão De Souza" at bounding box center [277, 326] width 89 height 12
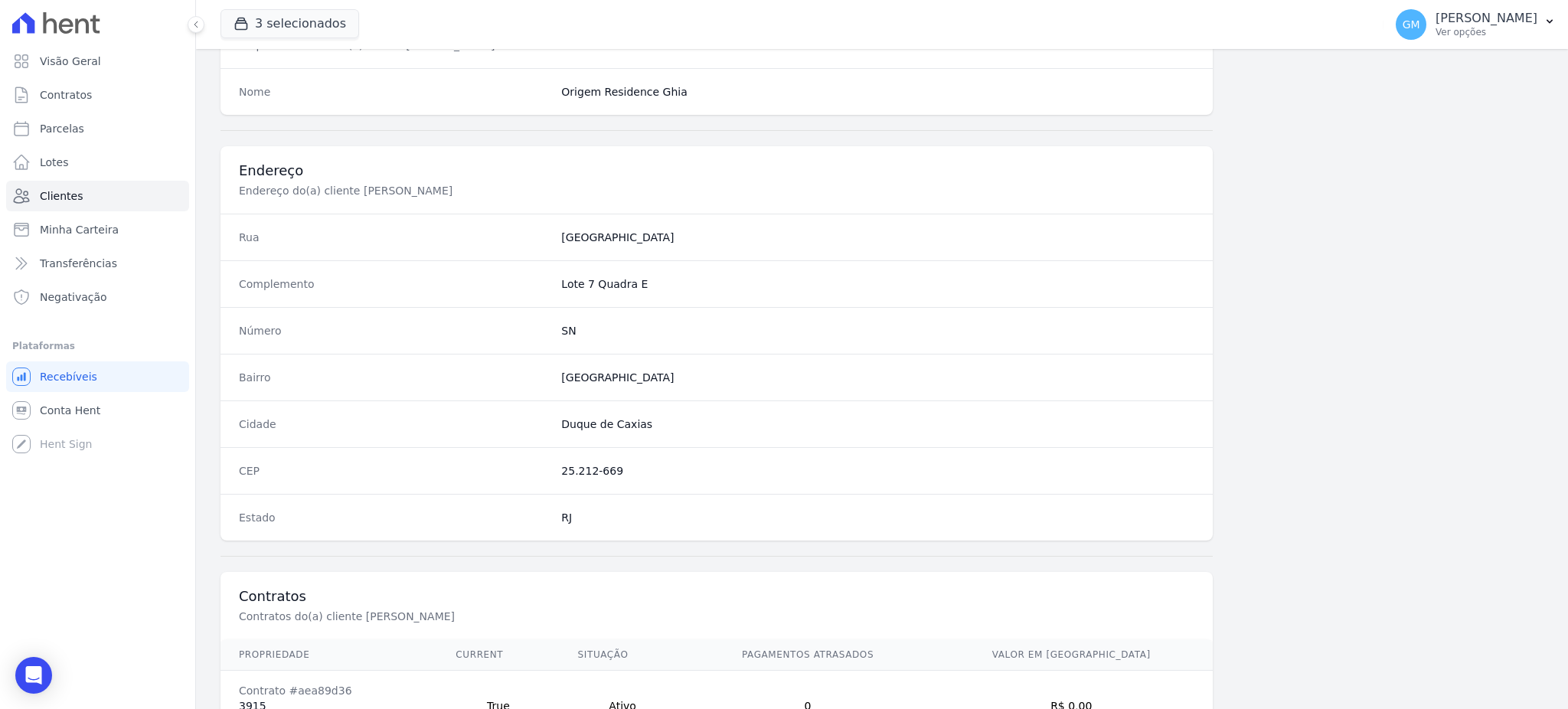
scroll to position [724, 0]
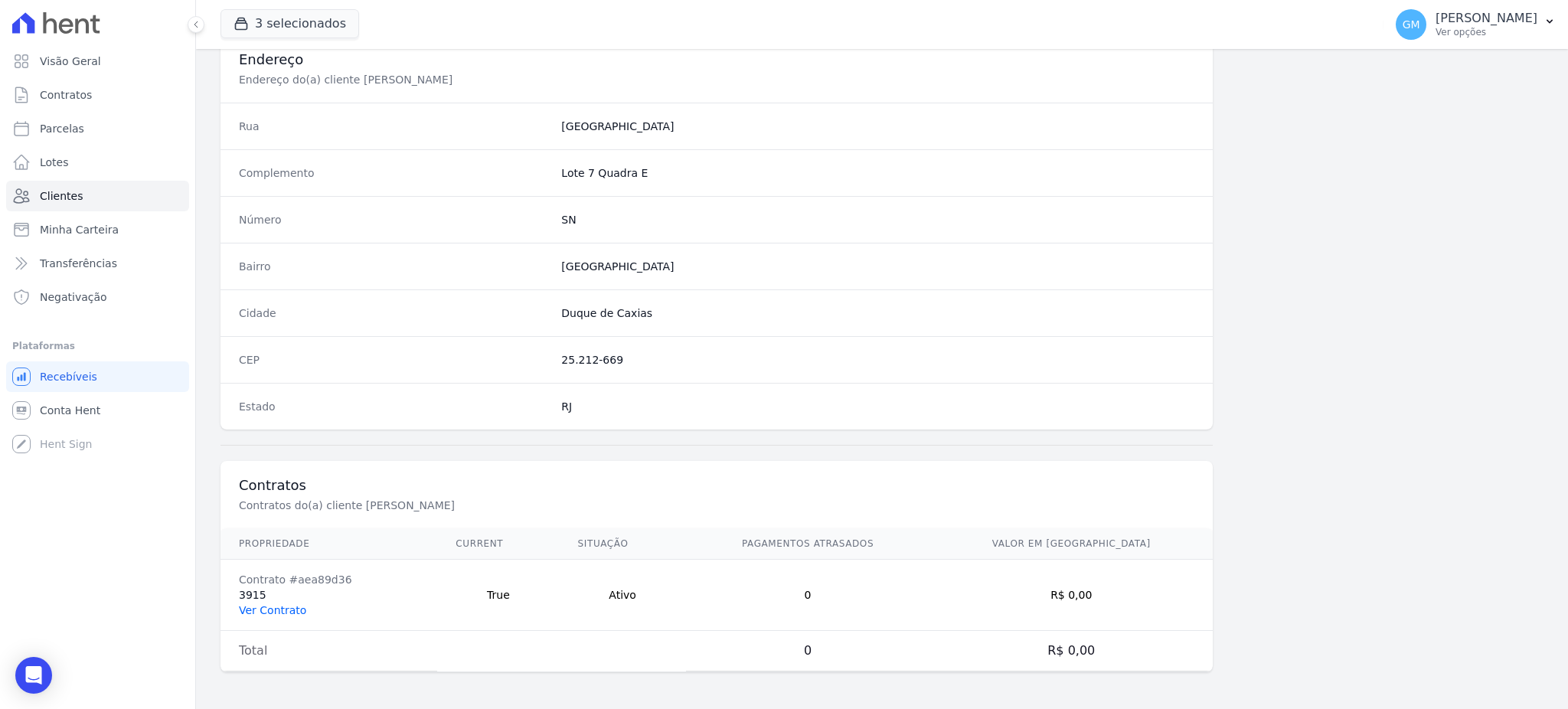
click at [294, 603] on link "Ver Contrato" at bounding box center [273, 609] width 68 height 12
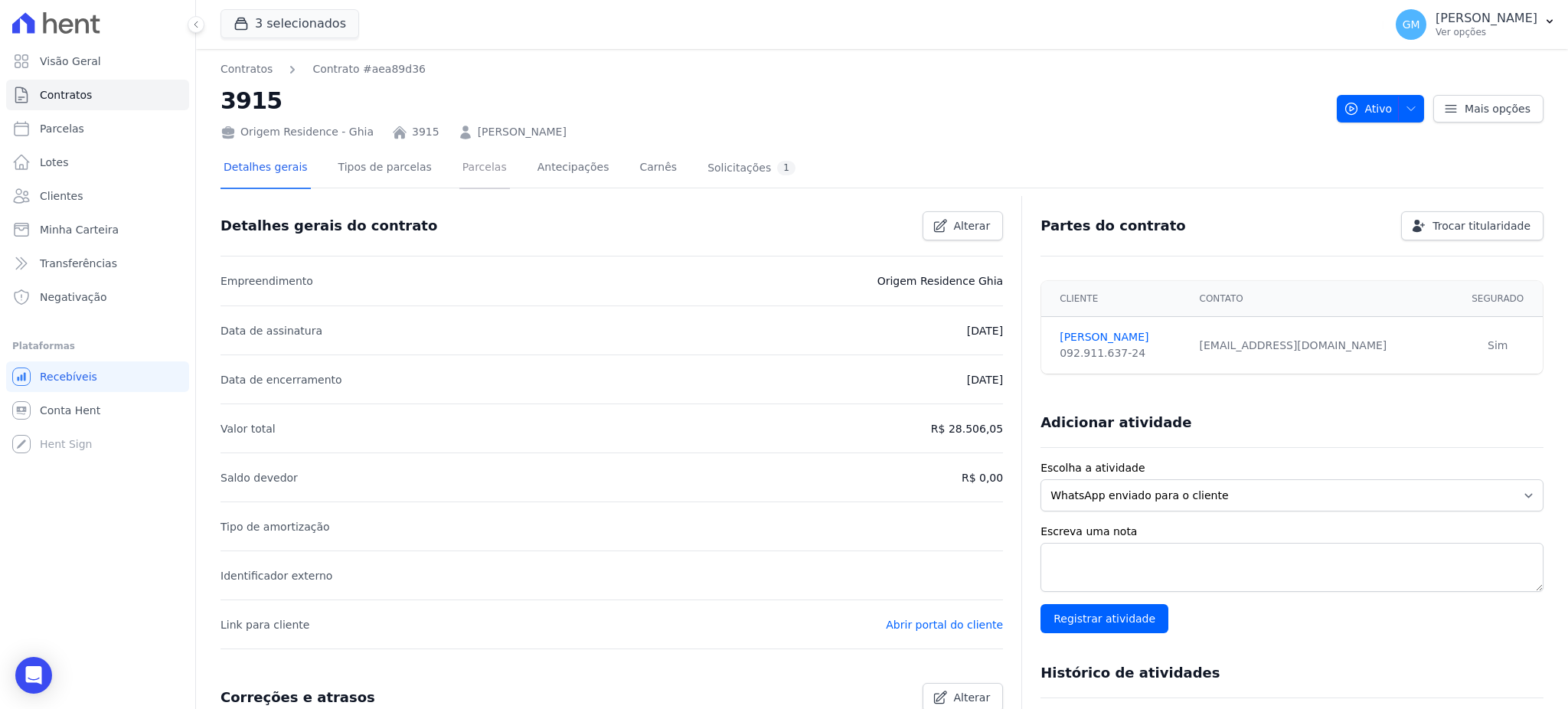
click at [459, 159] on link "Parcelas" at bounding box center [484, 168] width 50 height 40
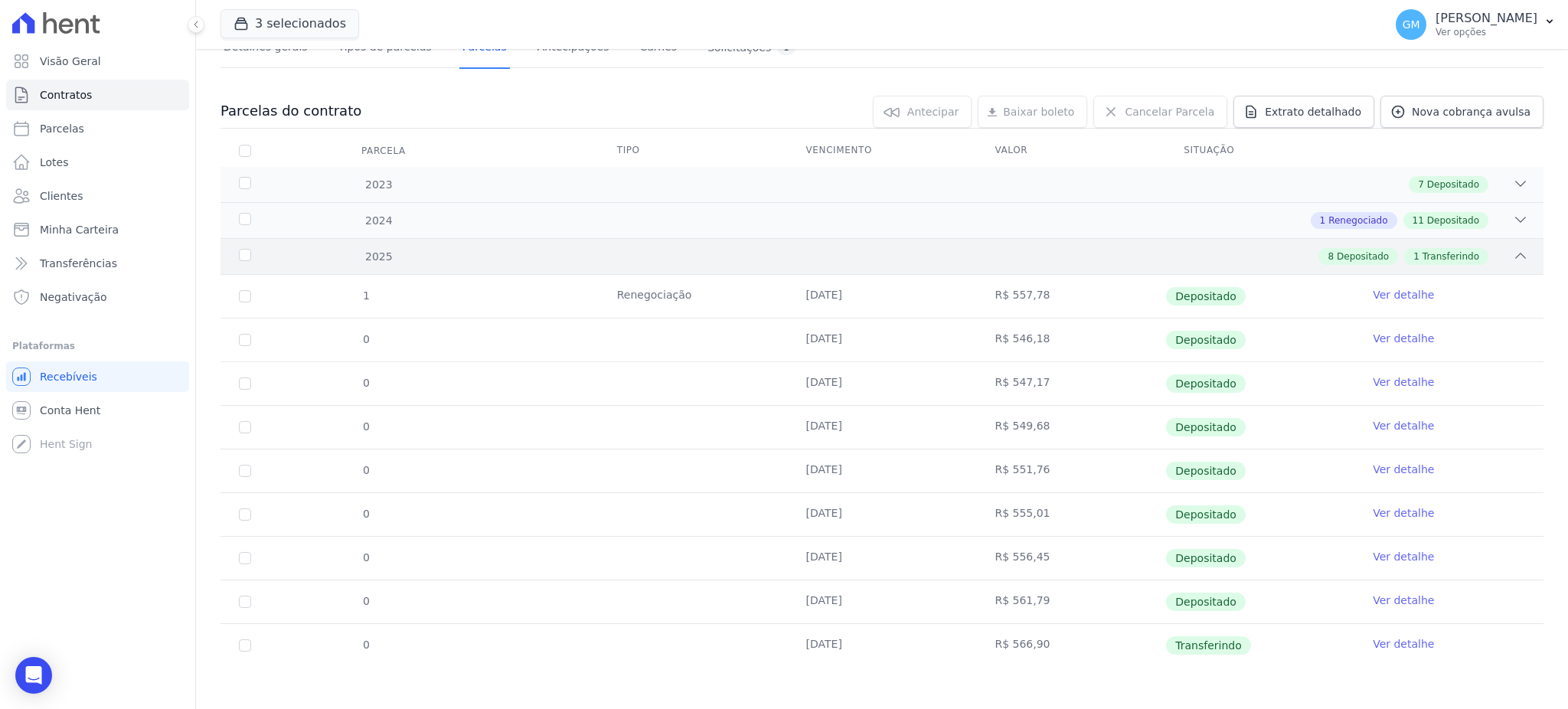
scroll to position [123, 0]
click at [1393, 646] on link "Ver detalhe" at bounding box center [1403, 641] width 61 height 16
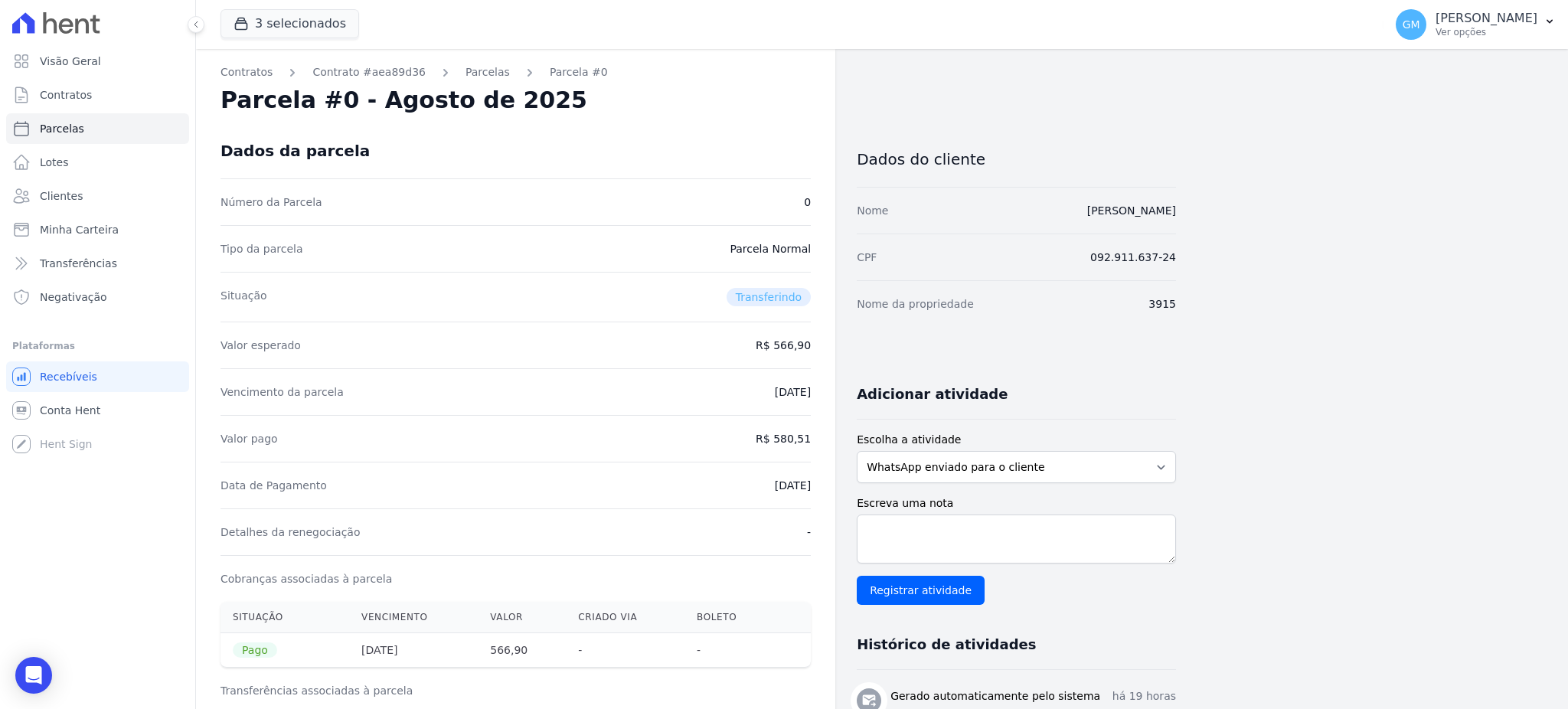
drag, startPoint x: 756, startPoint y: 485, endPoint x: 827, endPoint y: 485, distance: 71.0
click at [827, 485] on div "Contratos Contrato #aea89d36 Parcelas Parcela #0 Parcela #0 - Agosto de 2025 Da…" at bounding box center [516, 654] width 639 height 1211
drag, startPoint x: 813, startPoint y: 440, endPoint x: 829, endPoint y: 440, distance: 16.0
click at [829, 440] on div "Contratos Contrato #aea89d36 Parcelas Parcela #0 Parcela #0 - Agosto de 2025 Da…" at bounding box center [516, 654] width 639 height 1211
drag, startPoint x: 806, startPoint y: 486, endPoint x: 829, endPoint y: 489, distance: 23.2
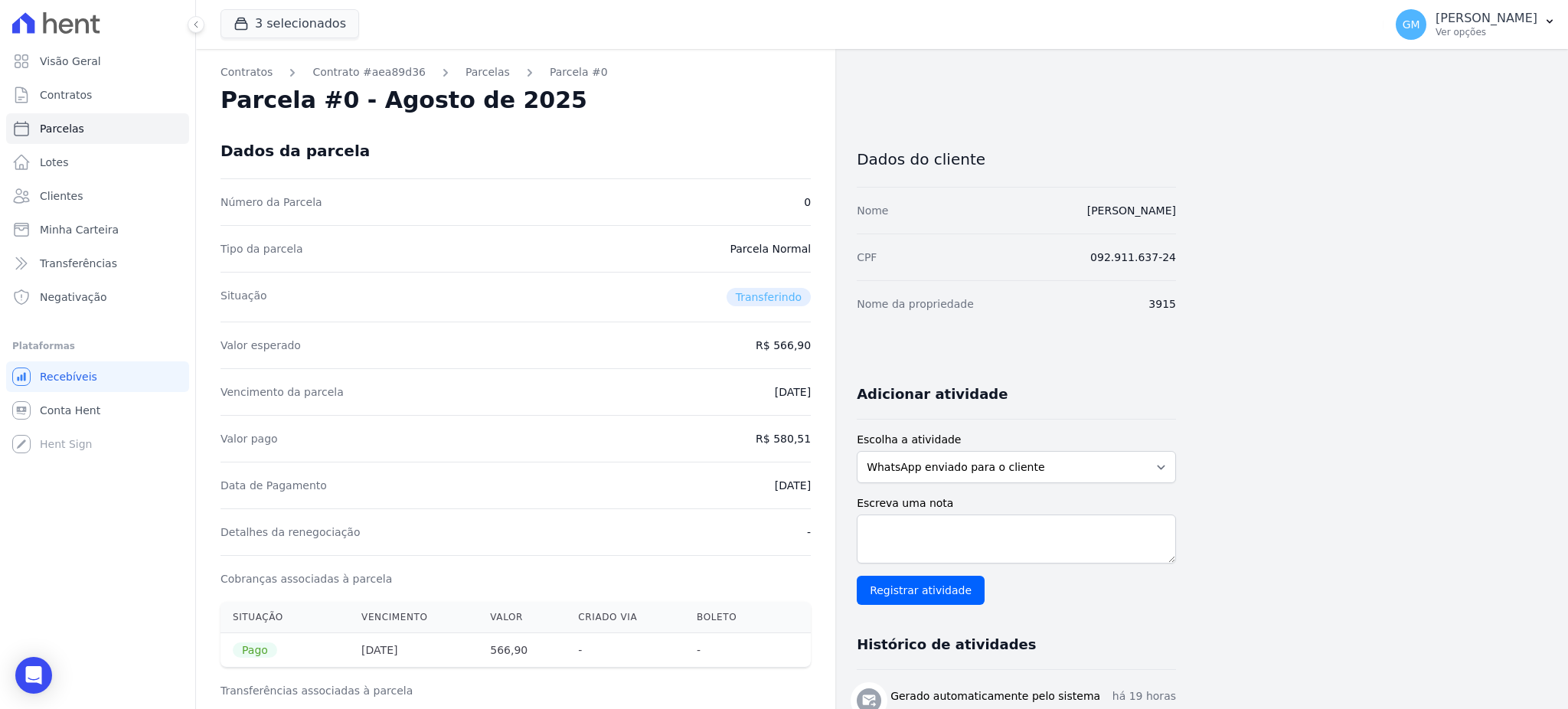
click at [829, 489] on div "Contratos Contrato #aea89d36 Parcelas Parcela #0 Parcela #0 - Agosto de 2025 Da…" at bounding box center [516, 654] width 639 height 1211
click at [138, 196] on link "Clientes" at bounding box center [97, 195] width 183 height 31
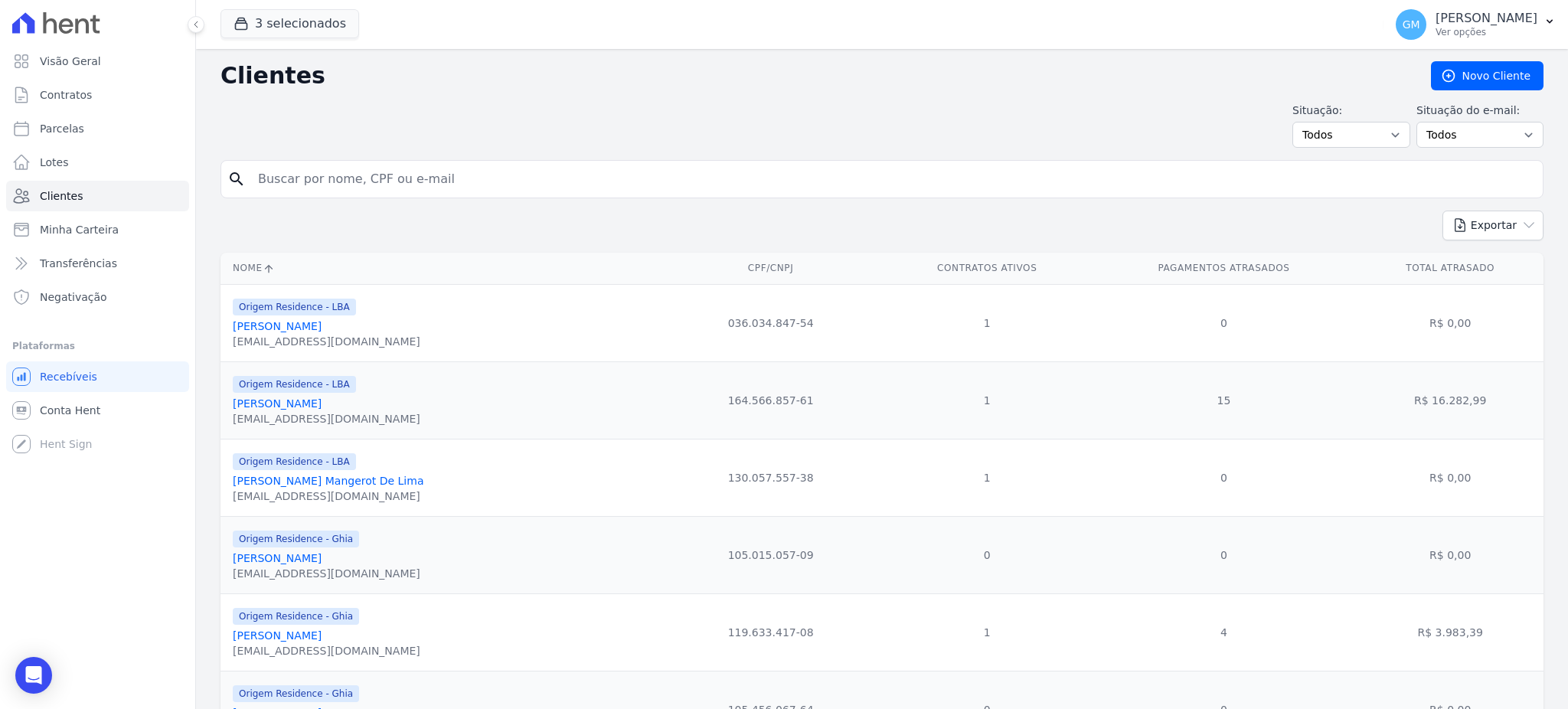
click at [430, 186] on input "search" at bounding box center [892, 179] width 1288 height 31
paste input "Marcus Vinicius AmantÃ©a Cesario Dos Santos"
drag, startPoint x: 379, startPoint y: 183, endPoint x: 614, endPoint y: 183, distance: 235.0
click at [614, 183] on input "Marcus Vinicius AmantÃ©a Cesario Dos Santos" at bounding box center [892, 179] width 1288 height 31
type input "Marcus Vinicius Amant"
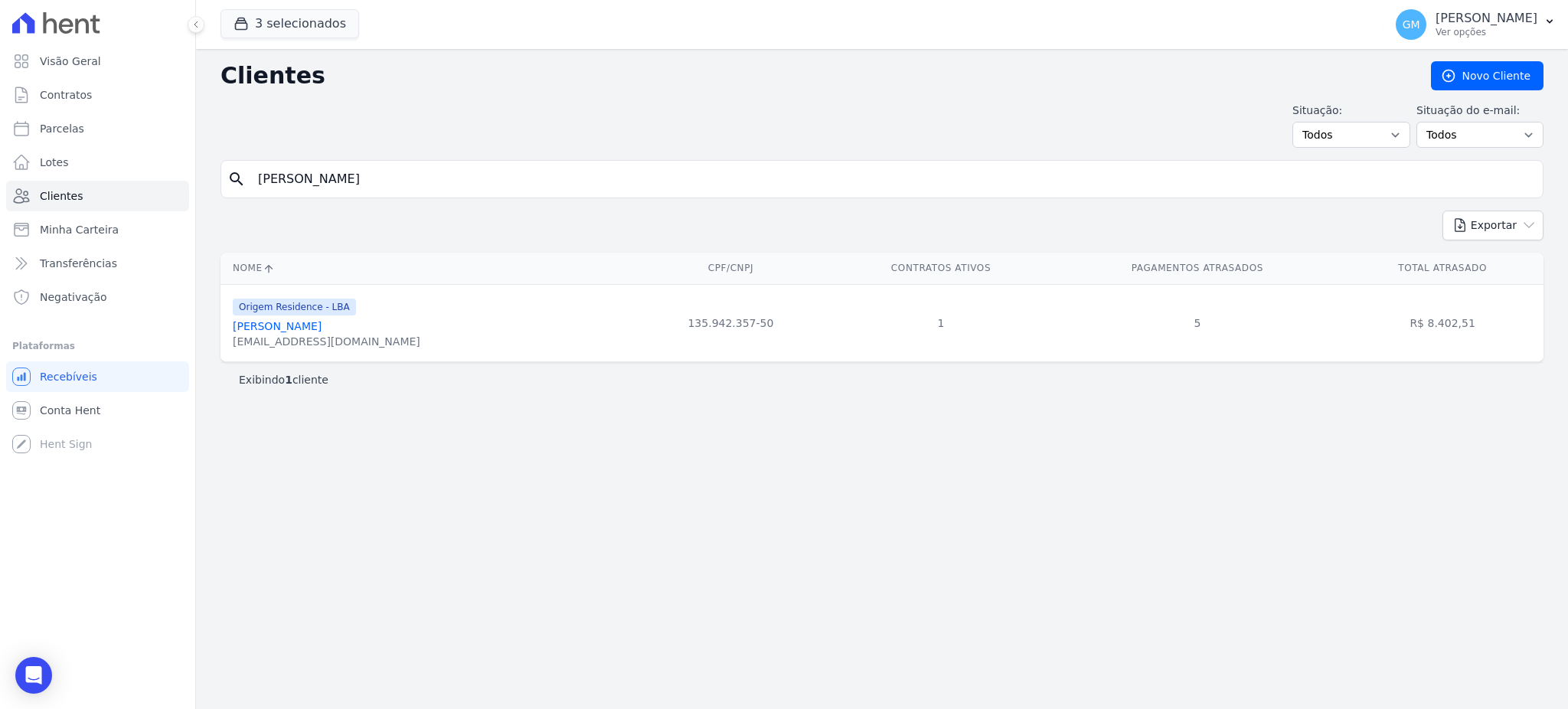
click at [322, 332] on link "Marcus Vinicius Amantéa Cesario Dos Santos" at bounding box center [277, 326] width 89 height 12
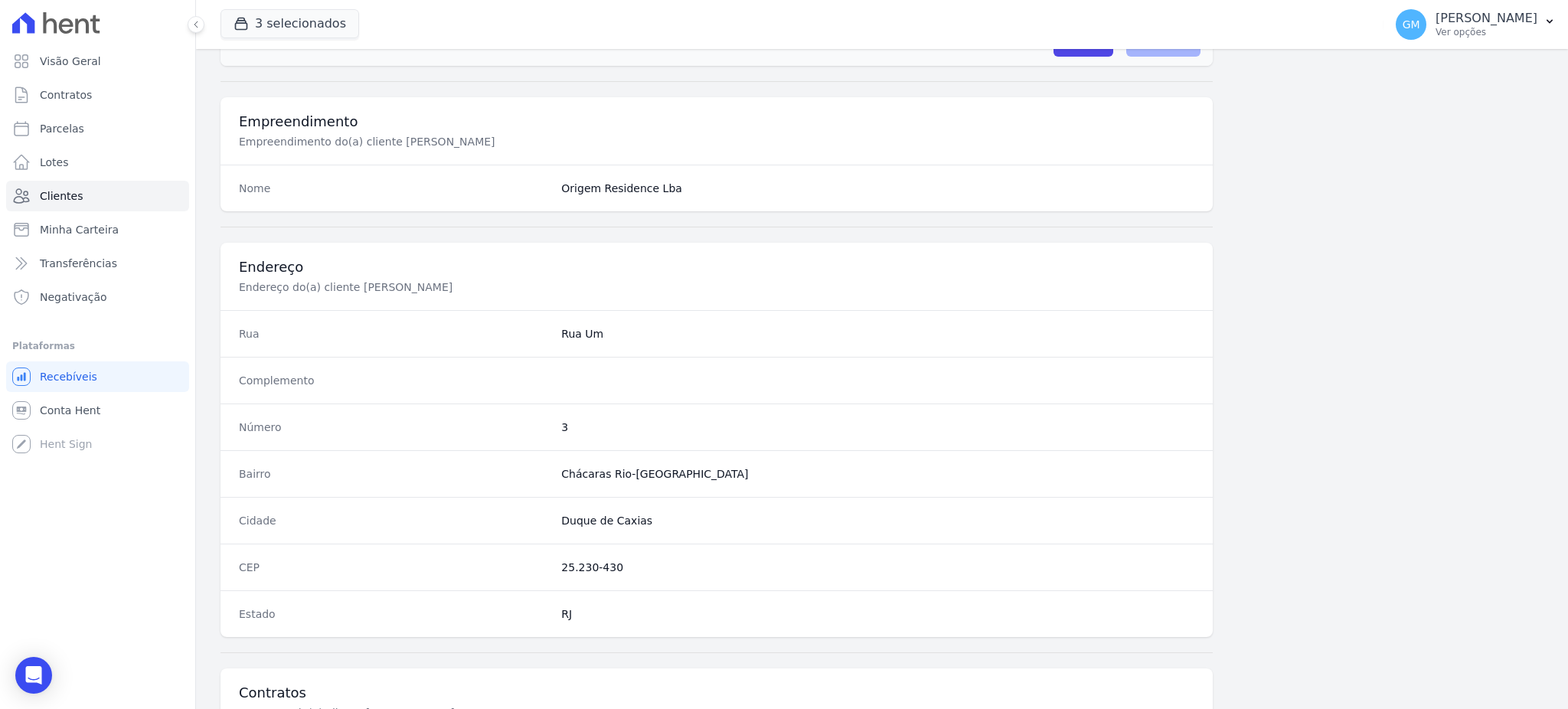
scroll to position [724, 0]
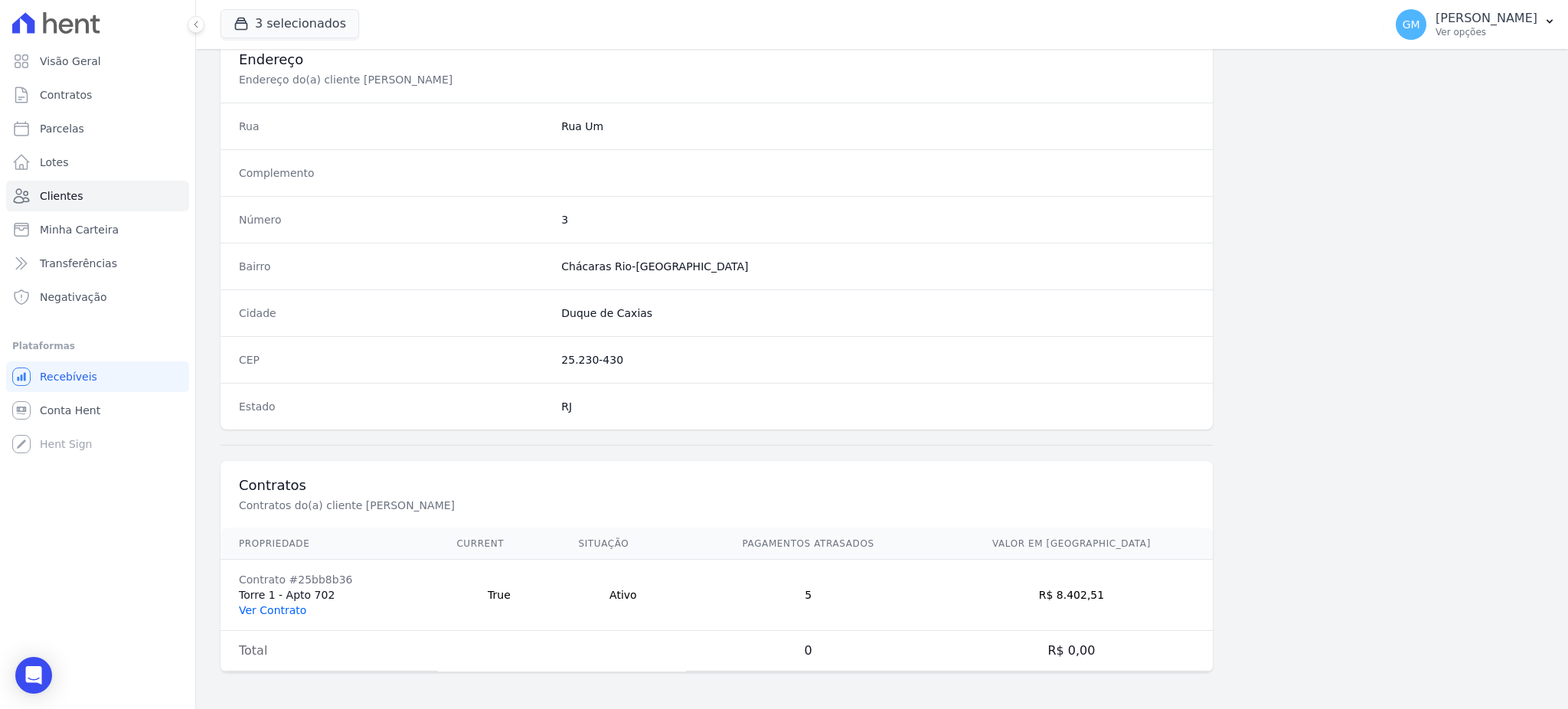
click at [291, 608] on link "Ver Contrato" at bounding box center [273, 609] width 68 height 12
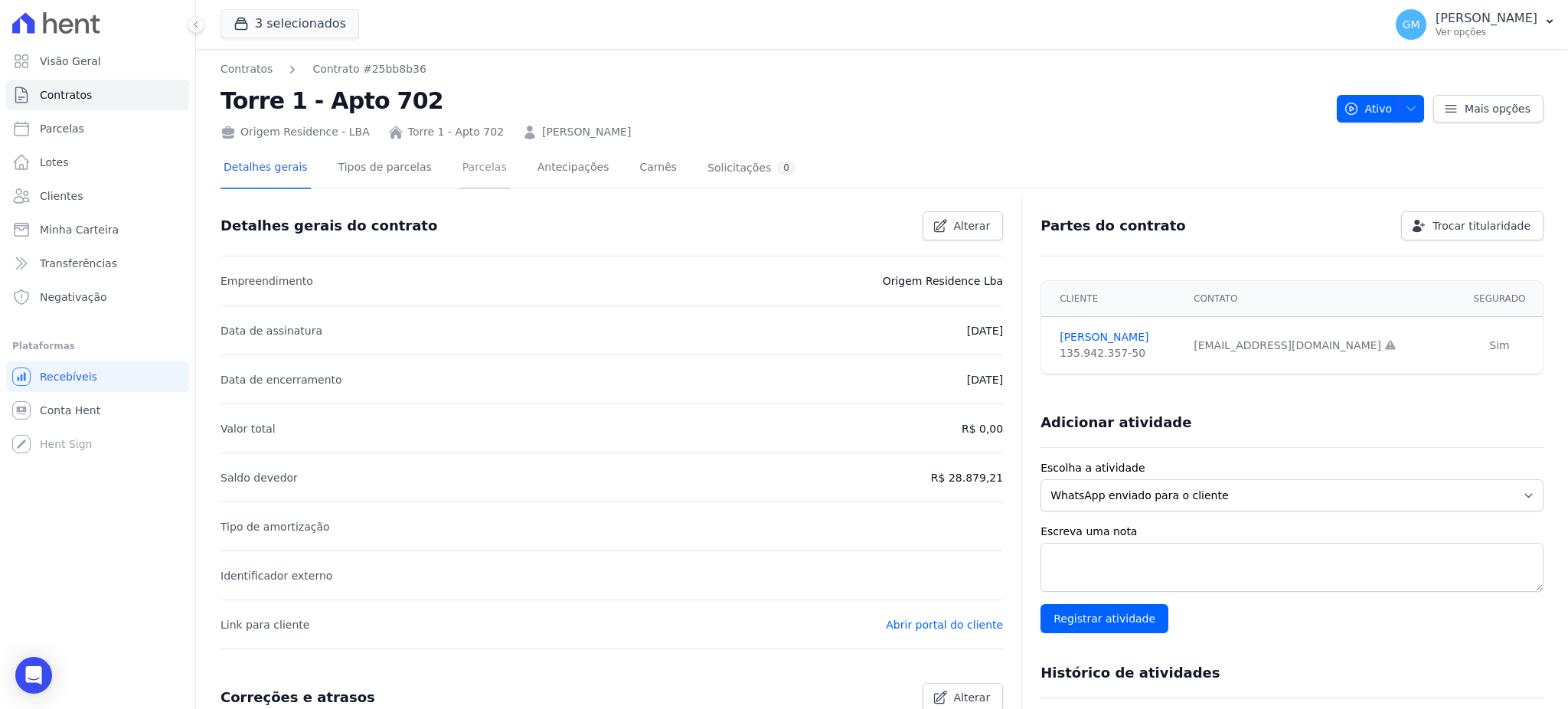
click at [463, 155] on link "Parcelas" at bounding box center [484, 168] width 50 height 40
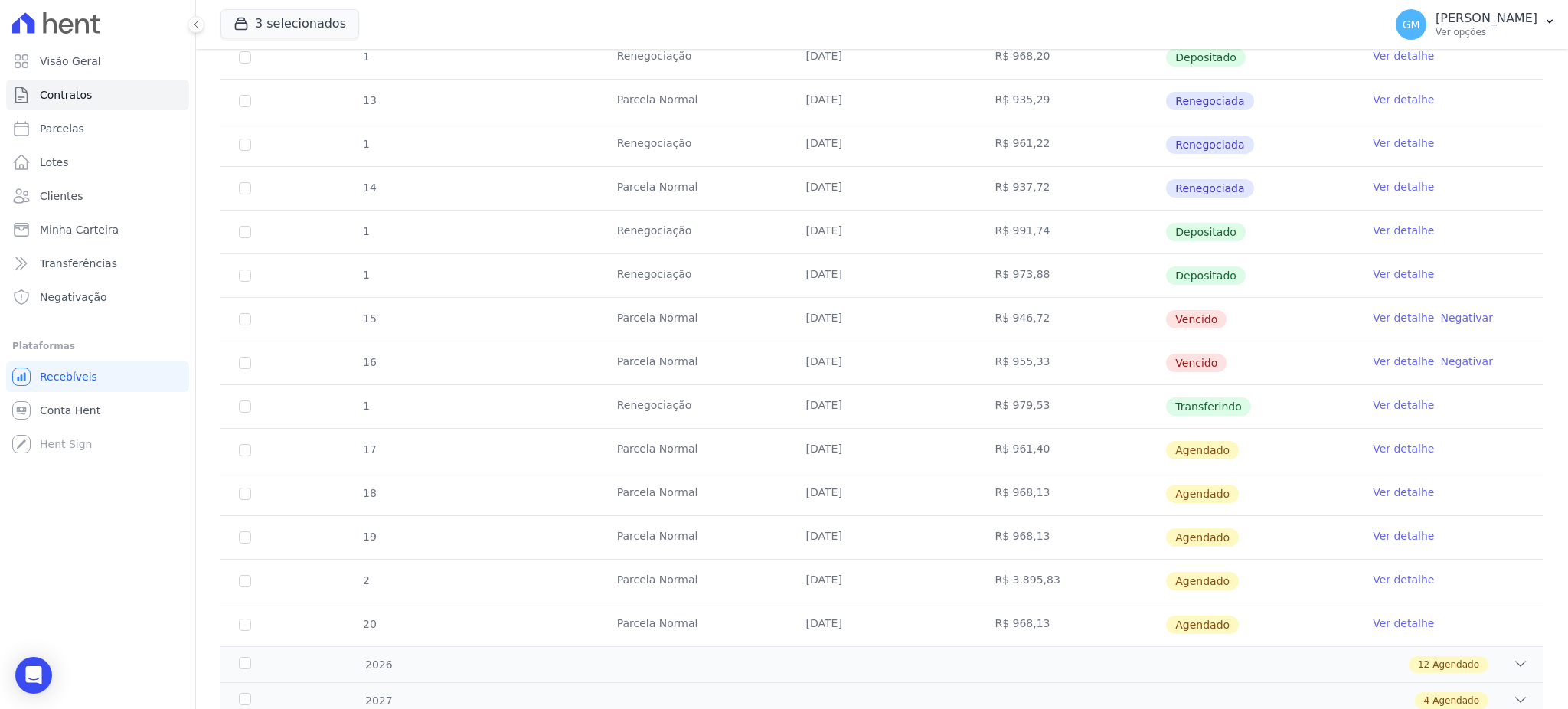
scroll to position [683, 0]
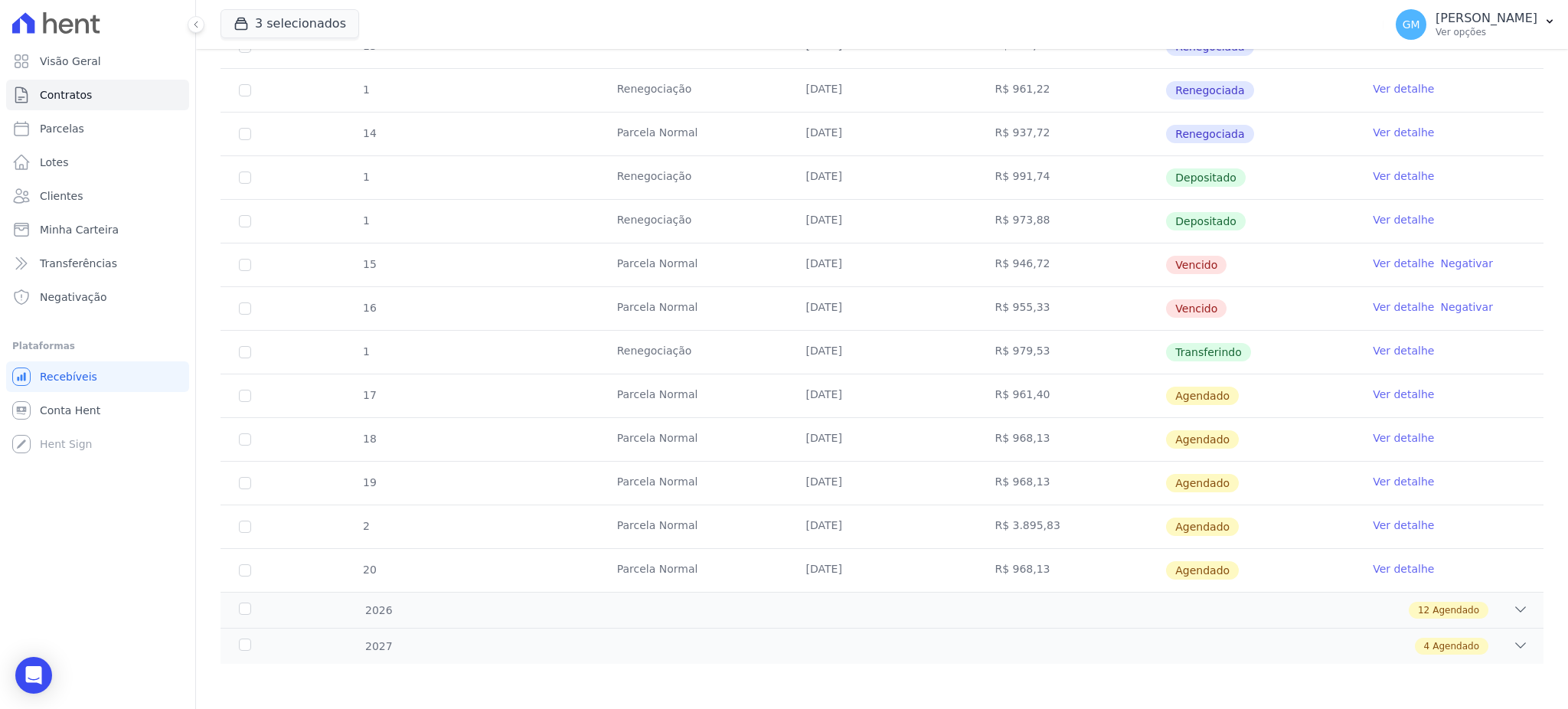
click at [1378, 209] on td "Ver detalhe" at bounding box center [1448, 221] width 189 height 43
click at [1378, 217] on link "Ver detalhe" at bounding box center [1403, 219] width 61 height 16
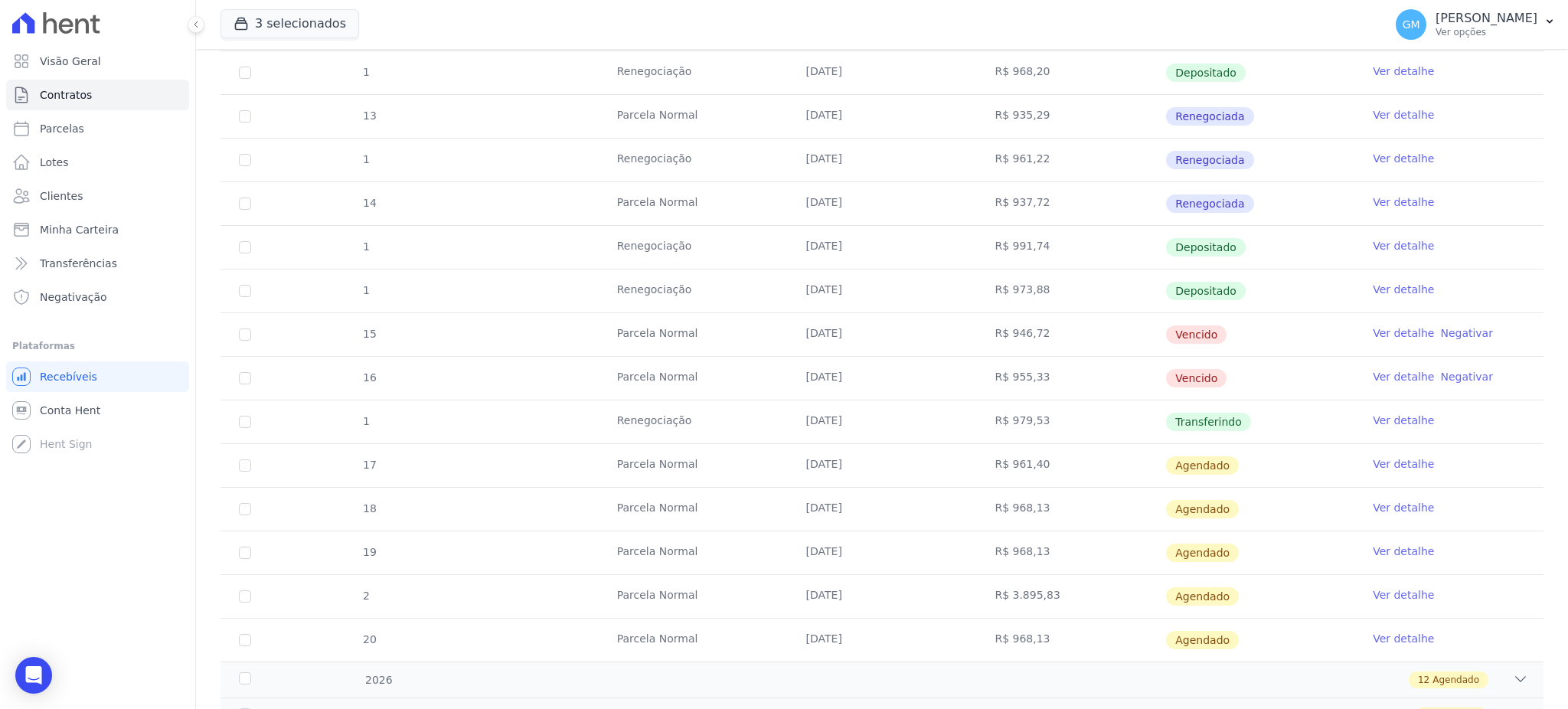
scroll to position [581, 0]
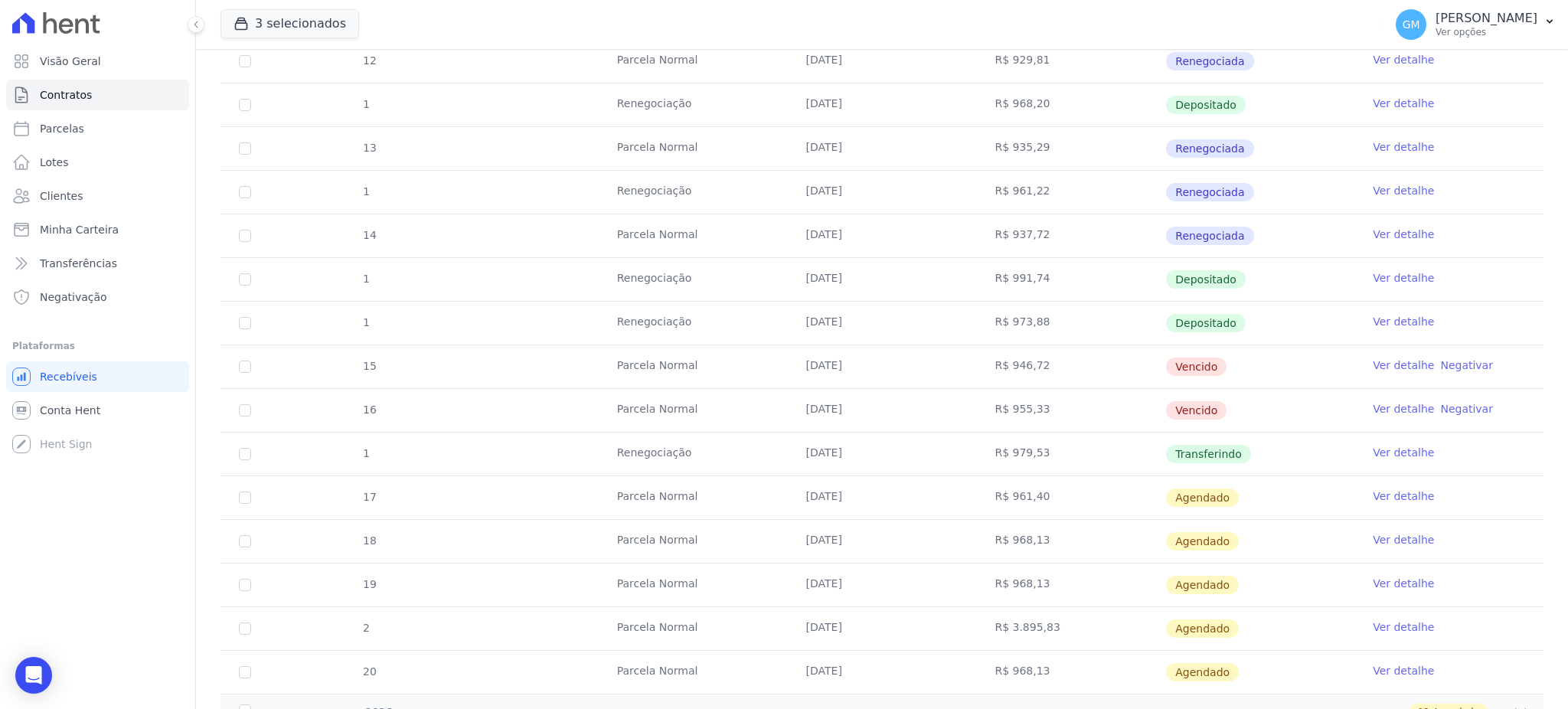
click at [1396, 457] on link "Ver detalhe" at bounding box center [1403, 452] width 61 height 16
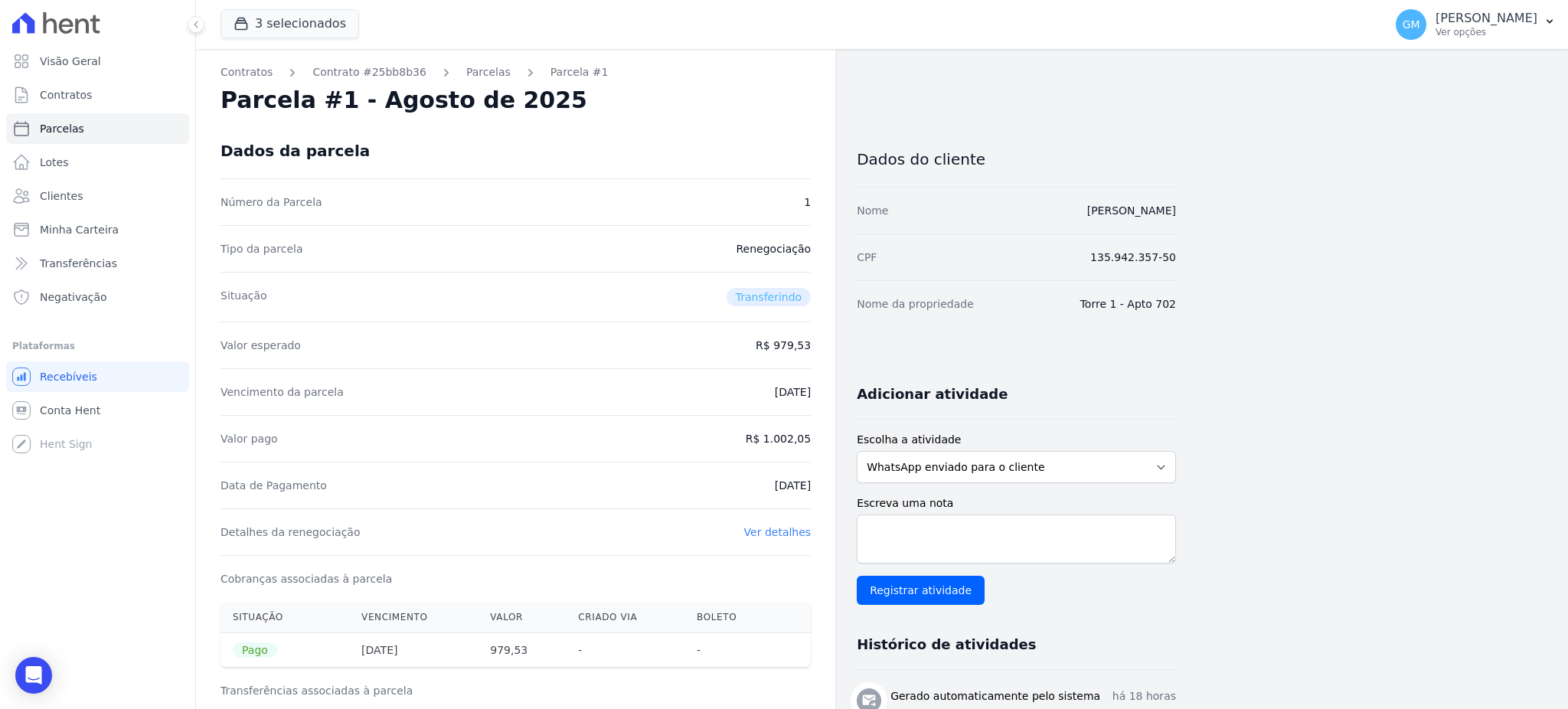
drag, startPoint x: 750, startPoint y: 478, endPoint x: 812, endPoint y: 477, distance: 62.0
click at [812, 477] on div "Contratos Contrato #25bb8b36 Parcelas Parcela #1 Parcela #1 - Agosto de 2025 Da…" at bounding box center [516, 612] width 639 height 1127
drag, startPoint x: 1189, startPoint y: 209, endPoint x: 908, endPoint y: 209, distance: 281.0
click at [908, 209] on div "Contratos Contrato #25bb8b36 Parcelas Parcela #1 Parcela #1 - Agosto de 2025 Da…" at bounding box center [870, 612] width 1348 height 1127
drag, startPoint x: 776, startPoint y: 488, endPoint x: 814, endPoint y: 488, distance: 38.0
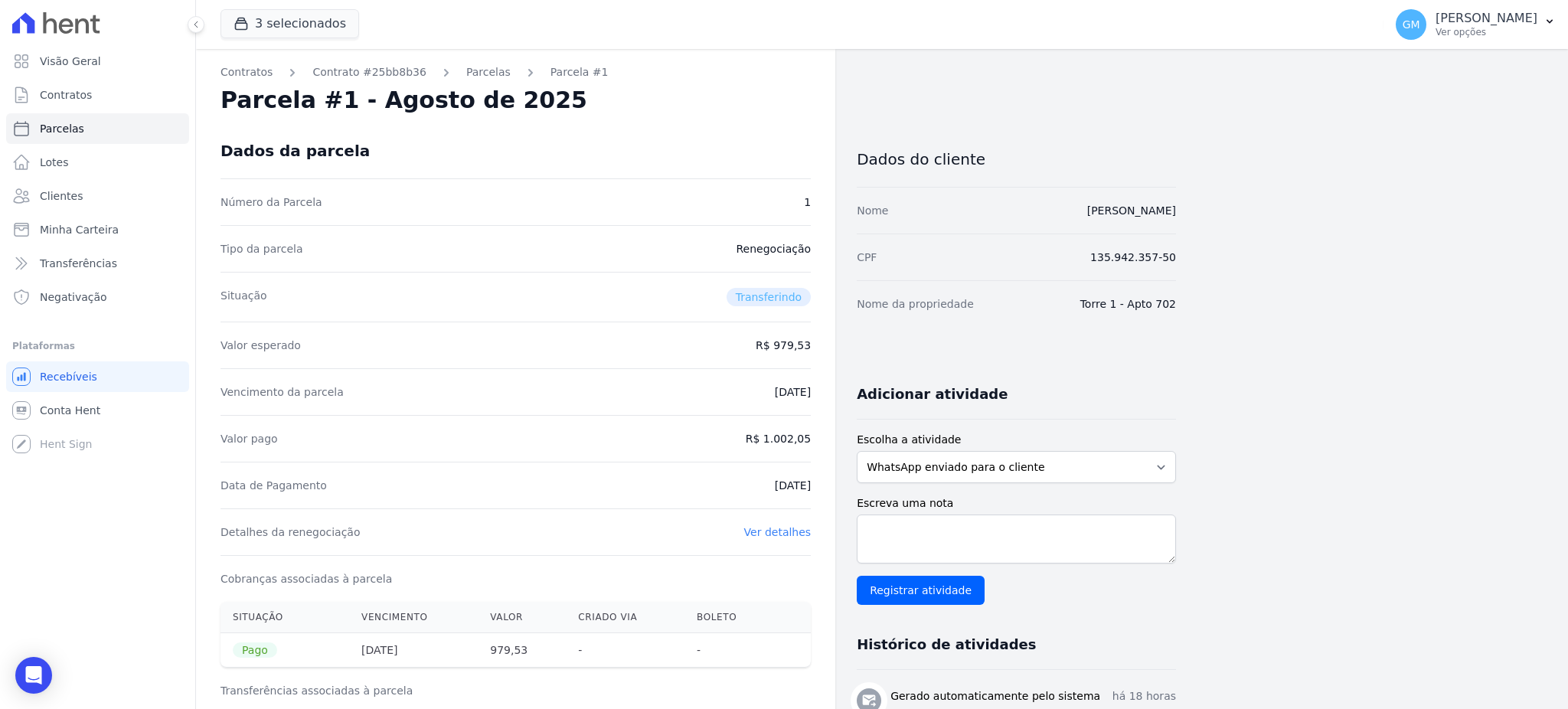
click at [814, 488] on div "Contratos Contrato #25bb8b36 Parcelas Parcela #1 Parcela #1 - Agosto de 2025 Da…" at bounding box center [516, 612] width 639 height 1127
drag, startPoint x: 775, startPoint y: 434, endPoint x: 841, endPoint y: 434, distance: 66.0
click at [841, 434] on div "Contratos Contrato #25bb8b36 Parcelas Parcela #1 Parcela #1 - Agosto de 2025 Da…" at bounding box center [686, 612] width 980 height 1127
drag, startPoint x: 800, startPoint y: 486, endPoint x: 821, endPoint y: 486, distance: 21.0
click at [821, 486] on div "Contratos Contrato #25bb8b36 Parcelas Parcela #1 Parcela #1 - Agosto de 2025 Da…" at bounding box center [516, 612] width 639 height 1127
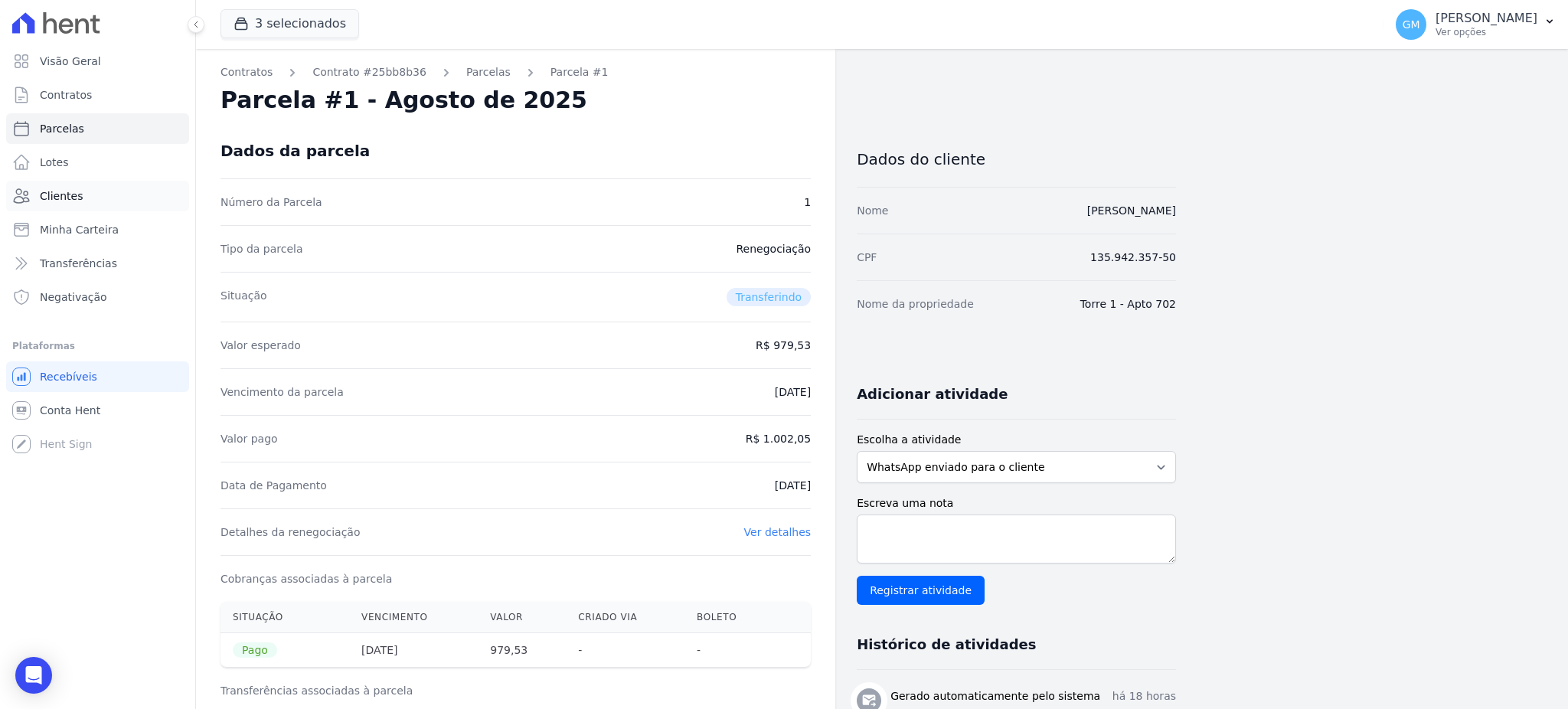
click at [80, 191] on link "Clientes" at bounding box center [97, 195] width 183 height 31
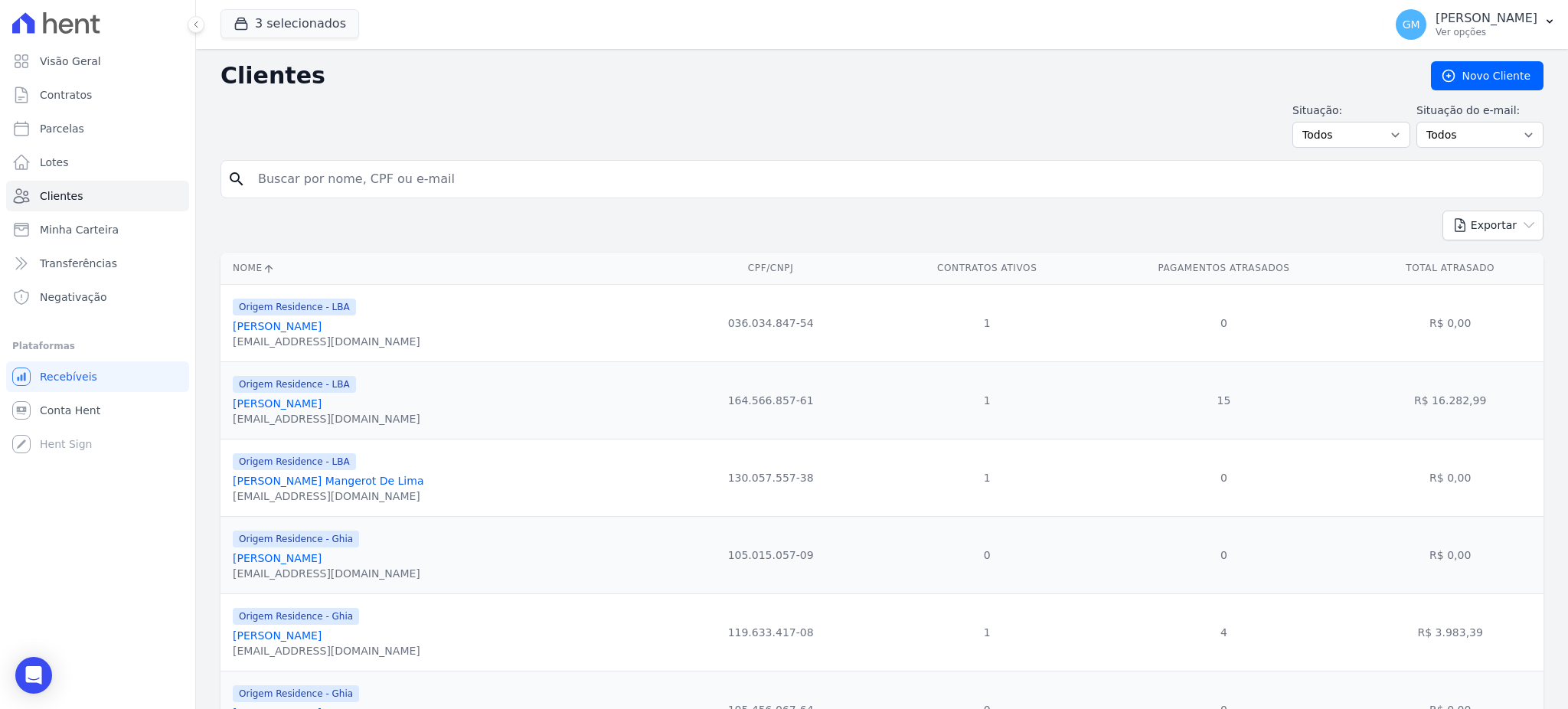
click at [315, 190] on input "search" at bounding box center [892, 179] width 1288 height 31
paste input "AntÃ´nio Correa Gomes Junior"
type input "AntÃ´nio Correa Gomes Junior"
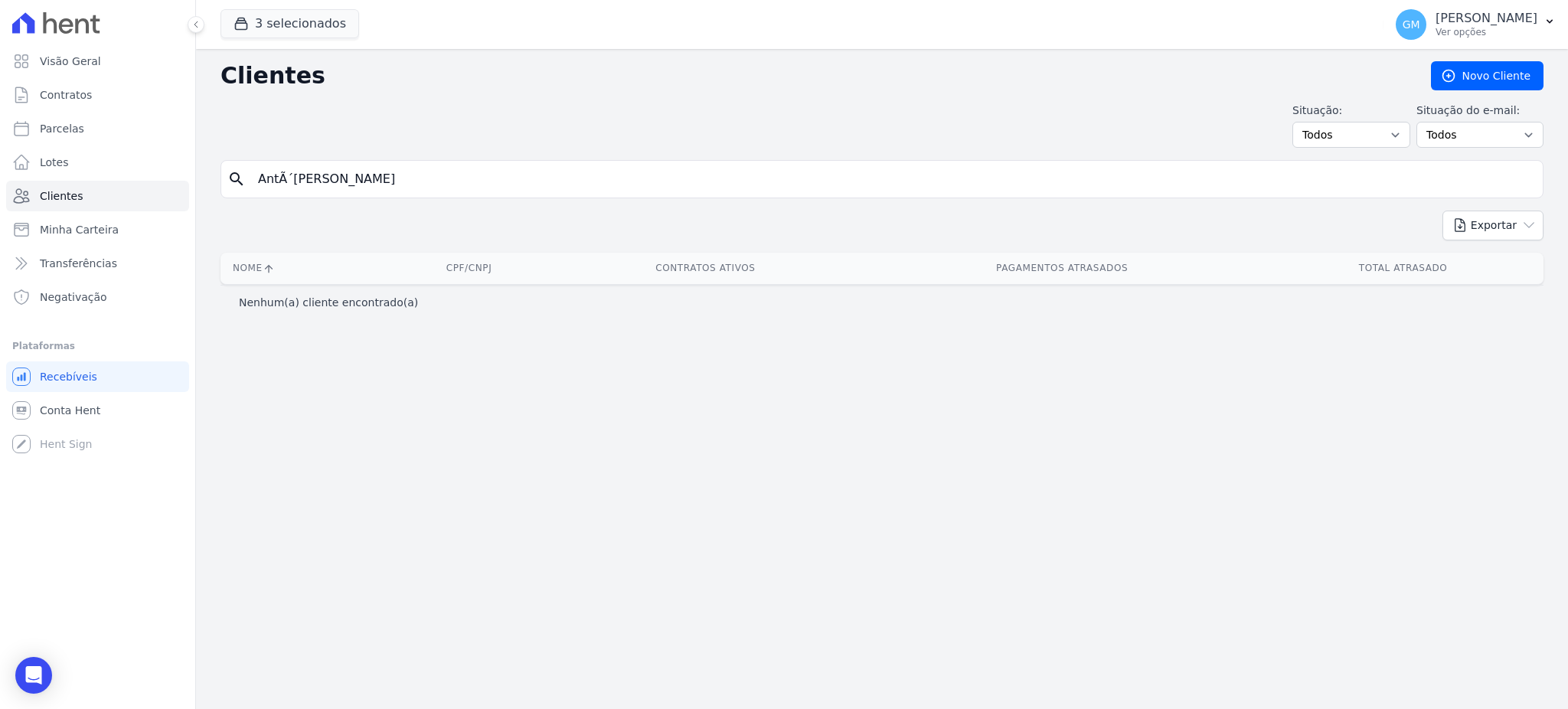
drag, startPoint x: 306, startPoint y: 182, endPoint x: 254, endPoint y: 182, distance: 52.0
click at [254, 182] on input "AntÃ´nio Correa Gomes Junior" at bounding box center [892, 179] width 1288 height 31
type input "Correa Gomes Junior"
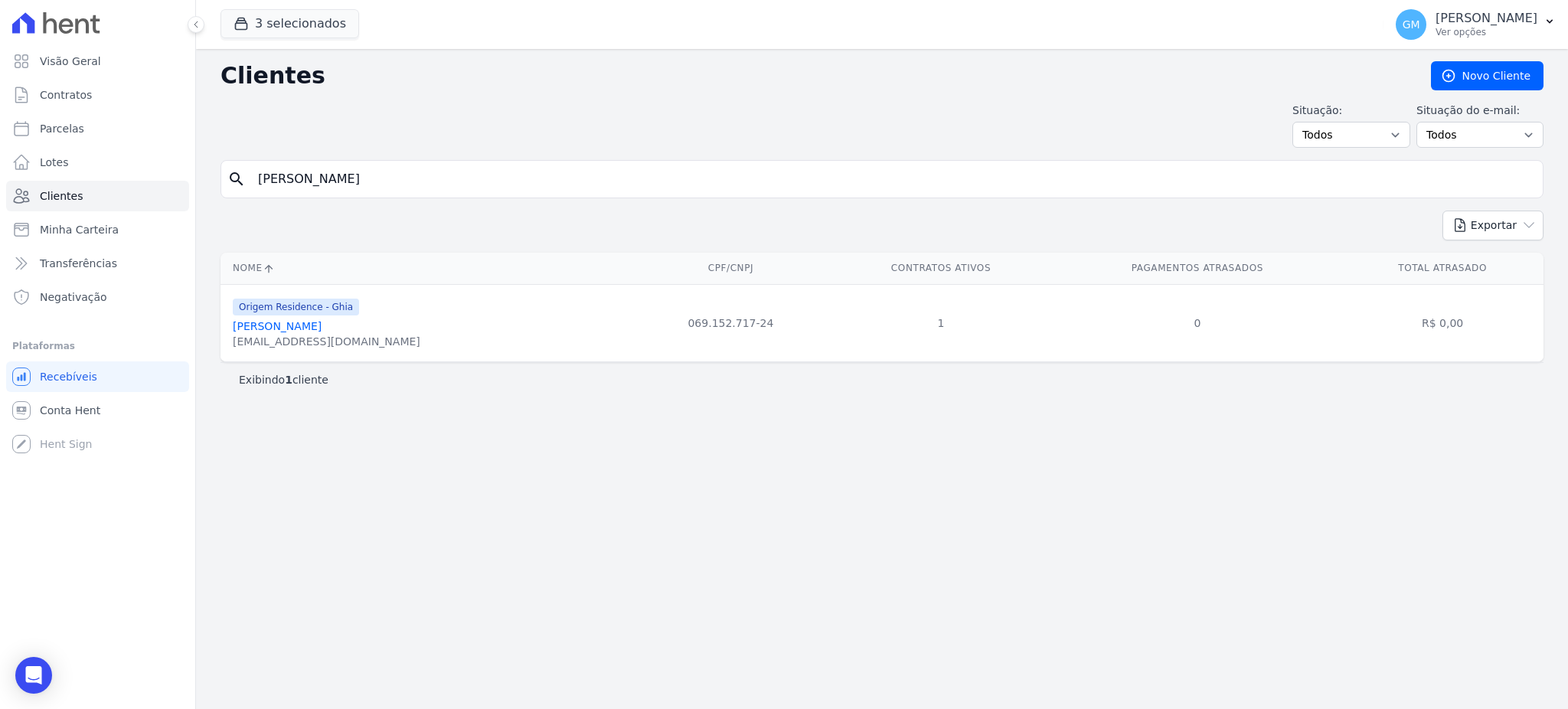
click at [322, 324] on link "[PERSON_NAME] [PERSON_NAME]" at bounding box center [277, 326] width 89 height 12
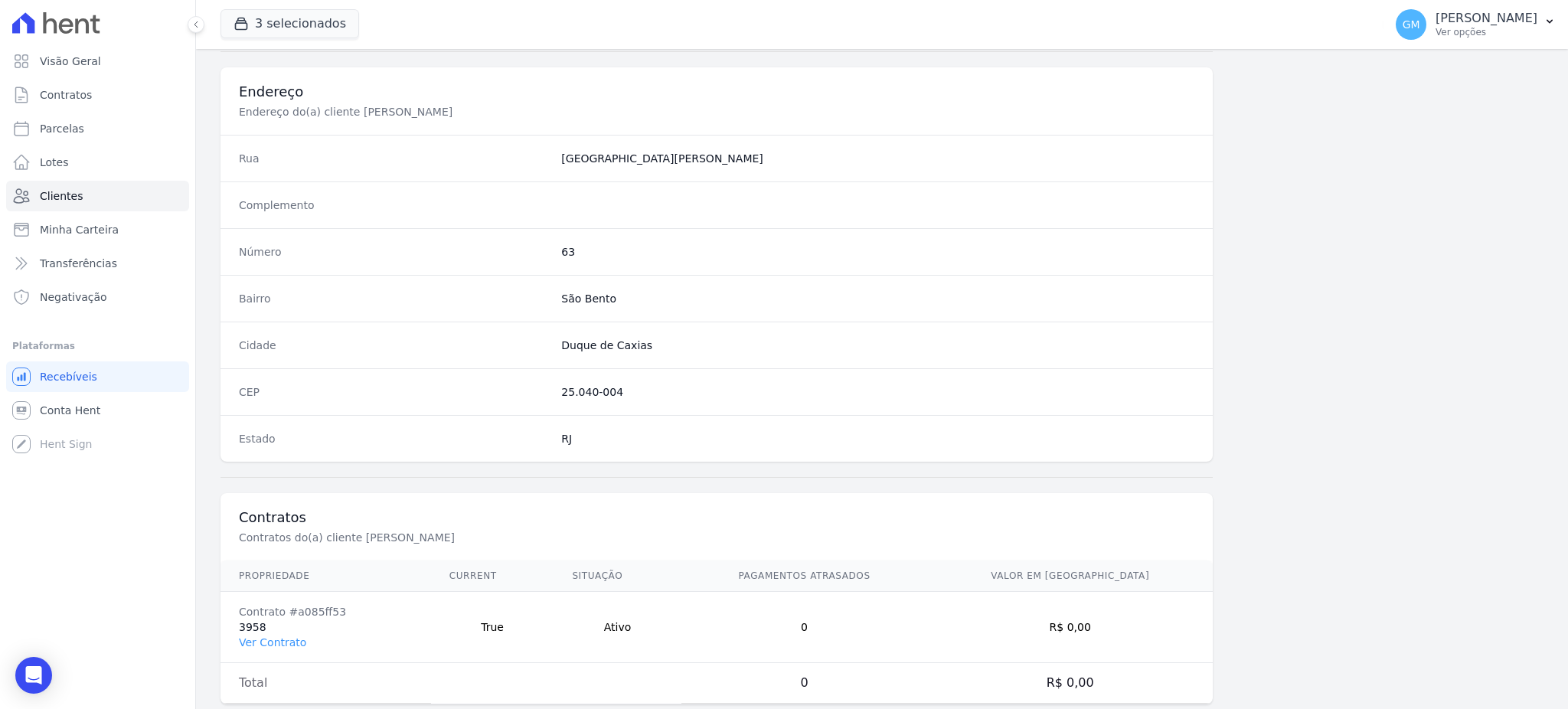
scroll to position [724, 0]
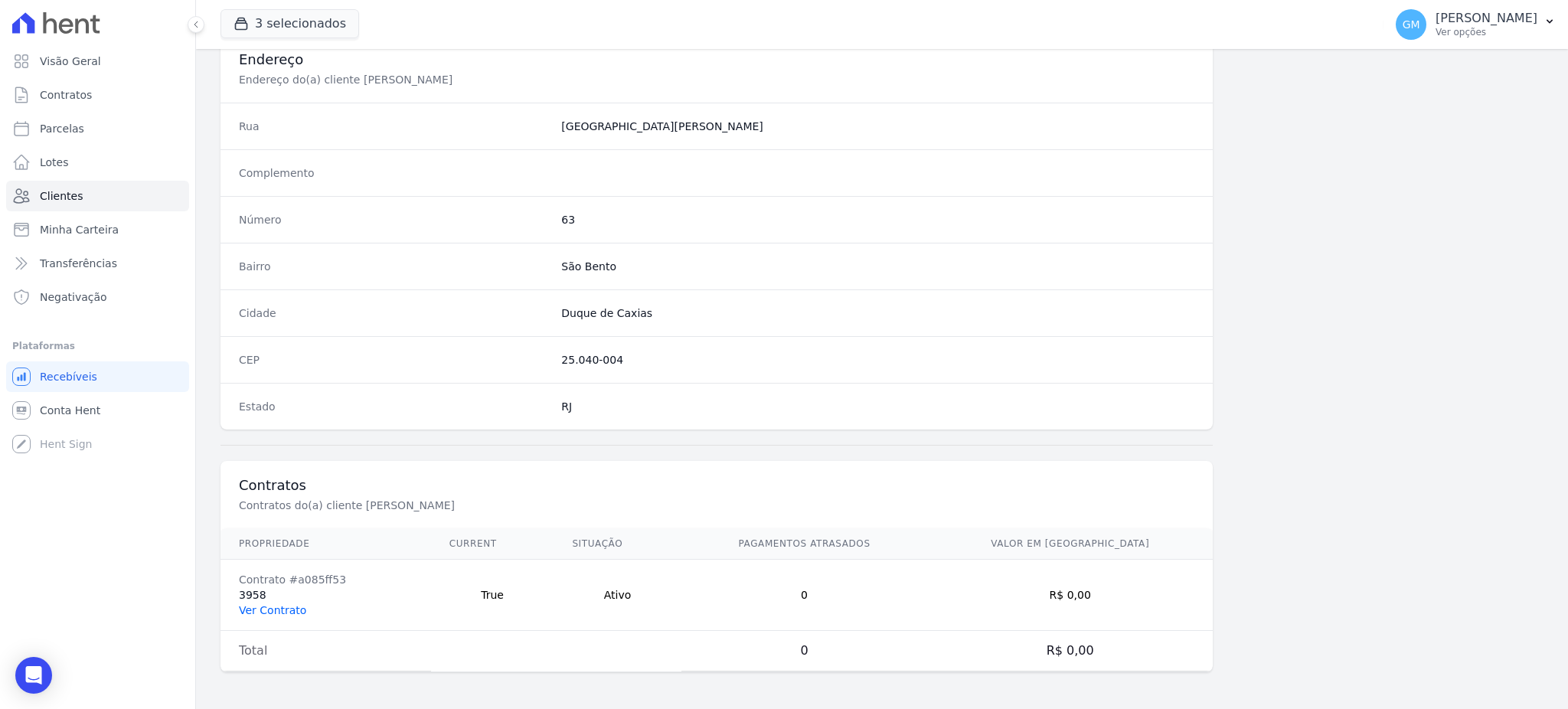
click at [288, 612] on link "Ver Contrato" at bounding box center [273, 609] width 68 height 12
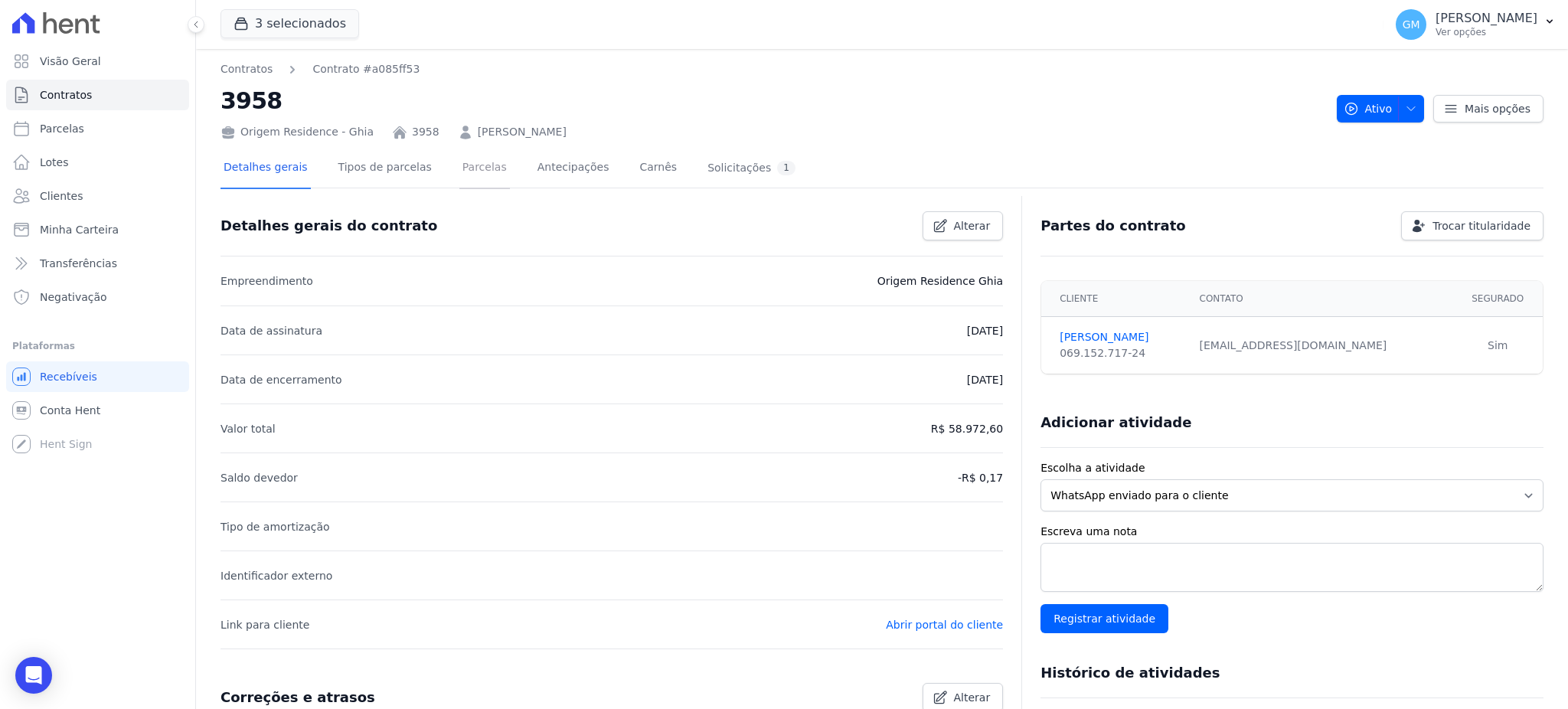
click at [459, 171] on link "Parcelas" at bounding box center [484, 168] width 50 height 40
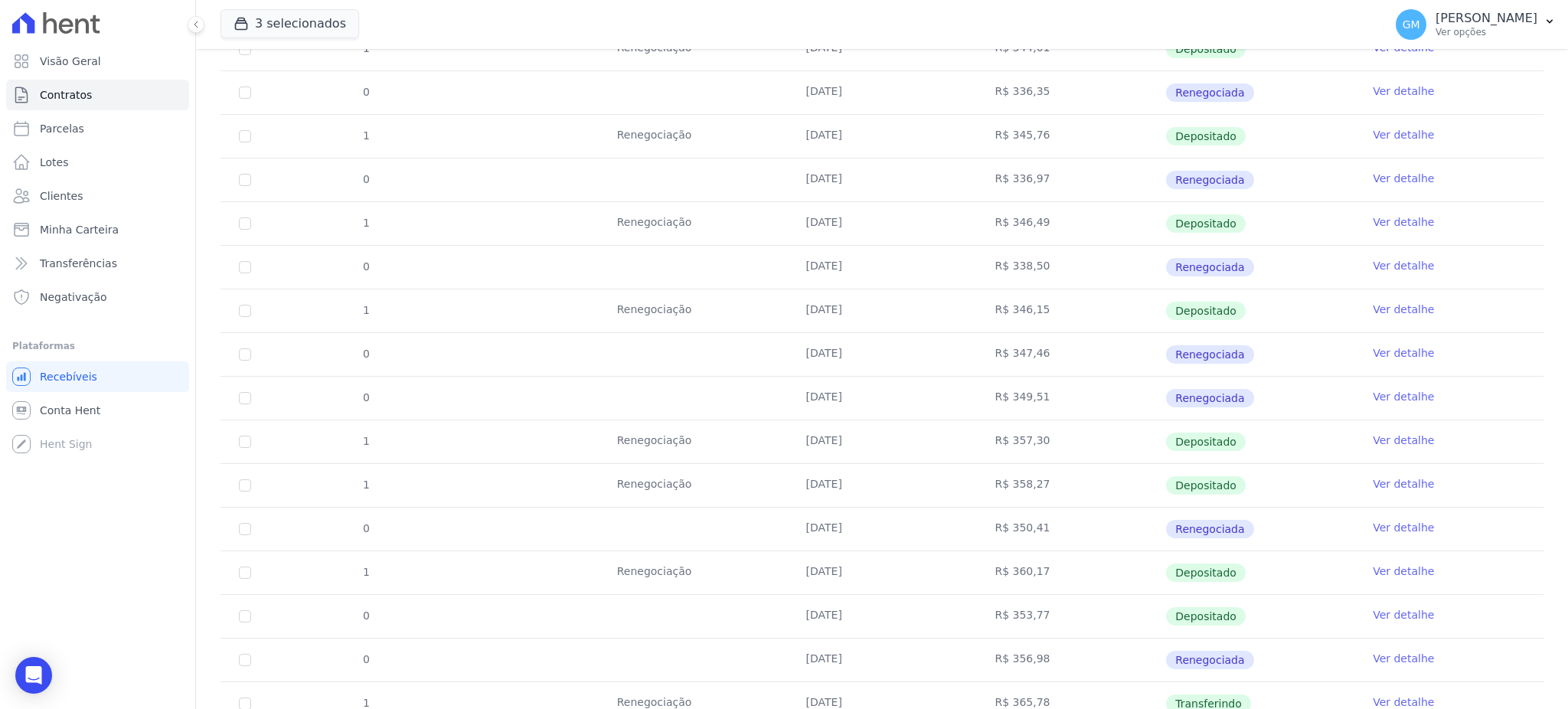
scroll to position [430, 0]
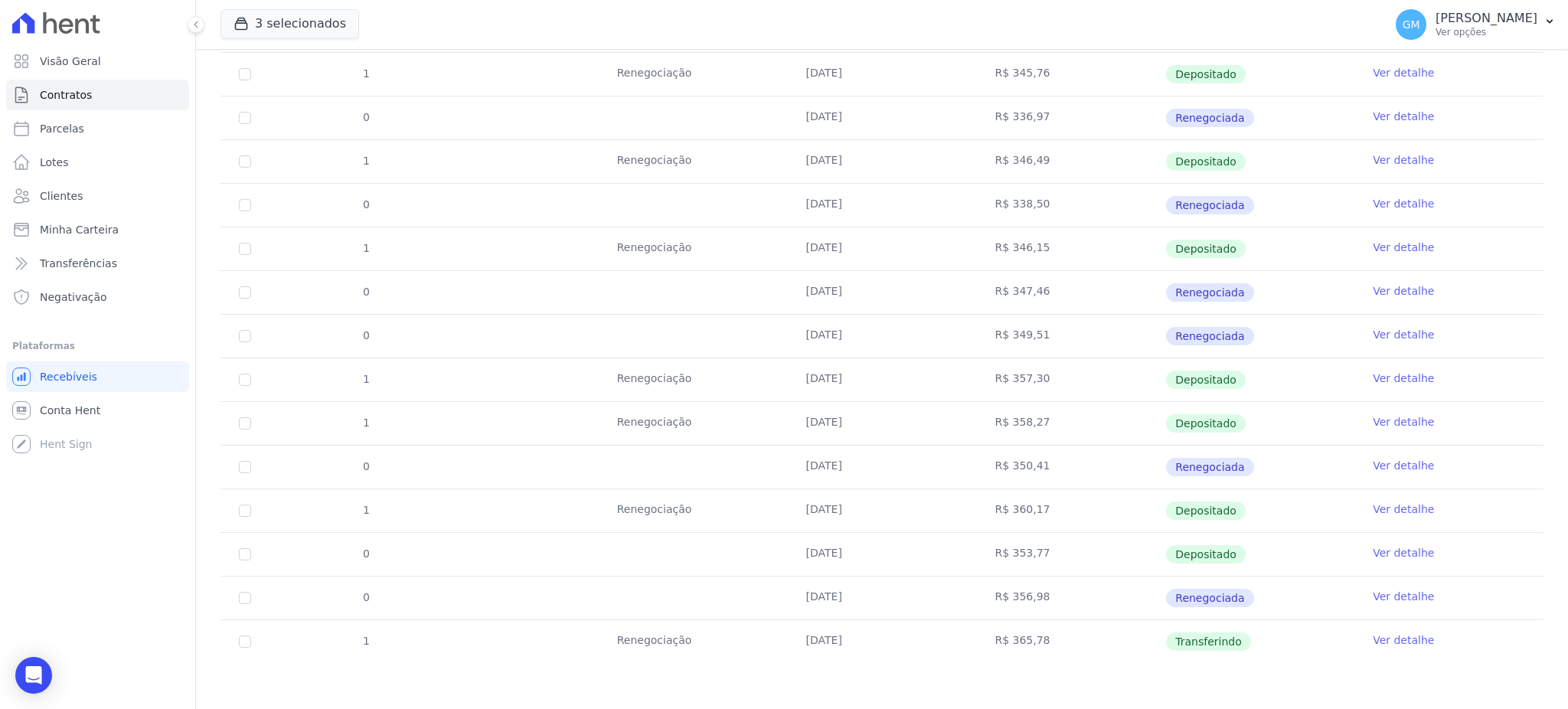
click at [1382, 640] on link "Ver detalhe" at bounding box center [1403, 640] width 61 height 16
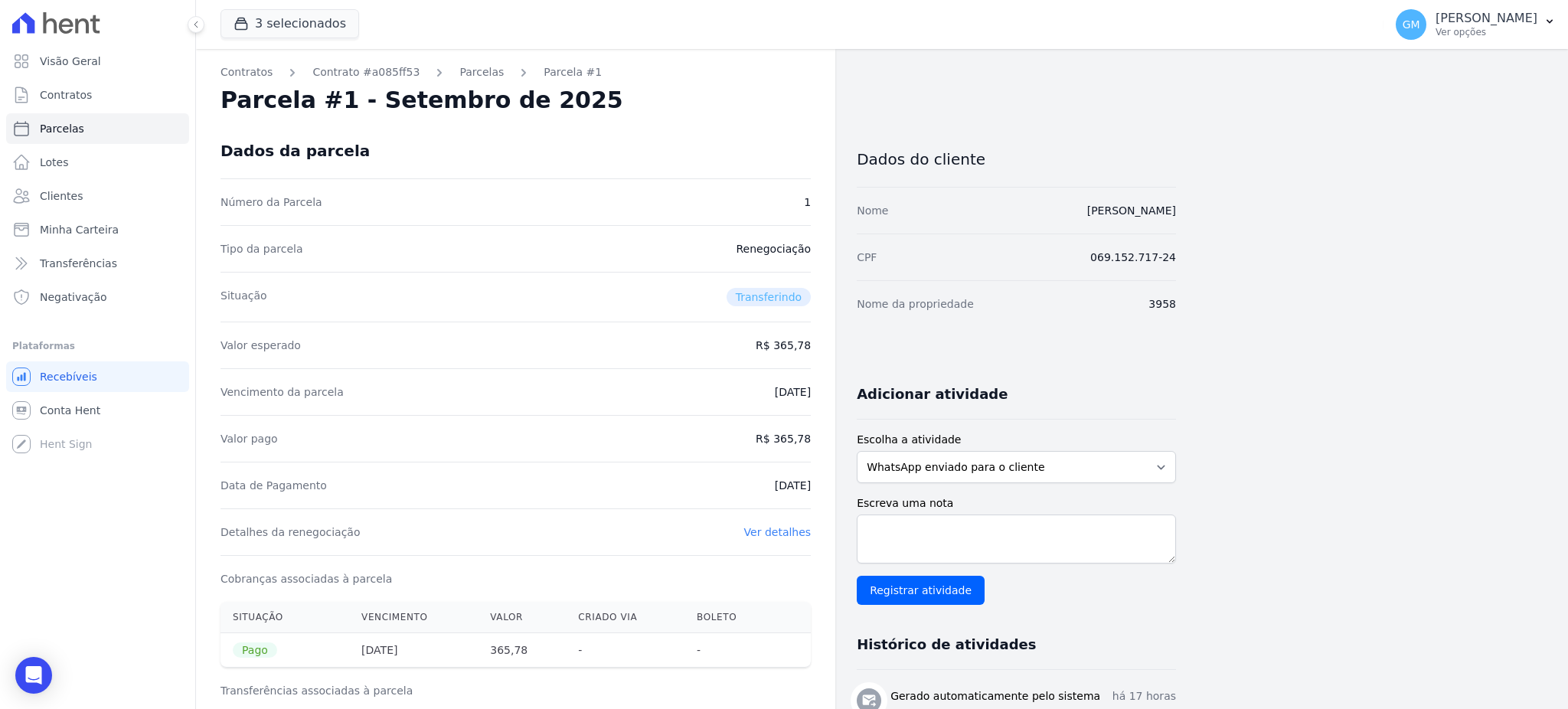
drag, startPoint x: 756, startPoint y: 484, endPoint x: 817, endPoint y: 482, distance: 61.0
click at [817, 482] on div "Contratos Contrato #a085ff53 Parcelas Parcela #1 Parcela #1 - Setembro de 2025 …" at bounding box center [516, 612] width 639 height 1127
drag, startPoint x: 778, startPoint y: 444, endPoint x: 821, endPoint y: 439, distance: 43.3
click at [821, 439] on div "Contratos Contrato #a085ff53 Parcelas Parcela #1 Parcela #1 - Setembro de 2025 …" at bounding box center [516, 612] width 639 height 1127
drag, startPoint x: 749, startPoint y: 482, endPoint x: 809, endPoint y: 479, distance: 60.1
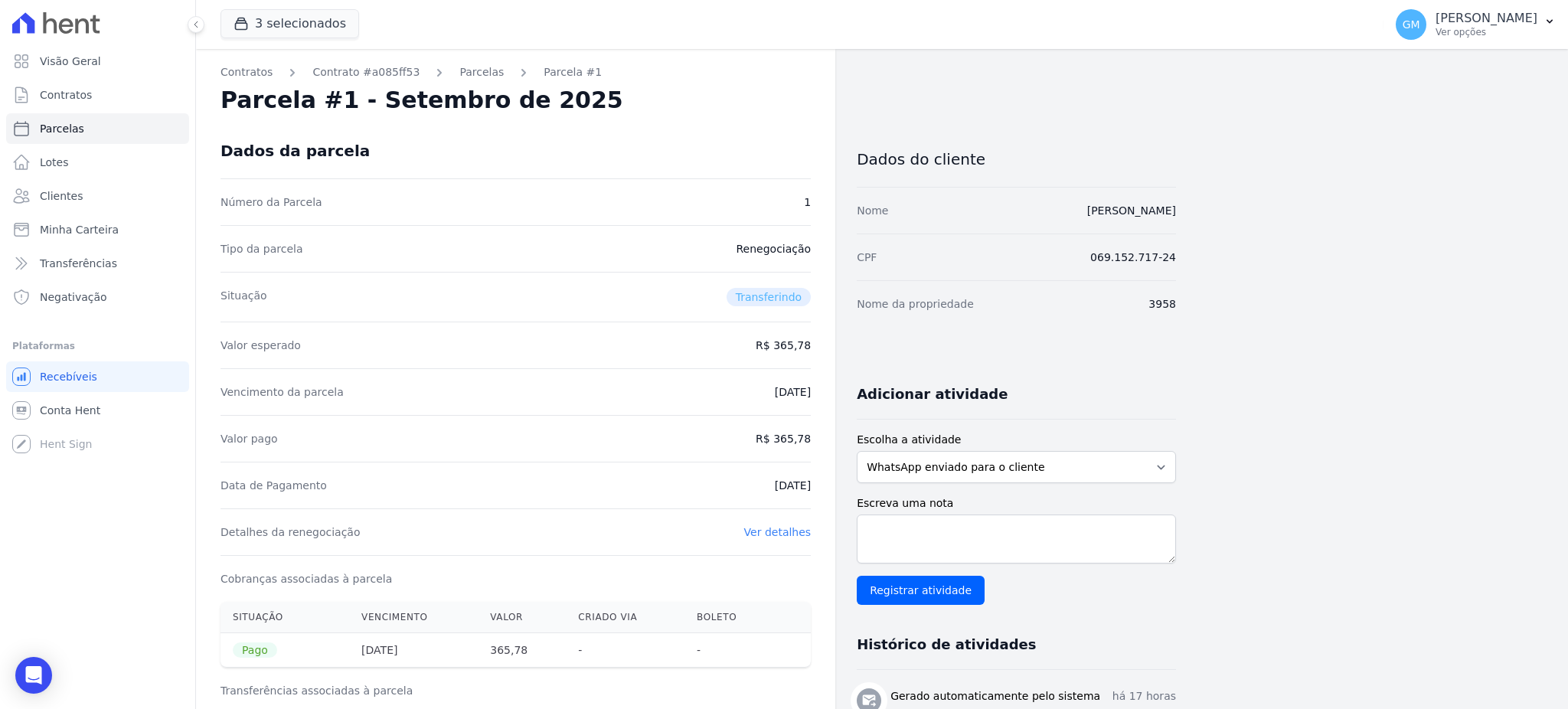
click at [809, 479] on div "Data de Pagamento 01/09/2025" at bounding box center [516, 485] width 591 height 47
click at [59, 191] on span "Clientes" at bounding box center [61, 195] width 43 height 16
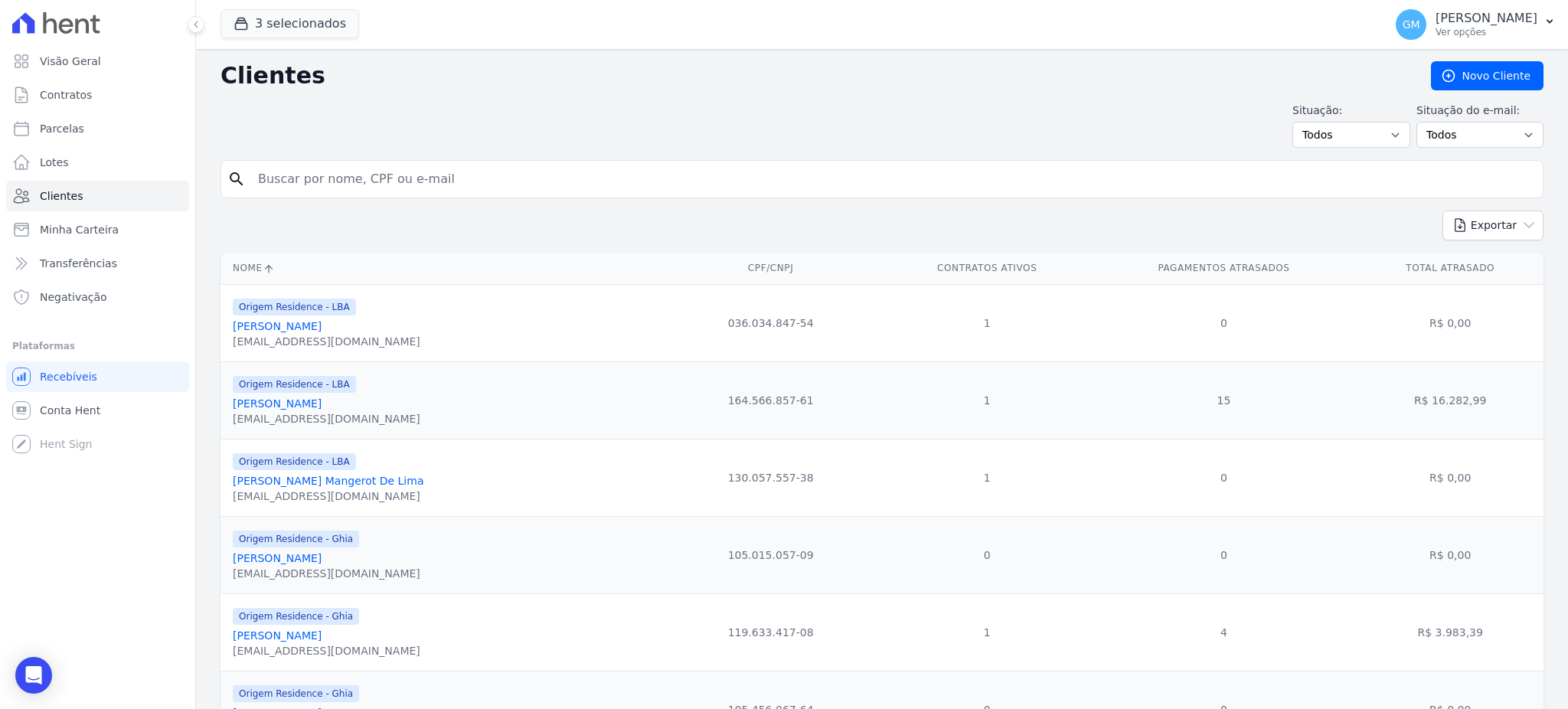
click at [323, 189] on input "search" at bounding box center [892, 179] width 1288 height 31
paste input "• Wilham Farias Gonçalves"
type input "• Wilham Farias Gonçalves"
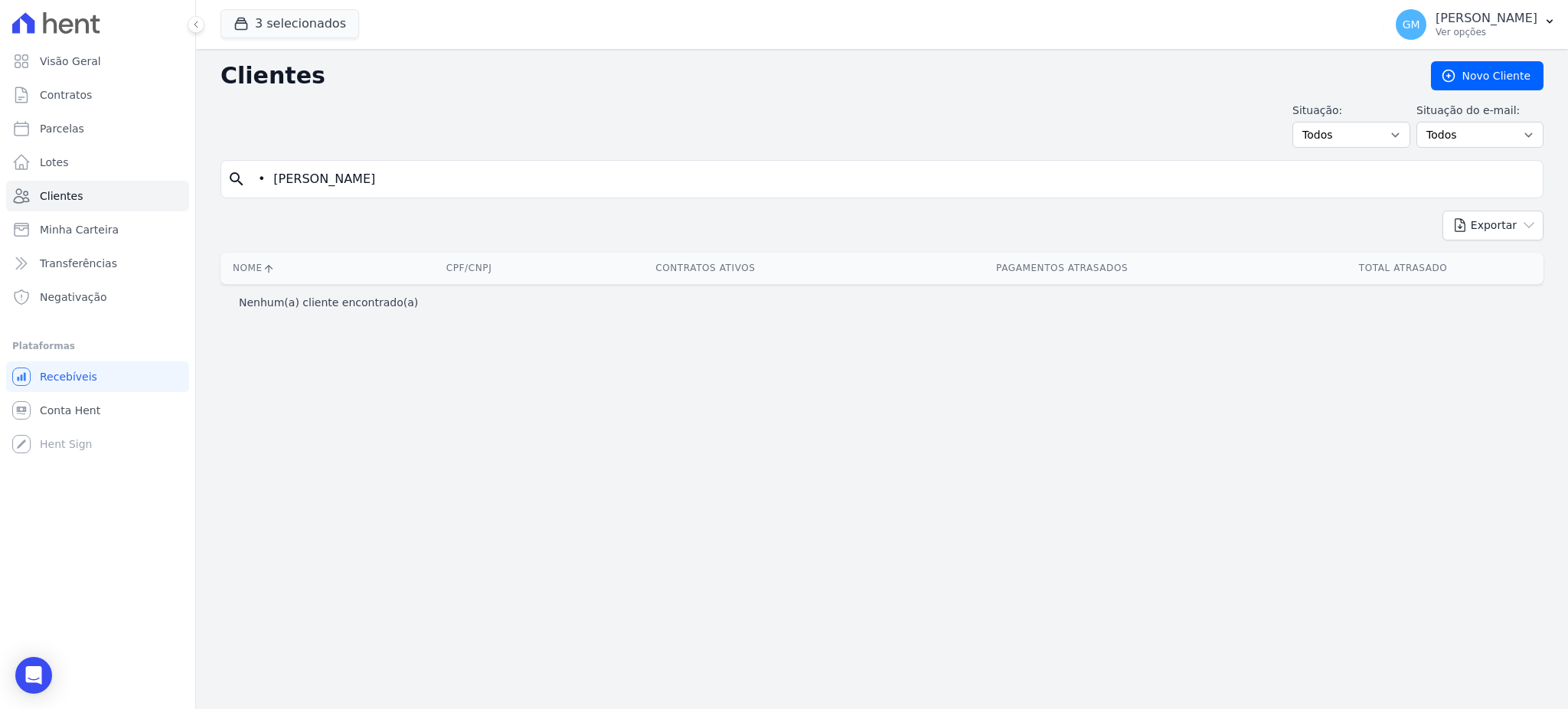
click at [272, 183] on input "• Wilham Farias Gonçalves" at bounding box center [892, 179] width 1288 height 31
type input "[PERSON_NAME]"
click at [117, 90] on link "Contratos" at bounding box center [97, 95] width 183 height 31
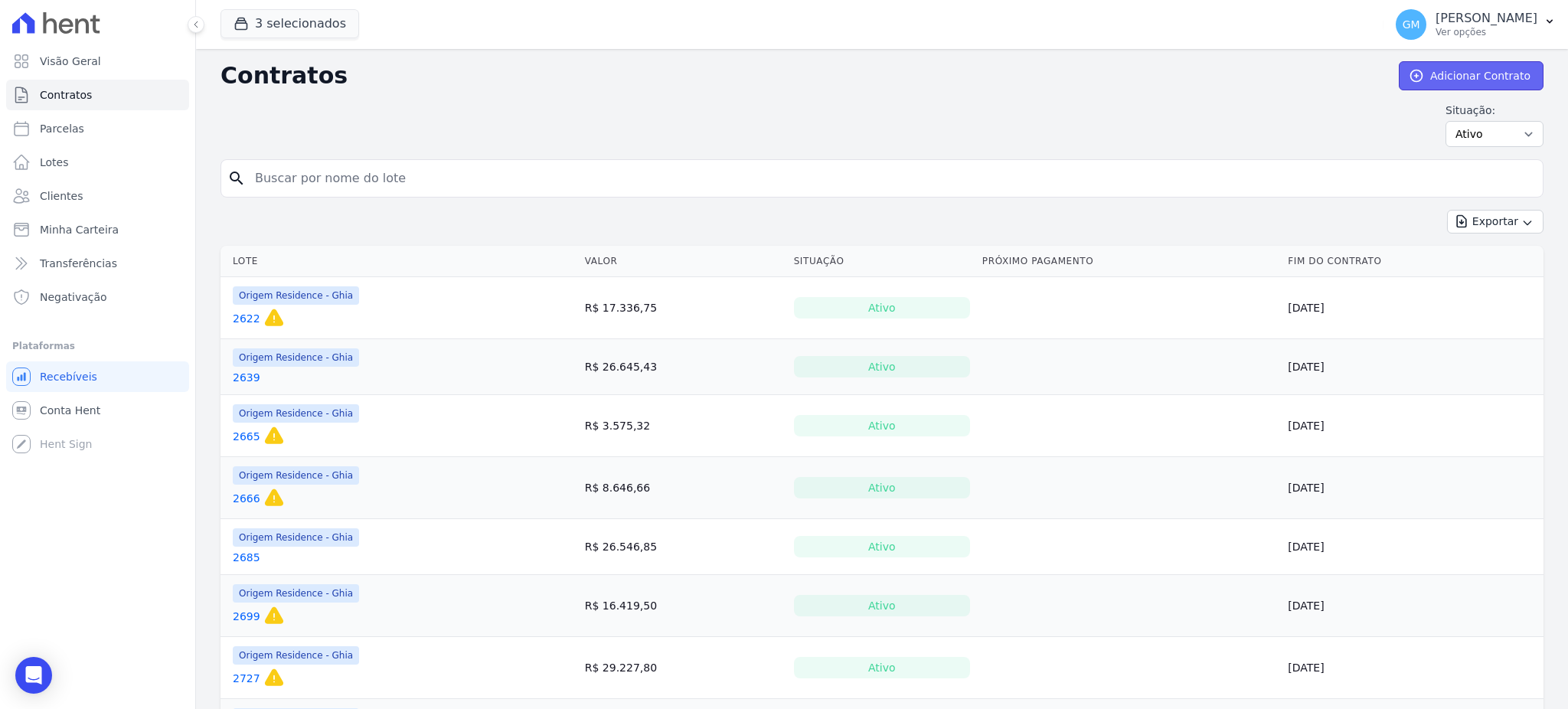
click at [1438, 80] on link "Adicionar Contrato" at bounding box center [1471, 75] width 144 height 29
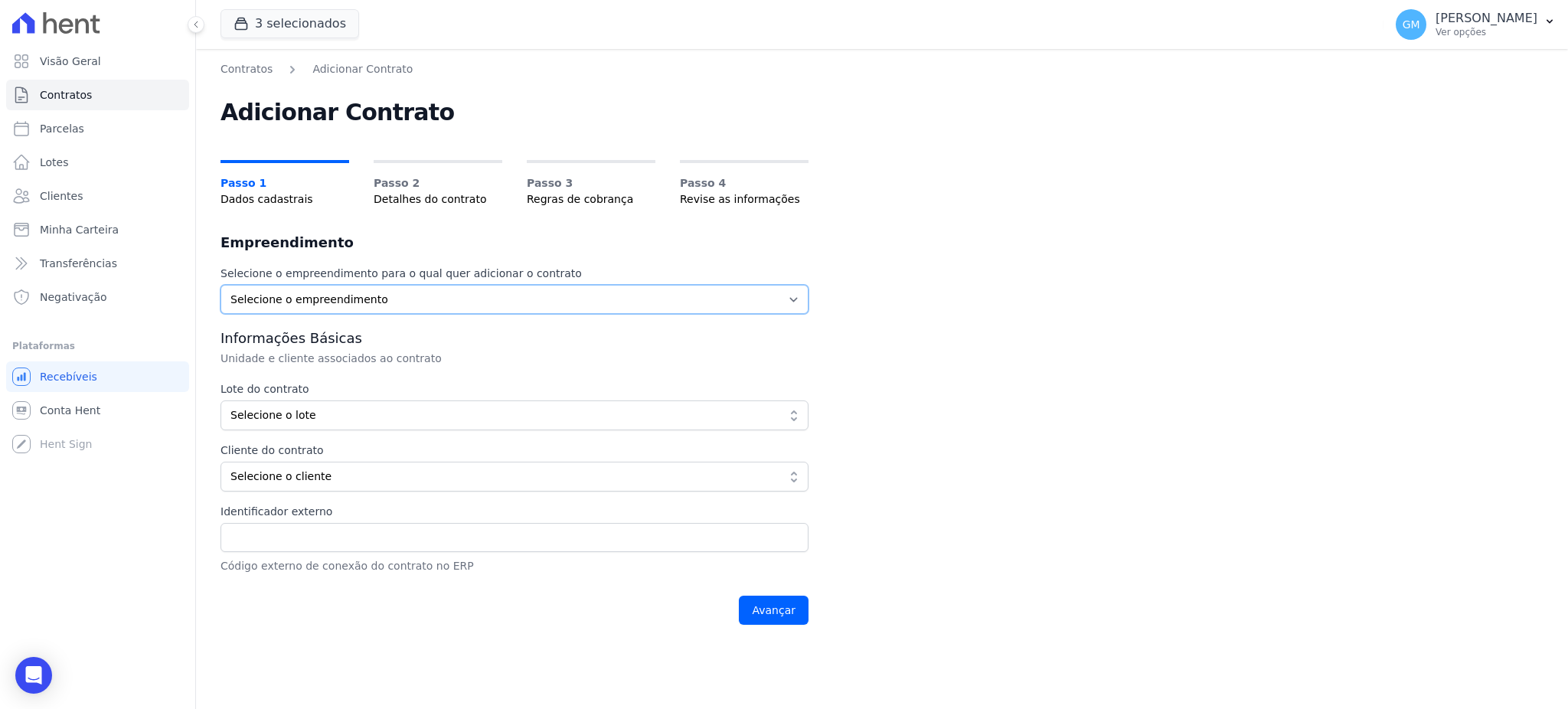
click at [393, 293] on select "Selecione o empreendimento Origem Residence Origem Residence - Ghia Origem Resi…" at bounding box center [514, 298] width 588 height 29
select select "1aaf254d-aecf-4487-855f-fb8fb2142c41"
click at [220, 284] on select "Selecione o empreendimento Origem Residence Origem Residence - Ghia Origem Resi…" at bounding box center [514, 298] width 588 height 29
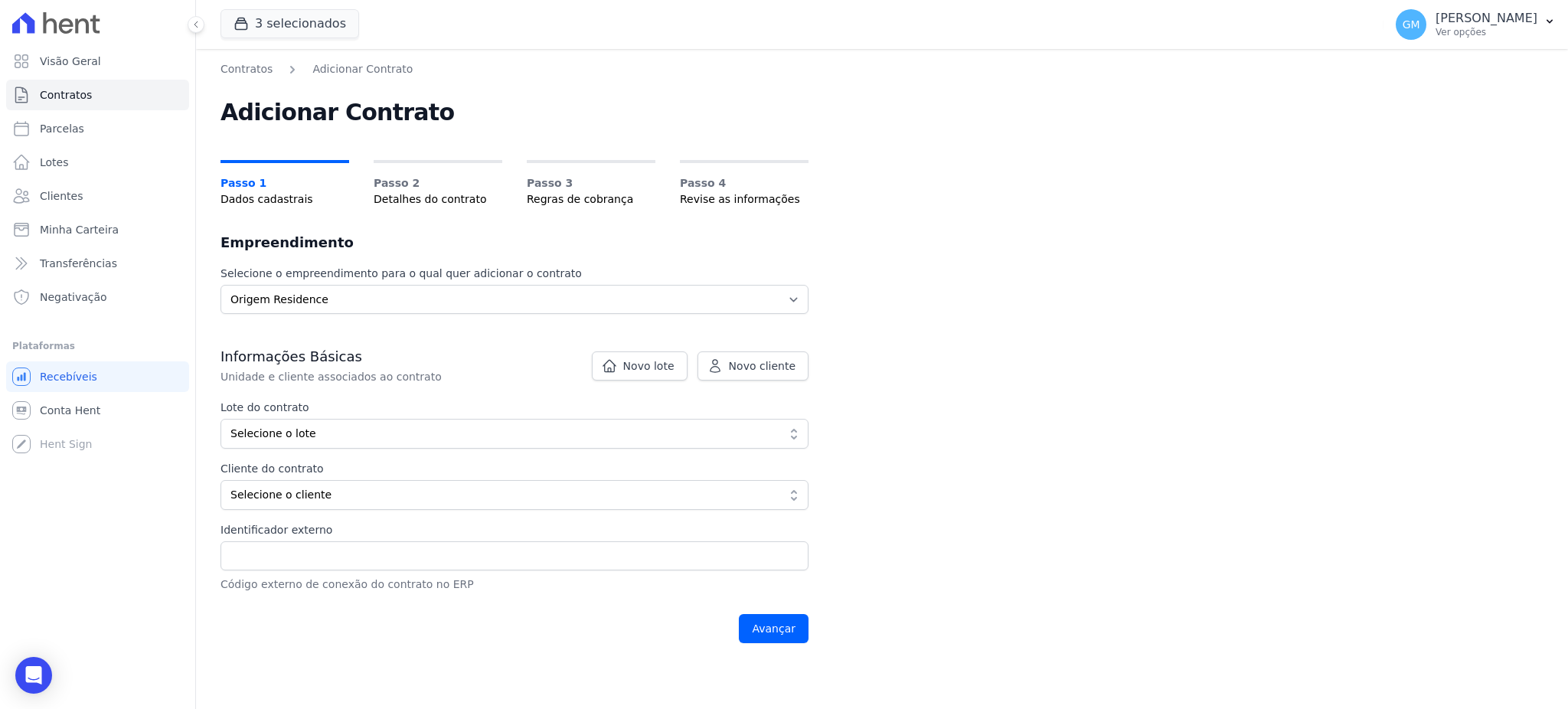
click at [363, 415] on div "Lote do contrato Selecione o lote Mostrando todos os 6 lotes sem contrato ativo…" at bounding box center [514, 424] width 588 height 49
click at [359, 425] on span "Selecione o lote" at bounding box center [503, 433] width 547 height 16
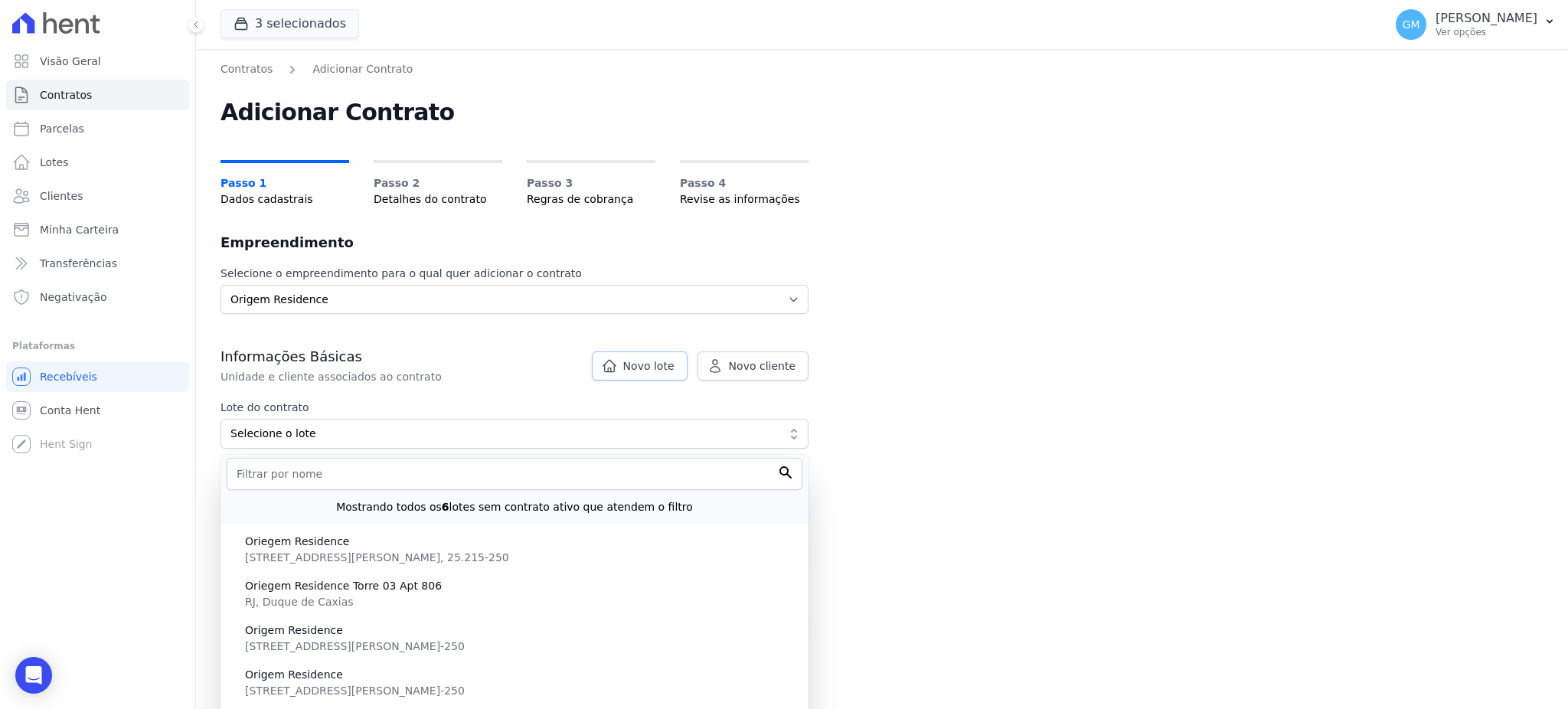
click at [652, 373] on link "Novo lote" at bounding box center [640, 365] width 96 height 29
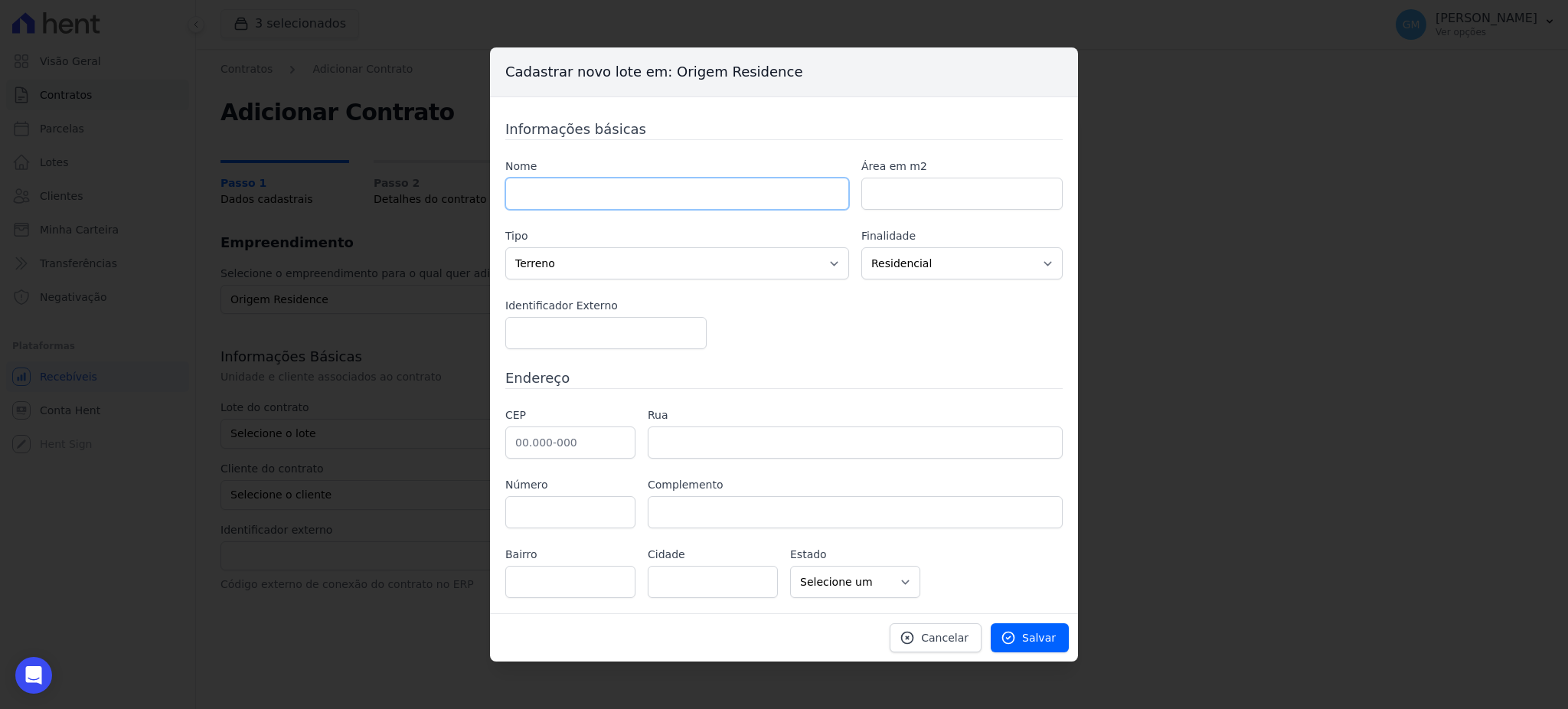
click at [631, 186] on input "text" at bounding box center [677, 193] width 344 height 32
paste input "906"
type input "T1 906"
click at [1051, 646] on link "Salvar" at bounding box center [1029, 637] width 78 height 29
click at [1034, 640] on span "Salvar" at bounding box center [1038, 637] width 34 height 16
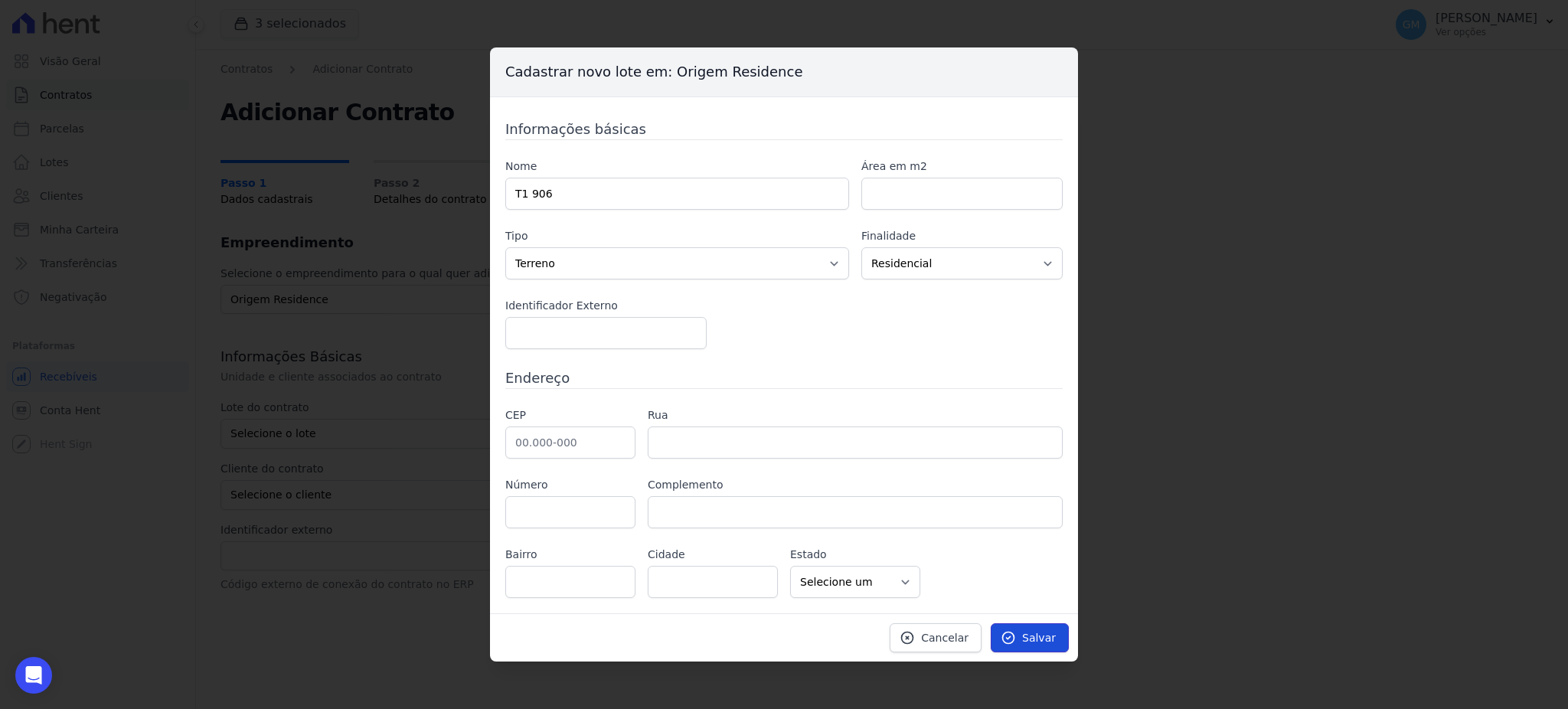
click at [1034, 635] on span "Salvar" at bounding box center [1038, 637] width 34 height 16
click at [638, 256] on select "Casa Apartamento Escritório Flat Loja Espaço Comercial Terreno Outros" at bounding box center [677, 263] width 344 height 32
click at [506, 247] on select "Casa Apartamento Escritório Flat Loja Espaço Comercial Terreno Outros" at bounding box center [677, 263] width 344 height 32
drag, startPoint x: 596, startPoint y: 261, endPoint x: 580, endPoint y: 276, distance: 21.9
click at [596, 261] on select "Casa Apartamento Escritório Flat Loja Espaço Comercial Terreno Outros" at bounding box center [677, 263] width 344 height 32
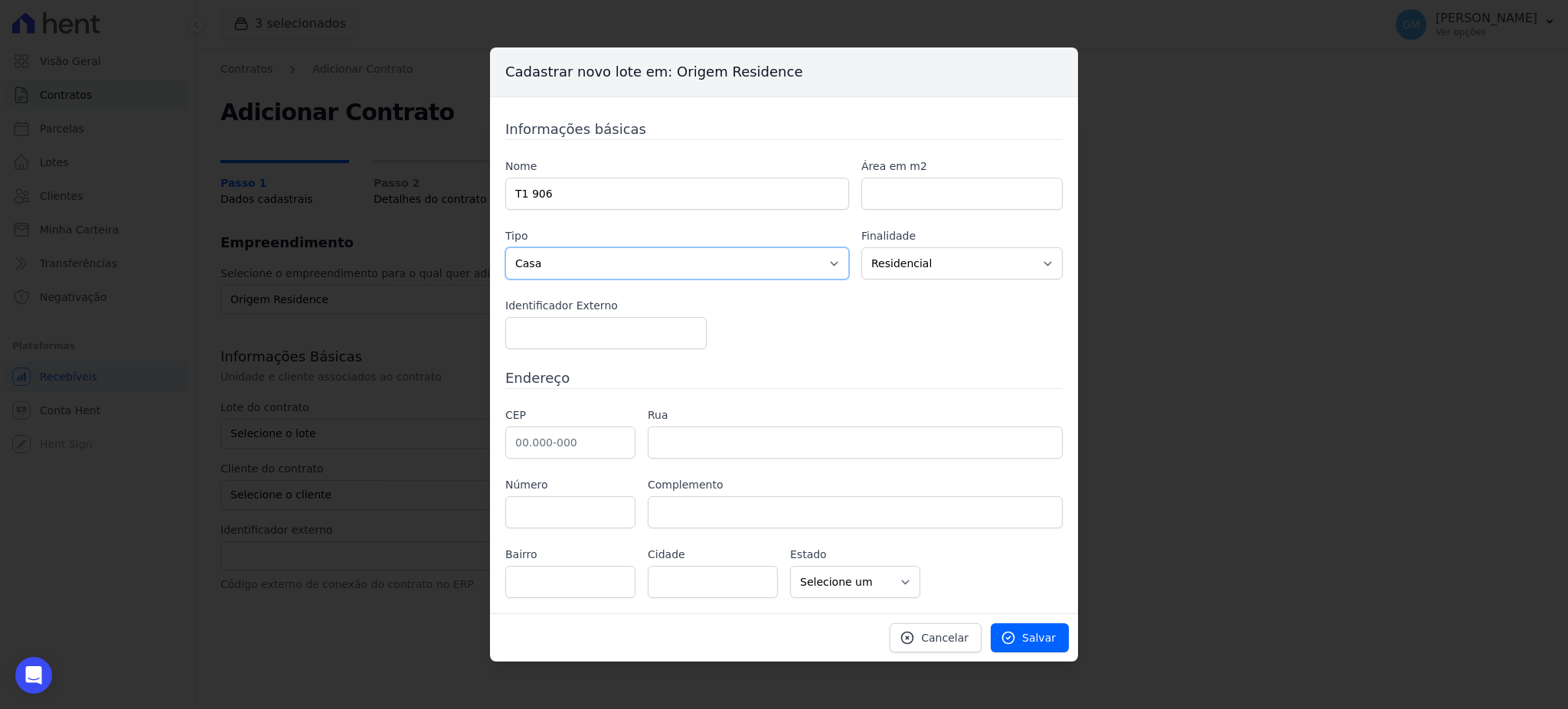
select select "apartment"
click at [506, 247] on select "Casa Apartamento Escritório Flat Loja Espaço Comercial Terreno Outros" at bounding box center [677, 263] width 344 height 32
click at [1012, 638] on icon at bounding box center [1009, 638] width 12 height 12
click at [931, 180] on input "number" at bounding box center [962, 193] width 201 height 32
paste input "906"
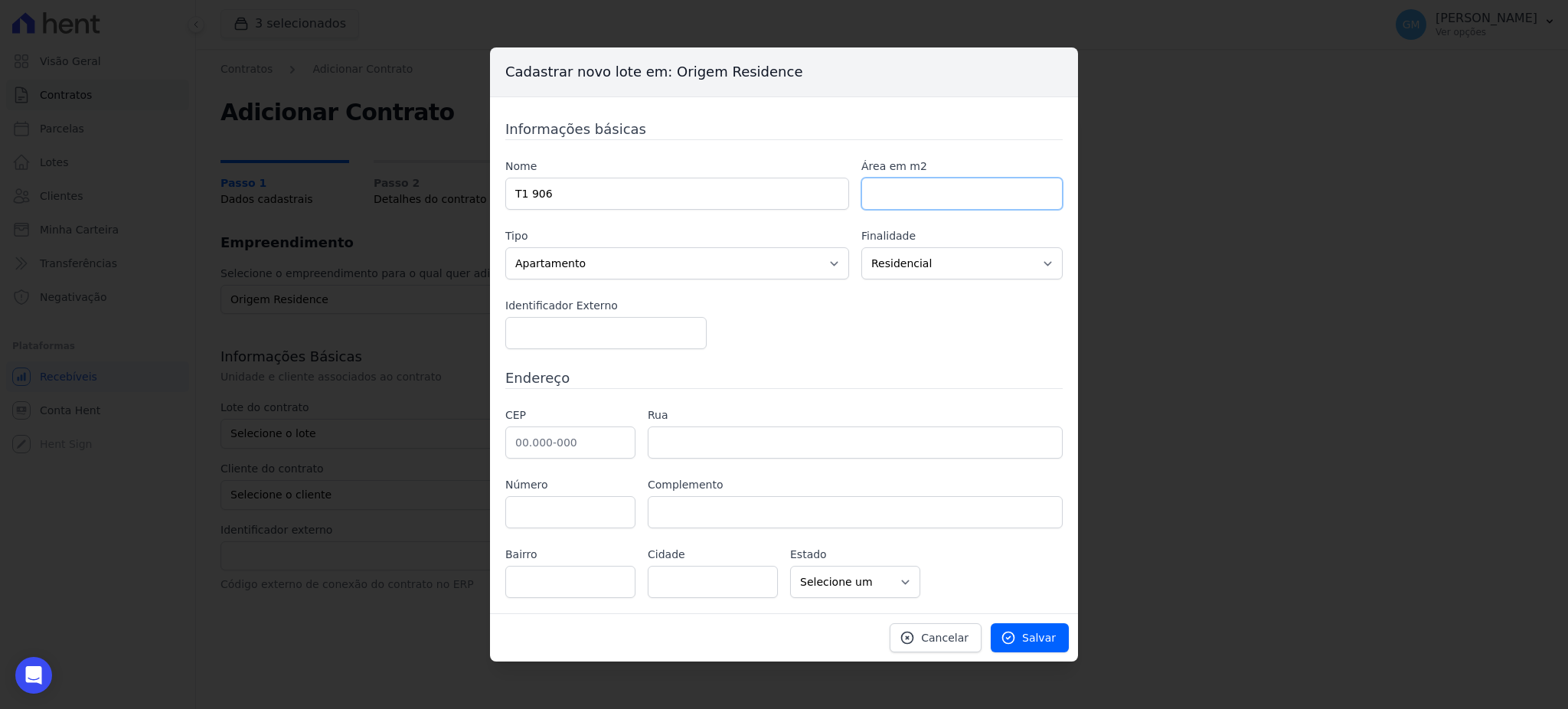
type input "906"
click at [865, 185] on input "906" at bounding box center [962, 193] width 201 height 32
drag, startPoint x: 889, startPoint y: 188, endPoint x: 756, endPoint y: 220, distance: 136.8
click at [756, 220] on div "Nome T1 906 Área em m2 906 Tipo Casa Apartamento Escritório Flat Loja Espaço Co…" at bounding box center [784, 253] width 558 height 190
click at [671, 322] on input "number" at bounding box center [606, 332] width 201 height 32
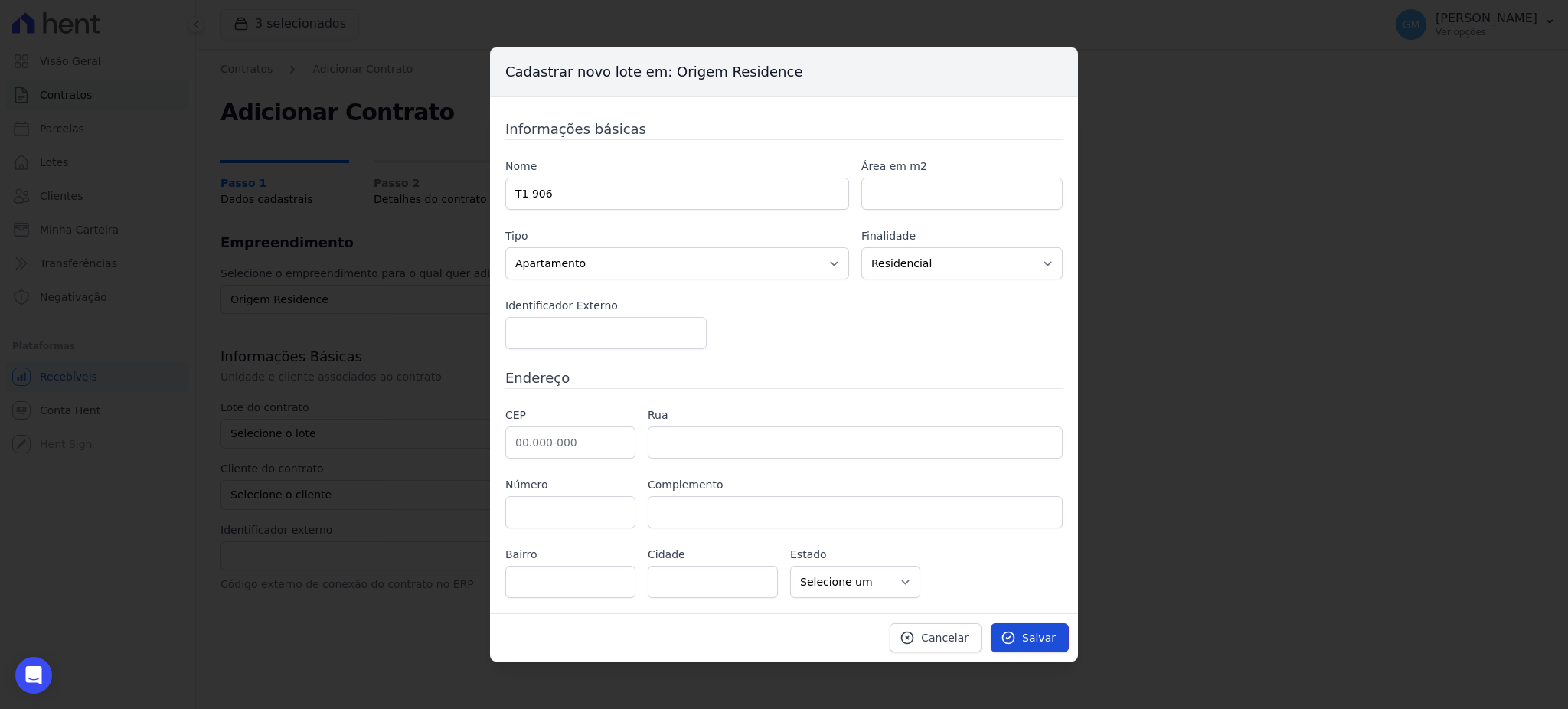
click at [1028, 641] on span "Salvar" at bounding box center [1038, 637] width 34 height 16
click at [927, 634] on link "Cancelar" at bounding box center [935, 637] width 92 height 29
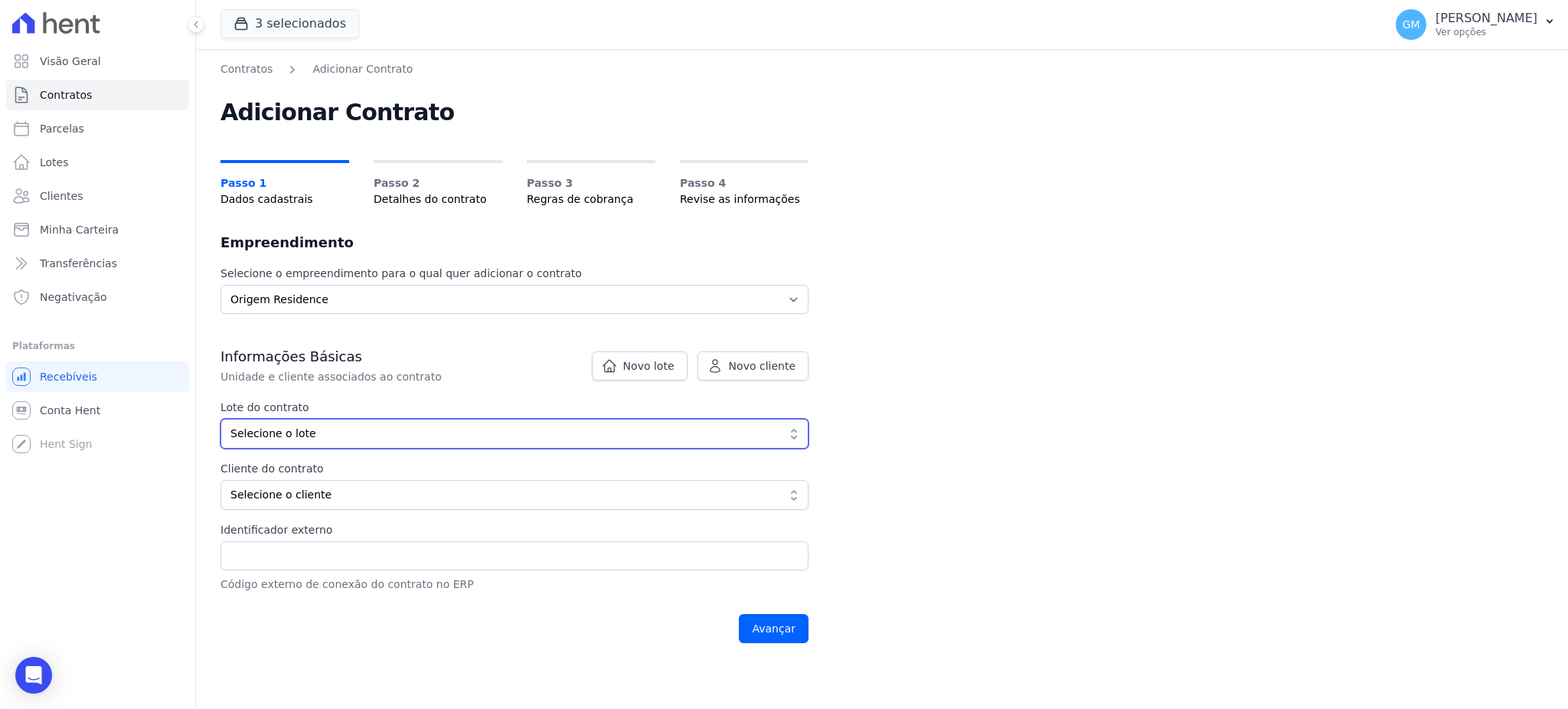
click at [466, 428] on span "Selecione o lote" at bounding box center [503, 433] width 547 height 16
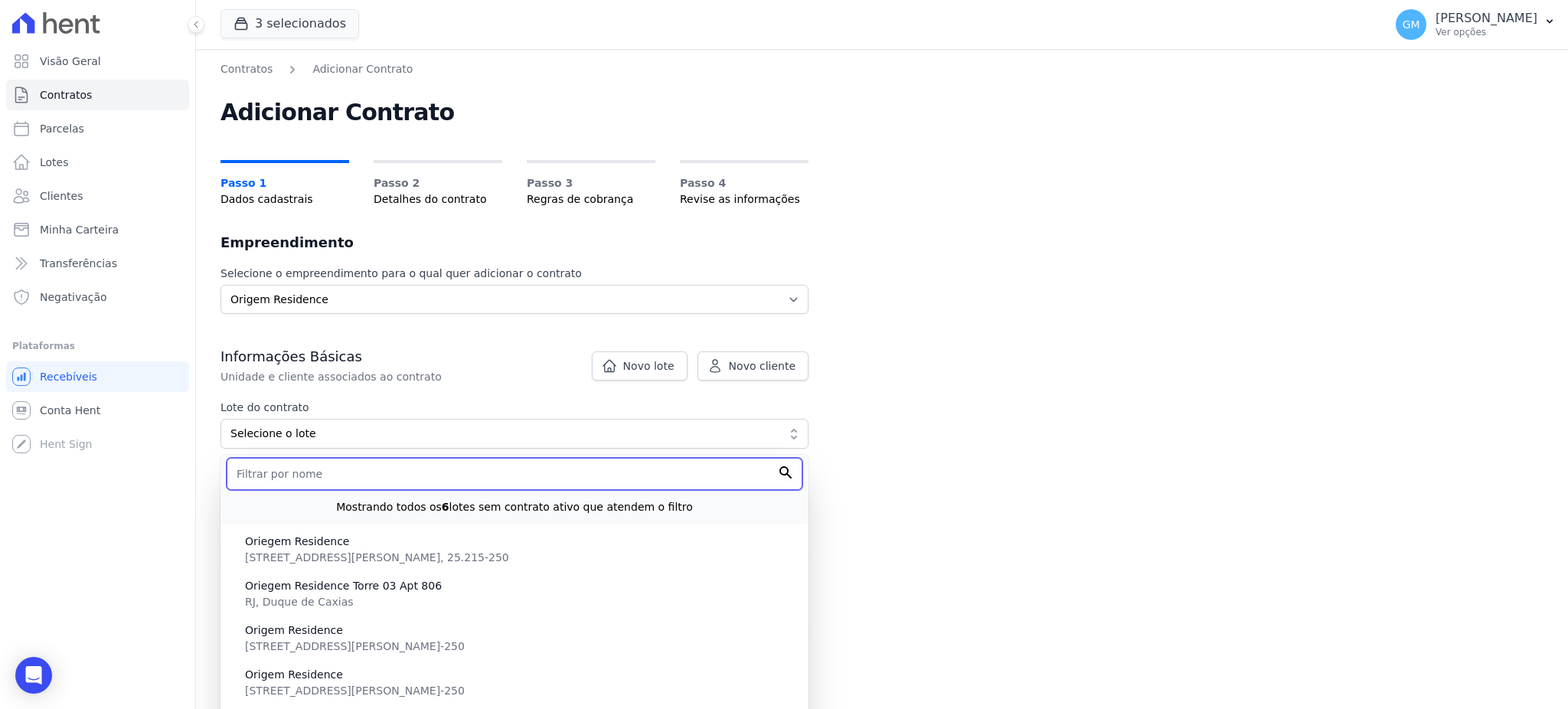
click at [475, 468] on input "text" at bounding box center [515, 473] width 576 height 32
paste input "906"
click at [238, 465] on input "906" at bounding box center [515, 473] width 576 height 32
click at [788, 472] on input "T1 906" at bounding box center [515, 473] width 576 height 32
type input "T1 906"
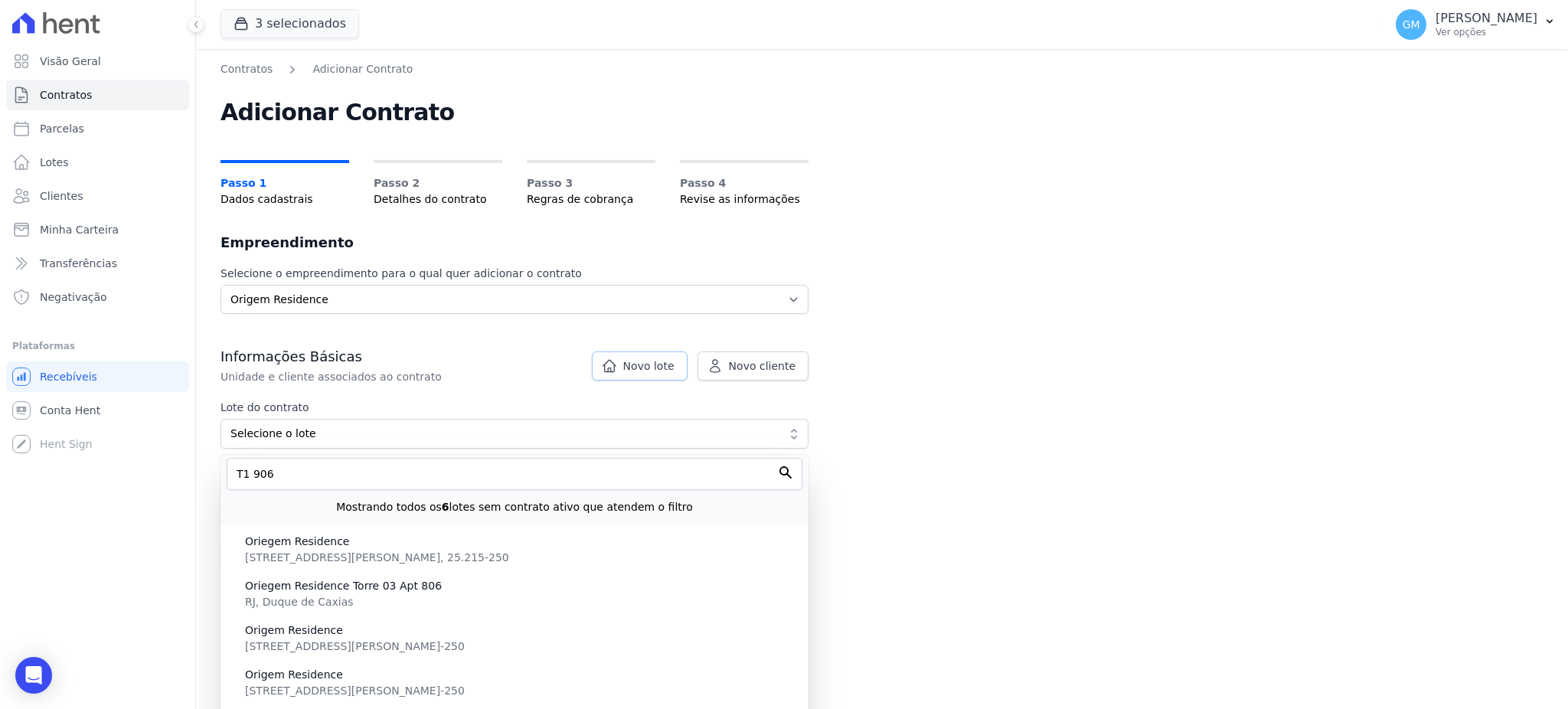
click at [660, 359] on span "Novo lote" at bounding box center [649, 365] width 51 height 16
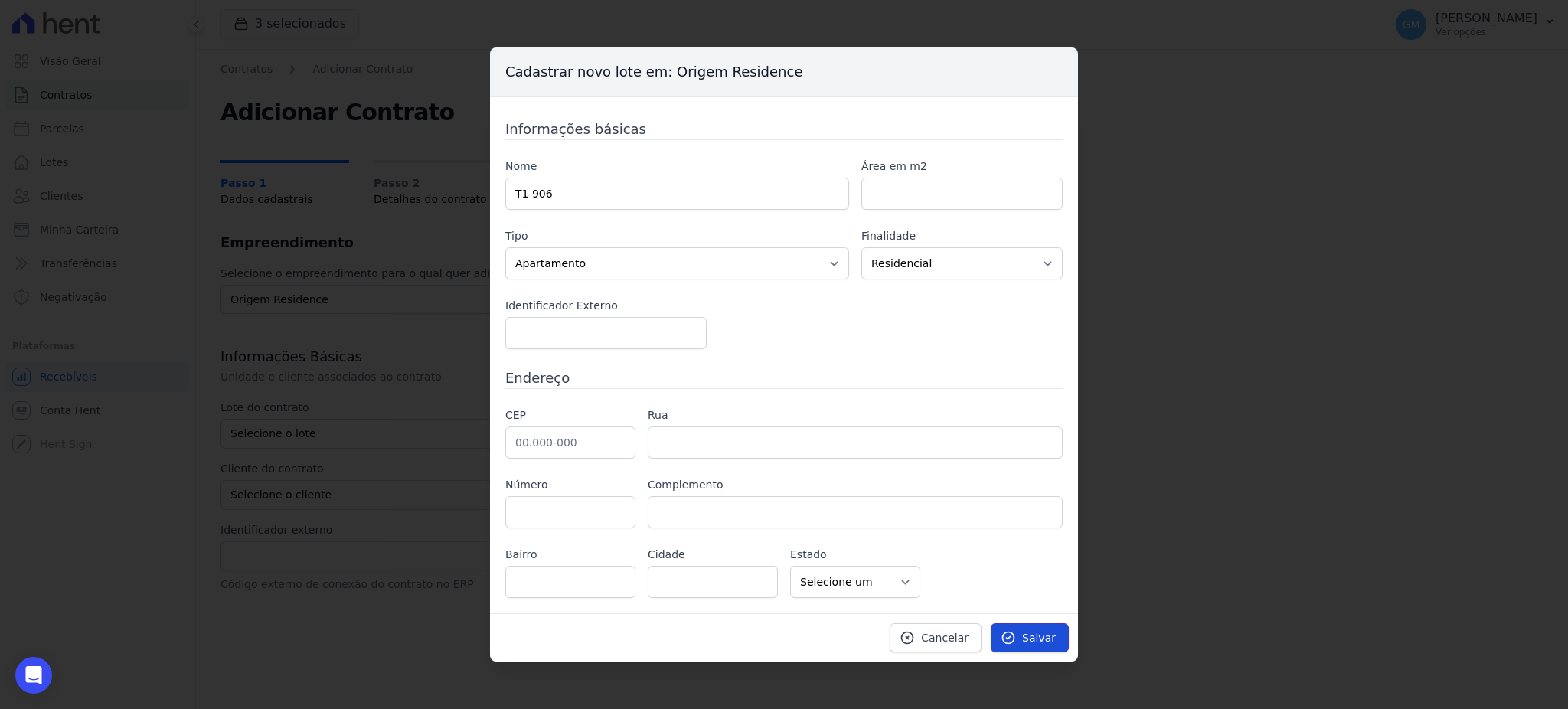
click at [1032, 635] on span "Salvar" at bounding box center [1038, 637] width 34 height 16
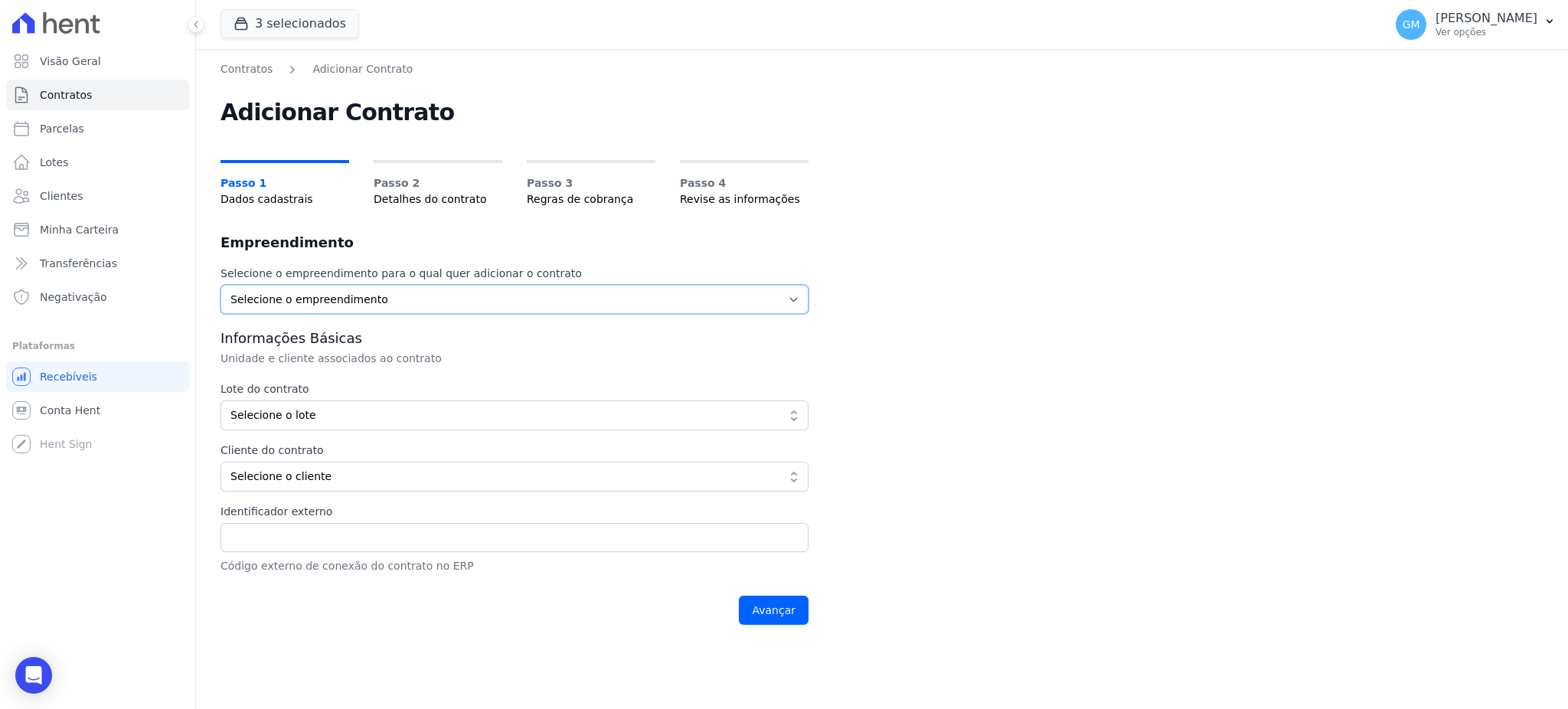
click at [442, 295] on select "Selecione o empreendimento Origem Residence Origem Residence - Ghia Origem Resi…" at bounding box center [514, 298] width 588 height 29
select select "1aaf254d-aecf-4487-855f-fb8fb2142c41"
click at [220, 284] on select "Selecione o empreendimento Origem Residence Origem Residence - Ghia Origem Resi…" at bounding box center [514, 298] width 588 height 29
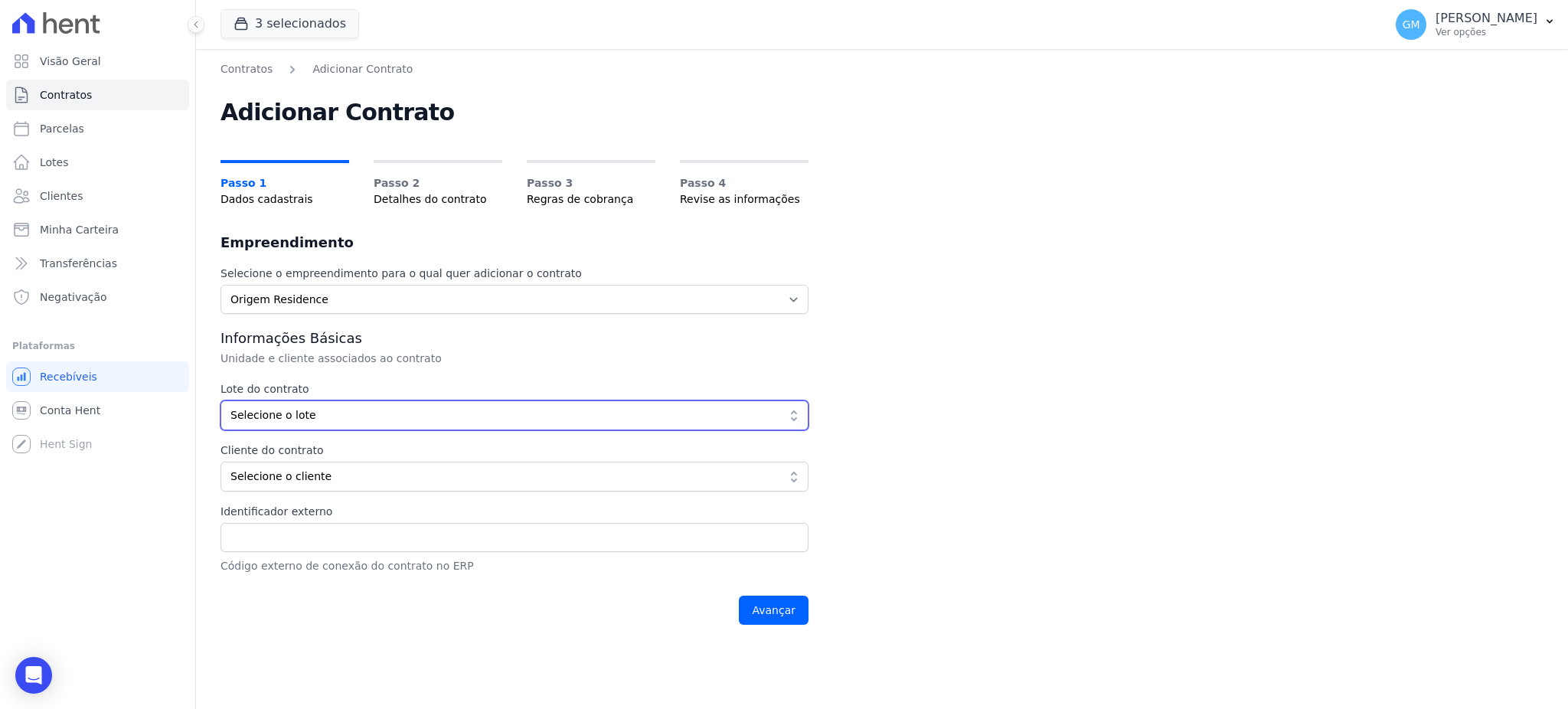
click at [345, 422] on span "Selecione o lote" at bounding box center [503, 415] width 547 height 16
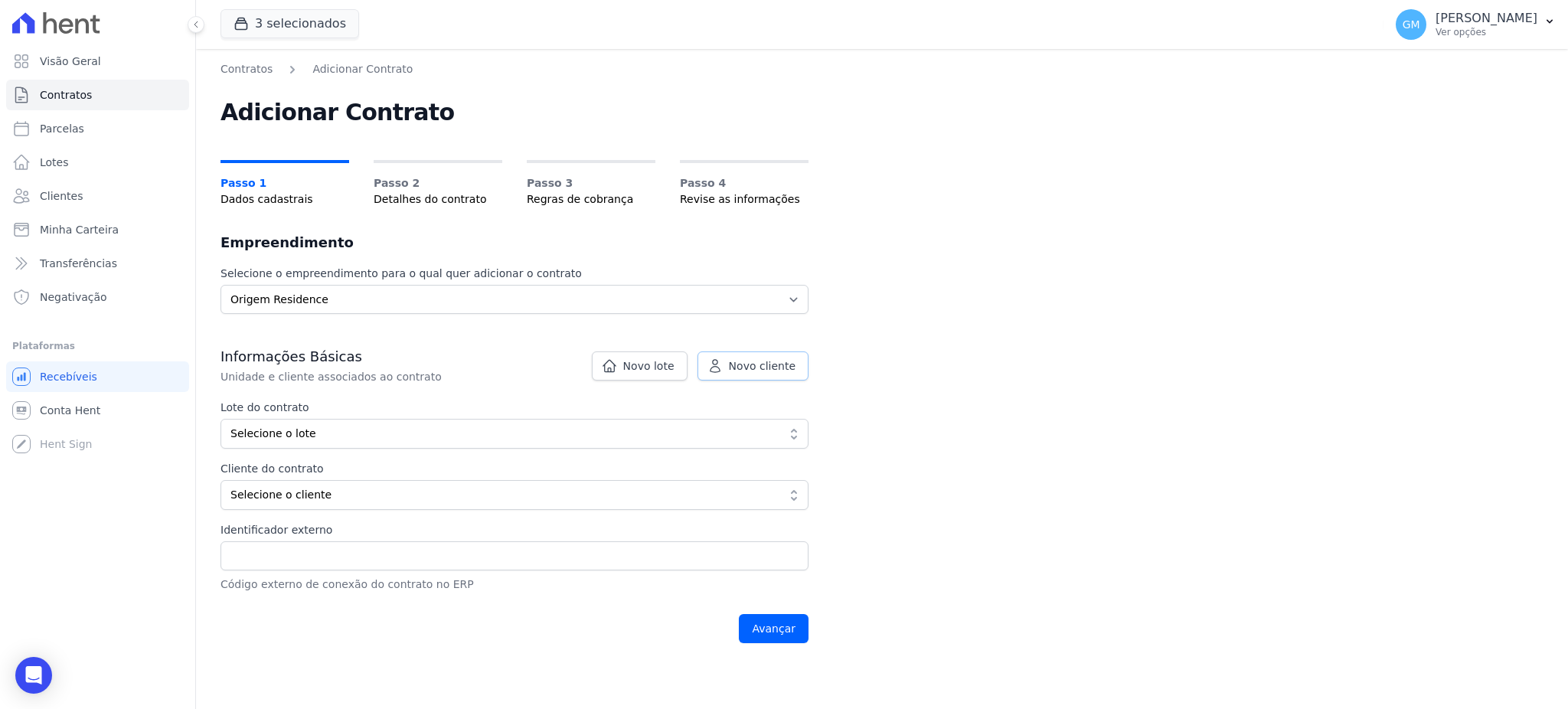
click at [732, 371] on span "Novo cliente" at bounding box center [762, 365] width 67 height 16
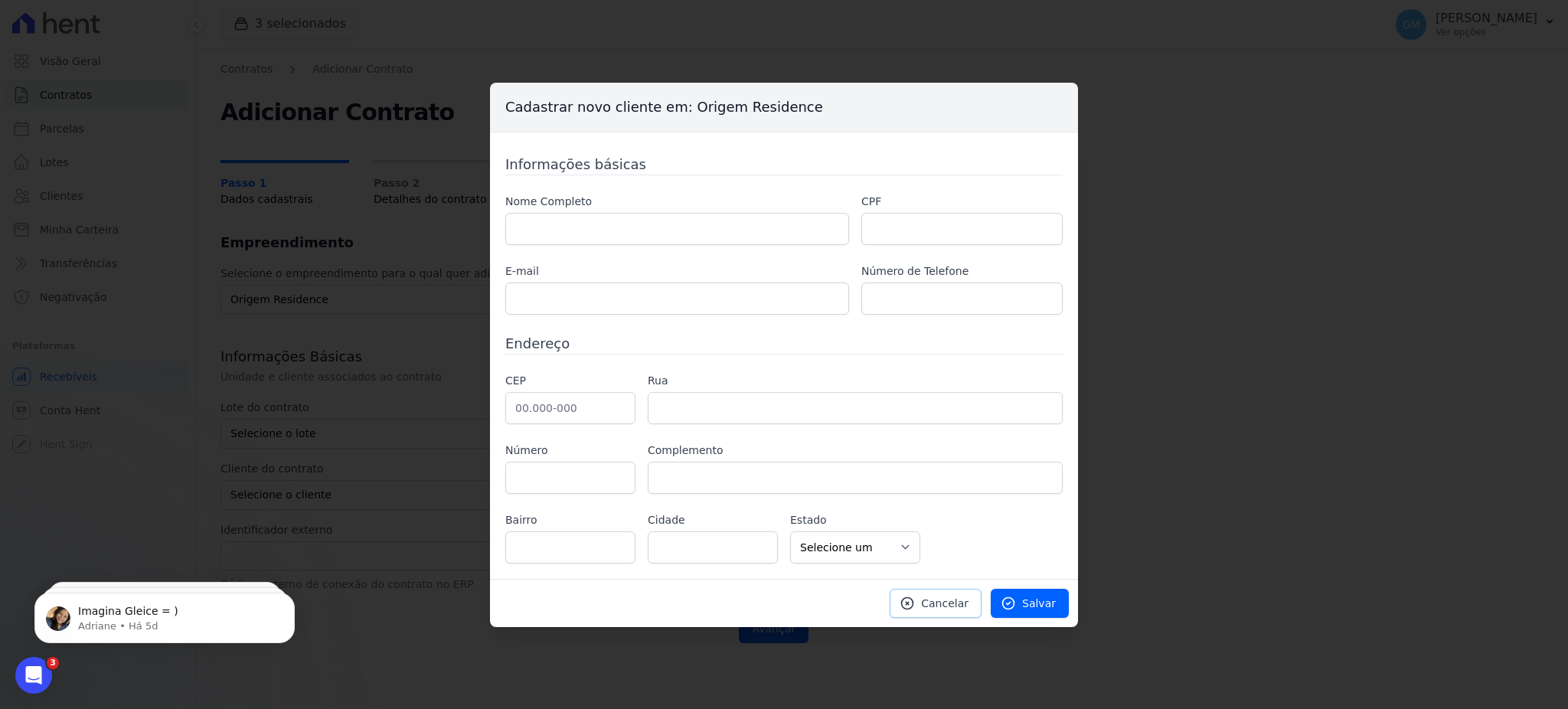
click at [929, 608] on link "Cancelar" at bounding box center [935, 603] width 92 height 29
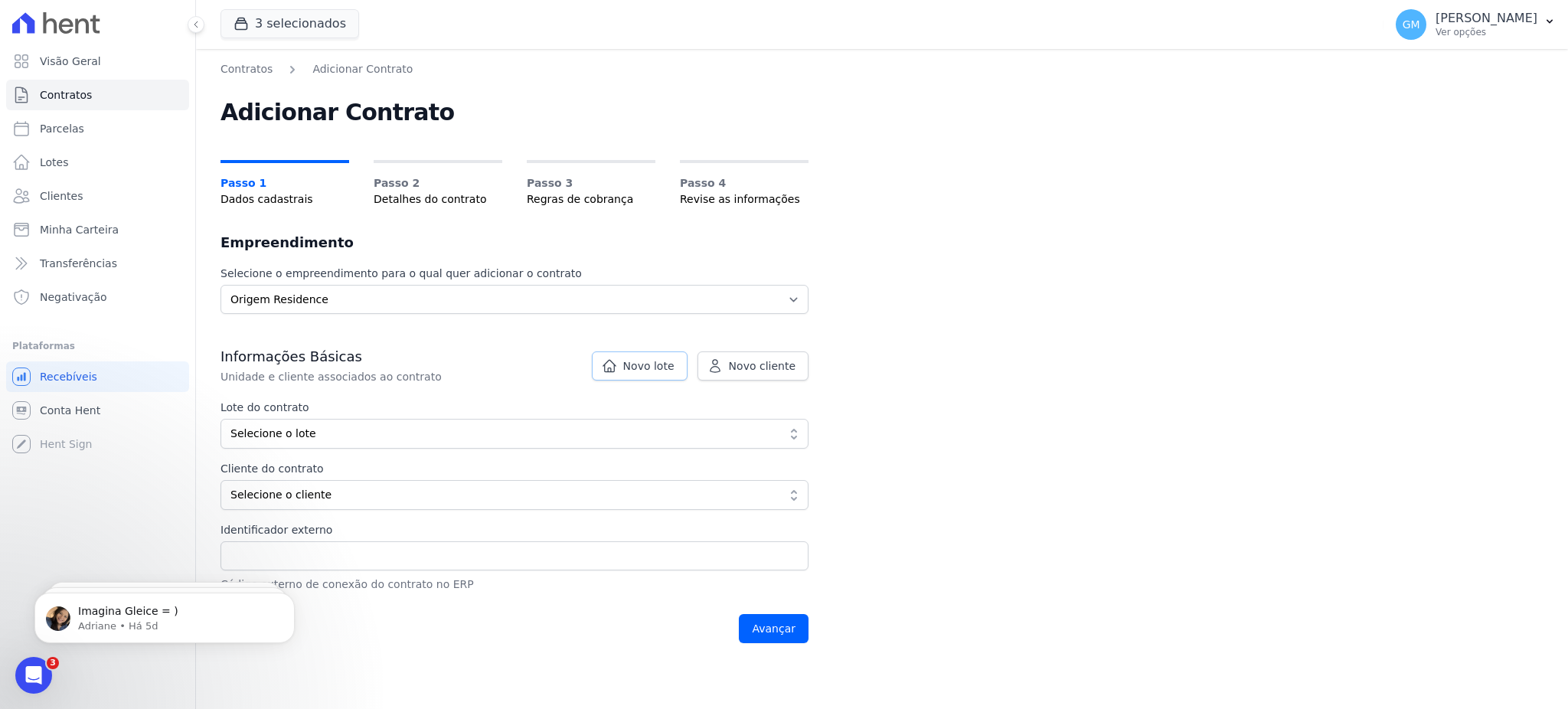
click at [664, 363] on span "Novo lote" at bounding box center [649, 365] width 51 height 16
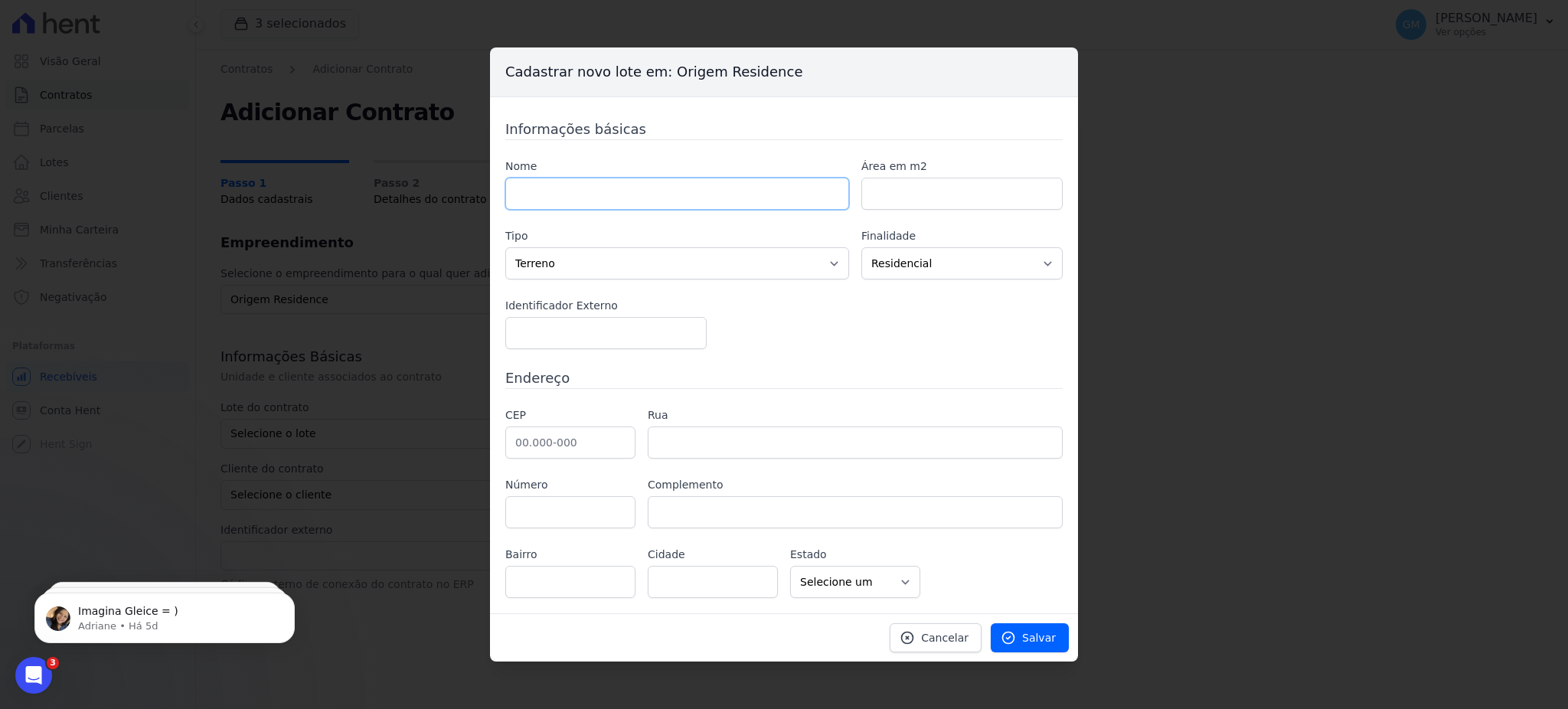
click at [603, 194] on input "text" at bounding box center [677, 193] width 344 height 32
paste input "906"
click at [516, 197] on input "906" at bounding box center [677, 193] width 344 height 32
type input "T 01 906"
click at [1025, 640] on link "Salvar" at bounding box center [1029, 637] width 78 height 29
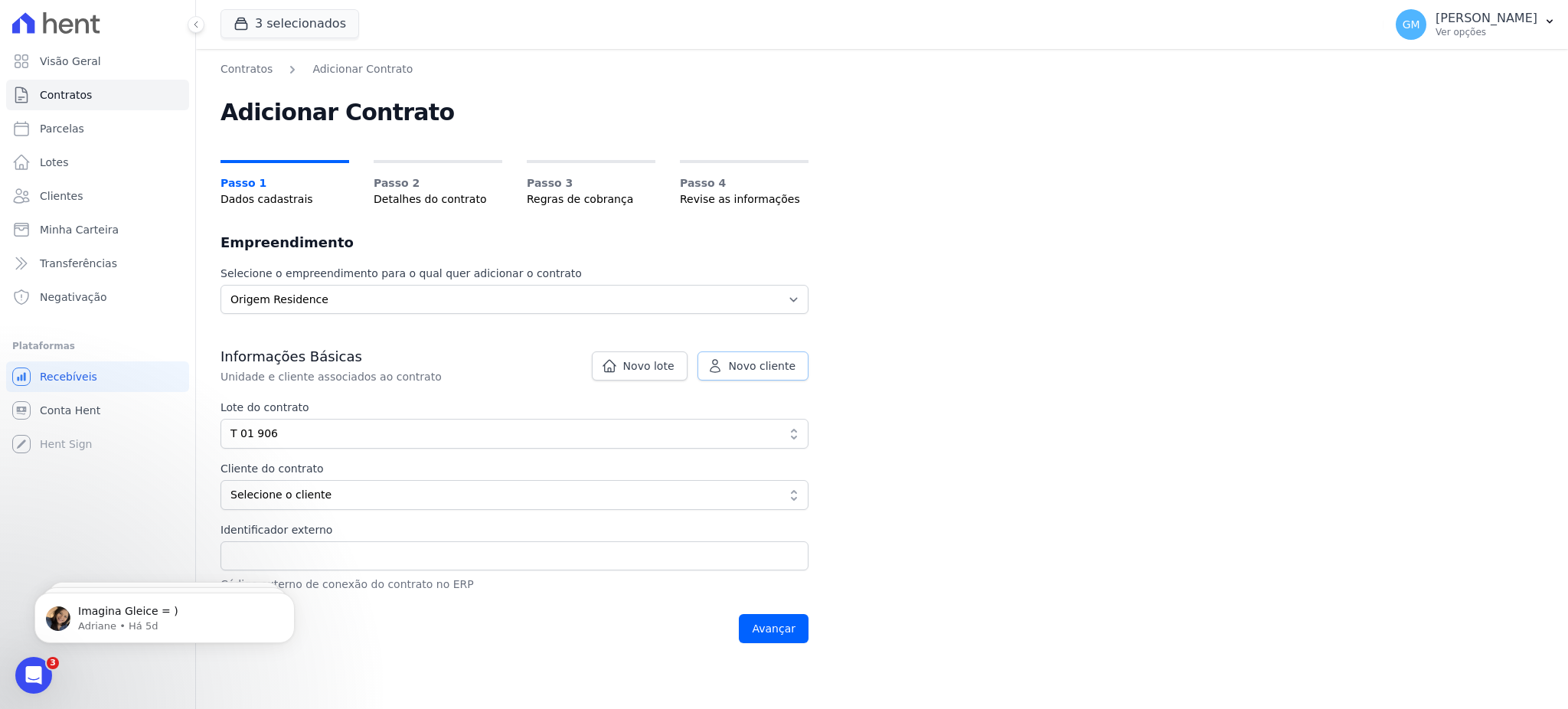
click at [742, 364] on span "Novo cliente" at bounding box center [762, 365] width 67 height 16
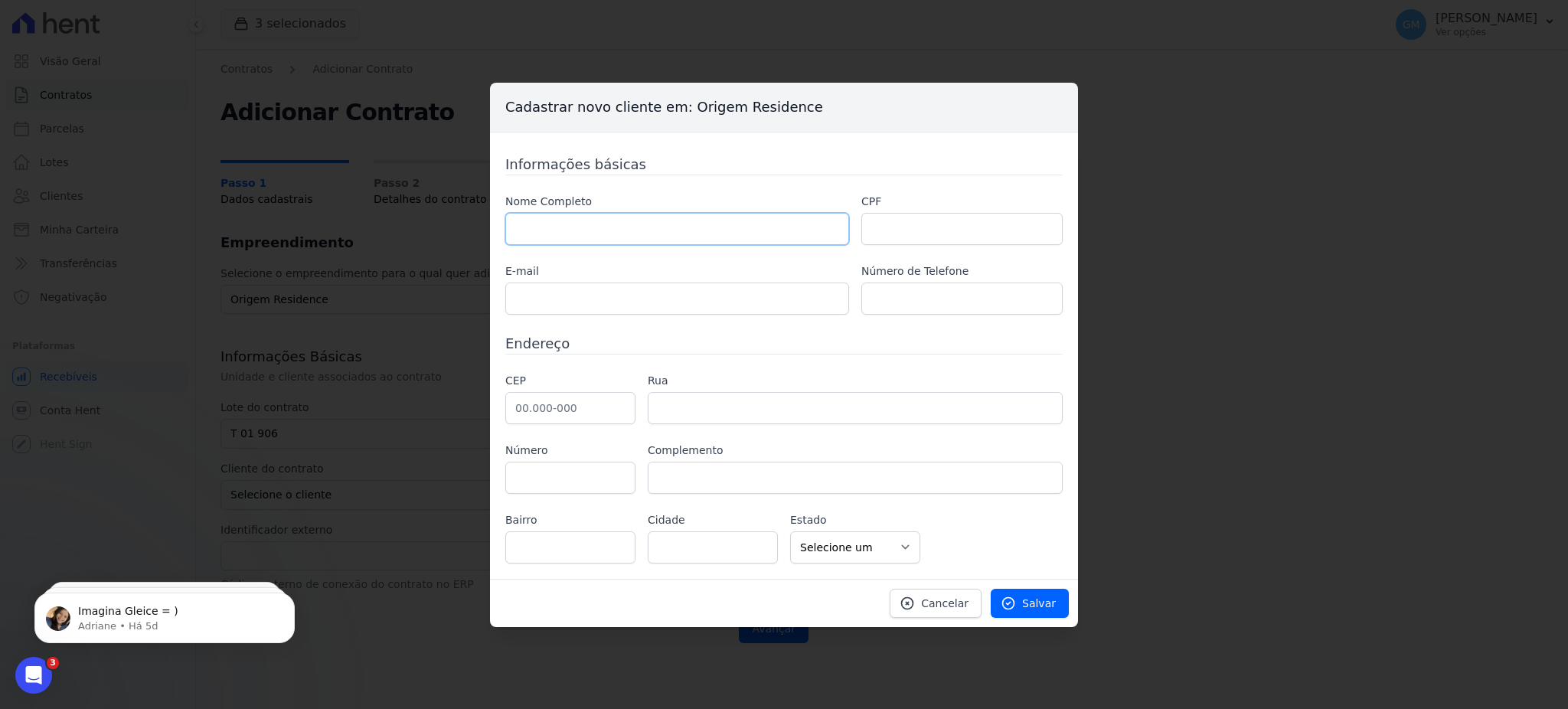
click at [552, 237] on input "text" at bounding box center [677, 228] width 344 height 32
paste input "[PERSON_NAME]"
type input "[PERSON_NAME]"
click at [942, 232] on input "text" at bounding box center [962, 228] width 201 height 32
paste input "182.786.077-45"
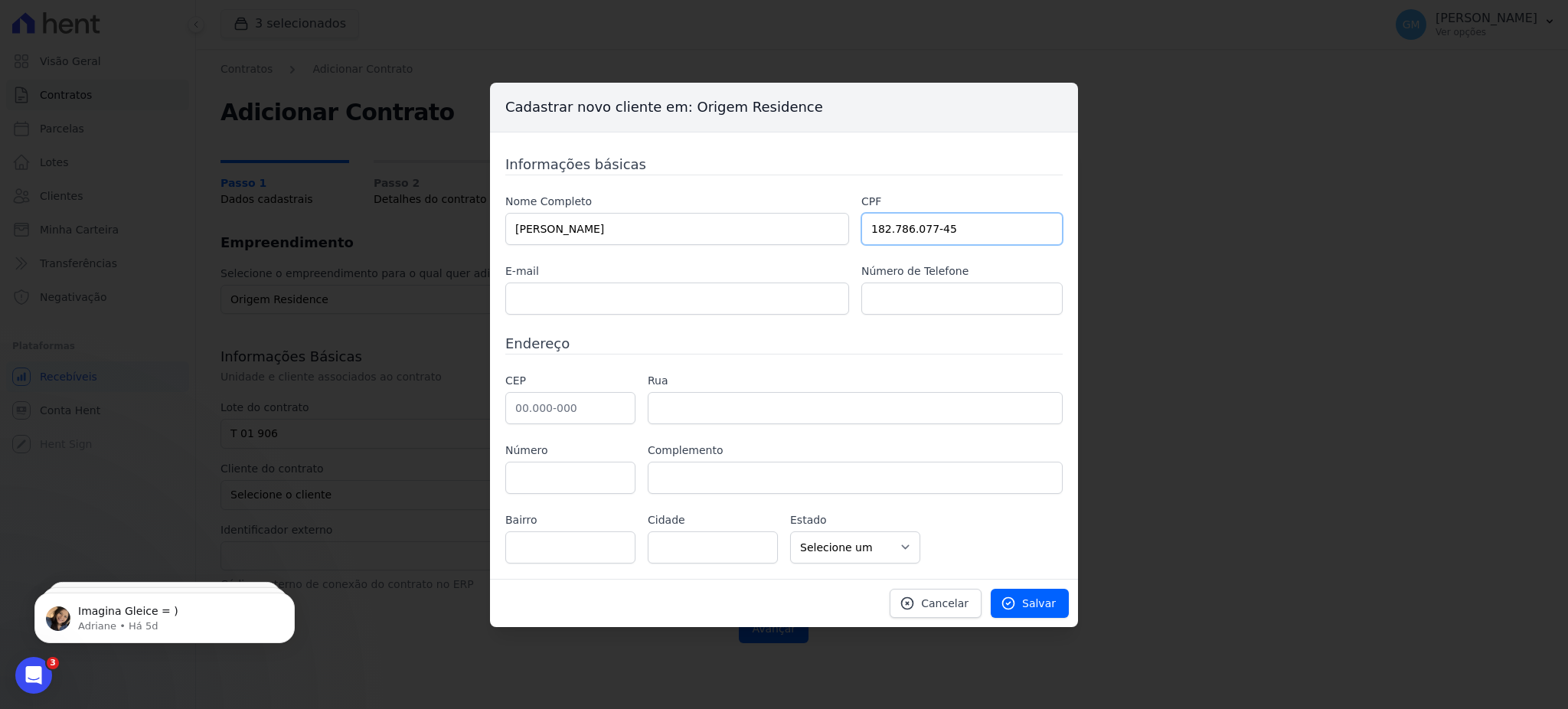
type input "182.786.077-45"
click at [629, 307] on input "text" at bounding box center [677, 298] width 344 height 32
paste input "wilhamga@gmail.com"
type input "wilhamga@gmail.com"
click at [1032, 601] on span "Salvar" at bounding box center [1038, 603] width 34 height 16
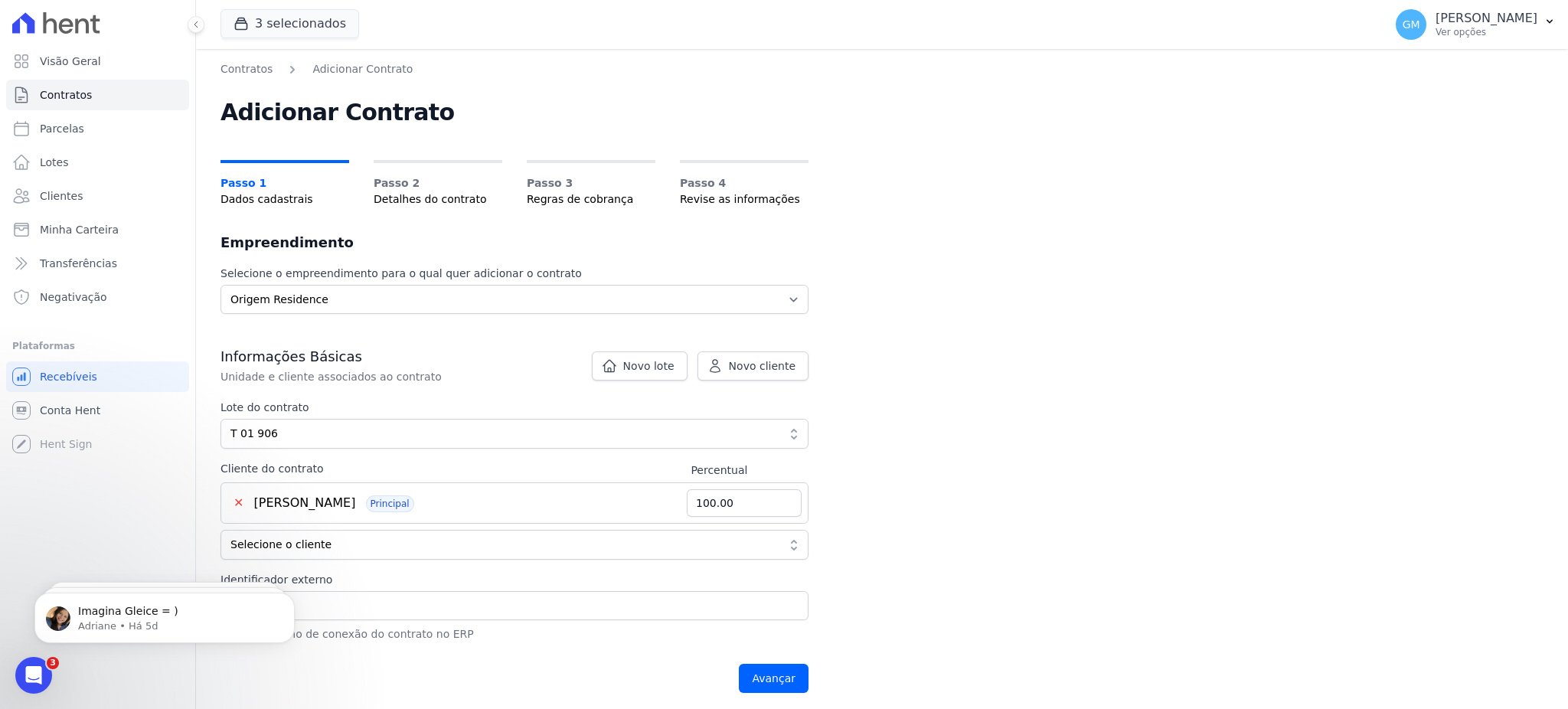
scroll to position [204, 0]
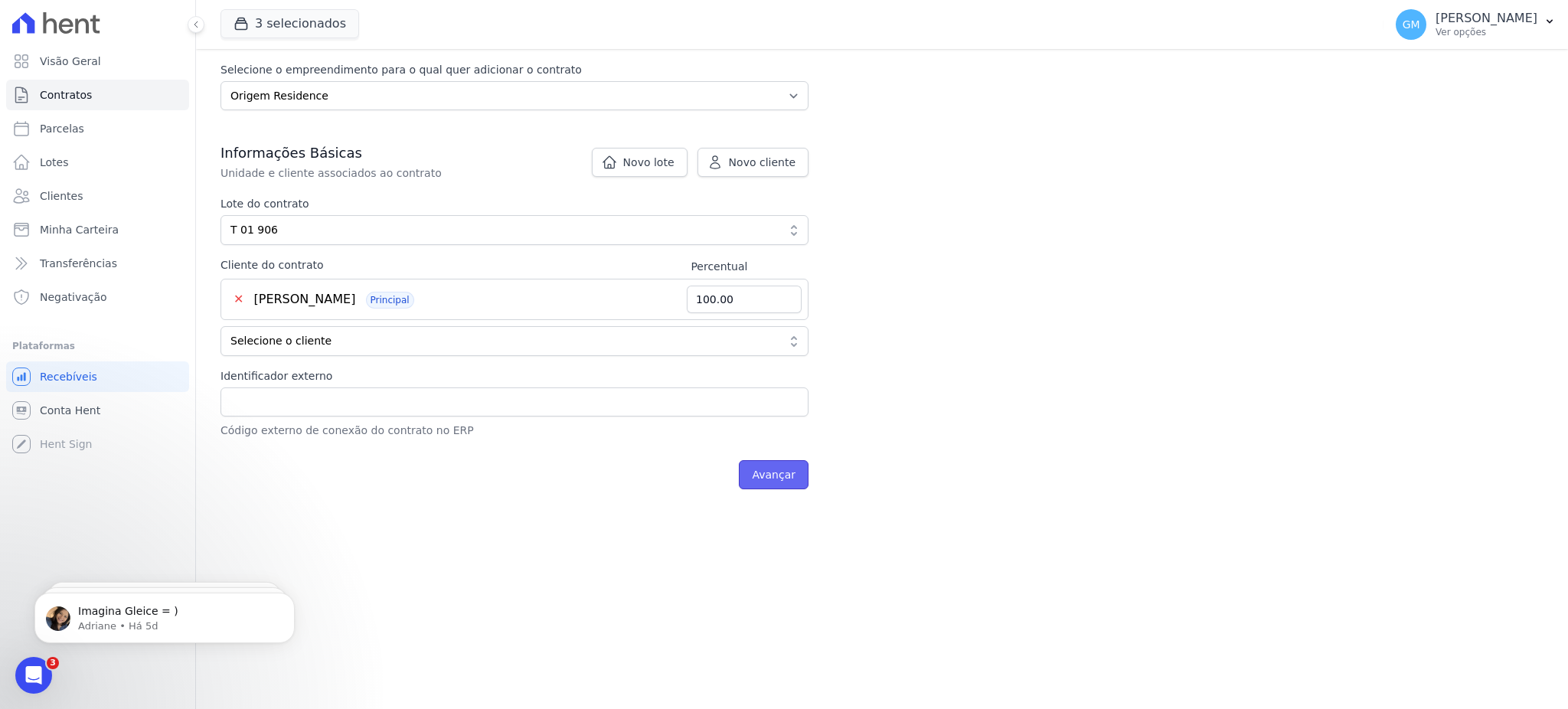
click at [787, 477] on input "Avançar" at bounding box center [774, 474] width 69 height 29
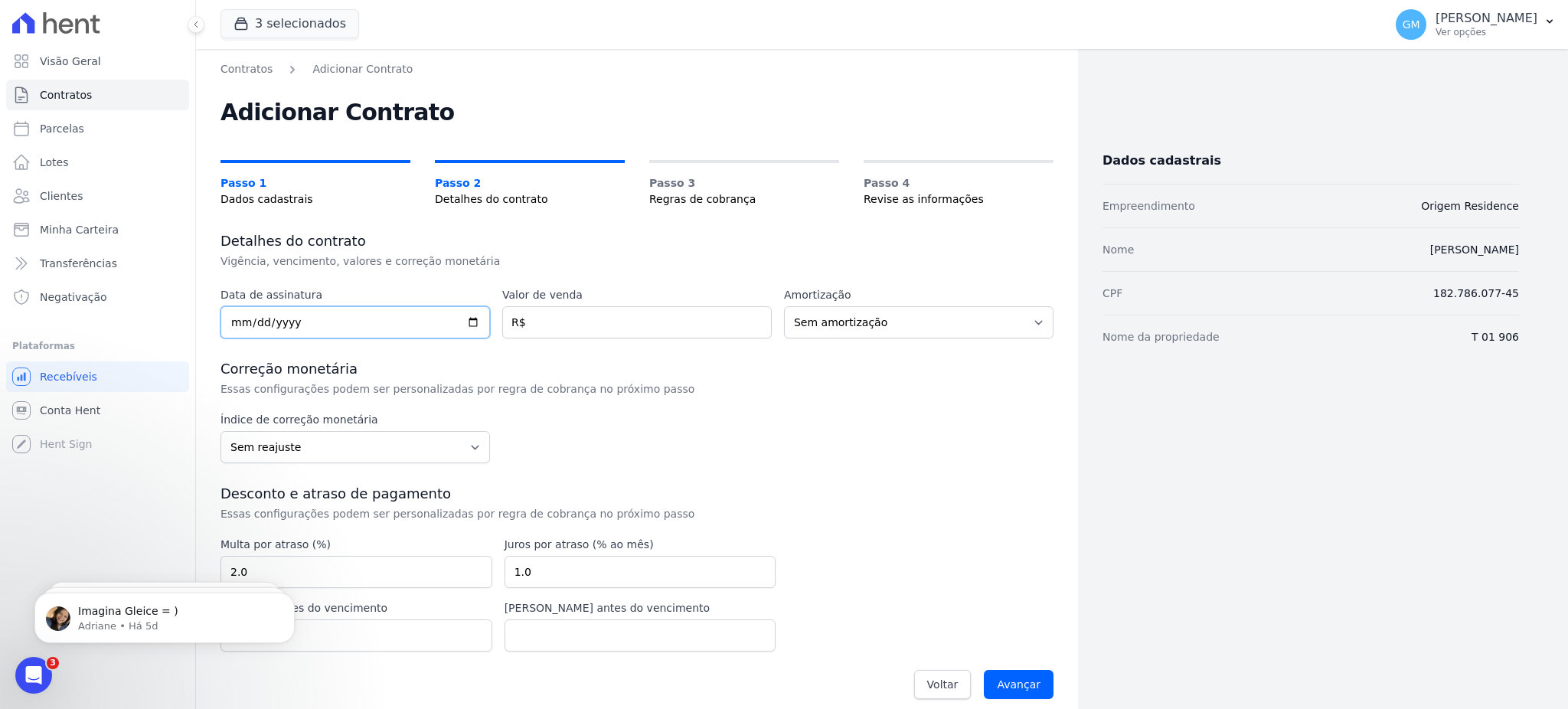
click at [476, 317] on input "date" at bounding box center [355, 322] width 270 height 32
click at [473, 319] on input "date" at bounding box center [355, 322] width 270 height 32
type input "[DATE]"
click at [611, 329] on input "number" at bounding box center [637, 322] width 270 height 32
paste input "27.00000"
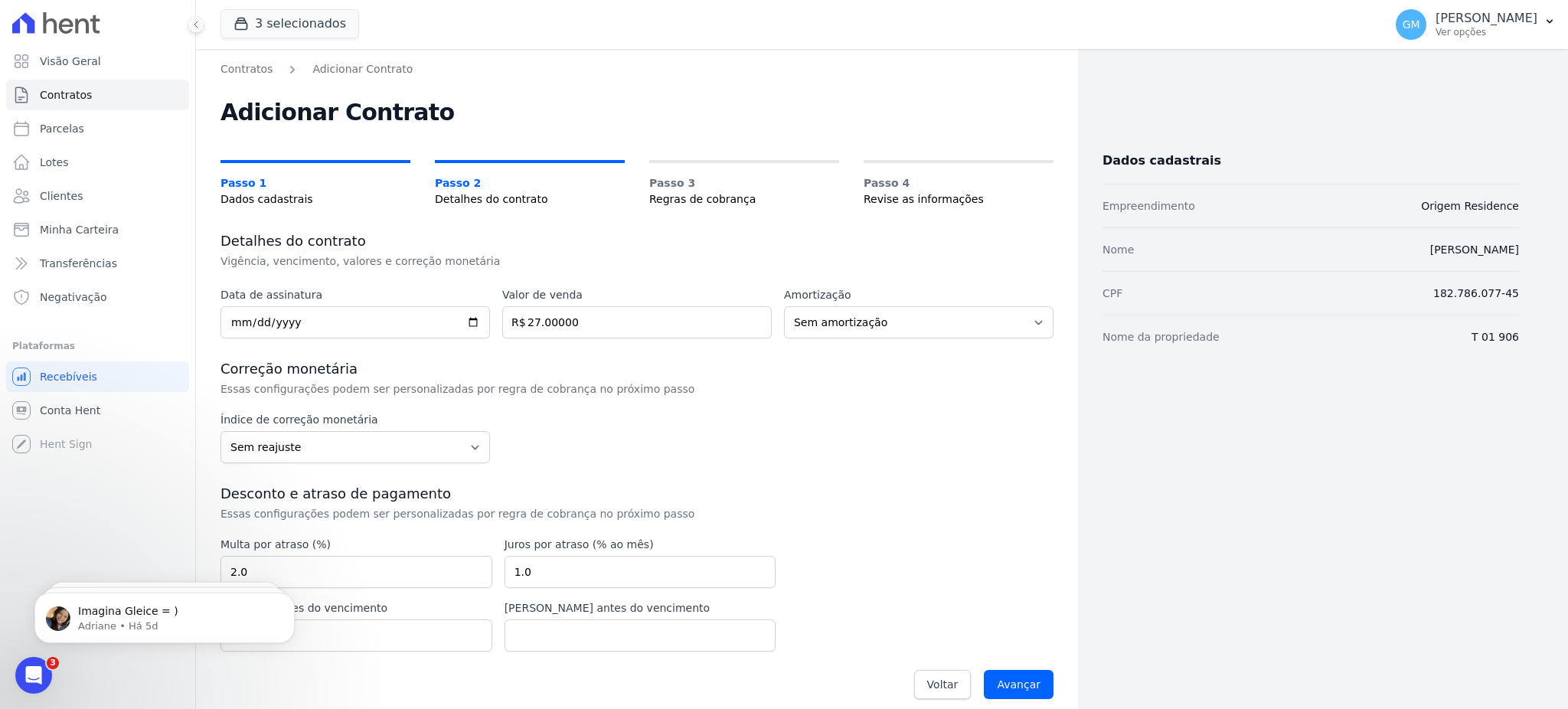
click at [577, 345] on div "Data de assinatura [DATE] Valor de venda 27.00000 R$ Amortização Sem amortizaçã…" at bounding box center [637, 497] width 833 height 421
drag, startPoint x: 576, startPoint y: 328, endPoint x: 498, endPoint y: 324, distance: 78.1
click at [502, 324] on input "27.00000" at bounding box center [637, 322] width 270 height 32
type input "27"
type input "27.0"
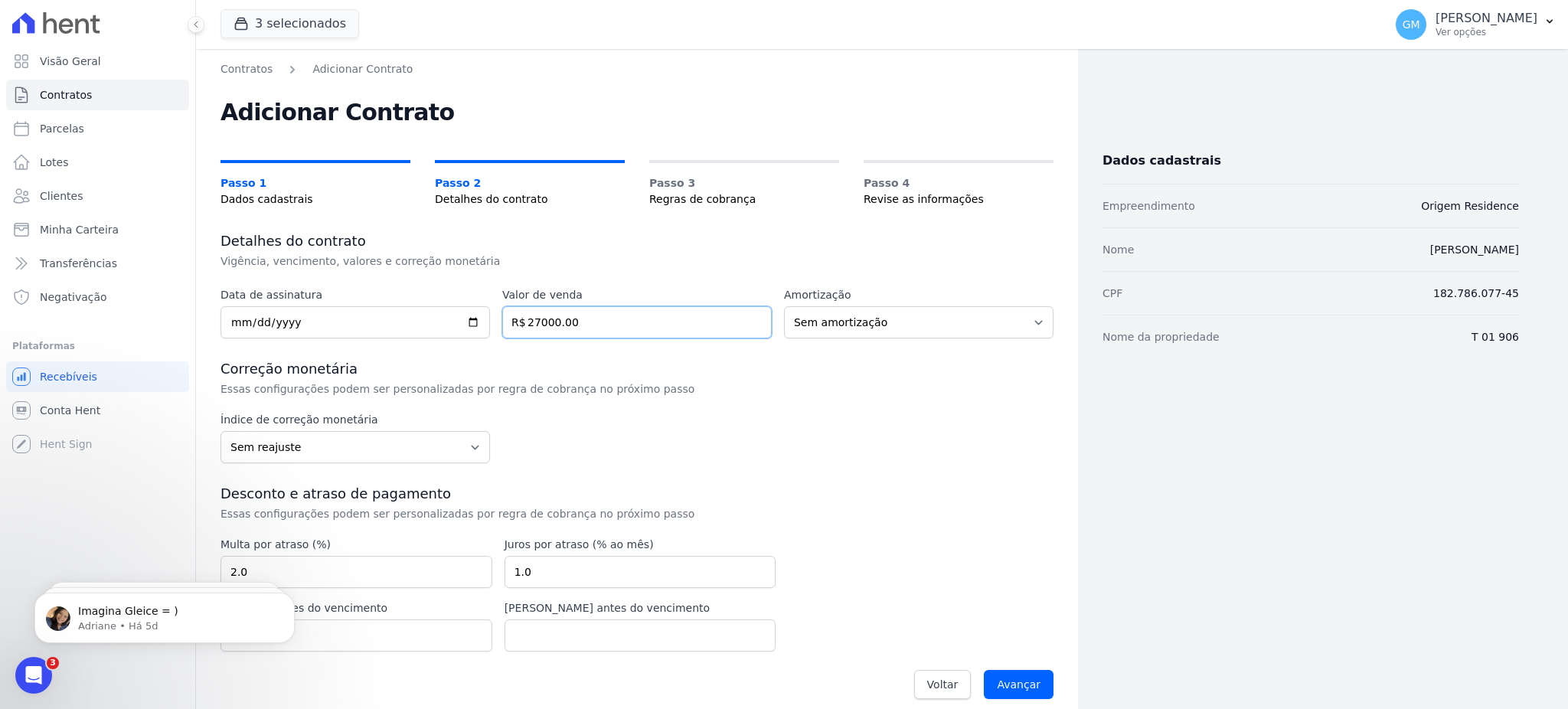
type input "27000.00"
click at [696, 443] on div "Índice de correção monetária Sem reajuste Média dos últimos 12 meses acumulado …" at bounding box center [637, 437] width 833 height 51
click at [341, 448] on select "Sem reajuste Média dos últimos 12 meses acumulado de INCCM Média dos últimos 12…" at bounding box center [355, 447] width 270 height 32
select select "igpm"
click at [220, 431] on select "Sem reajuste Média dos últimos 12 meses acumulado de INCCM Média dos últimos 12…" at bounding box center [355, 447] width 270 height 32
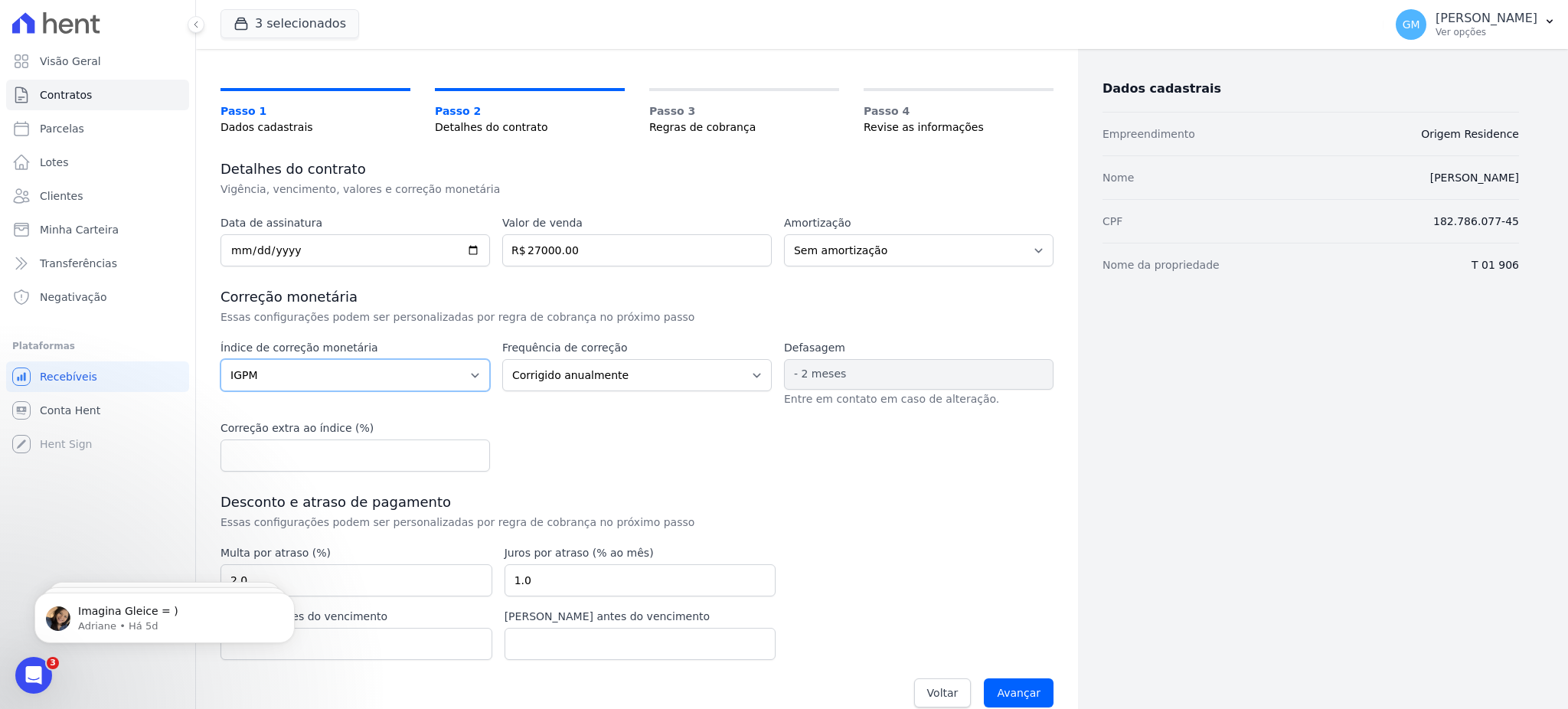
scroll to position [93, 0]
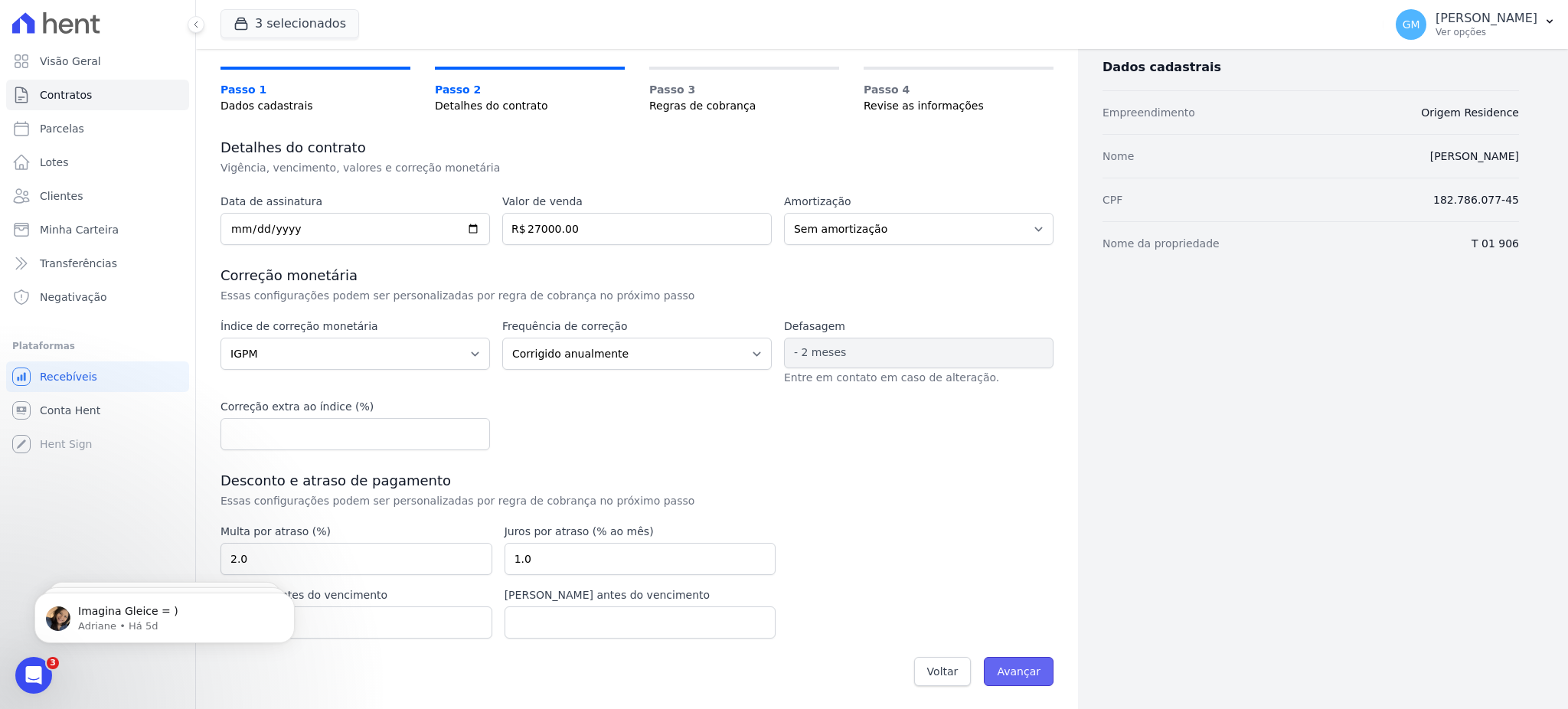
click at [1017, 667] on input "Avançar" at bounding box center [1019, 670] width 69 height 29
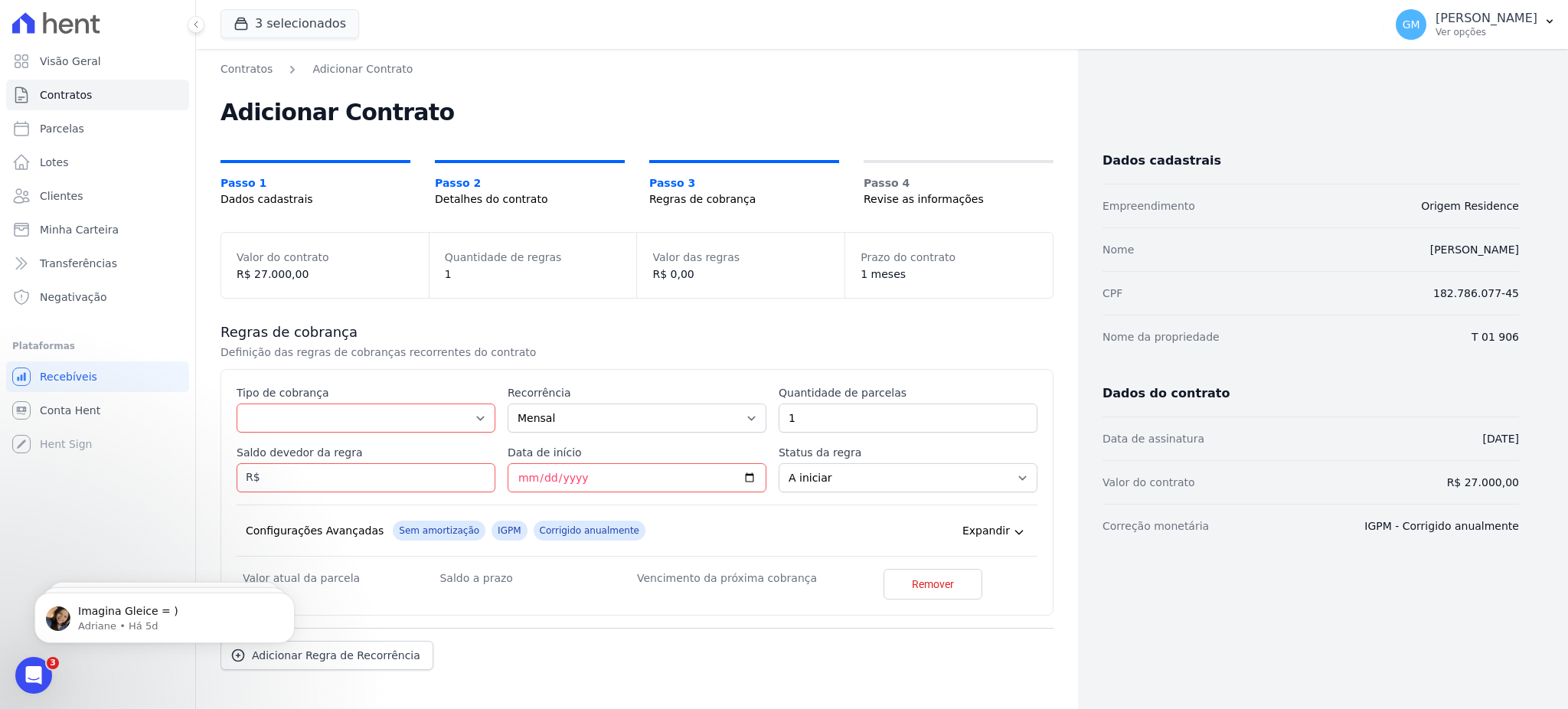
click at [432, 433] on div "Esse tipo de parcela não entra no saldo devedor do contrato. Tipo de cobrança P…" at bounding box center [637, 492] width 801 height 214
click at [425, 422] on select "Parcela Normal Entrada Sinal Intercalada Chaves Pré-chaves Pós-chaves Impostos …" at bounding box center [366, 417] width 259 height 29
select select "standard"
click at [237, 403] on select "Parcela Normal Entrada Sinal Intercalada Chaves Pré-chaves Pós-chaves Impostos …" at bounding box center [366, 417] width 259 height 29
drag, startPoint x: 923, startPoint y: 418, endPoint x: 775, endPoint y: 425, distance: 148.2
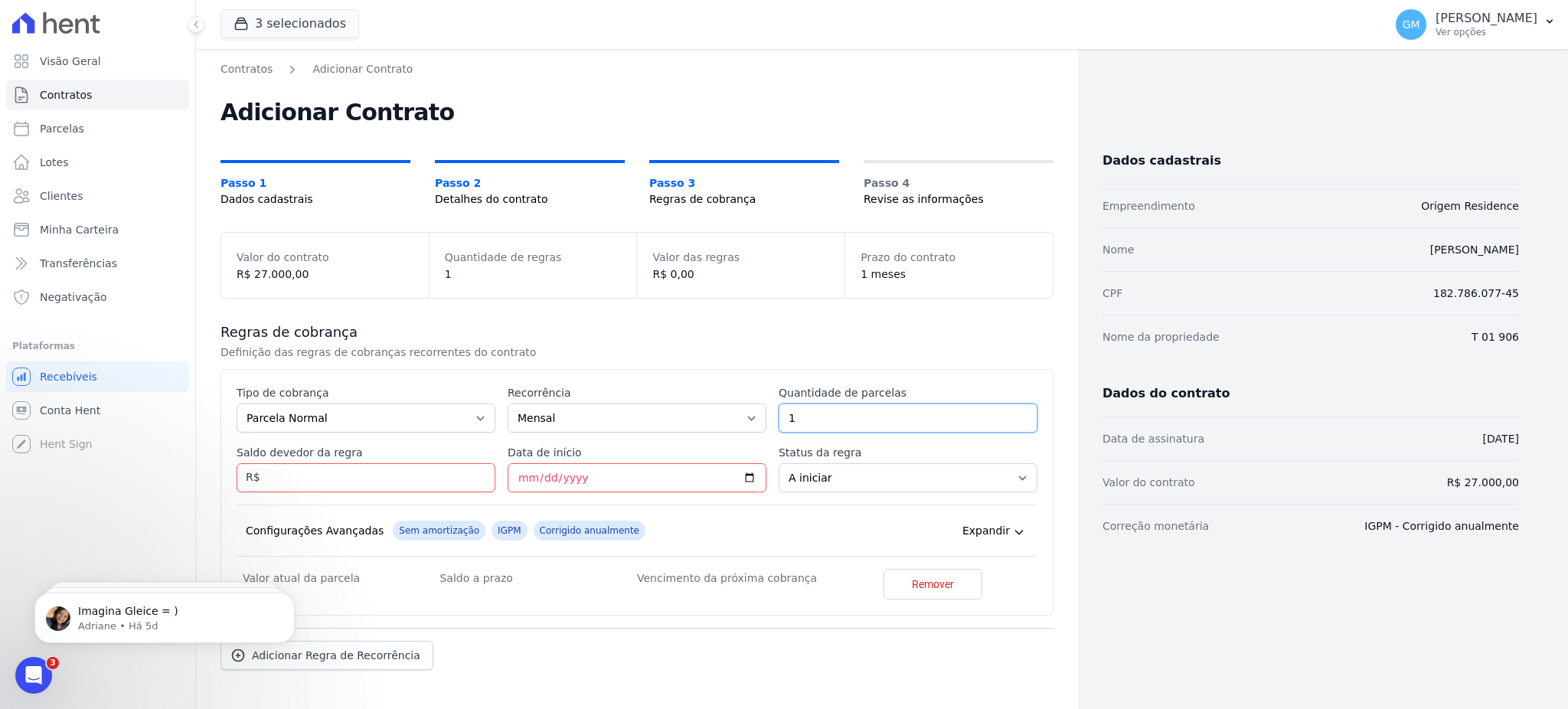
click at [779, 425] on input "1" at bounding box center [908, 417] width 259 height 29
type input "48"
click at [700, 323] on h3 "Regras de cobrança" at bounding box center [637, 332] width 833 height 18
click at [411, 478] on input "Saldo devedor da regra" at bounding box center [366, 477] width 259 height 29
paste input "27.00000"
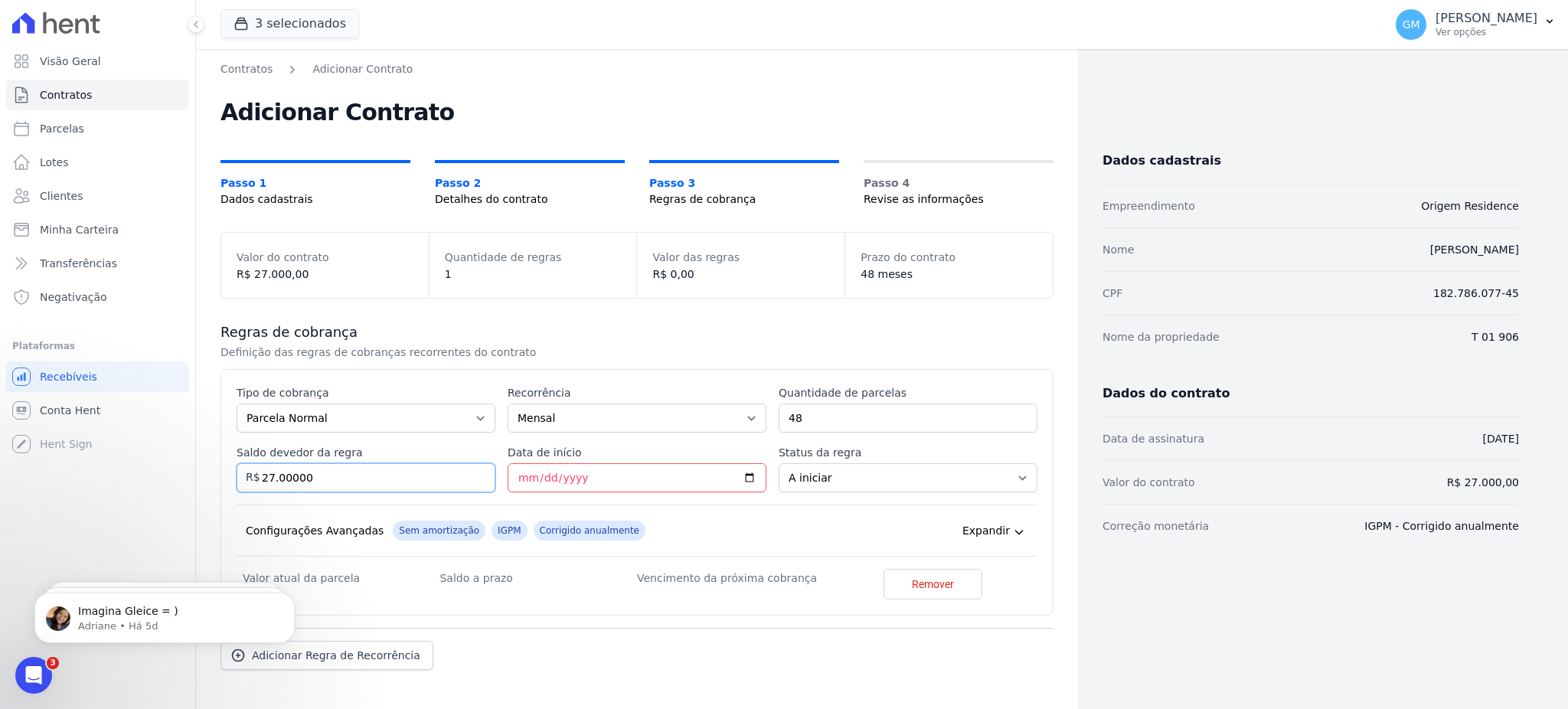
drag, startPoint x: 343, startPoint y: 479, endPoint x: 271, endPoint y: 479, distance: 72.0
click at [271, 479] on input "27.00000" at bounding box center [366, 477] width 259 height 29
type input "27000.00"
click at [746, 474] on input "Data de início" at bounding box center [637, 477] width 259 height 29
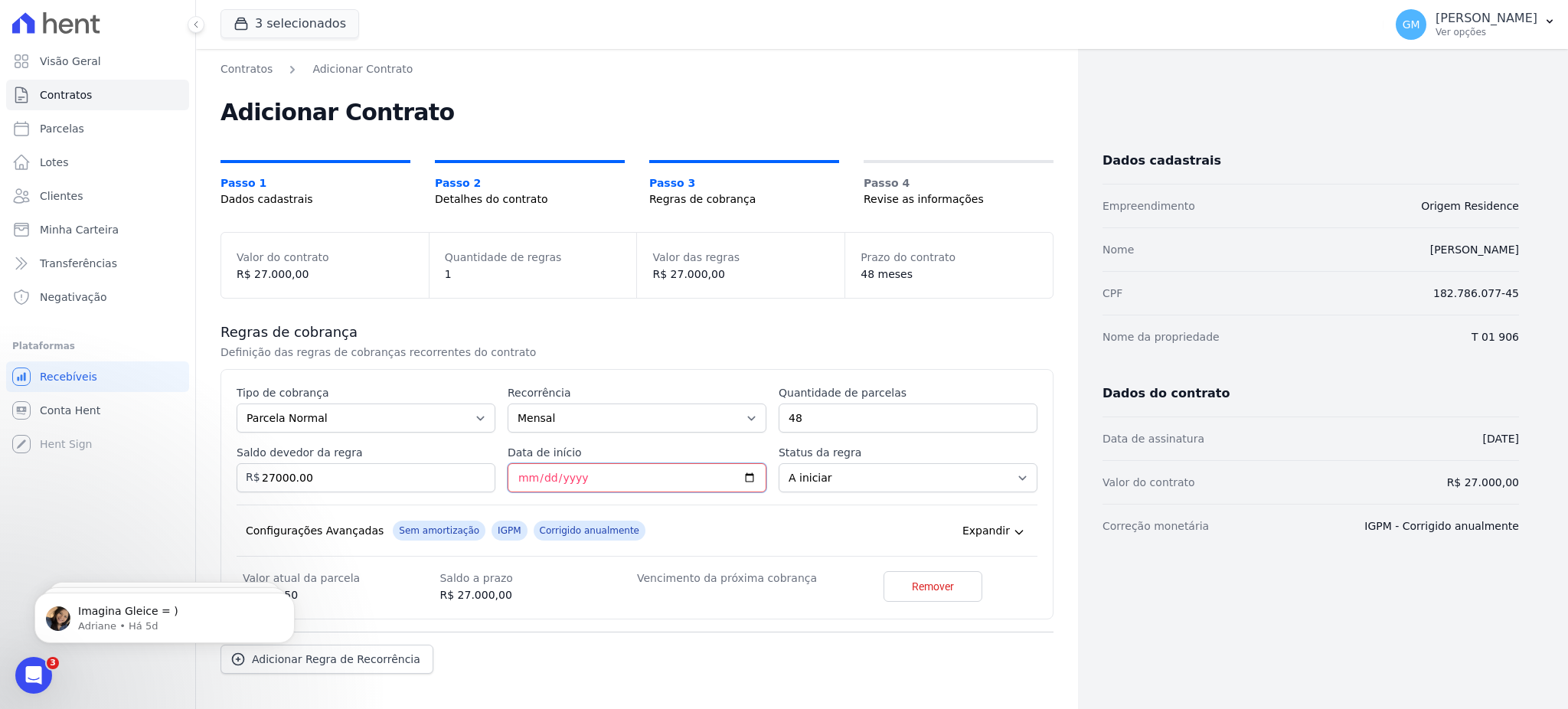
type input "2025-09-27"
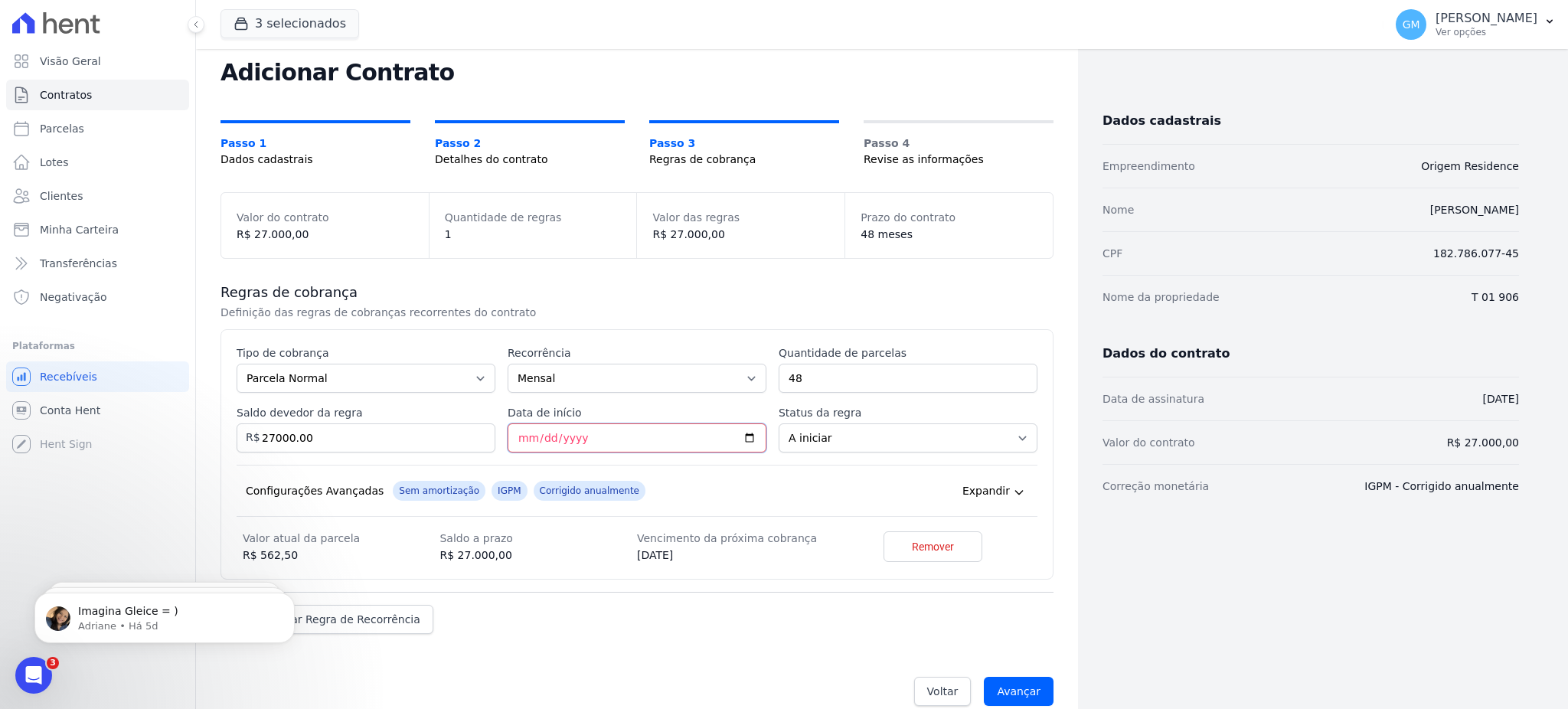
scroll to position [62, 0]
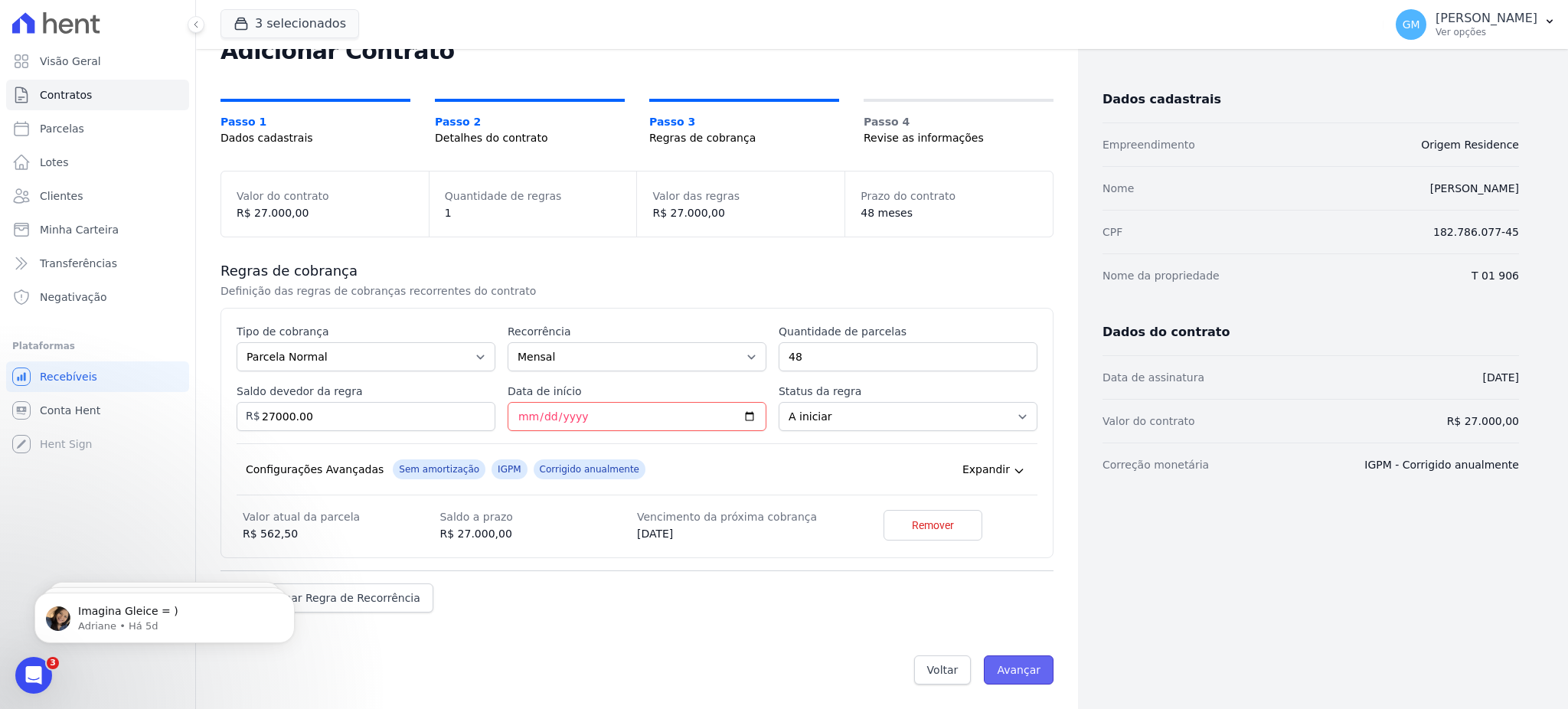
click at [1002, 682] on input "Avançar" at bounding box center [1019, 669] width 69 height 29
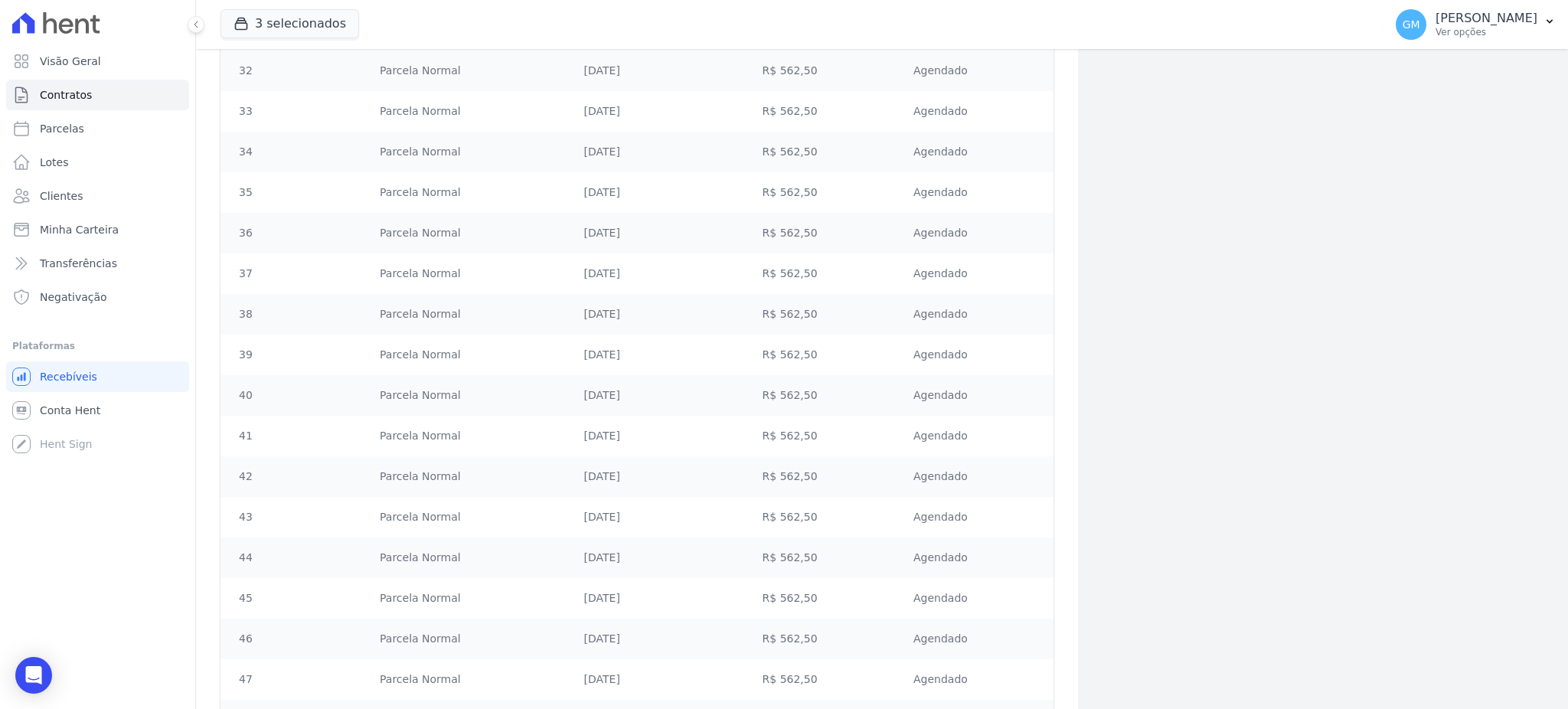
scroll to position [1666, 0]
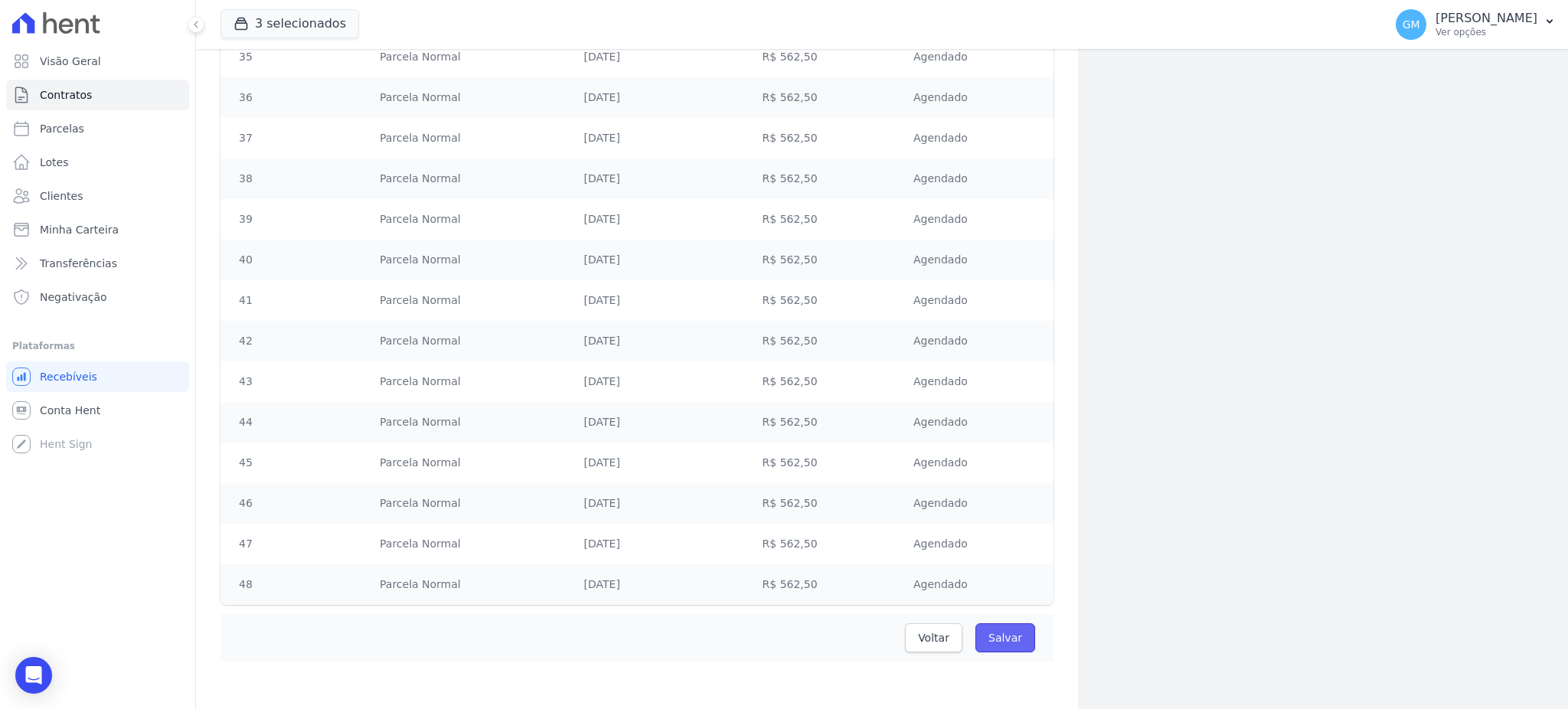
click at [986, 635] on input "Salvar" at bounding box center [1005, 637] width 59 height 29
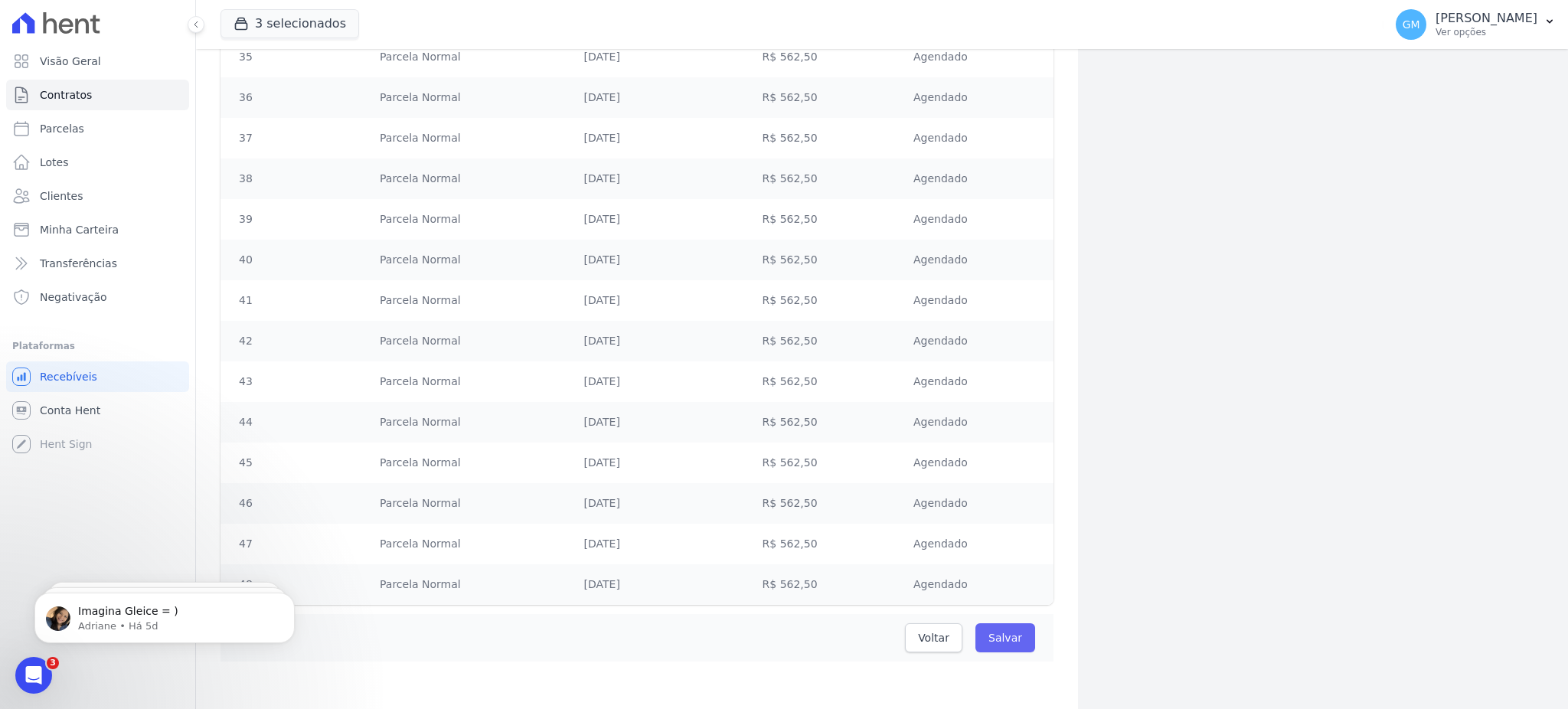
scroll to position [0, 0]
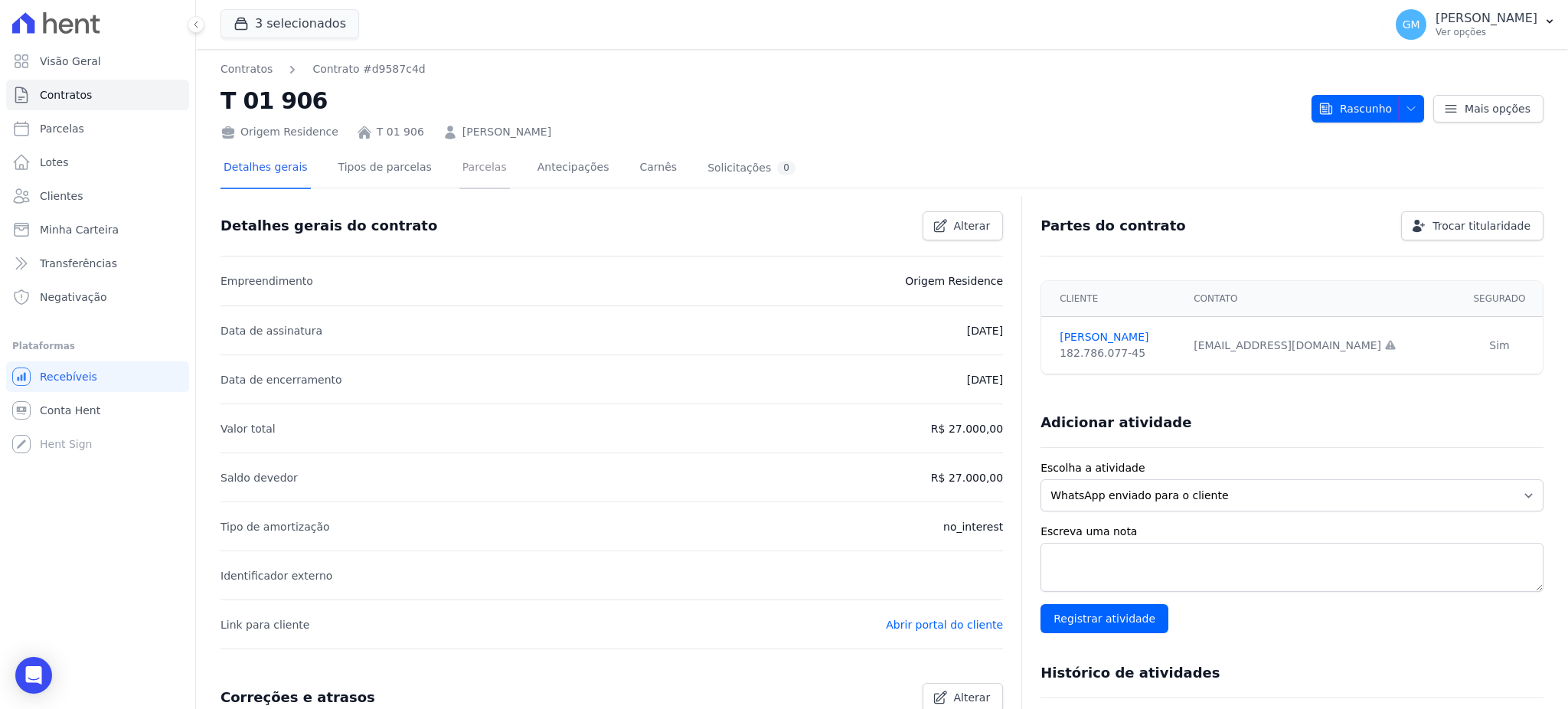
click at [459, 170] on link "Parcelas" at bounding box center [484, 168] width 50 height 40
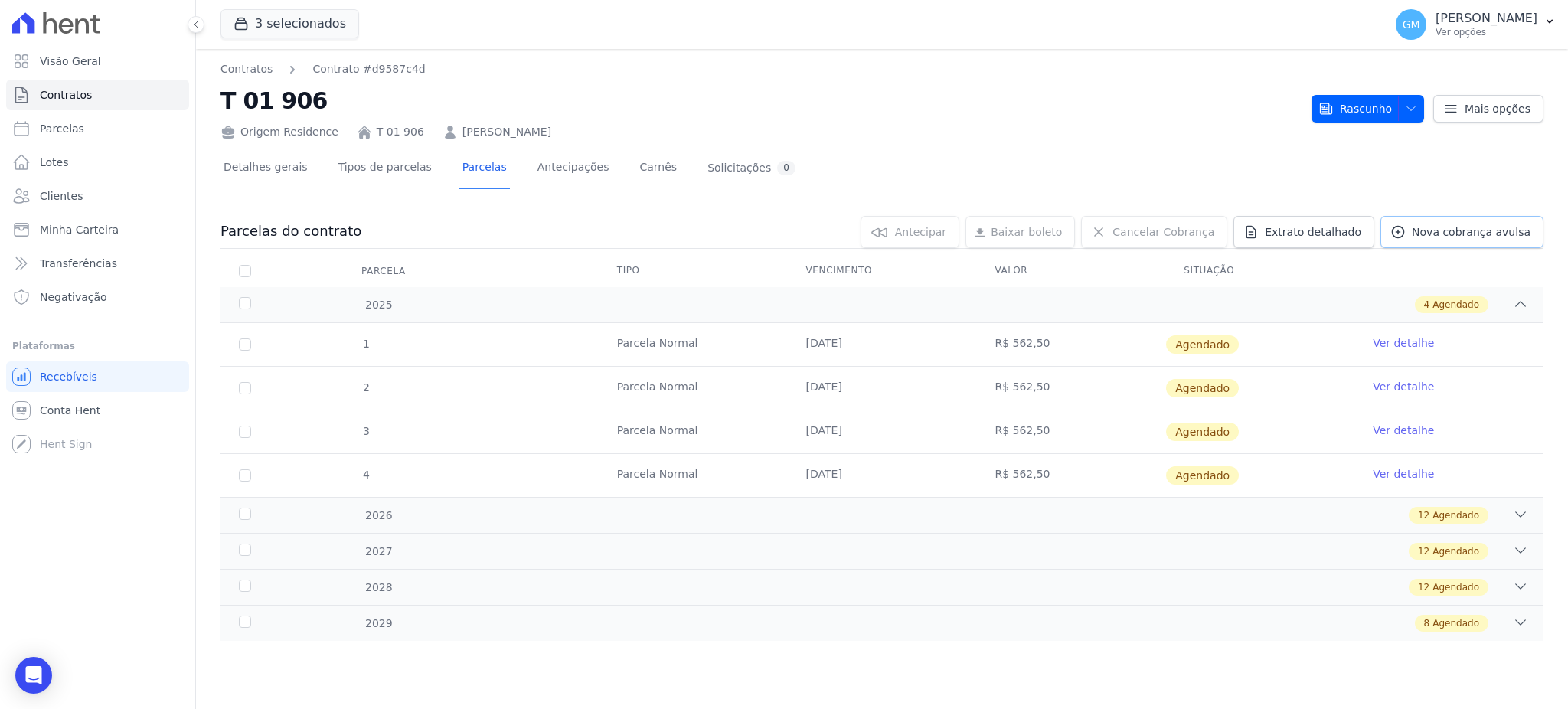
click at [1504, 242] on link "Nova cobrança avulsa" at bounding box center [1462, 232] width 163 height 32
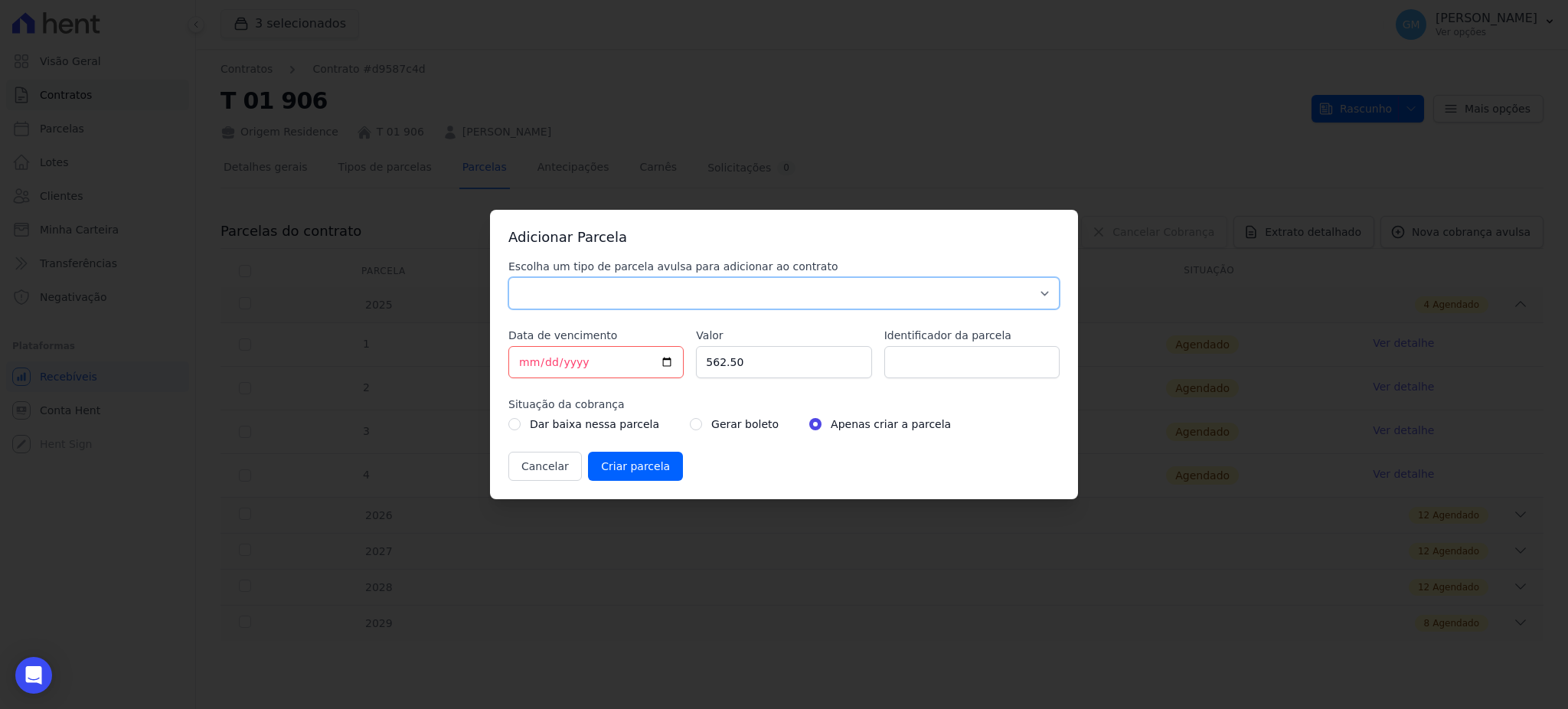
click at [747, 307] on select "Parcela Normal Sinal Caução Intercalada Chaves Pré Chaves Pós Chaves Taxas Quit…" at bounding box center [784, 293] width 551 height 32
click at [747, 300] on select "Parcela Normal Sinal Caução Intercalada Chaves Pré Chaves Pós Chaves Taxas Quit…" at bounding box center [784, 293] width 551 height 32
click at [728, 294] on select "Parcela Normal Sinal Caução Intercalada Chaves Pré Chaves Pós Chaves Taxas Quit…" at bounding box center [784, 293] width 551 height 32
select select "standard"
click at [508, 277] on select "Parcela Normal Sinal Caução Intercalada Chaves Pré Chaves Pós Chaves Taxas Quit…" at bounding box center [784, 293] width 551 height 32
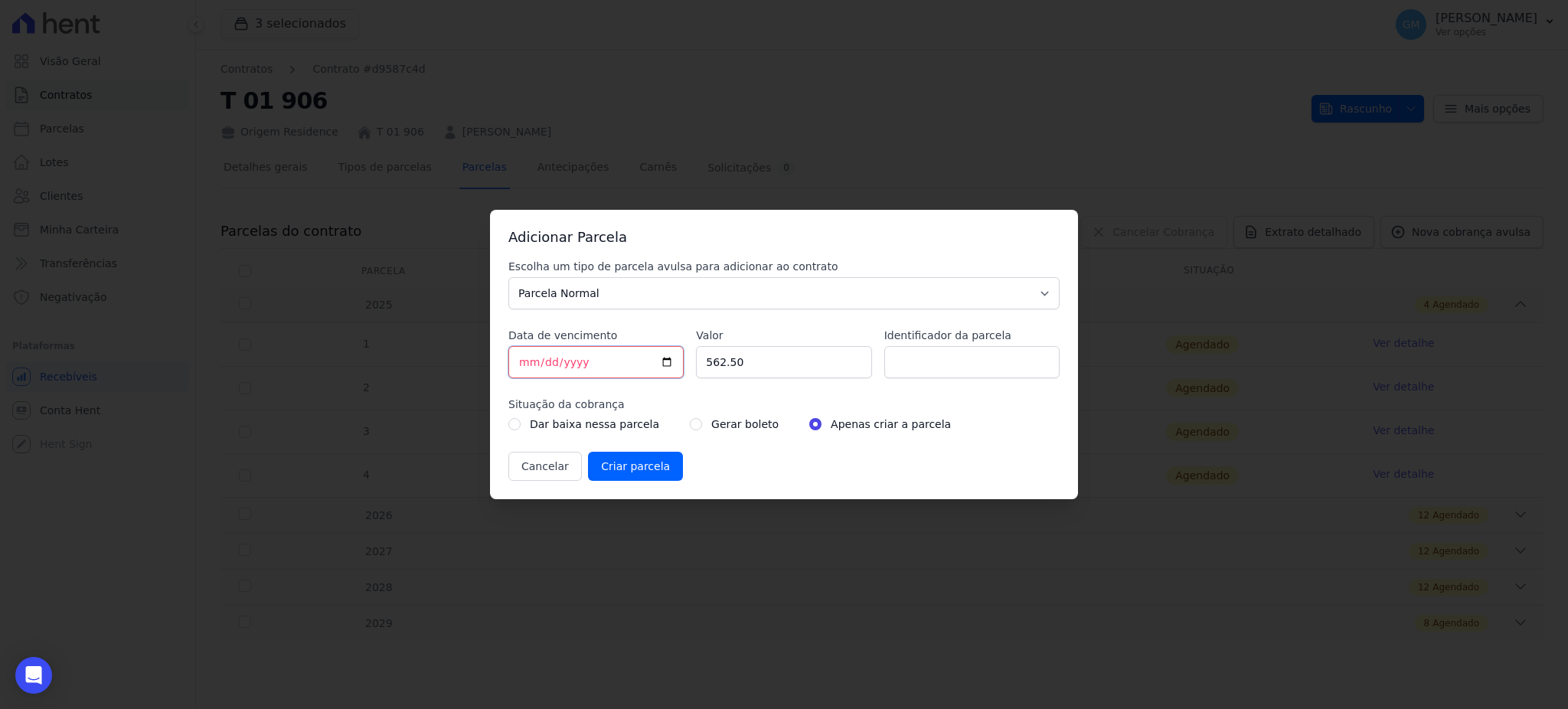
click at [669, 357] on input "[DATE]" at bounding box center [596, 362] width 176 height 32
click at [601, 366] on input "[DATE]" at bounding box center [596, 362] width 176 height 32
type input "[DATE]"
click at [897, 377] on input "Identificador da parcela" at bounding box center [972, 362] width 176 height 32
type input "Intermediaria"
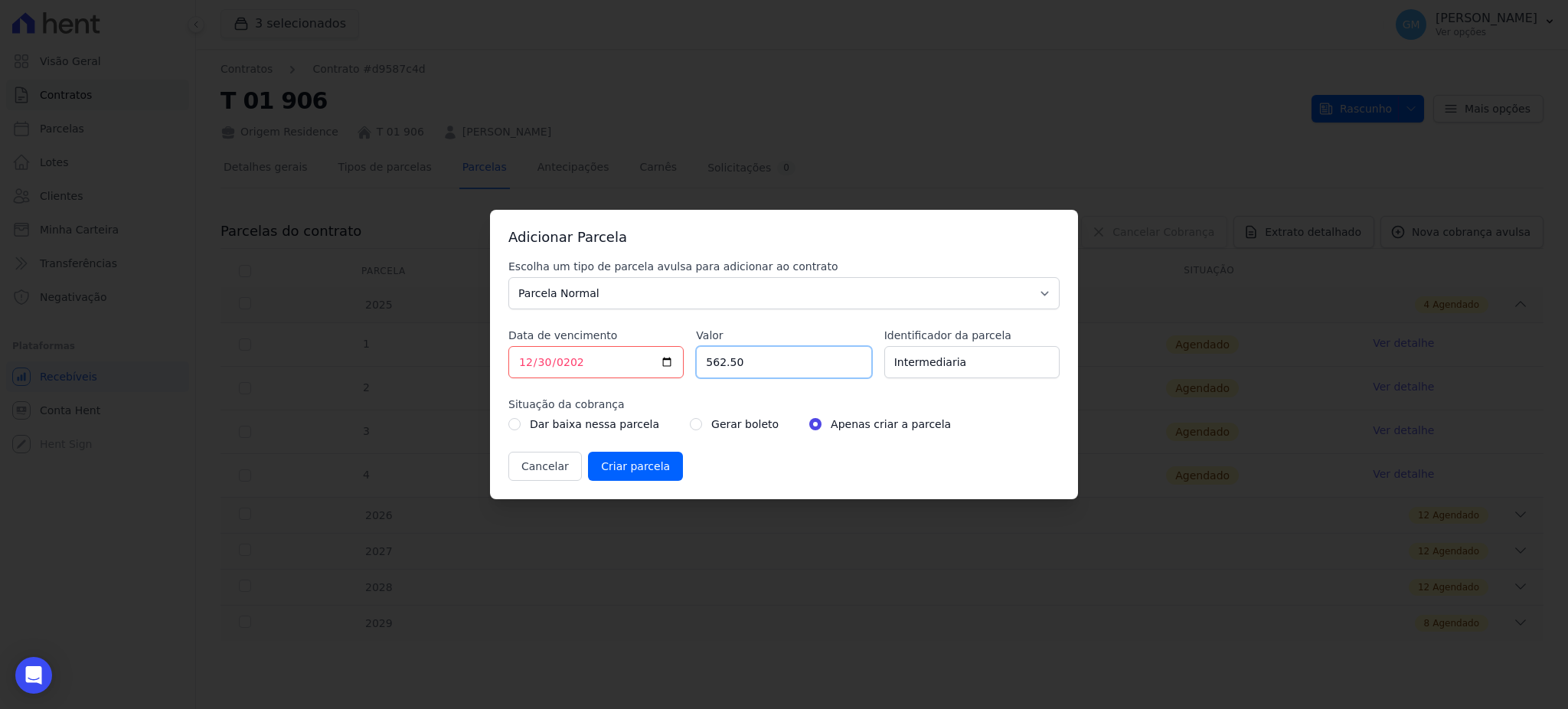
drag, startPoint x: 751, startPoint y: 368, endPoint x: 678, endPoint y: 359, distance: 73.6
click at [678, 359] on div "Escolha um tipo de parcela avulsa para adicionar ao contrato Parcela Normal Sin…" at bounding box center [784, 369] width 551 height 222
paste input "4.0000"
drag, startPoint x: 742, startPoint y: 367, endPoint x: 688, endPoint y: 368, distance: 54.0
click at [688, 368] on div "Escolha um tipo de parcela avulsa para adicionar ao contrato Parcela Normal Sin…" at bounding box center [784, 369] width 551 height 222
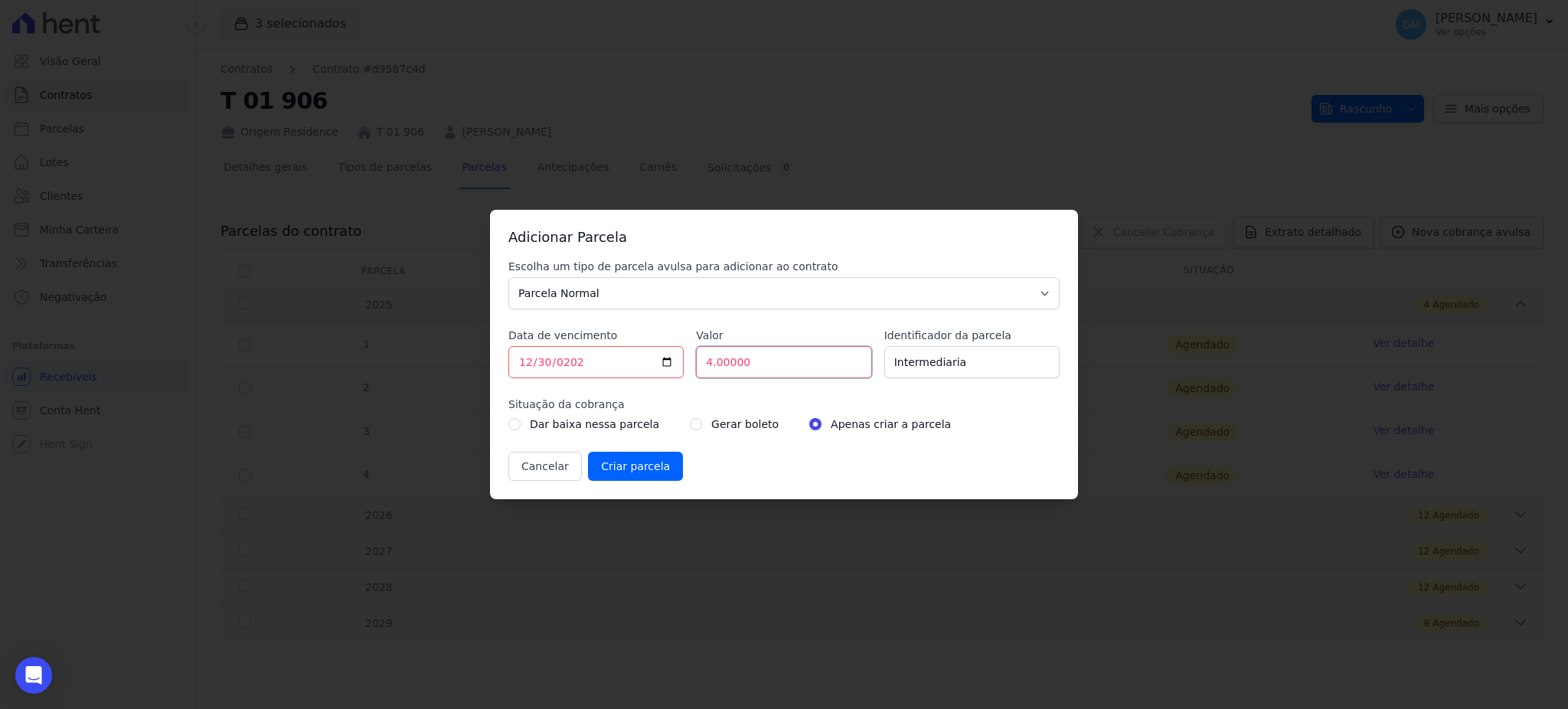
type input "4"
click at [958, 444] on div "Escolha um tipo de parcela avulsa para adicionar ao contrato Parcela Normal Sin…" at bounding box center [784, 369] width 551 height 222
drag, startPoint x: 728, startPoint y: 349, endPoint x: 653, endPoint y: 349, distance: 75.0
click at [653, 349] on div "Escolha um tipo de parcela avulsa para adicionar ao contrato Parcela Normal Sin…" at bounding box center [784, 369] width 551 height 222
type input "4000"
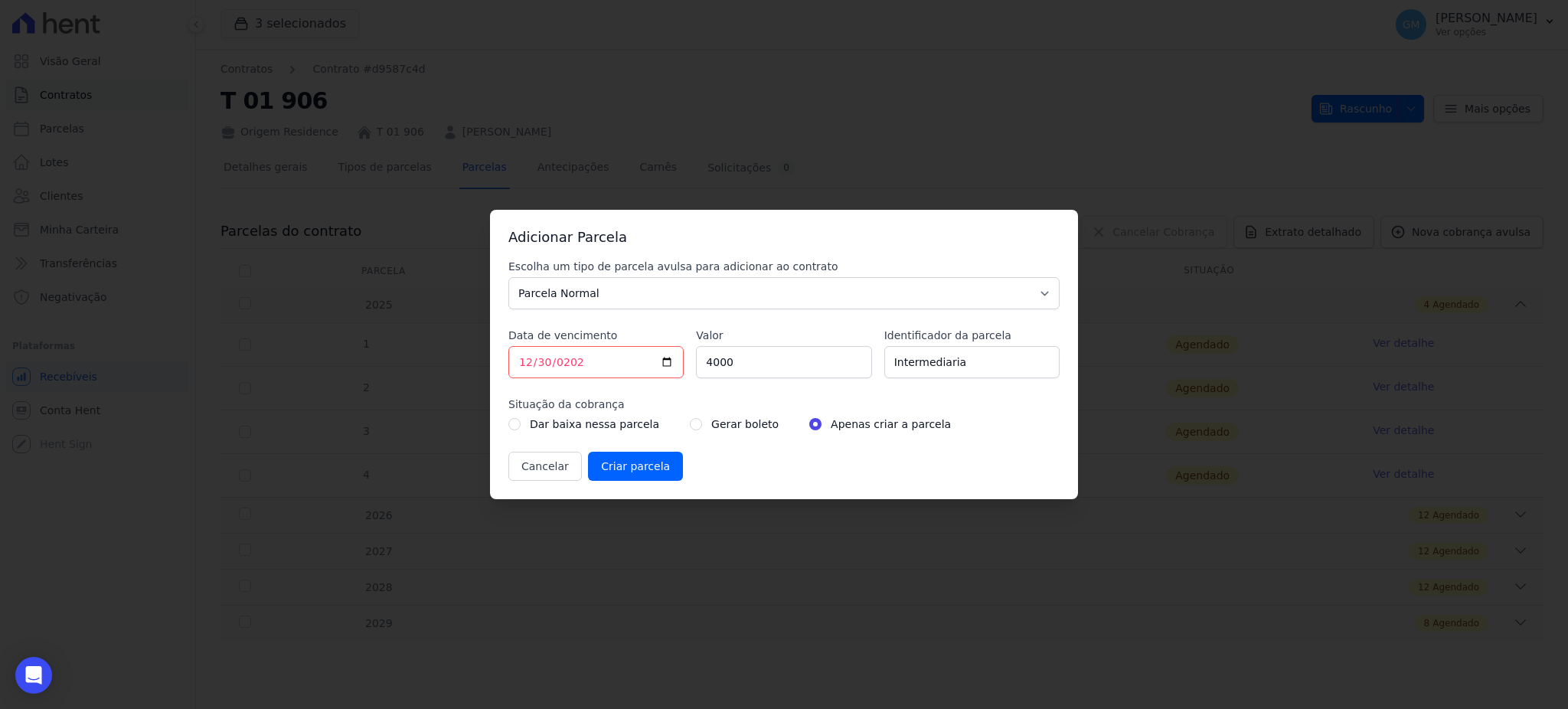
click at [775, 472] on div "Cancelar Criar parcela" at bounding box center [784, 466] width 551 height 29
click at [634, 472] on input "Criar parcela" at bounding box center [635, 466] width 95 height 29
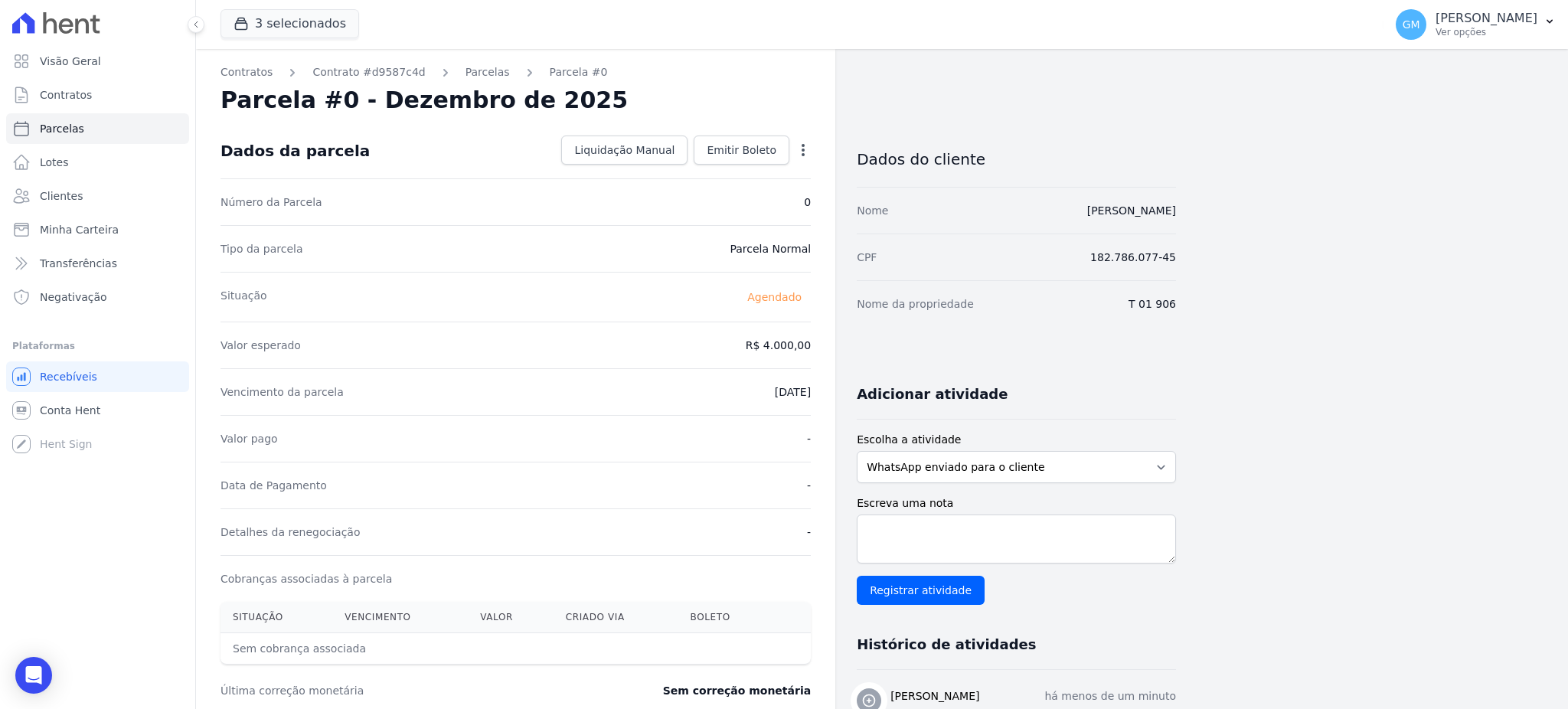
drag, startPoint x: 1184, startPoint y: 207, endPoint x: 1046, endPoint y: 215, distance: 138.2
click at [1046, 215] on div "Contratos Contrato #d9587c4d [GEOGRAPHIC_DATA] Parcela #0 Parcela #0 - Dezembro…" at bounding box center [870, 541] width 1348 height 984
copy link "[PERSON_NAME]"
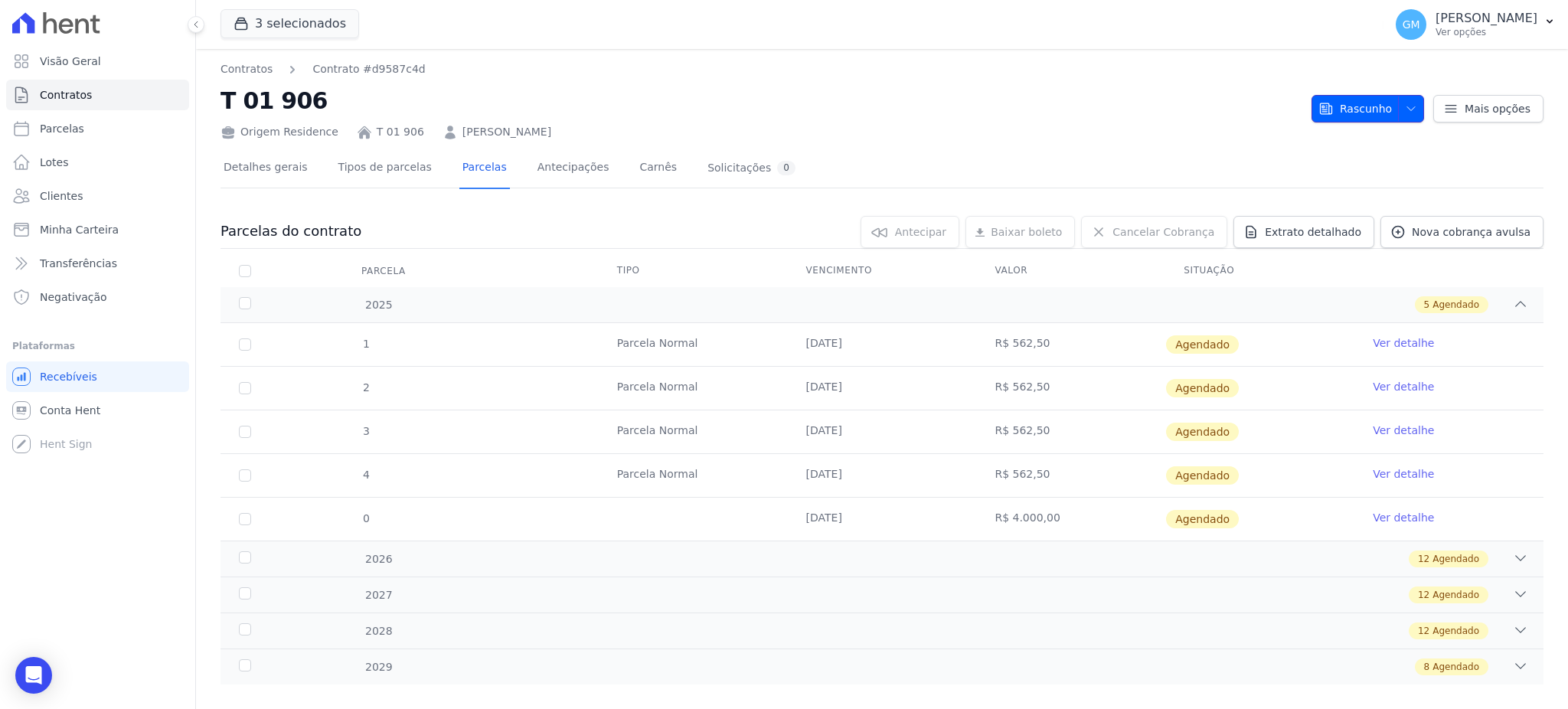
click at [1405, 102] on icon "button" at bounding box center [1410, 108] width 12 height 12
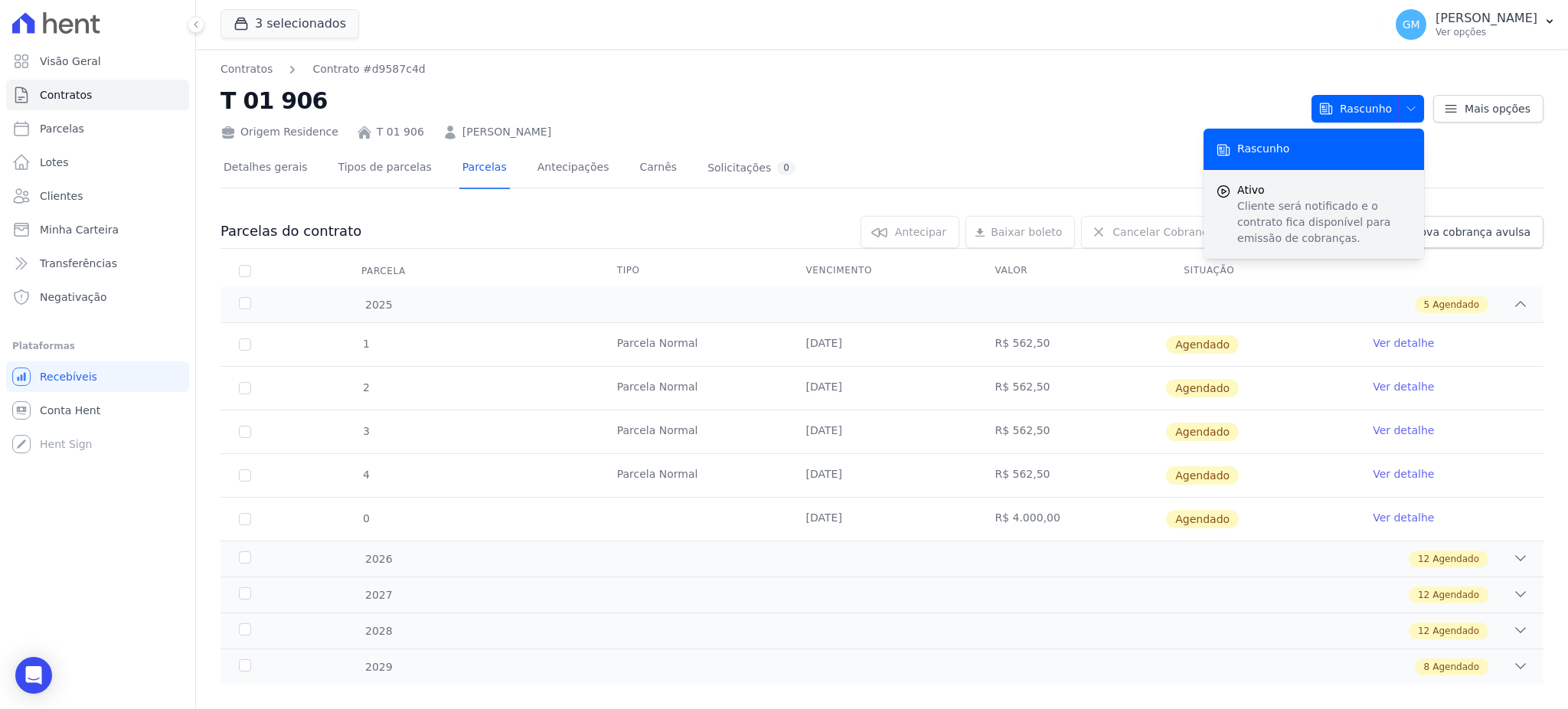
click at [1284, 189] on span "Ativo" at bounding box center [1325, 190] width 175 height 16
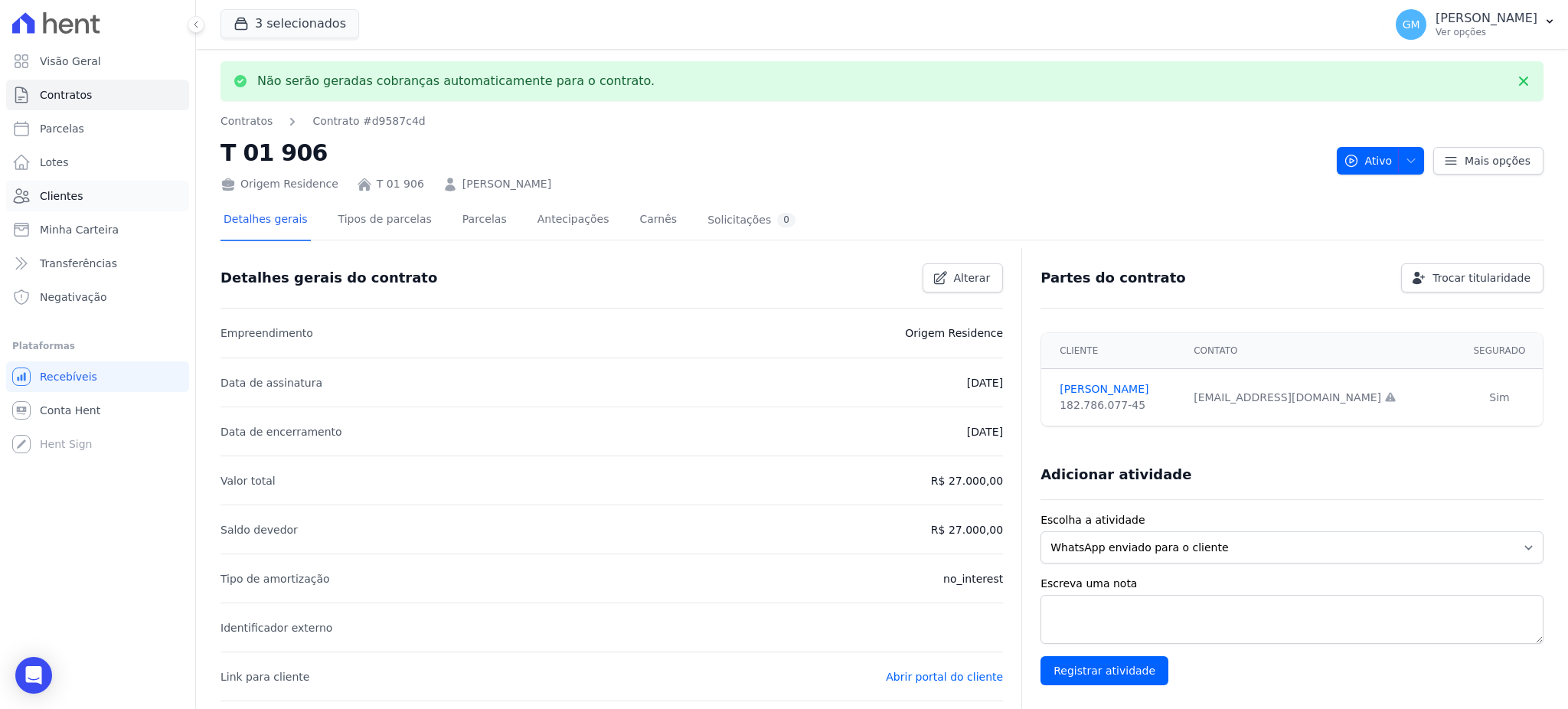
click at [55, 200] on span "Clientes" at bounding box center [61, 195] width 43 height 16
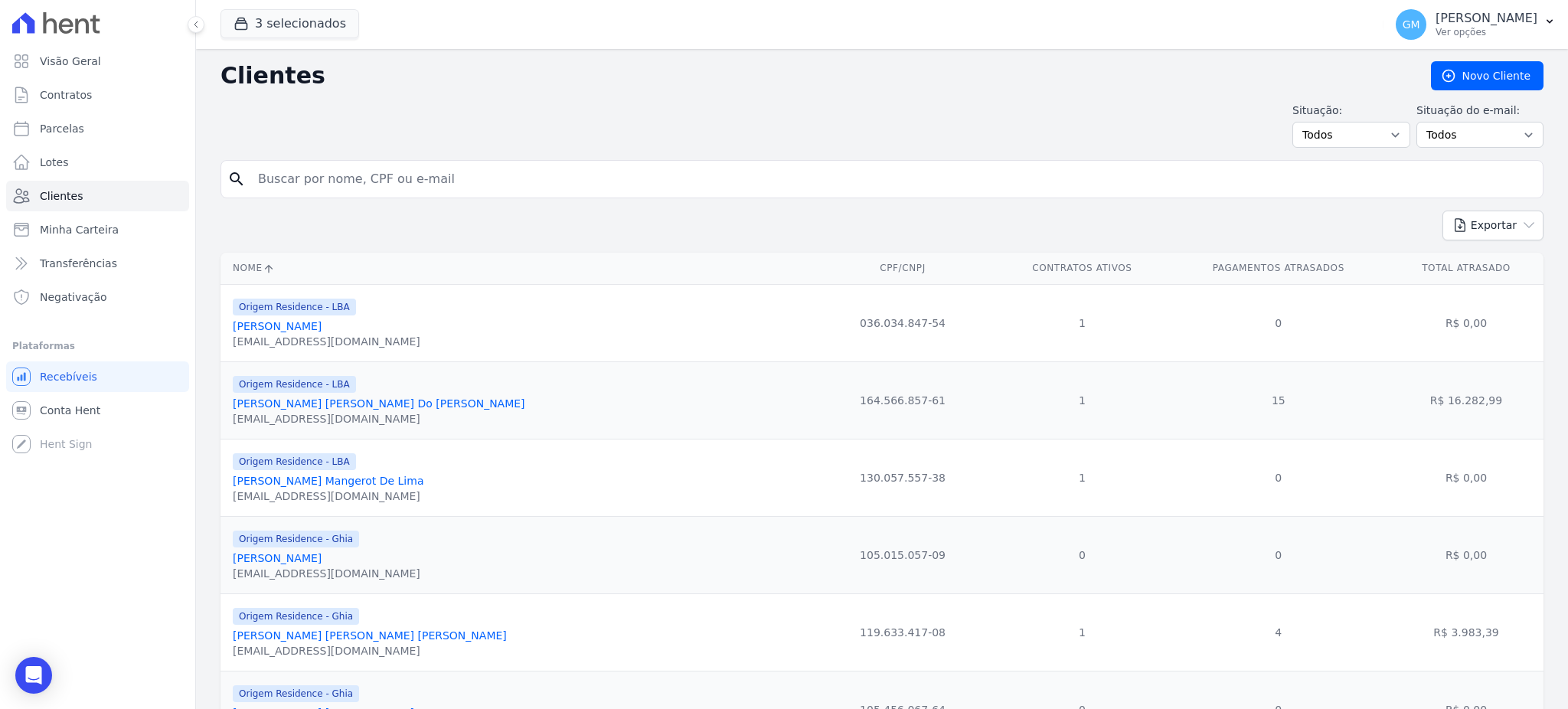
click at [360, 165] on input "search" at bounding box center [892, 179] width 1288 height 31
paste input "[PERSON_NAME]"
type input "[PERSON_NAME]"
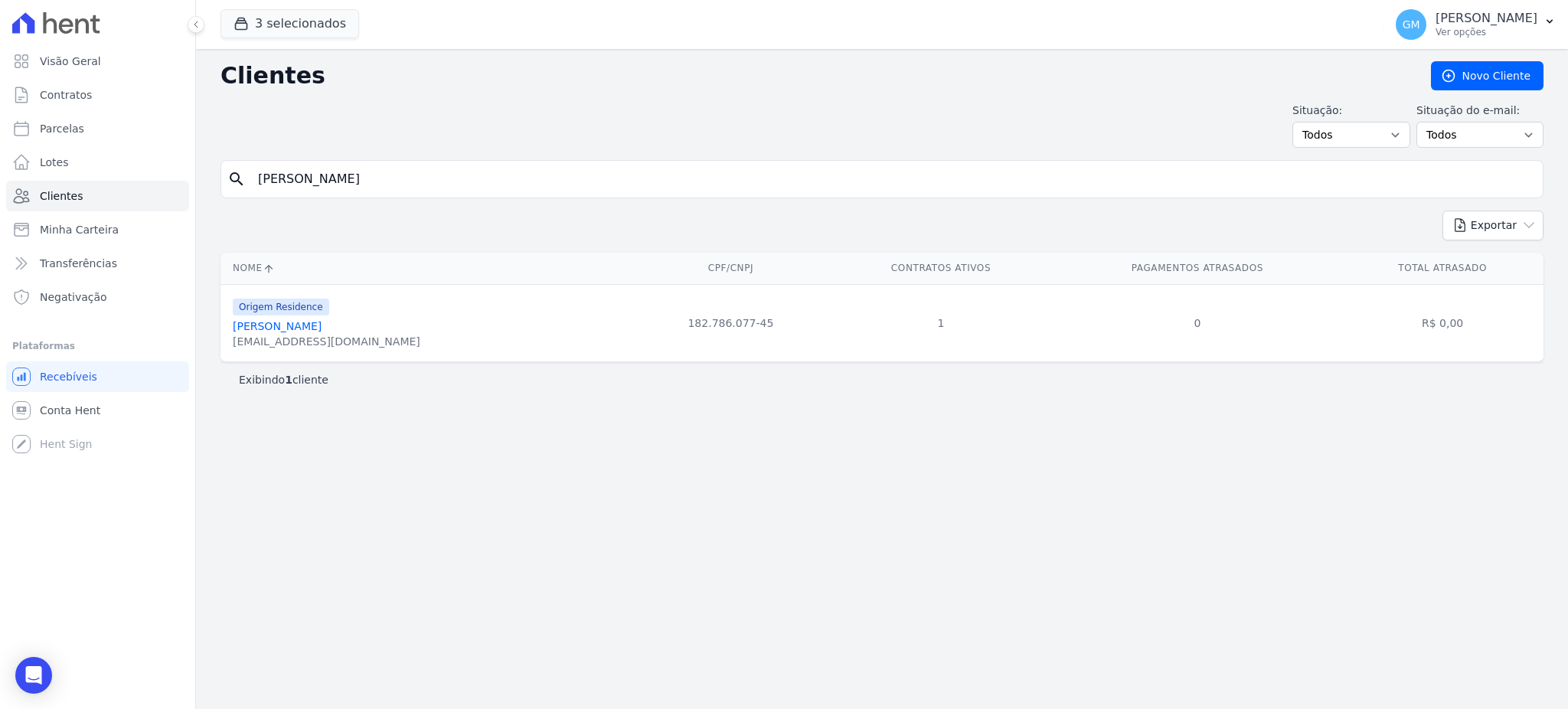
click at [322, 322] on link "[PERSON_NAME]" at bounding box center [277, 326] width 89 height 12
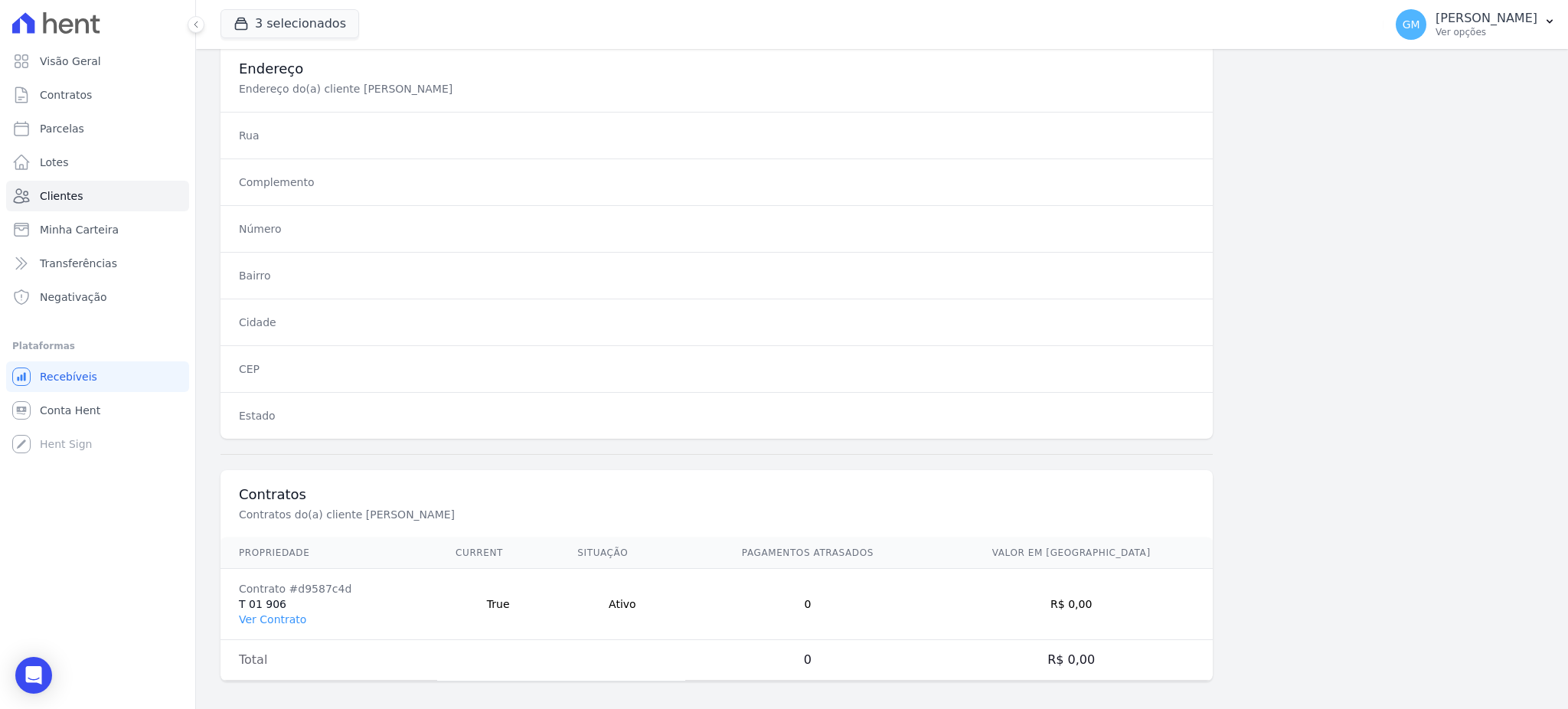
scroll to position [724, 0]
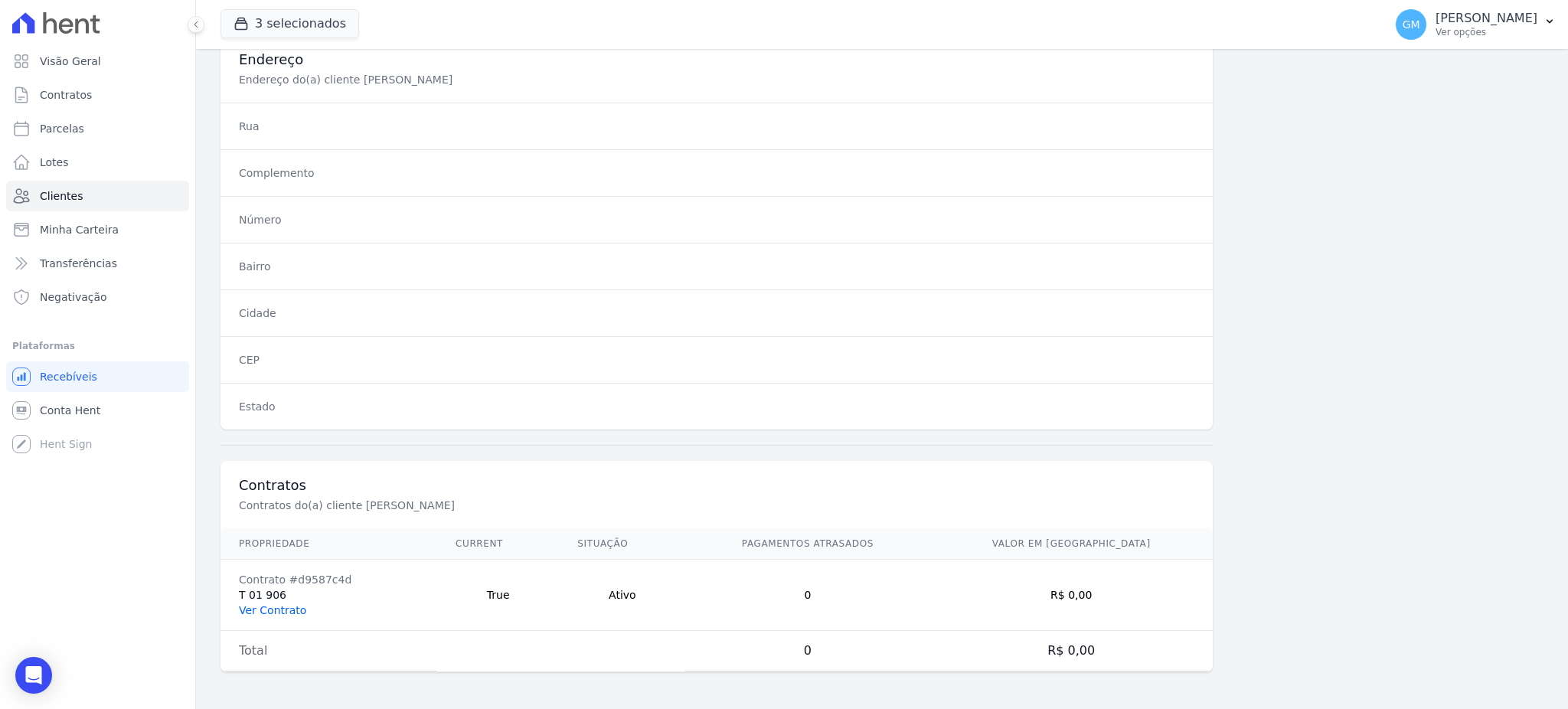
click at [279, 613] on link "Ver Contrato" at bounding box center [273, 609] width 68 height 12
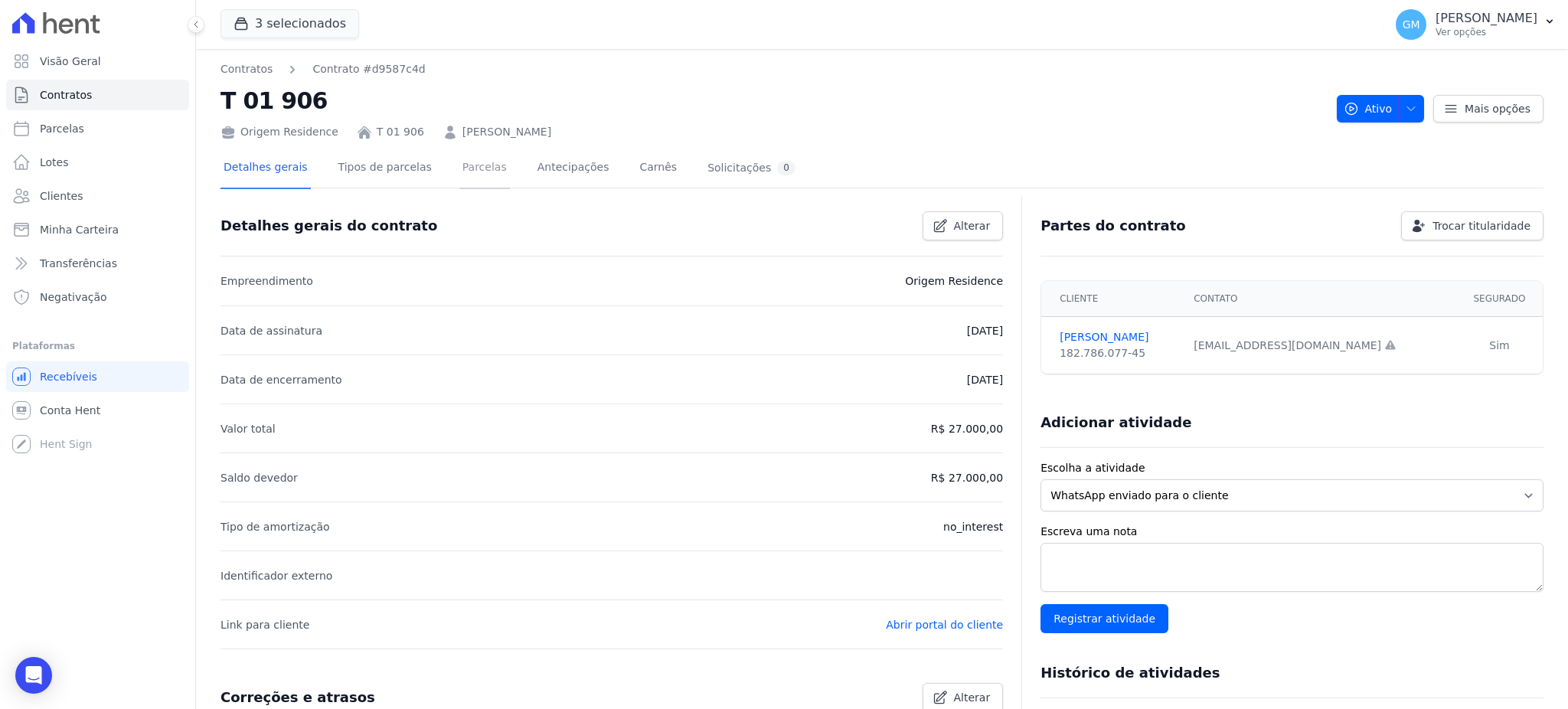
click at [459, 167] on link "Parcelas" at bounding box center [484, 168] width 50 height 40
